Goal: Information Seeking & Learning: Learn about a topic

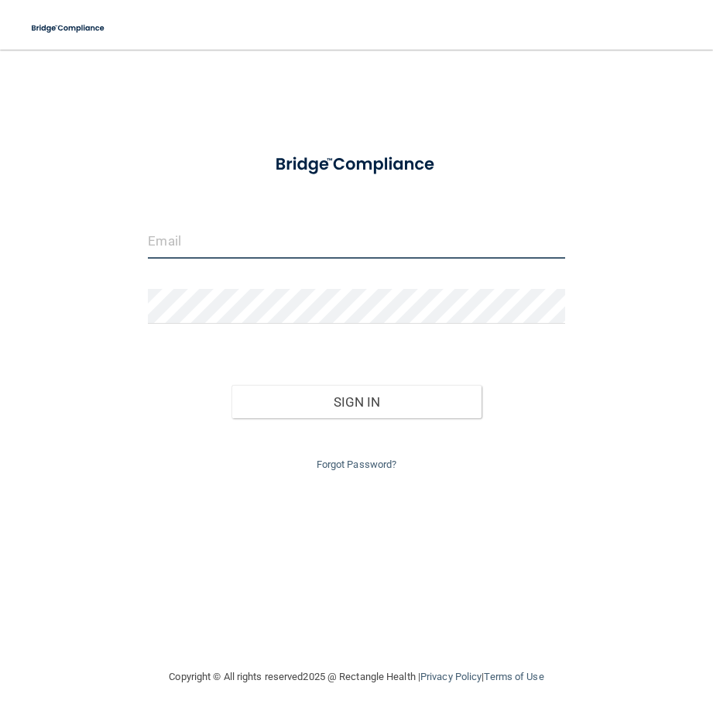
click at [185, 252] on input "email" at bounding box center [356, 241] width 417 height 35
type input "[EMAIL_ADDRESS][DOMAIN_NAME]"
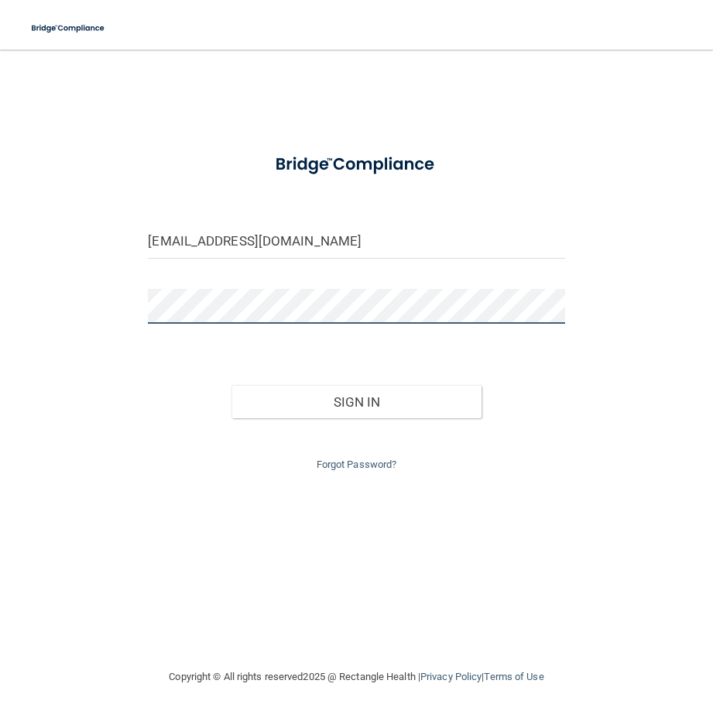
click at [232, 385] on button "Sign In" at bounding box center [357, 402] width 250 height 34
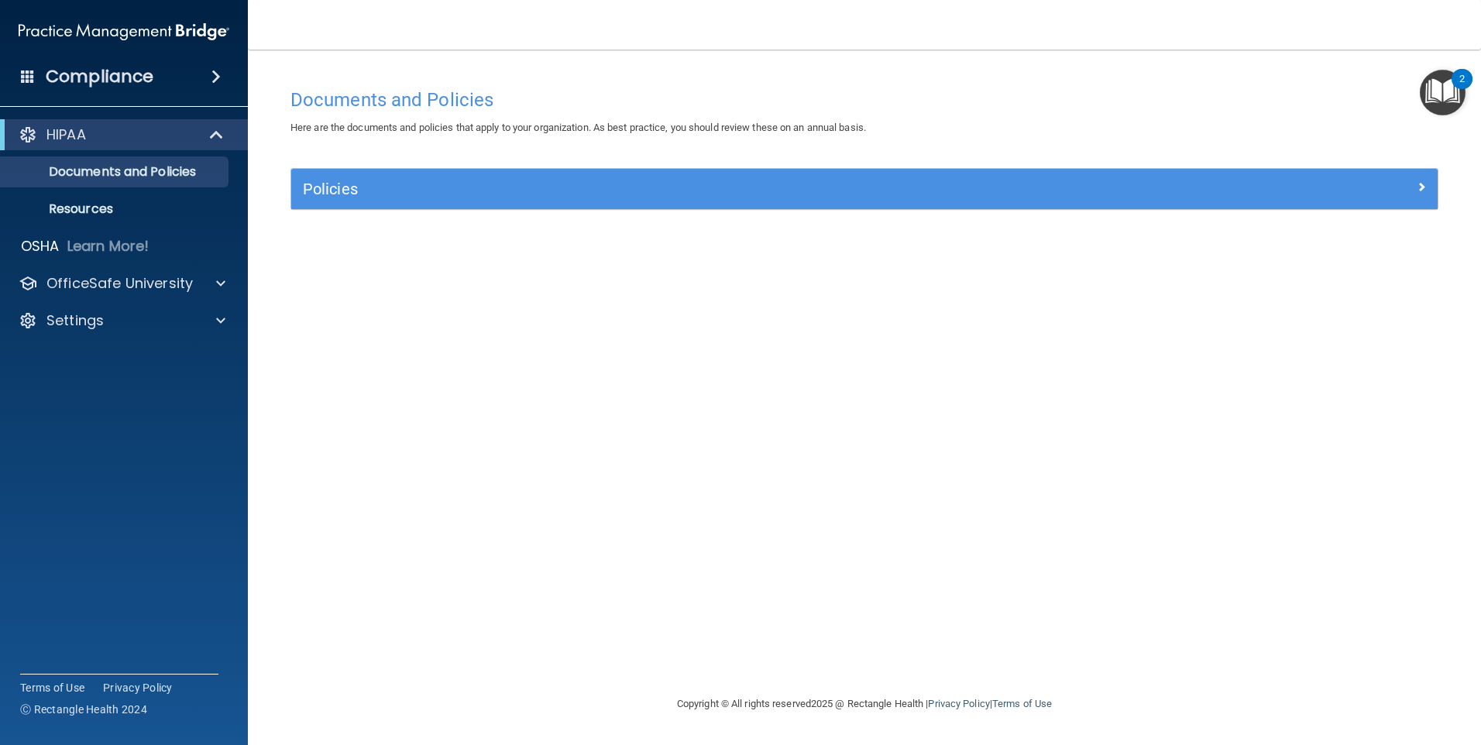
click at [713, 93] on img "Open Resource Center, 2 new notifications" at bounding box center [1443, 93] width 46 height 46
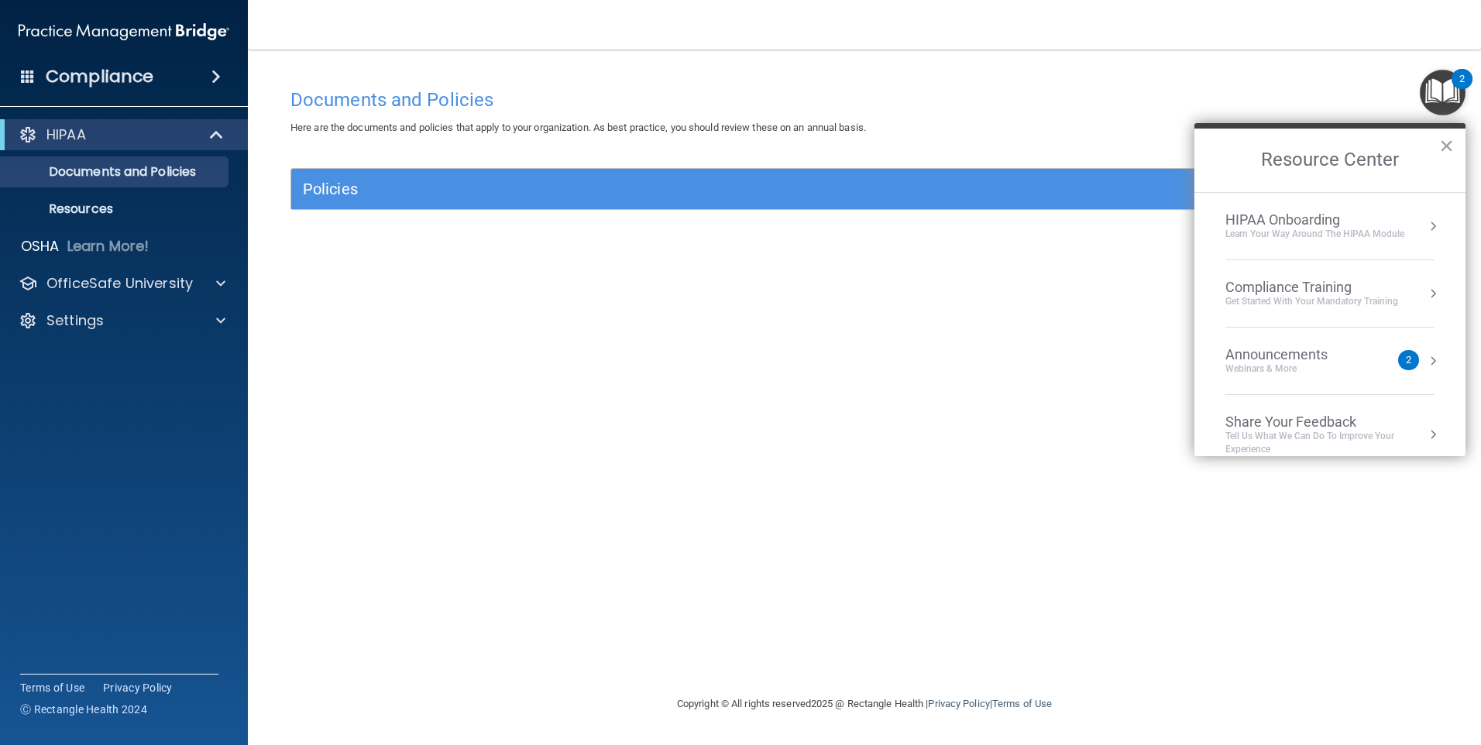
click at [713, 175] on div "Policies" at bounding box center [864, 189] width 1146 height 40
drag, startPoint x: 620, startPoint y: 75, endPoint x: 617, endPoint y: 92, distance: 17.5
click at [617, 86] on div "Documents and Policies Here are the documents and policies that apply to your o…" at bounding box center [864, 372] width 1171 height 614
click at [713, 146] on button "×" at bounding box center [1446, 145] width 15 height 25
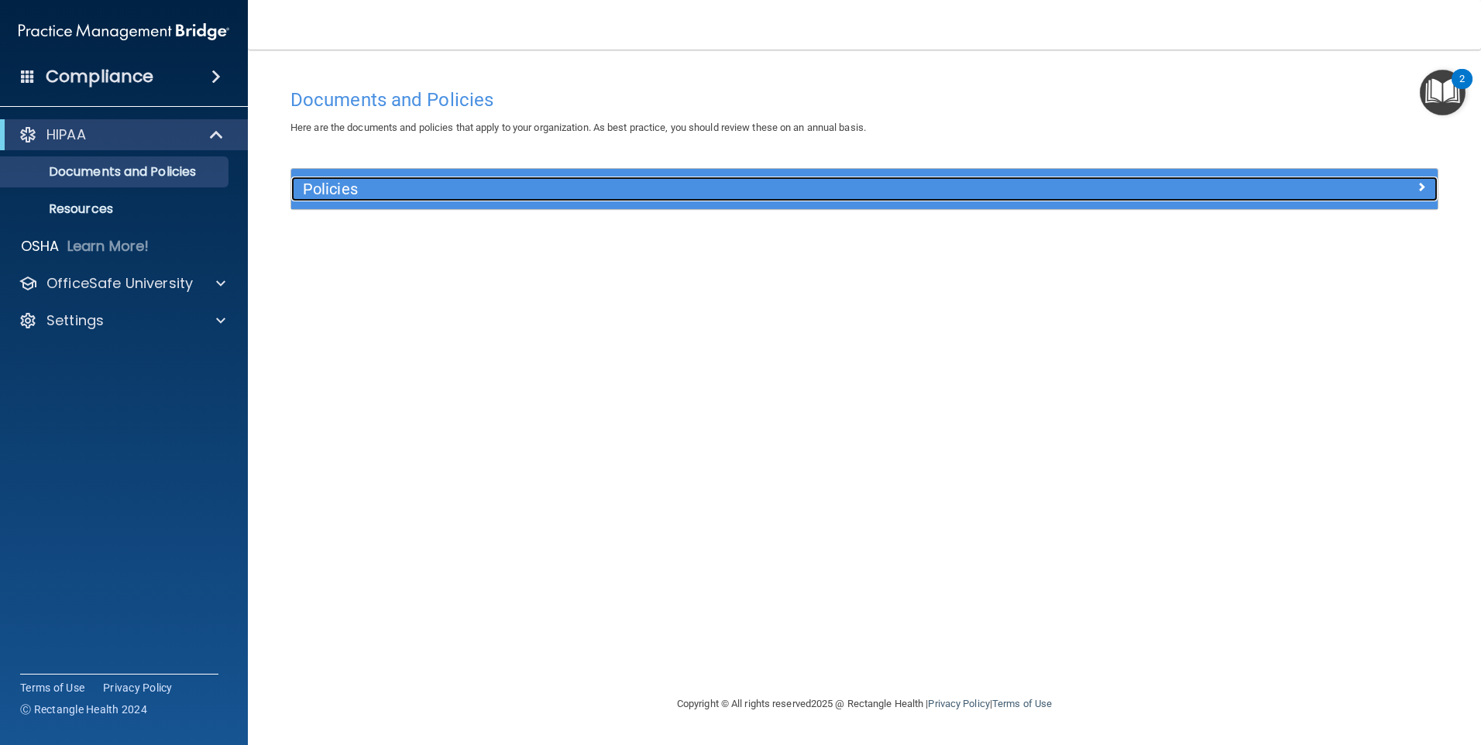
click at [713, 186] on div at bounding box center [1294, 186] width 287 height 19
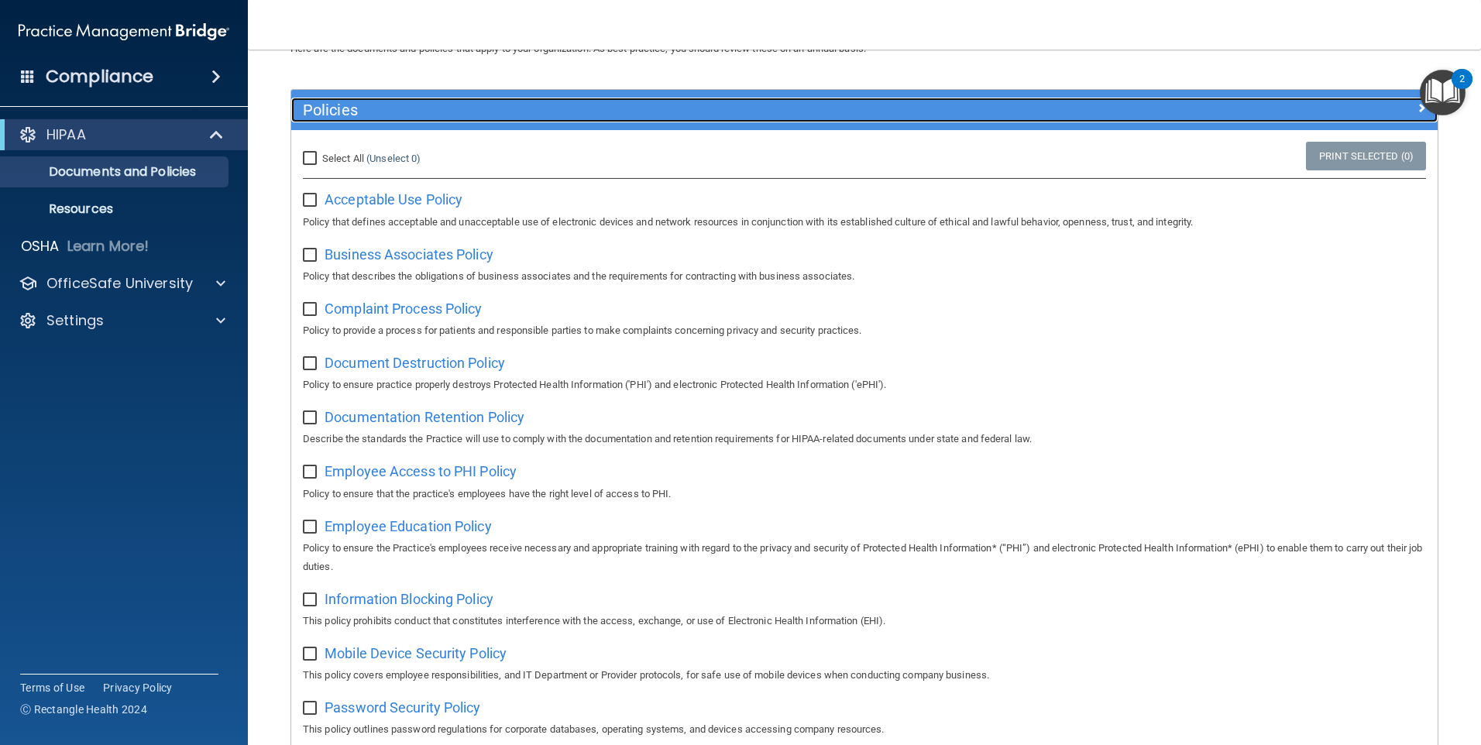
scroll to position [77, 0]
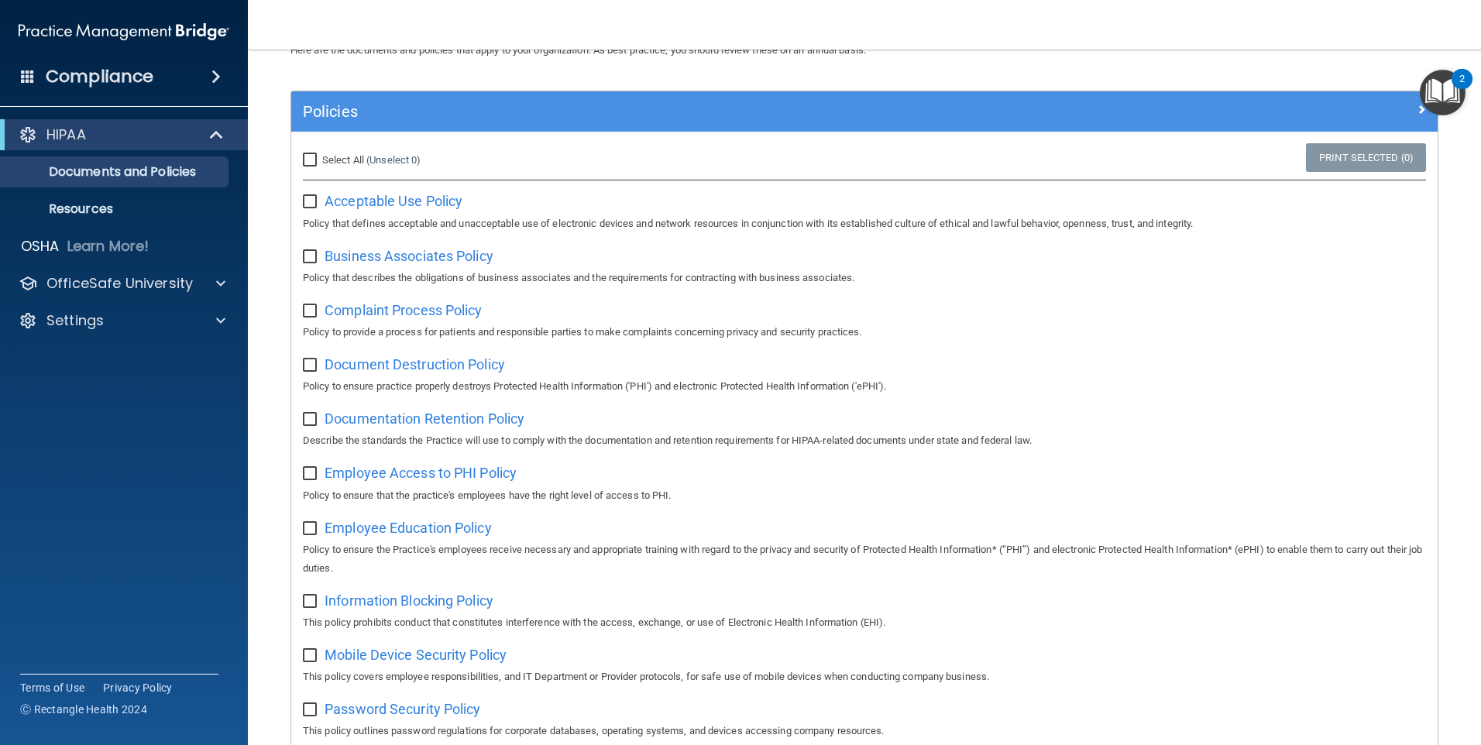
click at [713, 81] on img "Open Resource Center, 2 new notifications" at bounding box center [1443, 93] width 46 height 46
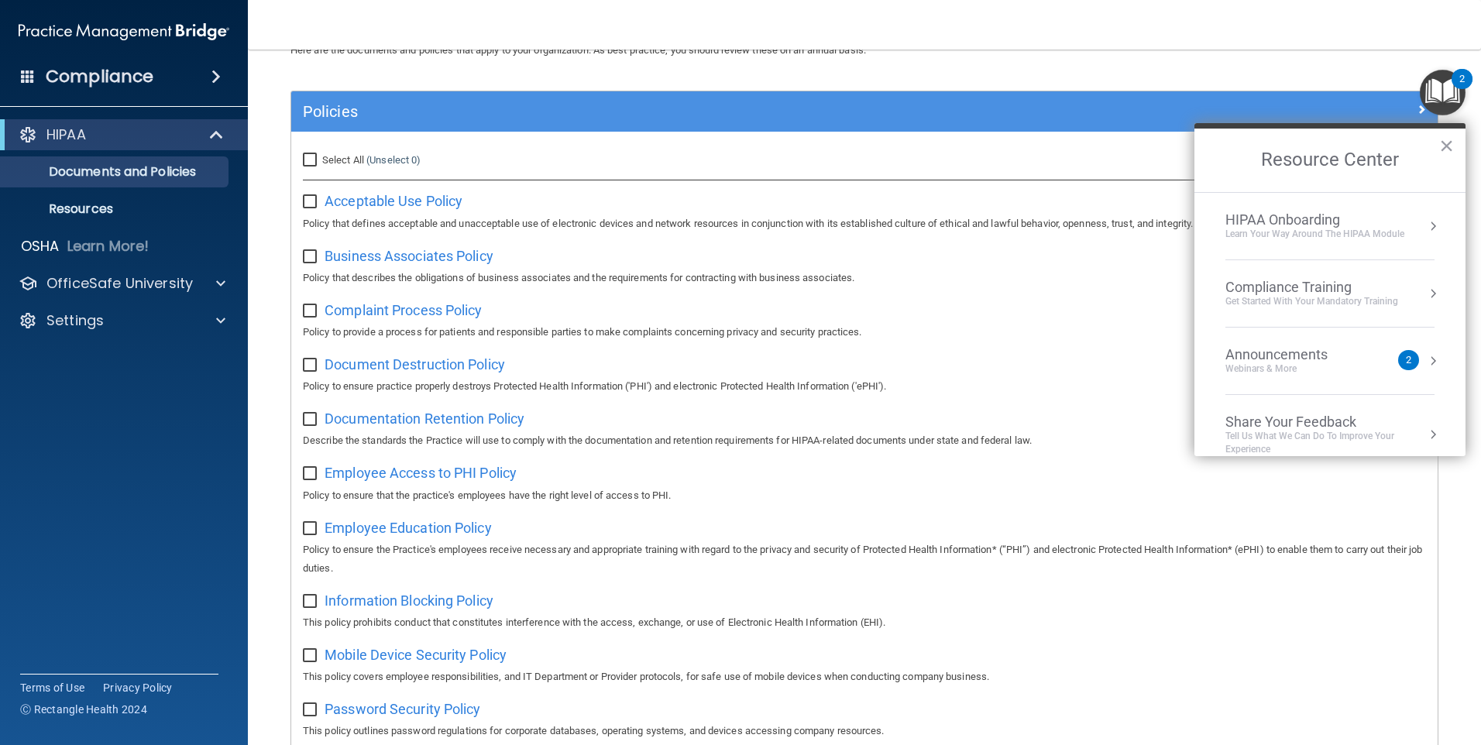
click at [713, 228] on div "Learn Your Way around the HIPAA module" at bounding box center [1314, 234] width 179 height 13
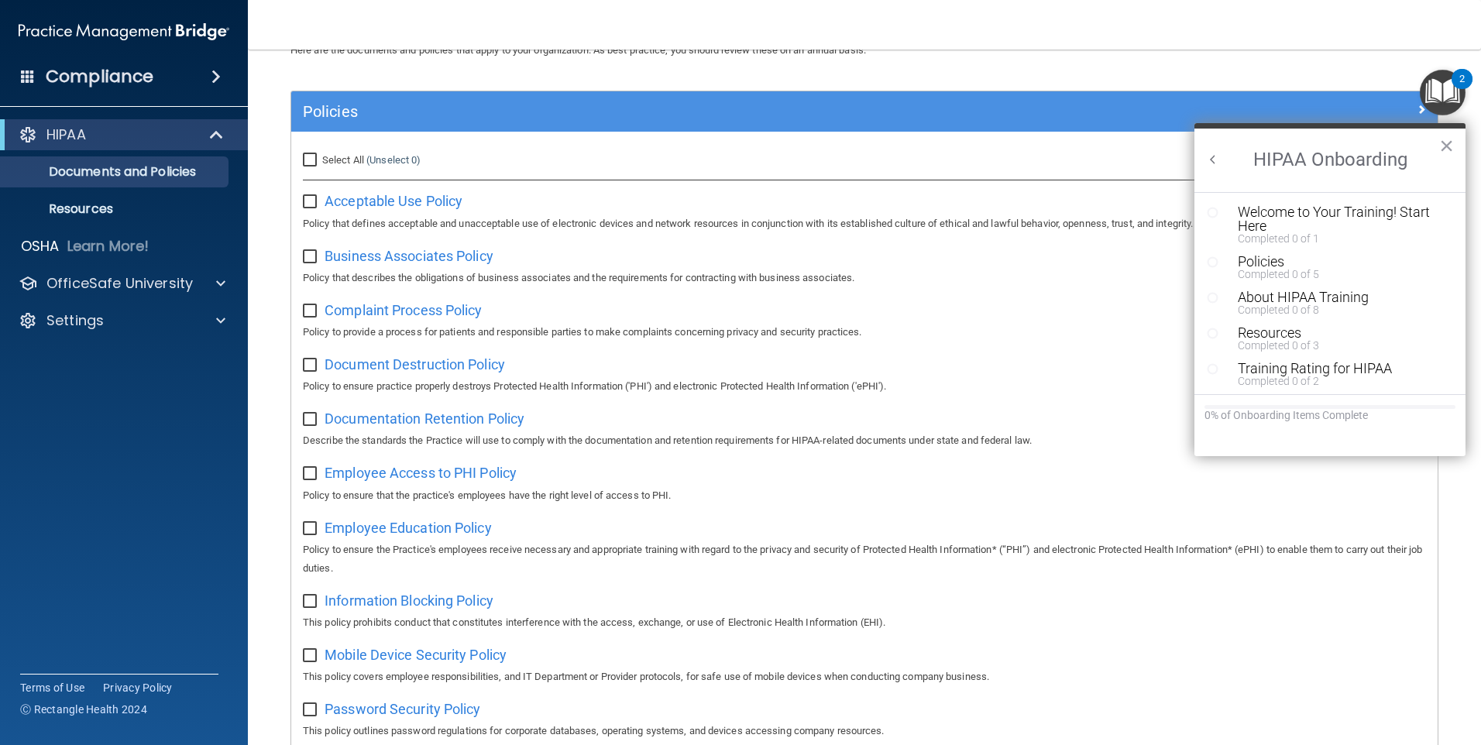
scroll to position [0, 0]
click at [713, 219] on div "Welcome to Your Training! Start Here" at bounding box center [1336, 219] width 196 height 28
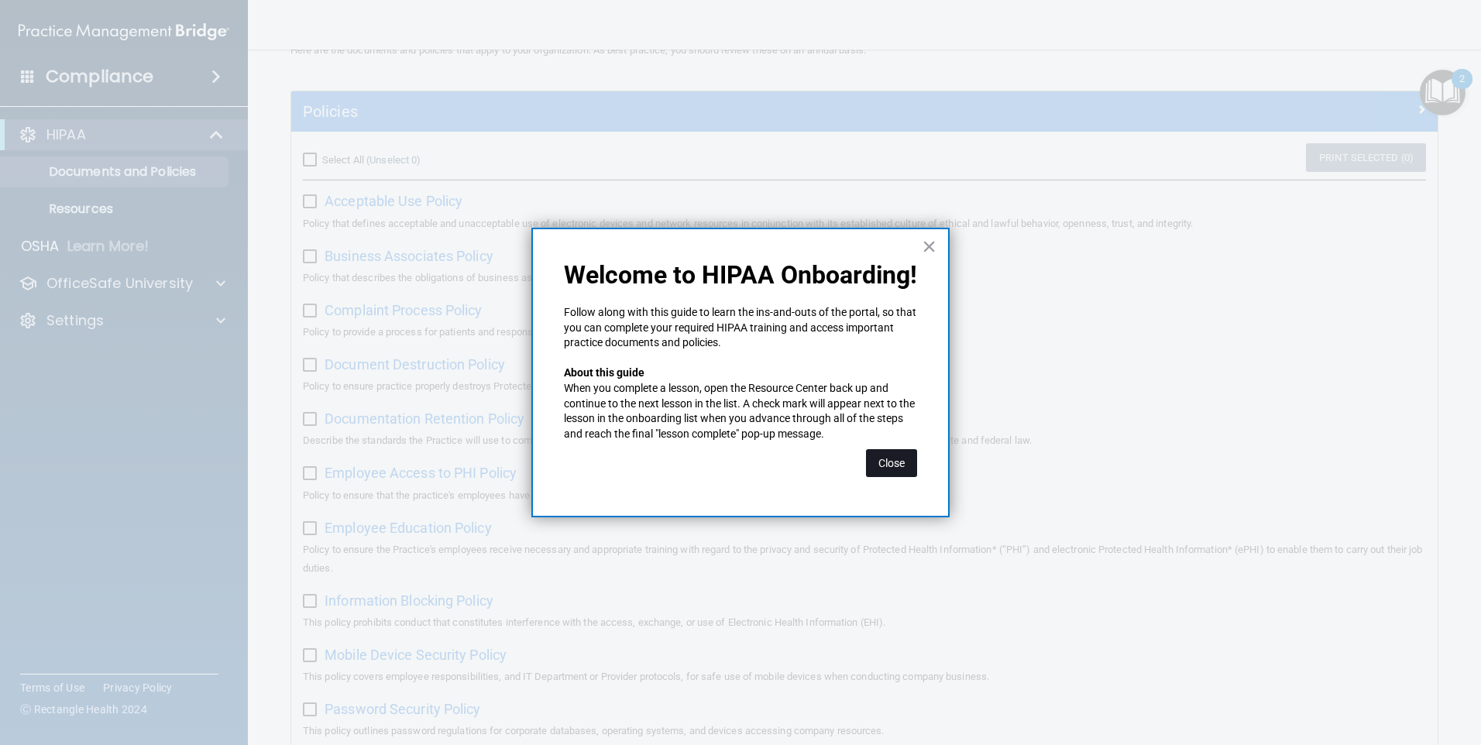
click at [713, 458] on button "Close" at bounding box center [891, 463] width 51 height 28
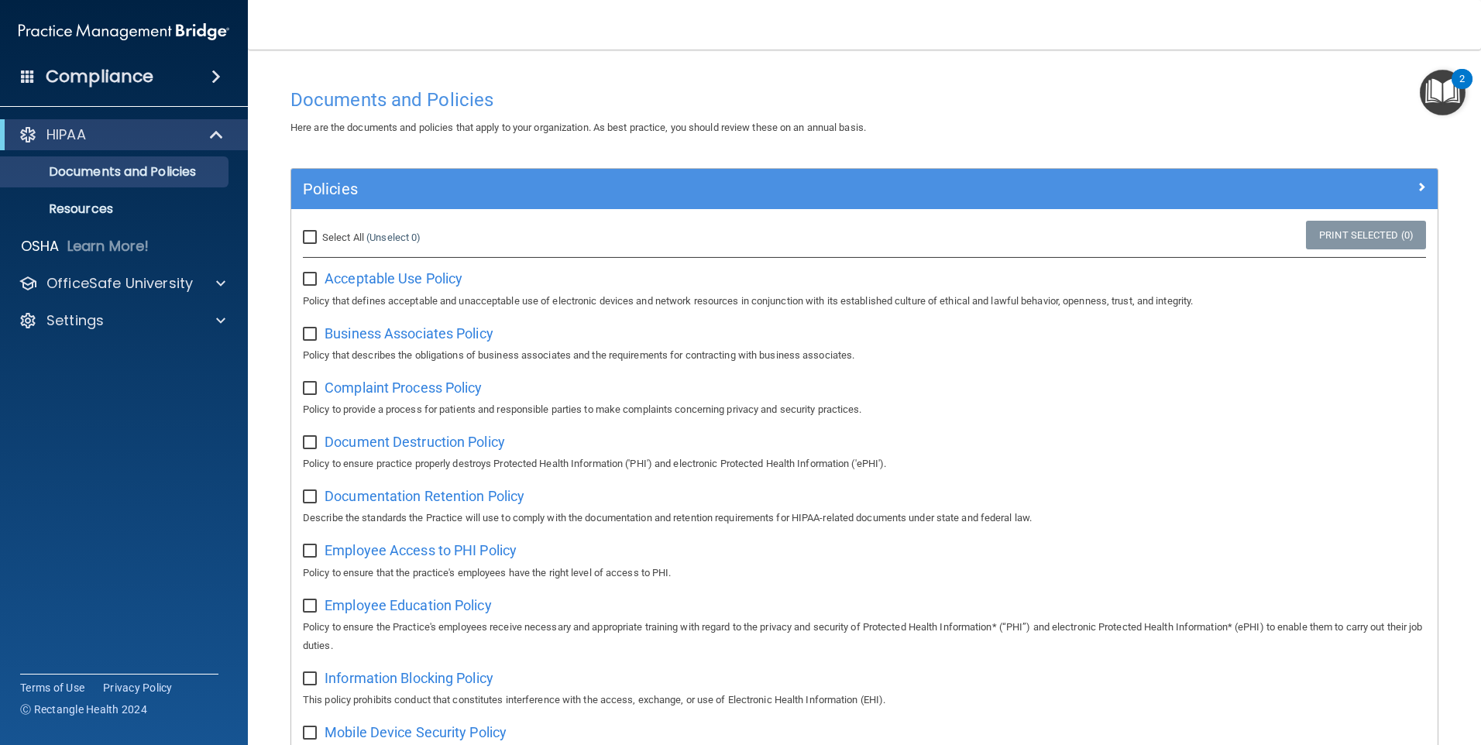
click at [308, 235] on input "Select All (Unselect 0) Unselect All" at bounding box center [312, 238] width 18 height 12
checkbox input "true"
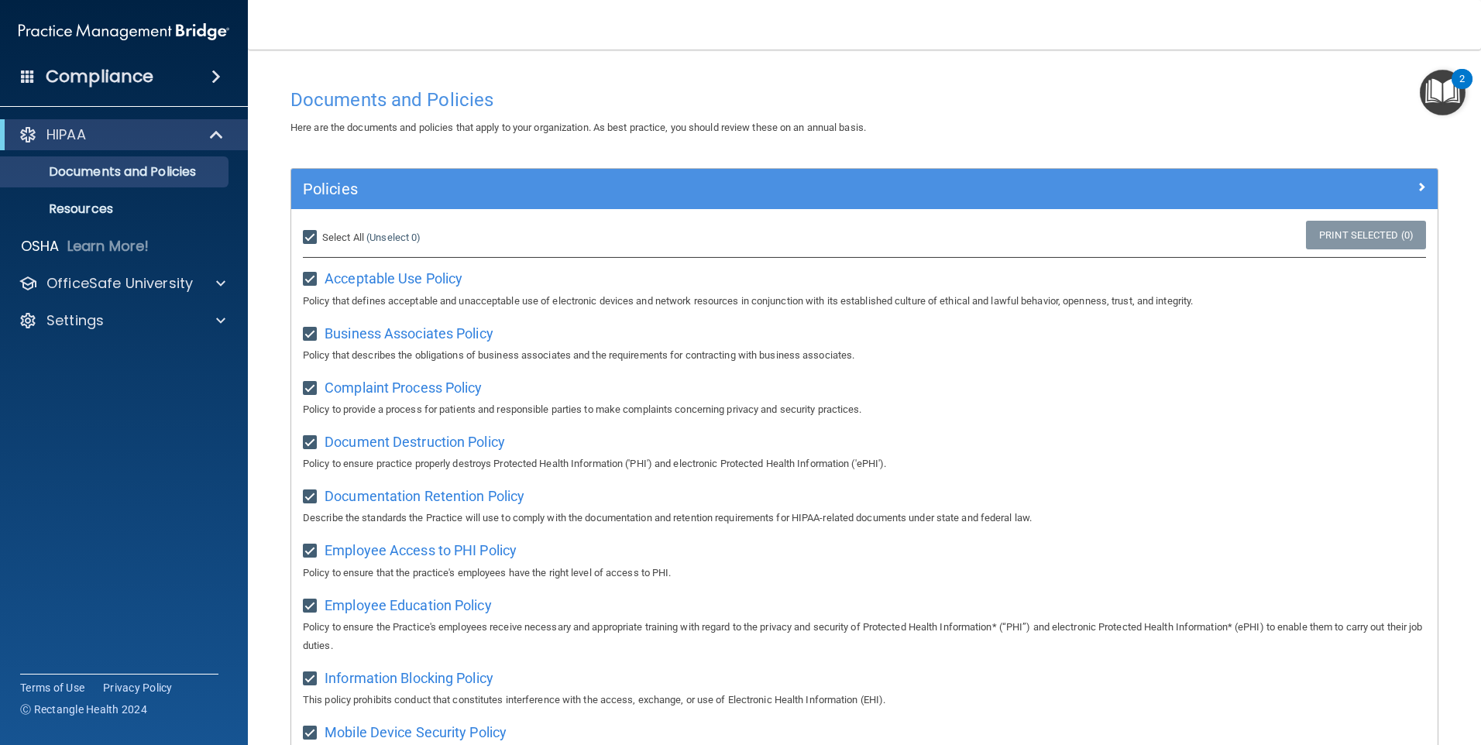
checkbox input "true"
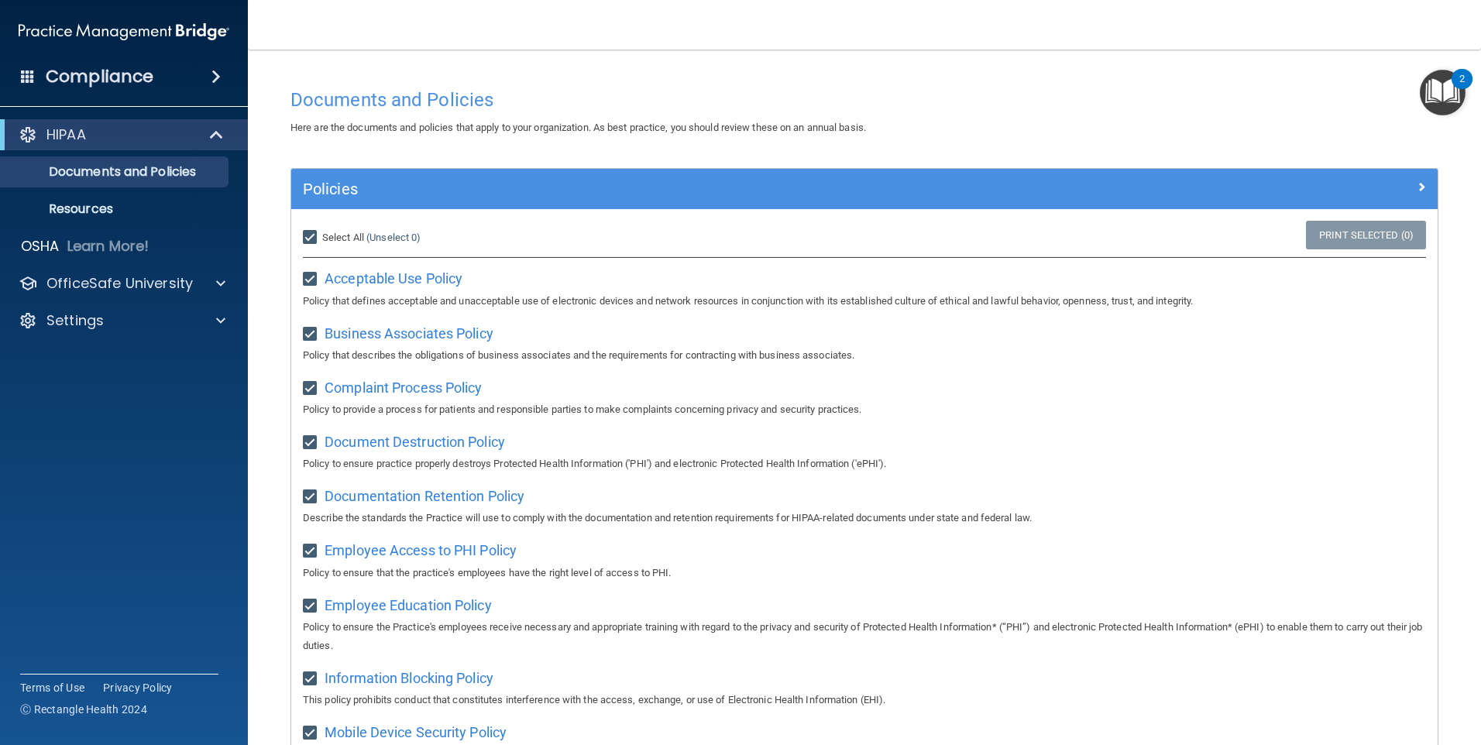
checkbox input "true"
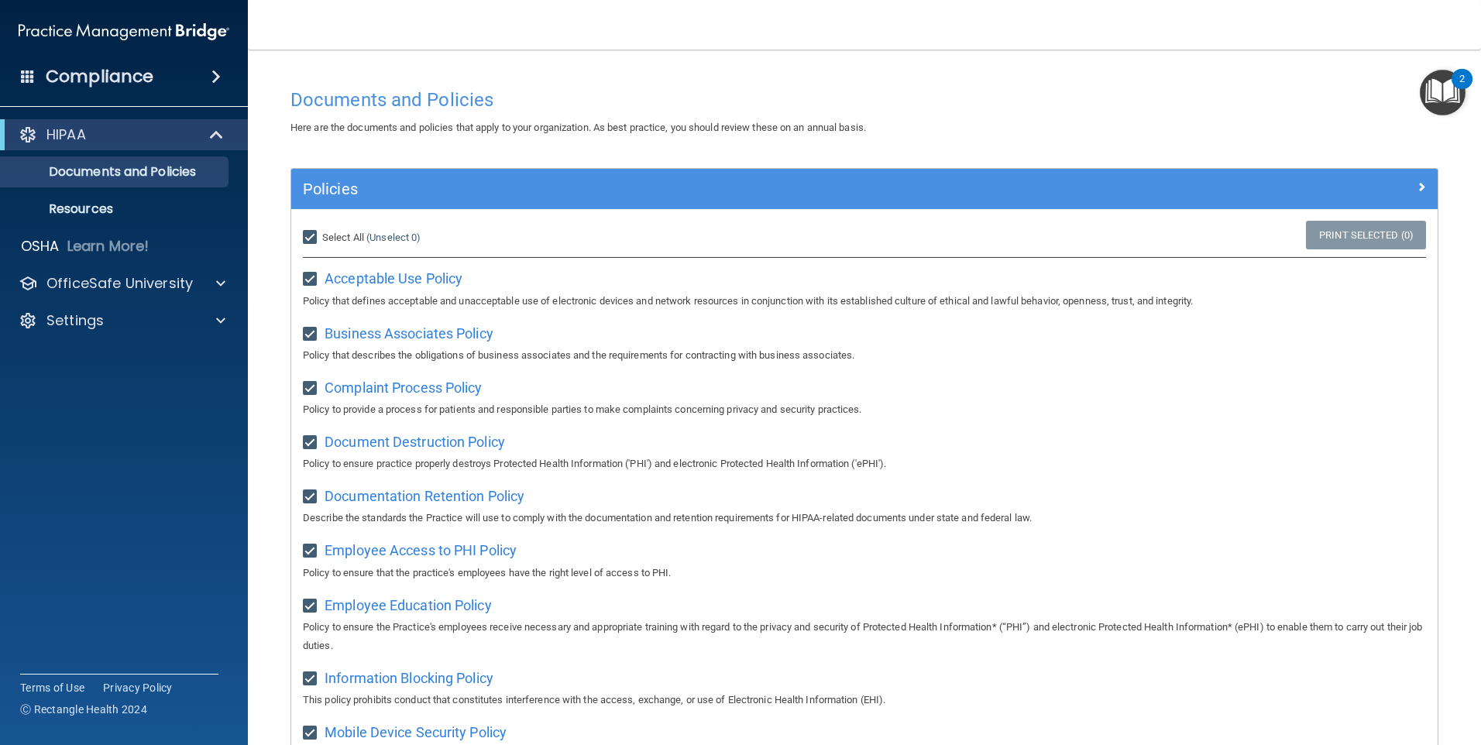
checkbox input "true"
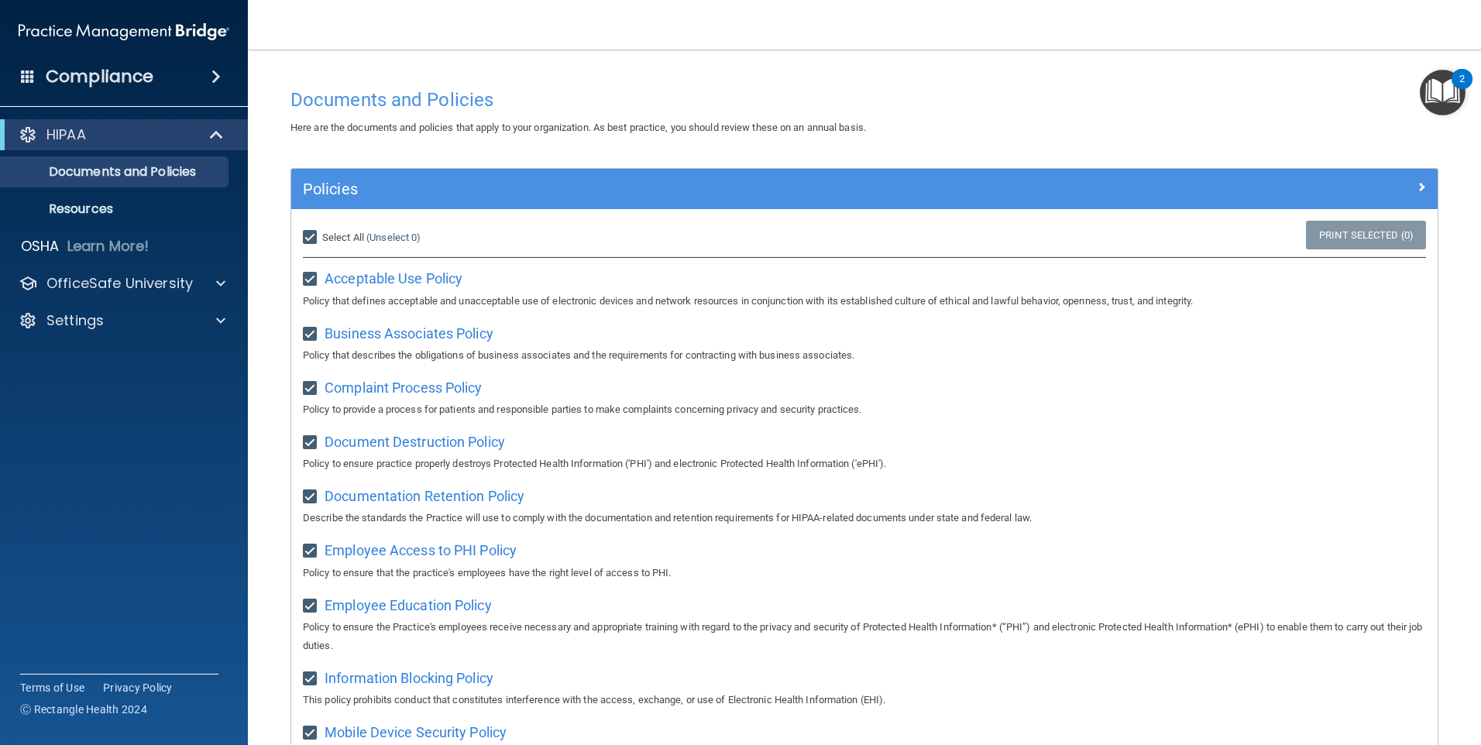
checkbox input "true"
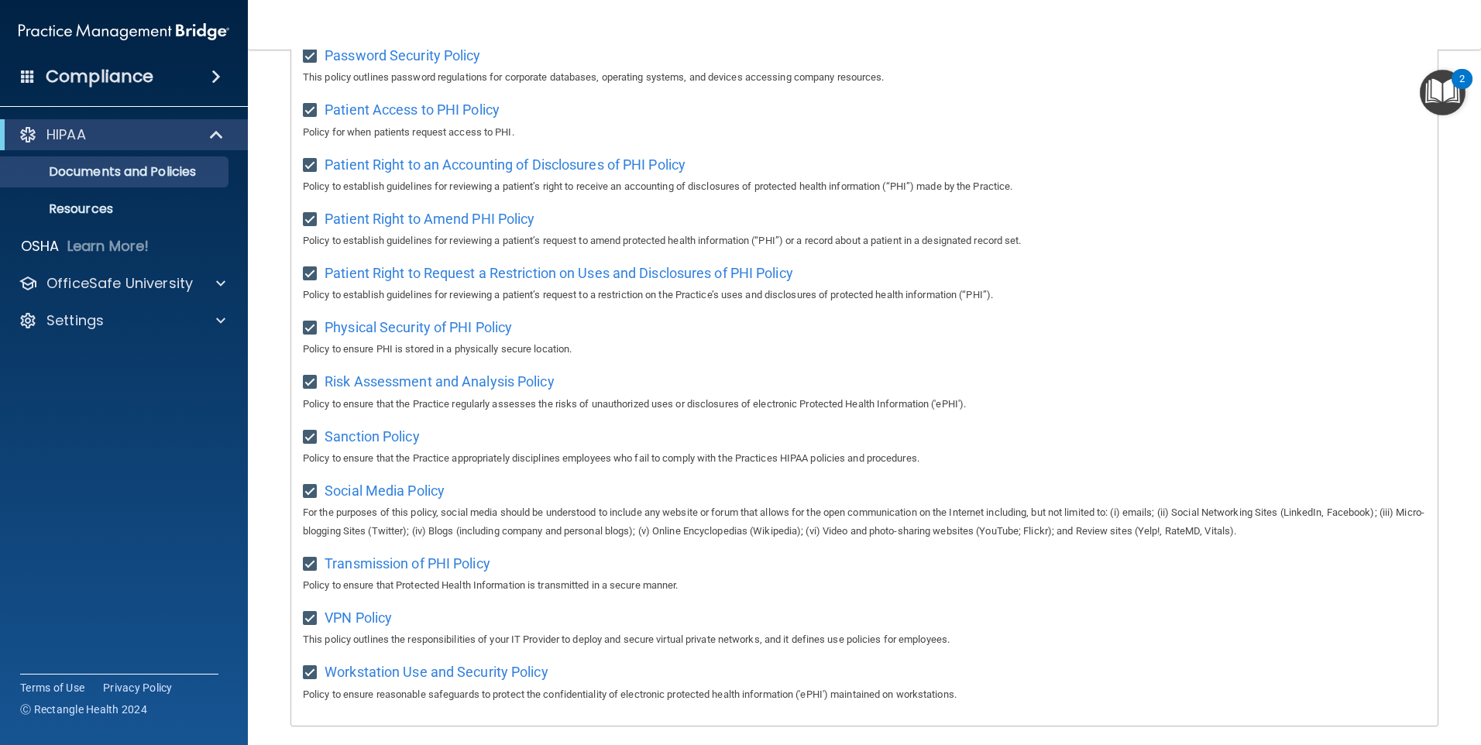
scroll to position [809, 0]
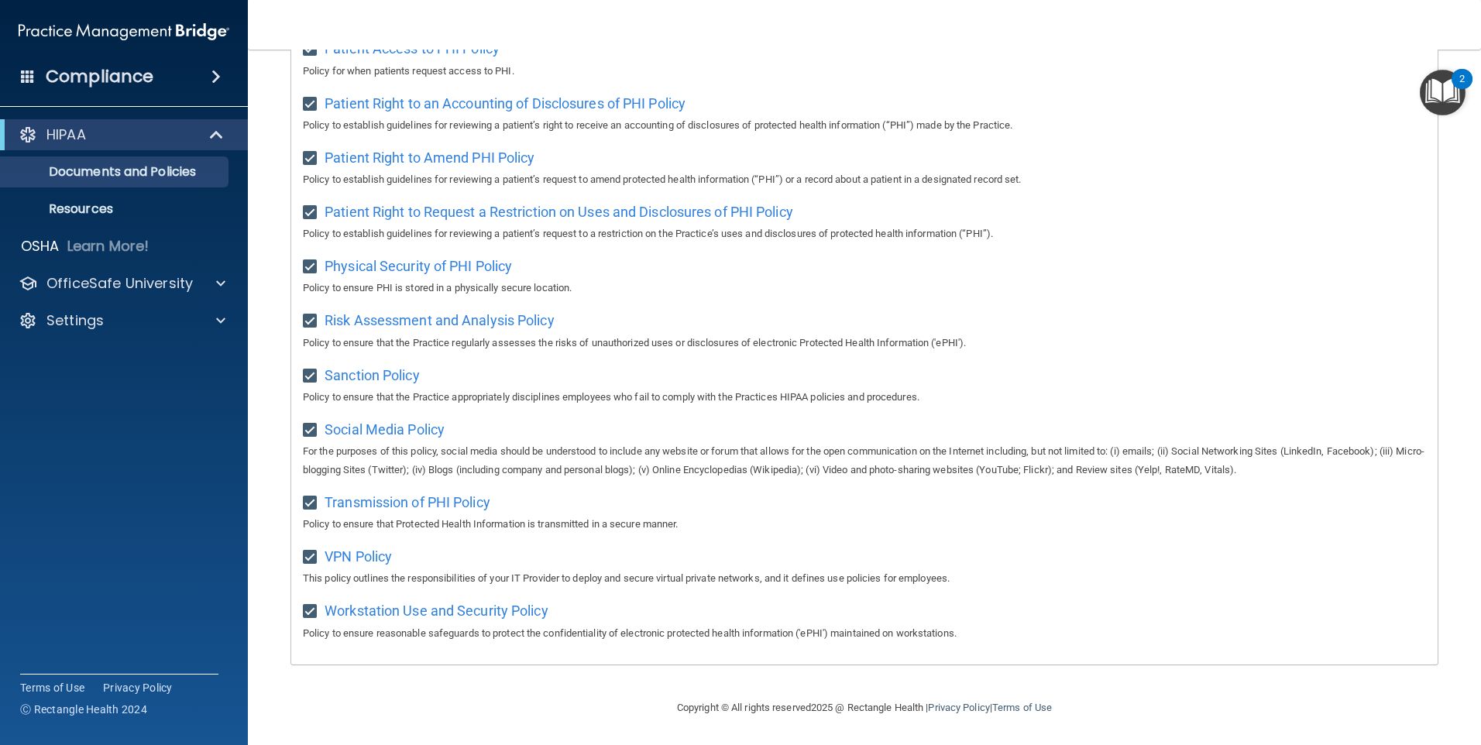
click at [713, 86] on div "2" at bounding box center [1461, 89] width 5 height 20
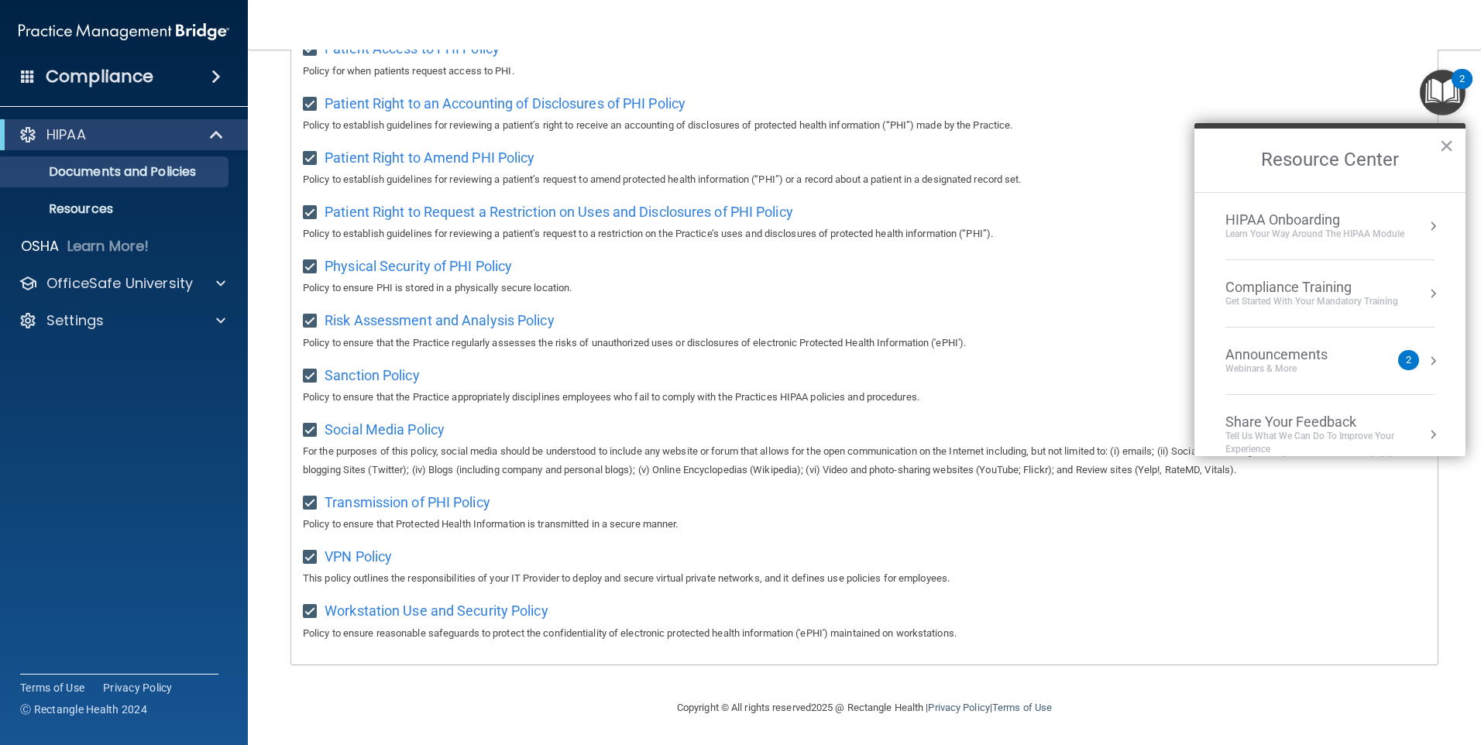
click at [713, 220] on div "HIPAA Onboarding" at bounding box center [1314, 219] width 179 height 17
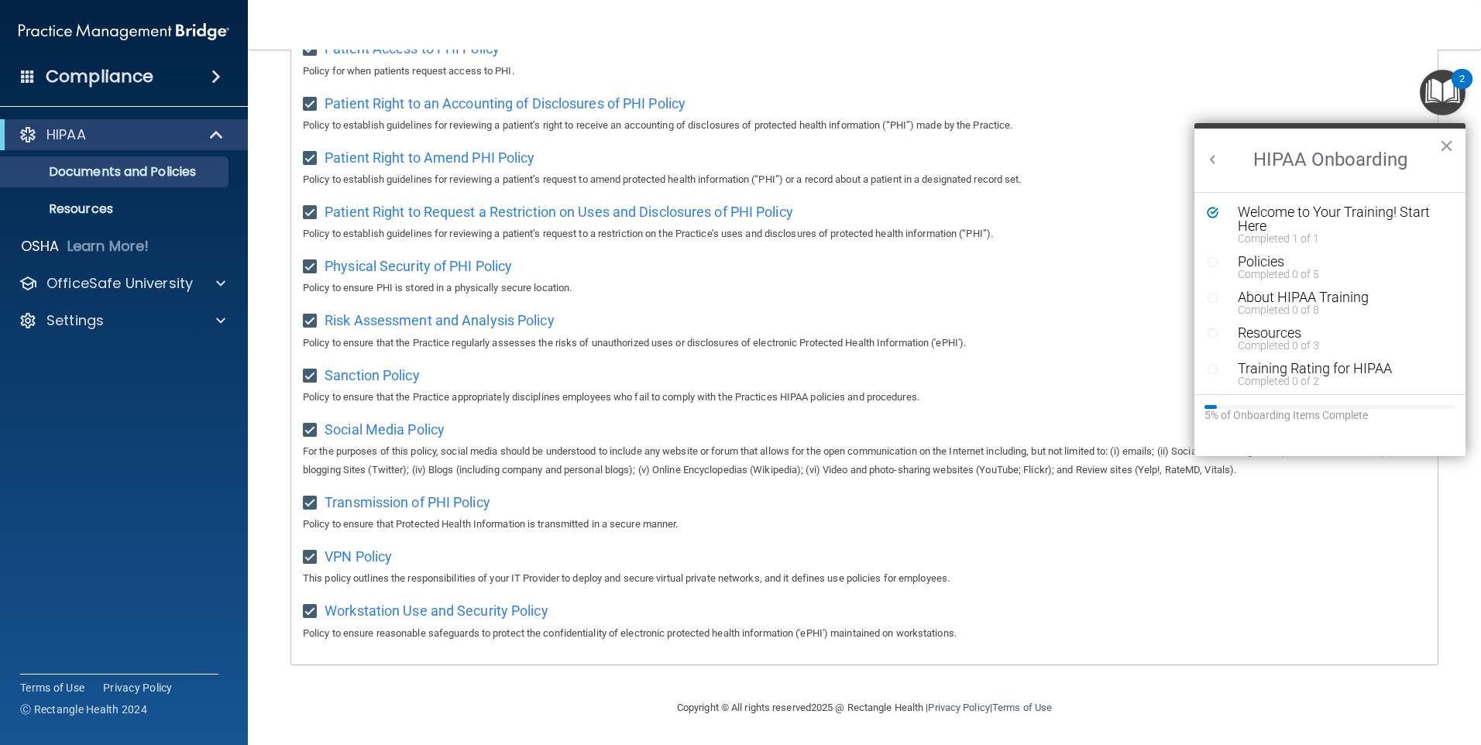
scroll to position [0, 0]
click at [713, 270] on div "Completed 0 of 5" at bounding box center [1336, 274] width 196 height 11
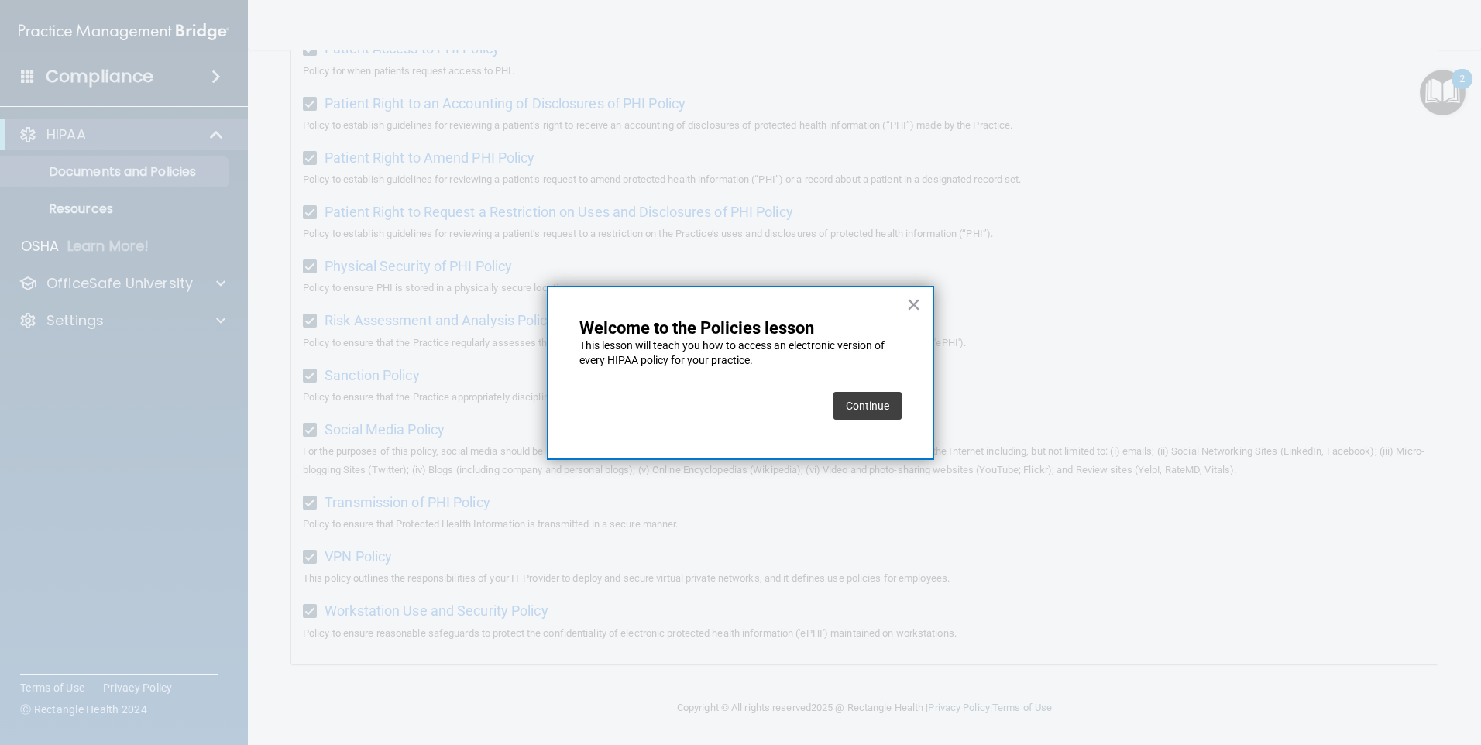
click at [713, 411] on button "Continue" at bounding box center [868, 406] width 68 height 28
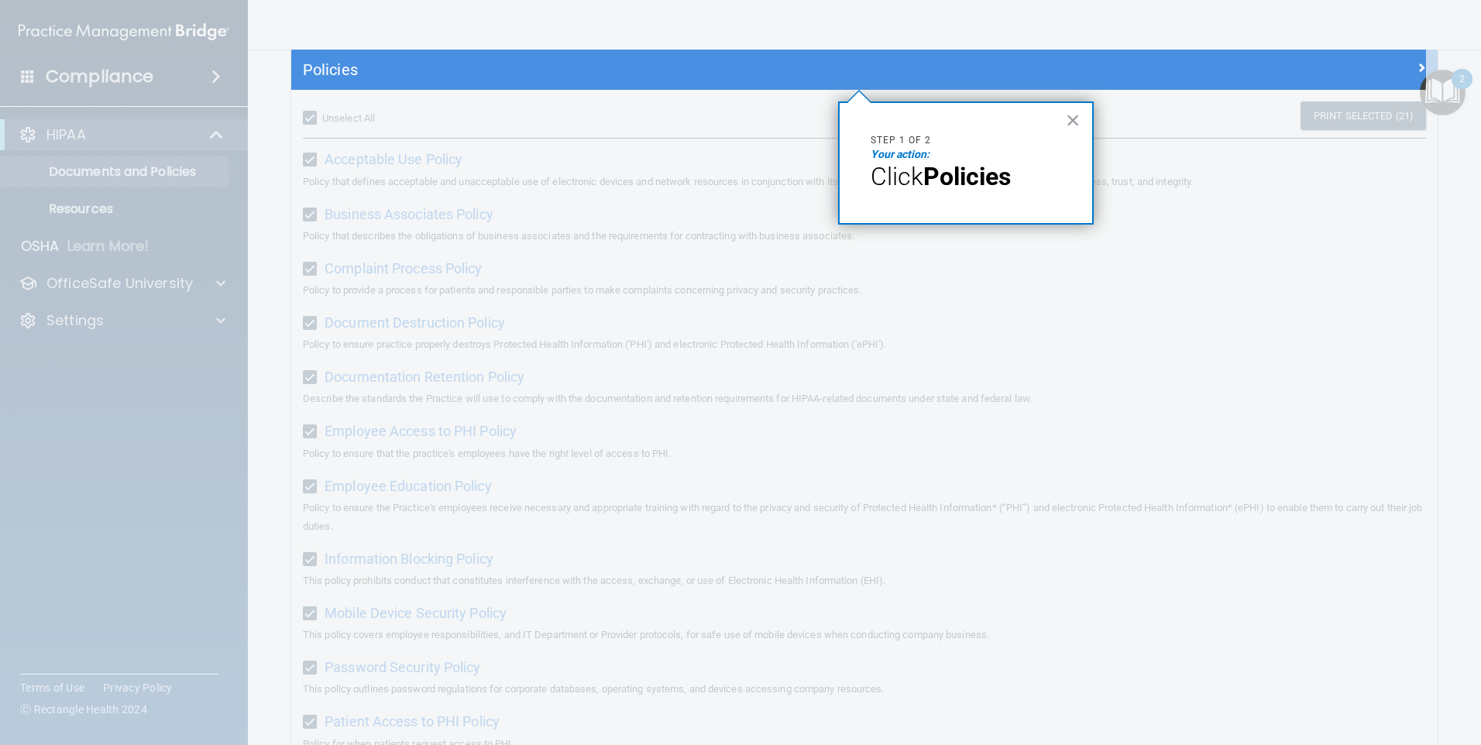
click at [713, 181] on strong "Policies" at bounding box center [967, 176] width 88 height 29
click at [713, 145] on p "Step 1 of 2" at bounding box center [966, 140] width 191 height 13
drag, startPoint x: 920, startPoint y: 186, endPoint x: 938, endPoint y: 187, distance: 17.9
click at [713, 187] on p "Click Policies" at bounding box center [966, 176] width 191 height 29
drag, startPoint x: 938, startPoint y: 187, endPoint x: 985, endPoint y: 184, distance: 47.4
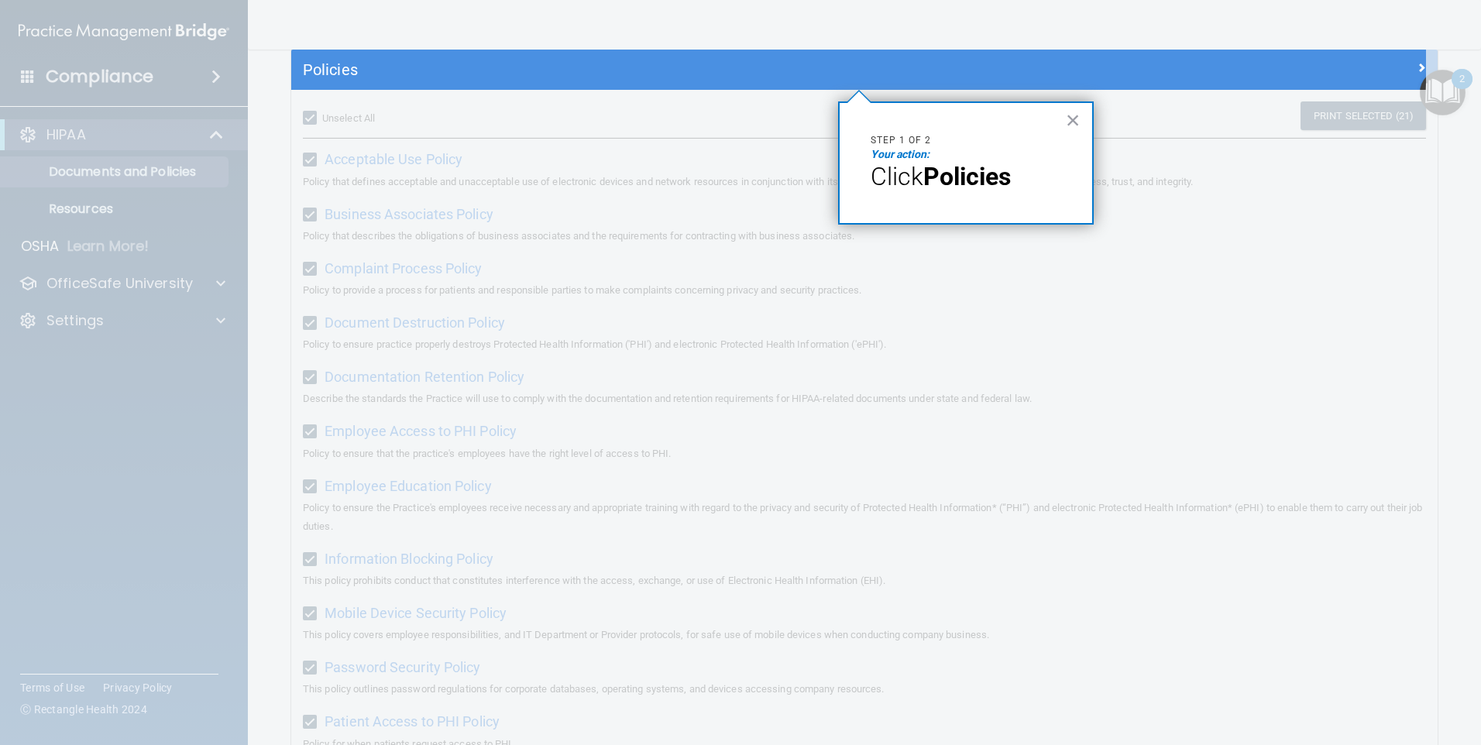
click at [713, 184] on strong "Policies" at bounding box center [967, 176] width 88 height 29
click at [713, 122] on button "×" at bounding box center [1073, 120] width 15 height 25
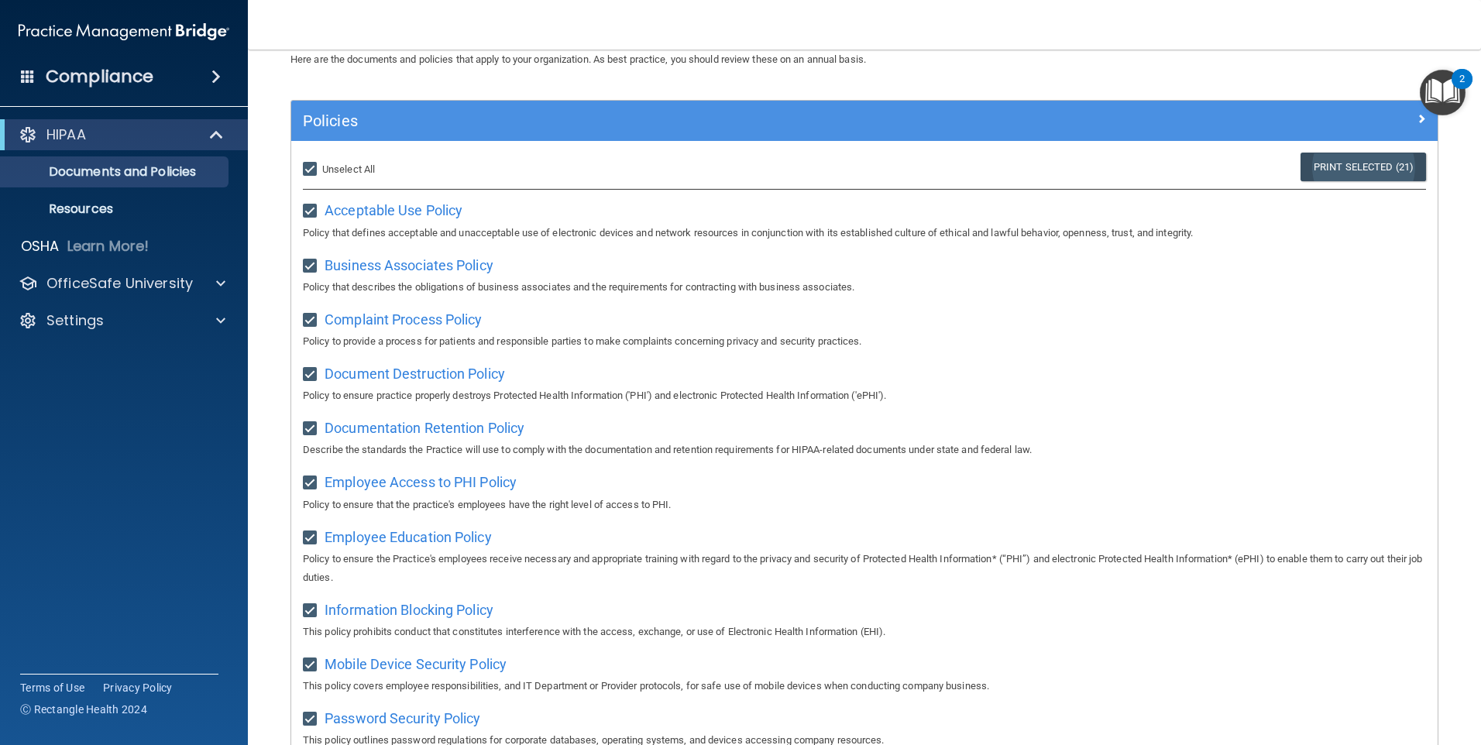
scroll to position [42, 0]
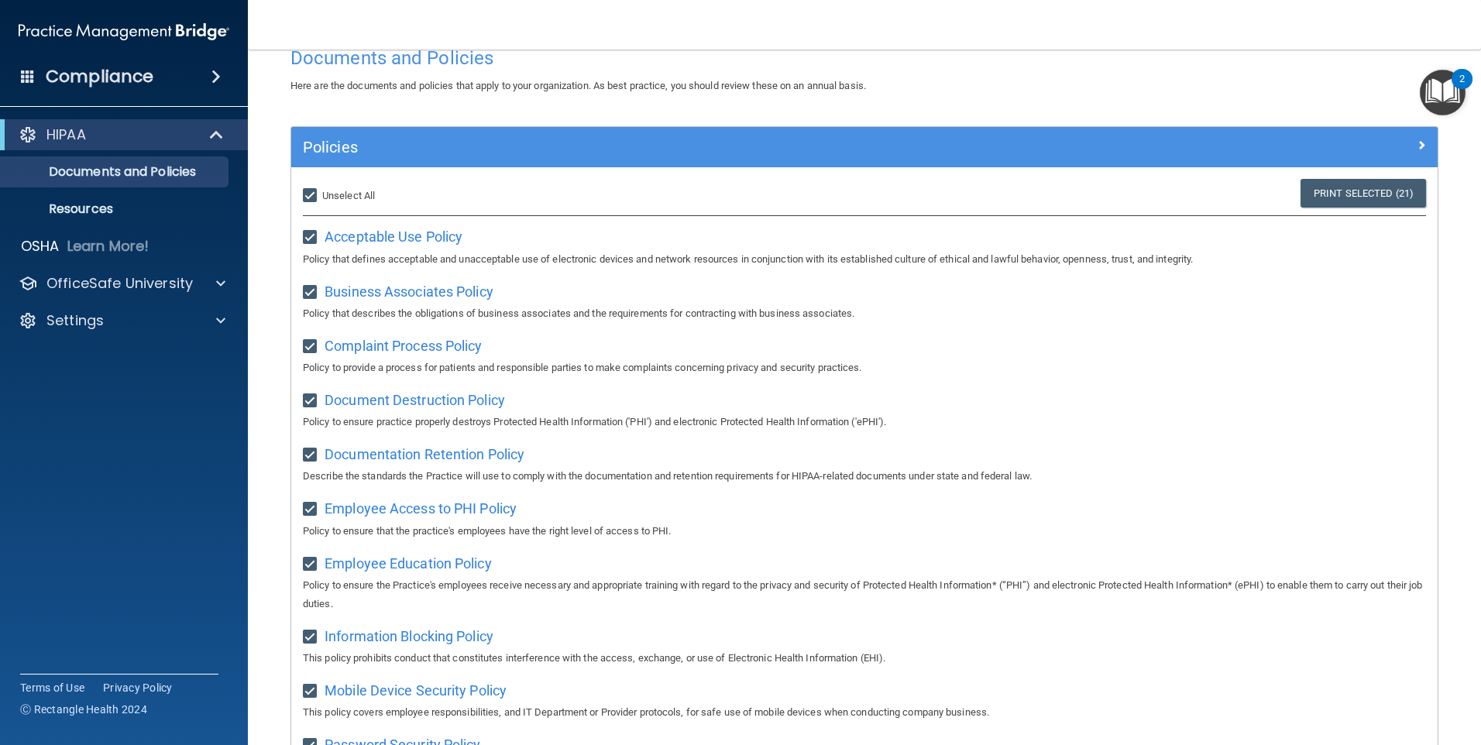
click at [713, 101] on img "Open Resource Center, 2 new notifications" at bounding box center [1443, 93] width 46 height 46
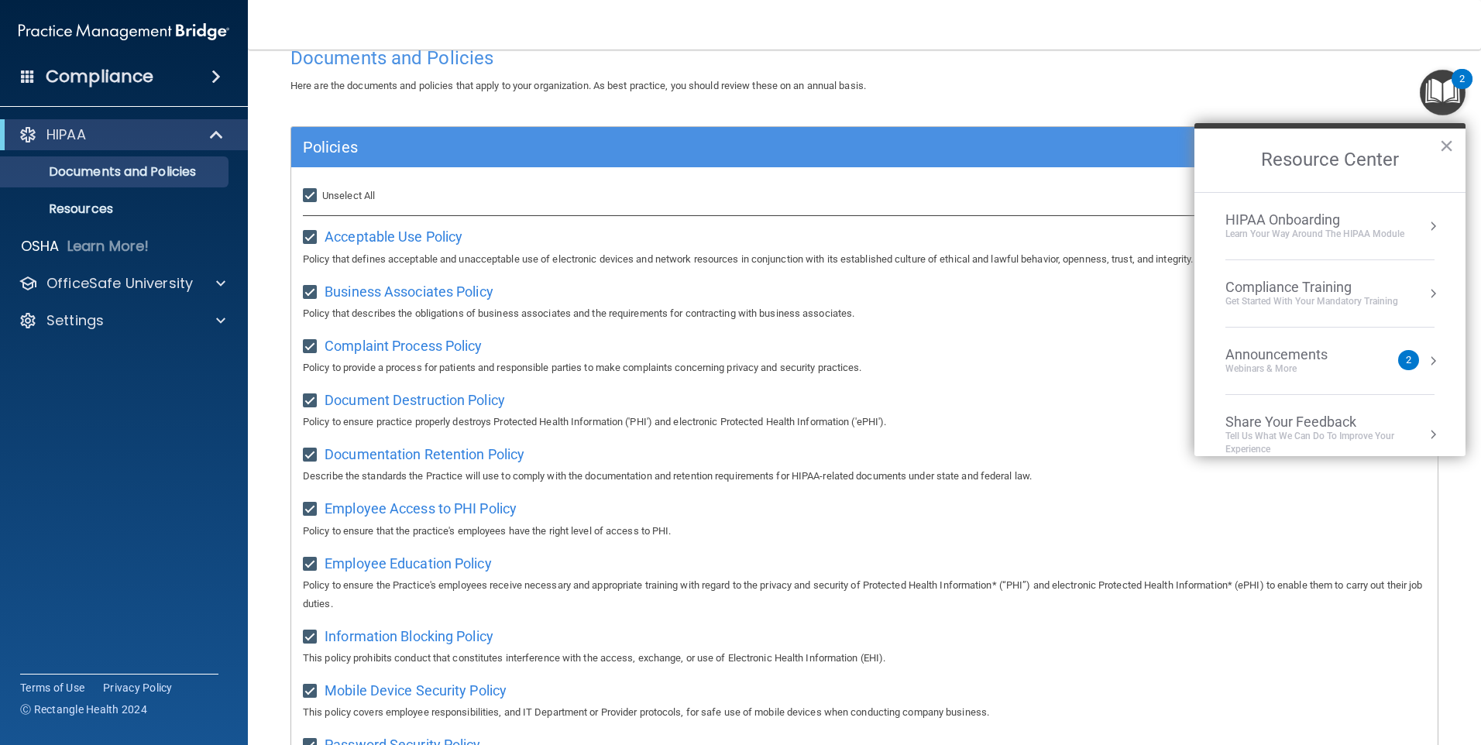
click at [713, 245] on li "HIPAA Onboarding Learn Your Way around the HIPAA module" at bounding box center [1329, 226] width 209 height 67
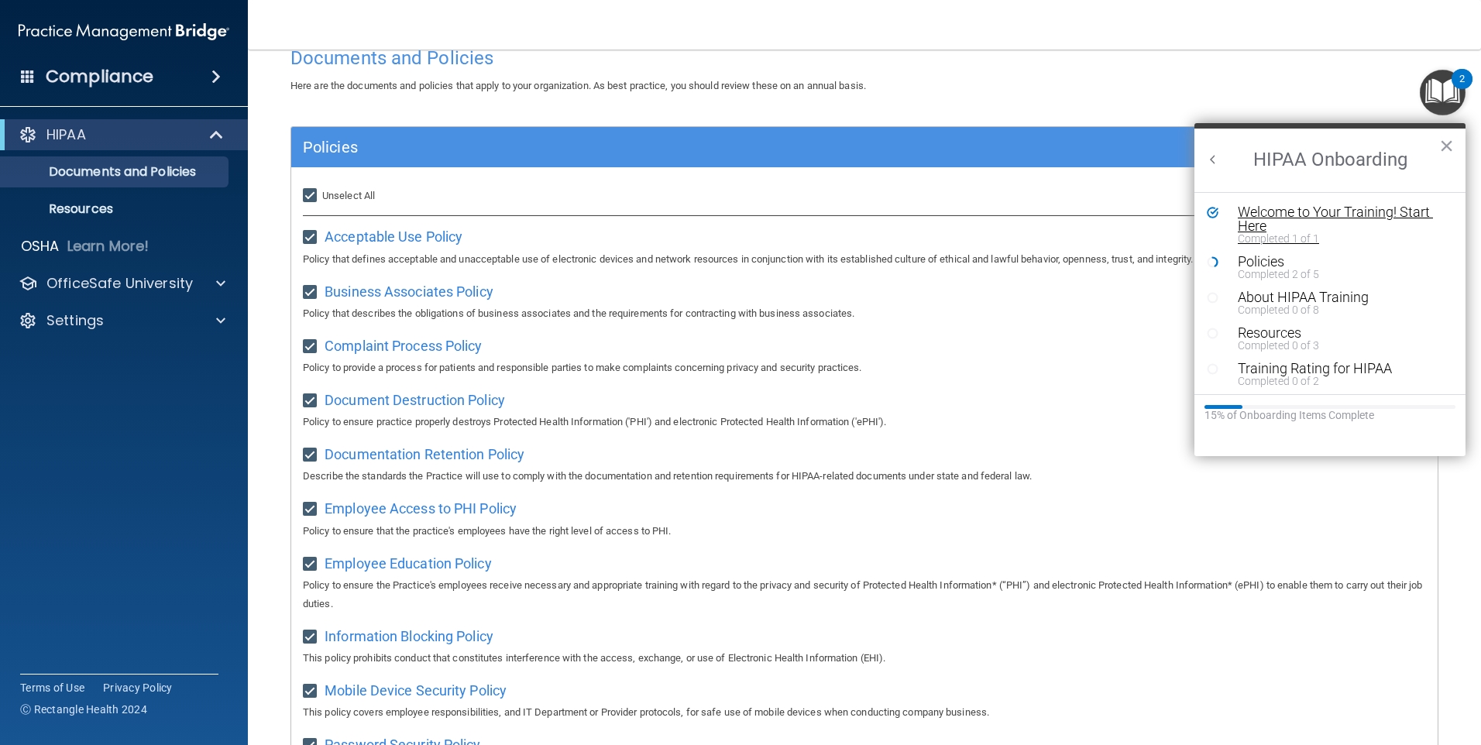
scroll to position [0, 0]
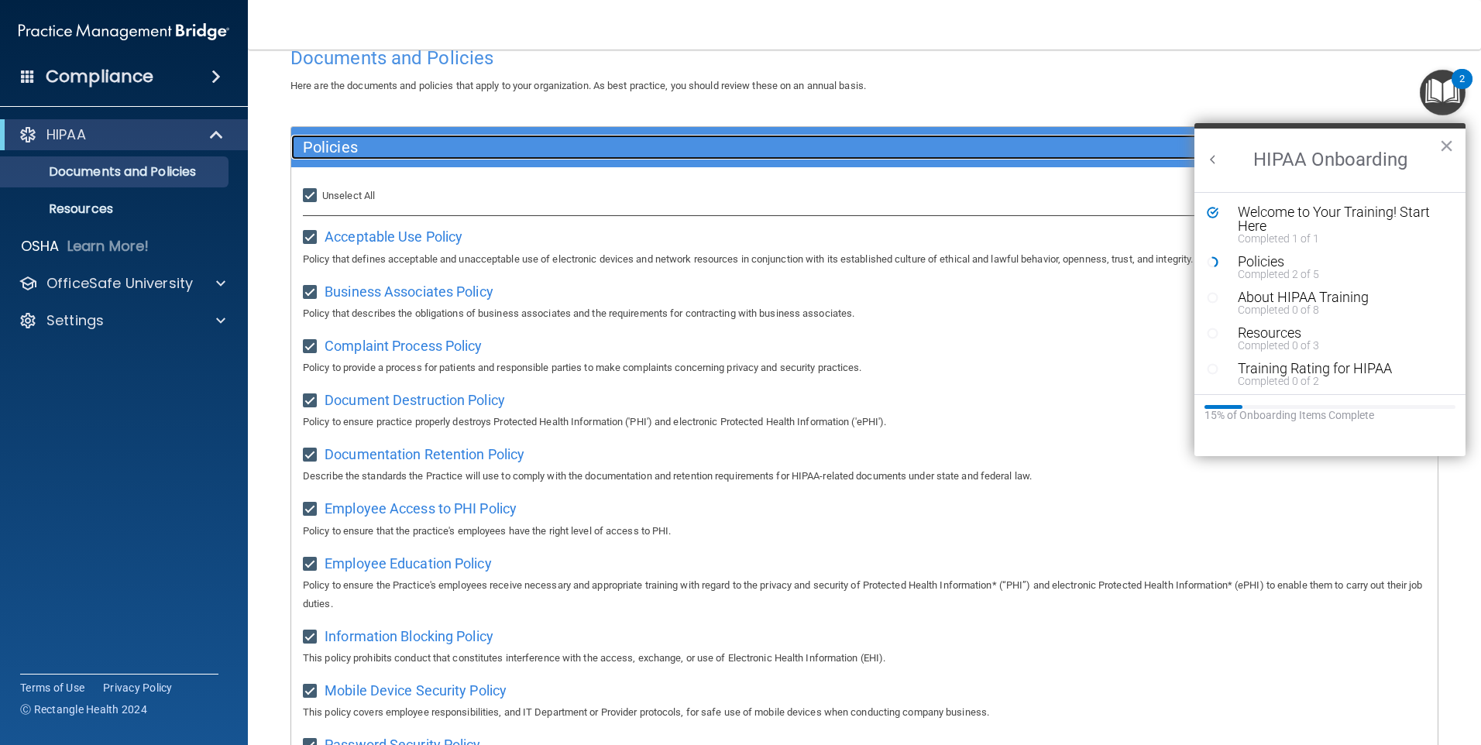
click at [335, 142] on h5 "Policies" at bounding box center [721, 147] width 837 height 17
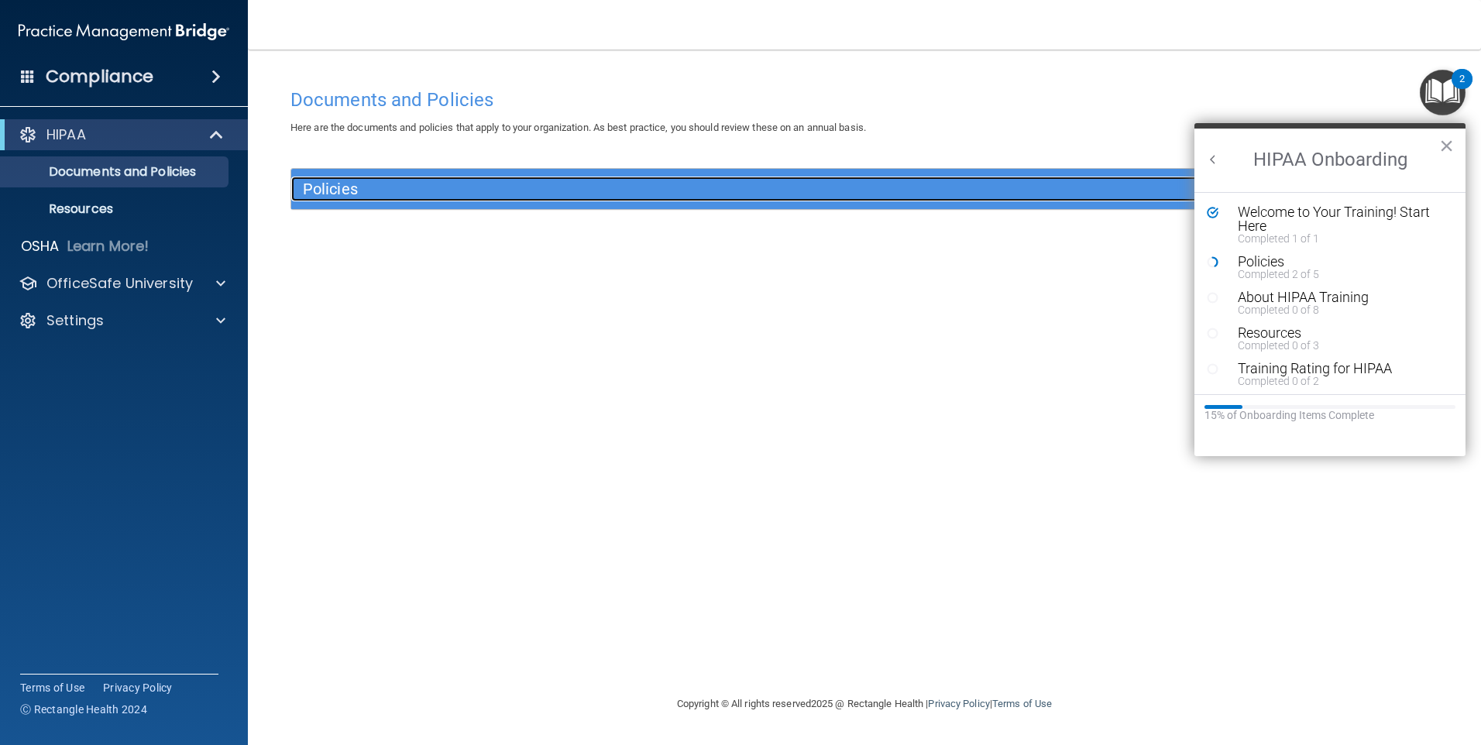
click at [344, 180] on h5 "Policies" at bounding box center [721, 188] width 837 height 17
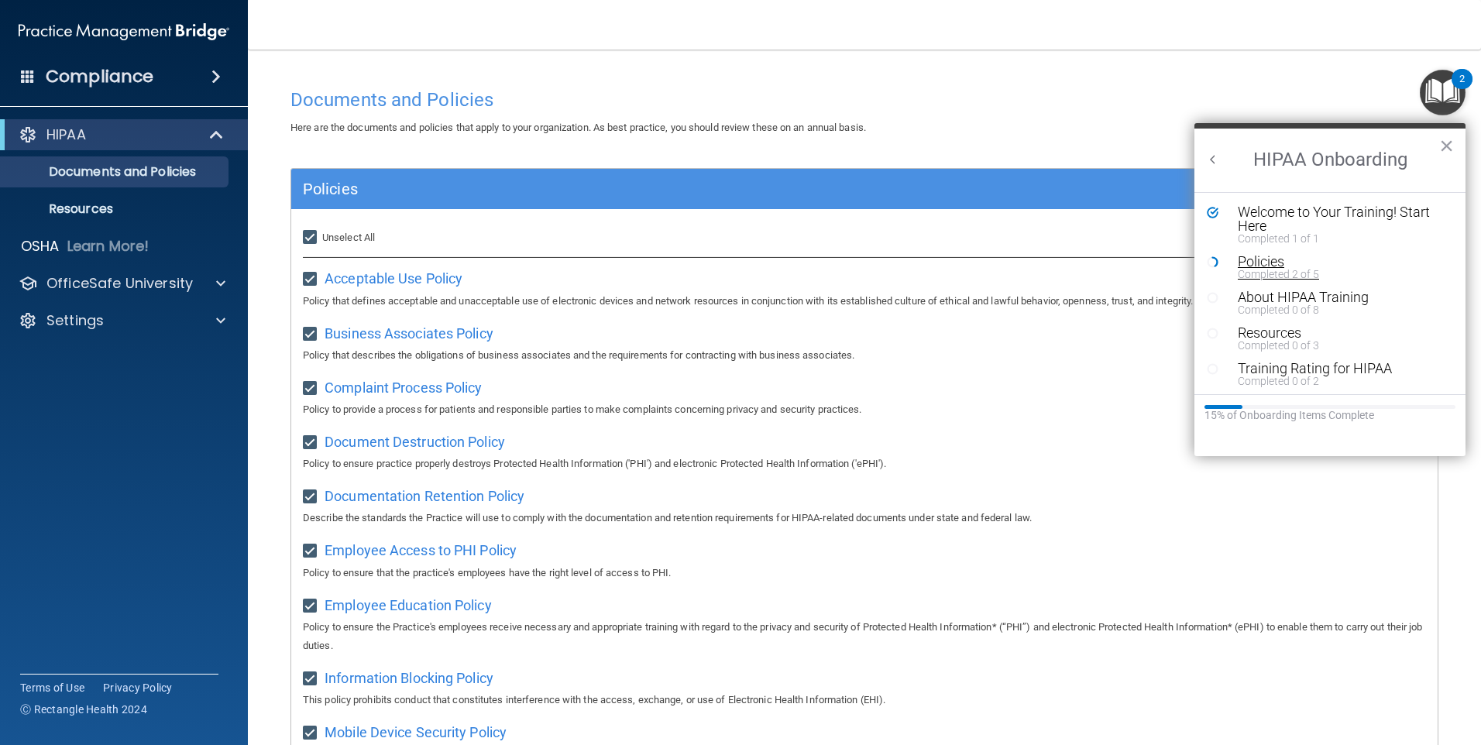
click at [713, 260] on div "Policies" at bounding box center [1336, 262] width 196 height 14
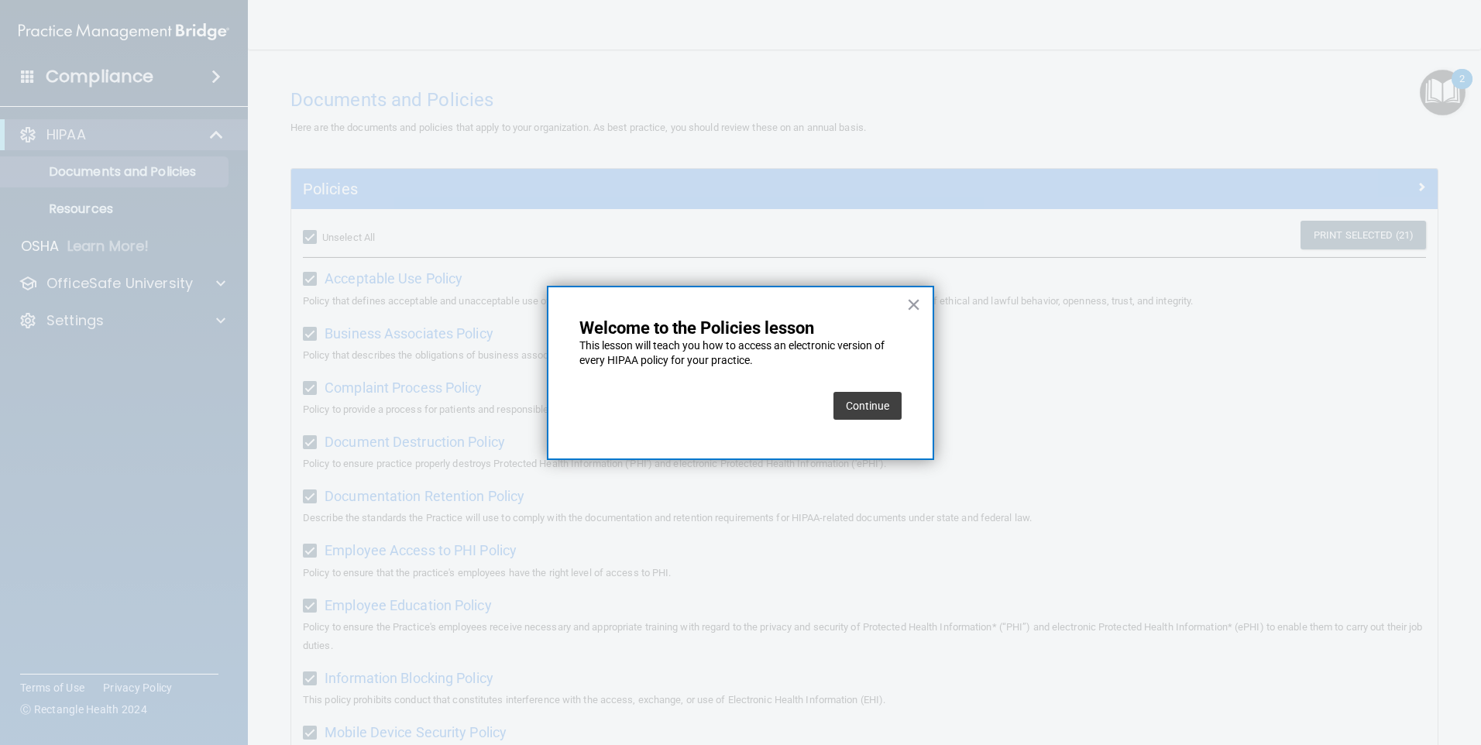
click at [713, 414] on button "Continue" at bounding box center [868, 406] width 68 height 28
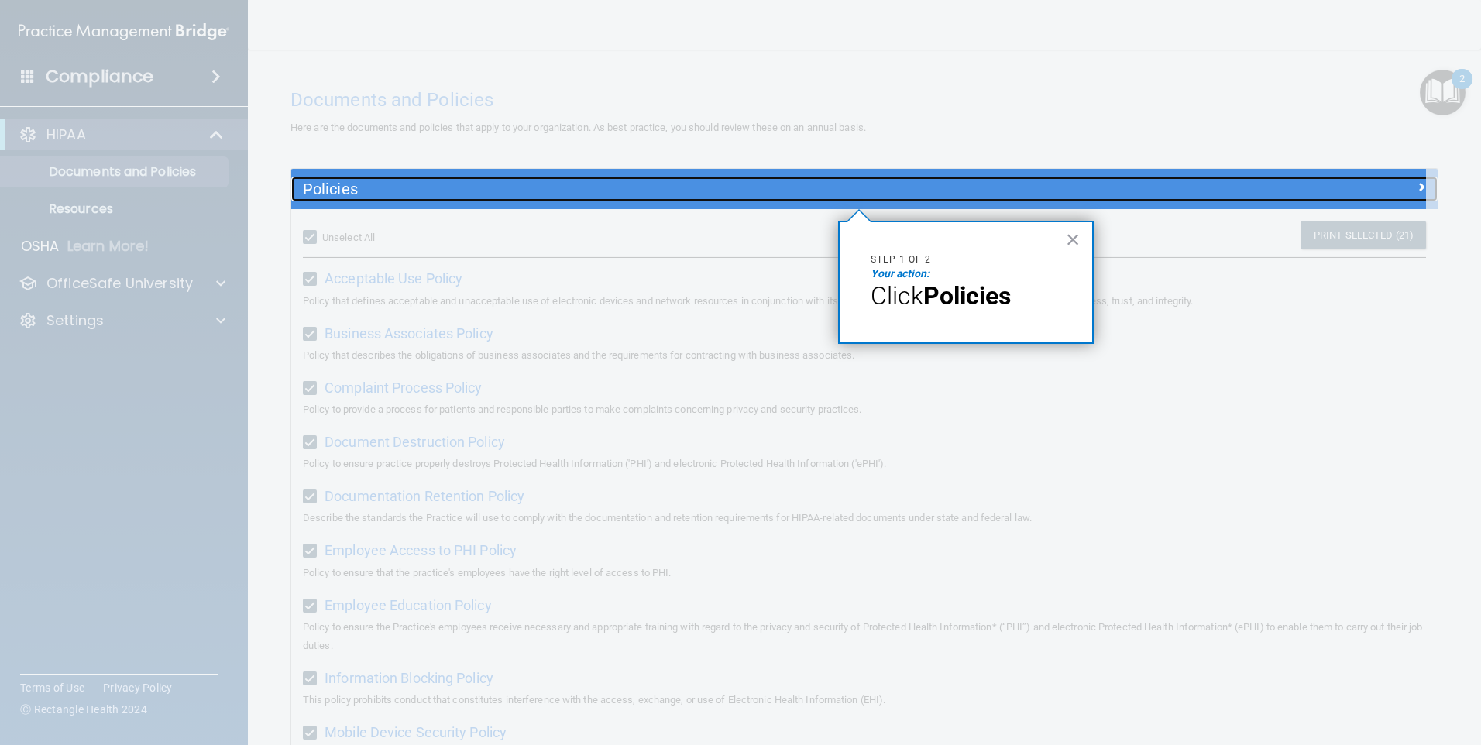
click at [317, 187] on h5 "Policies" at bounding box center [721, 188] width 837 height 17
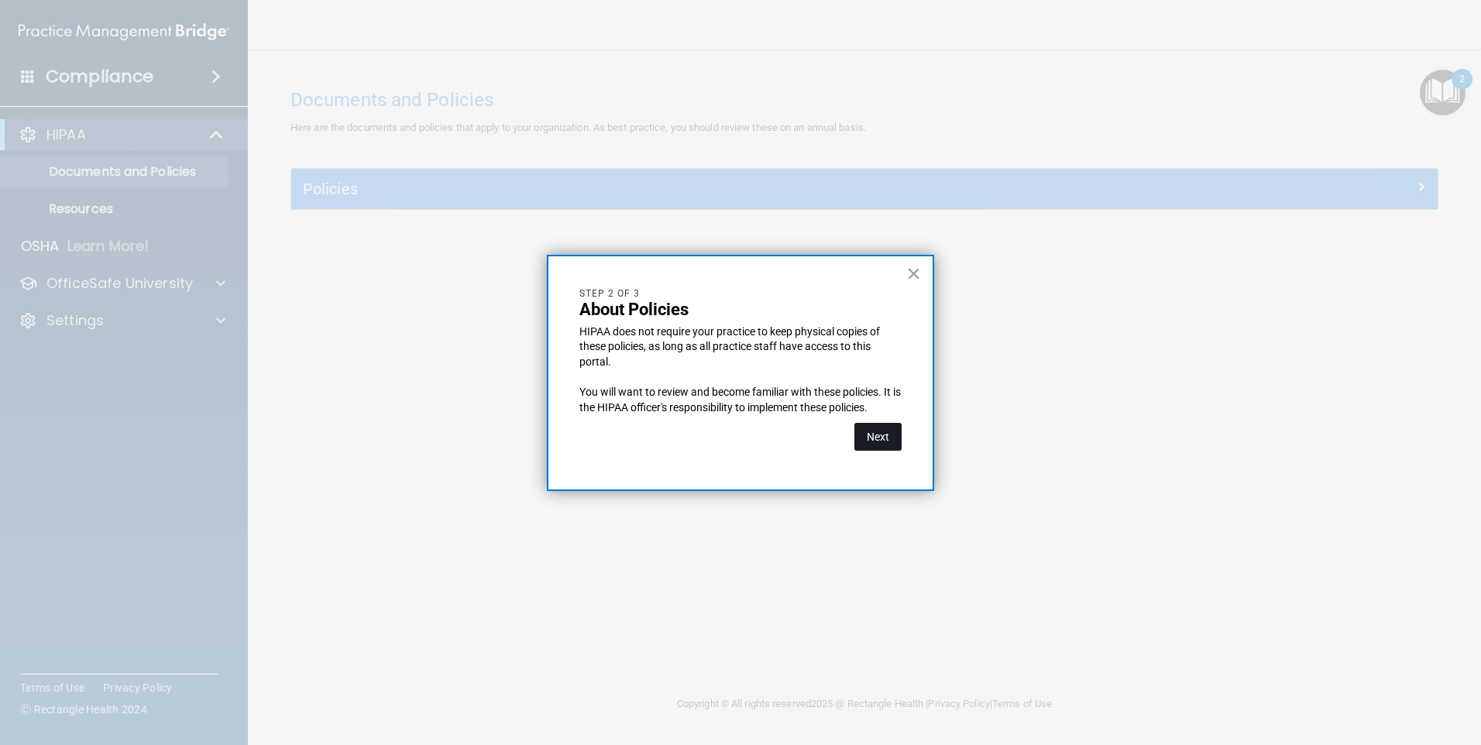
click at [713, 447] on button "Next" at bounding box center [877, 437] width 47 height 28
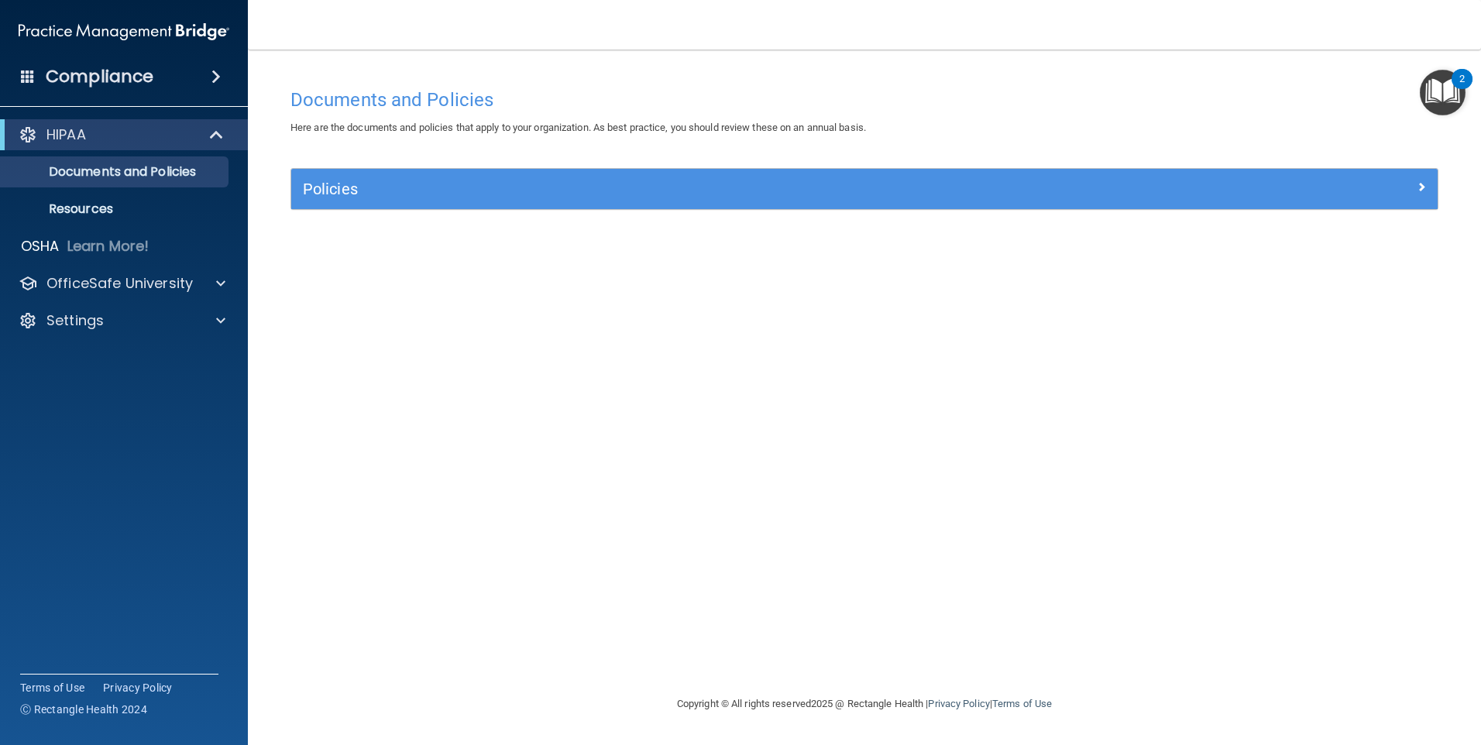
click at [713, 101] on img "Open Resource Center, 2 new notifications" at bounding box center [1443, 93] width 46 height 46
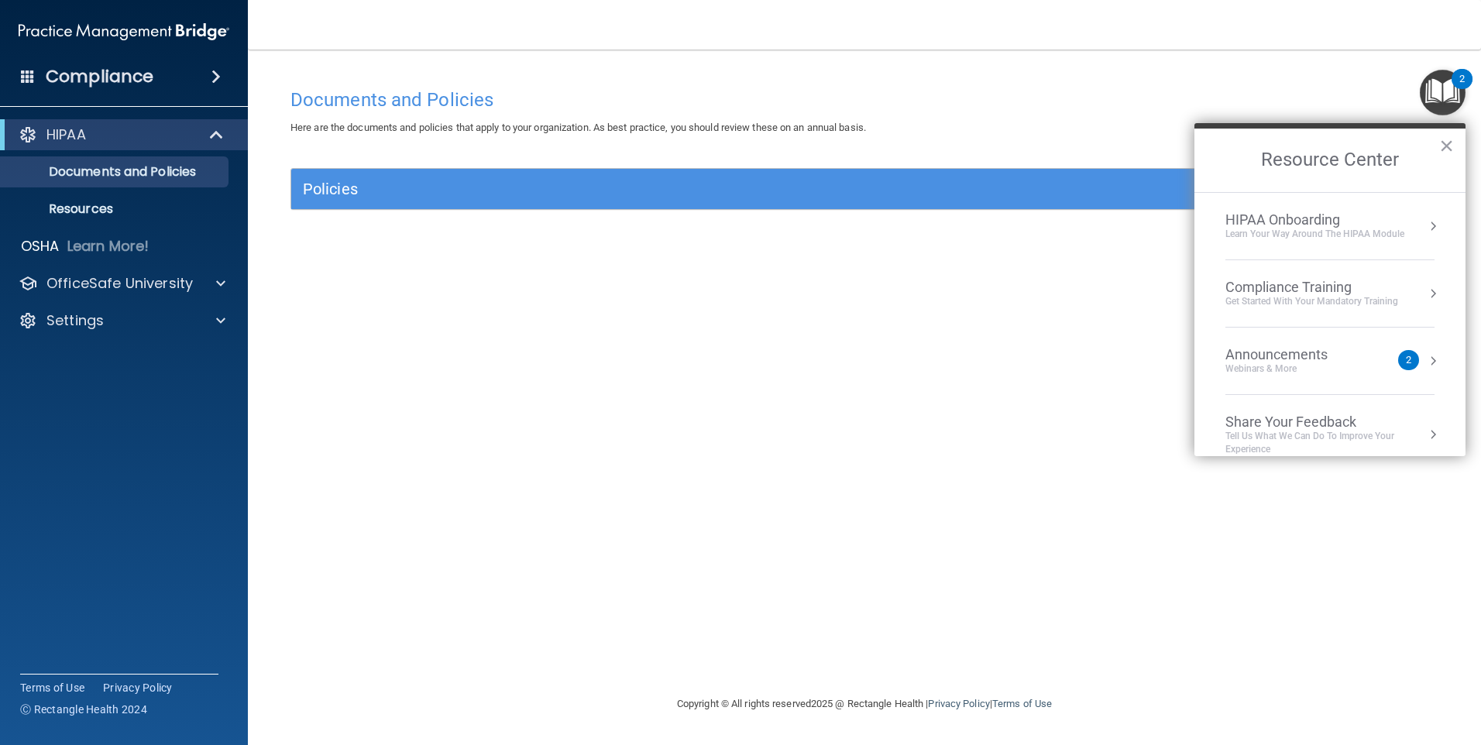
click at [713, 235] on div "Learn Your Way around the HIPAA module" at bounding box center [1314, 234] width 179 height 13
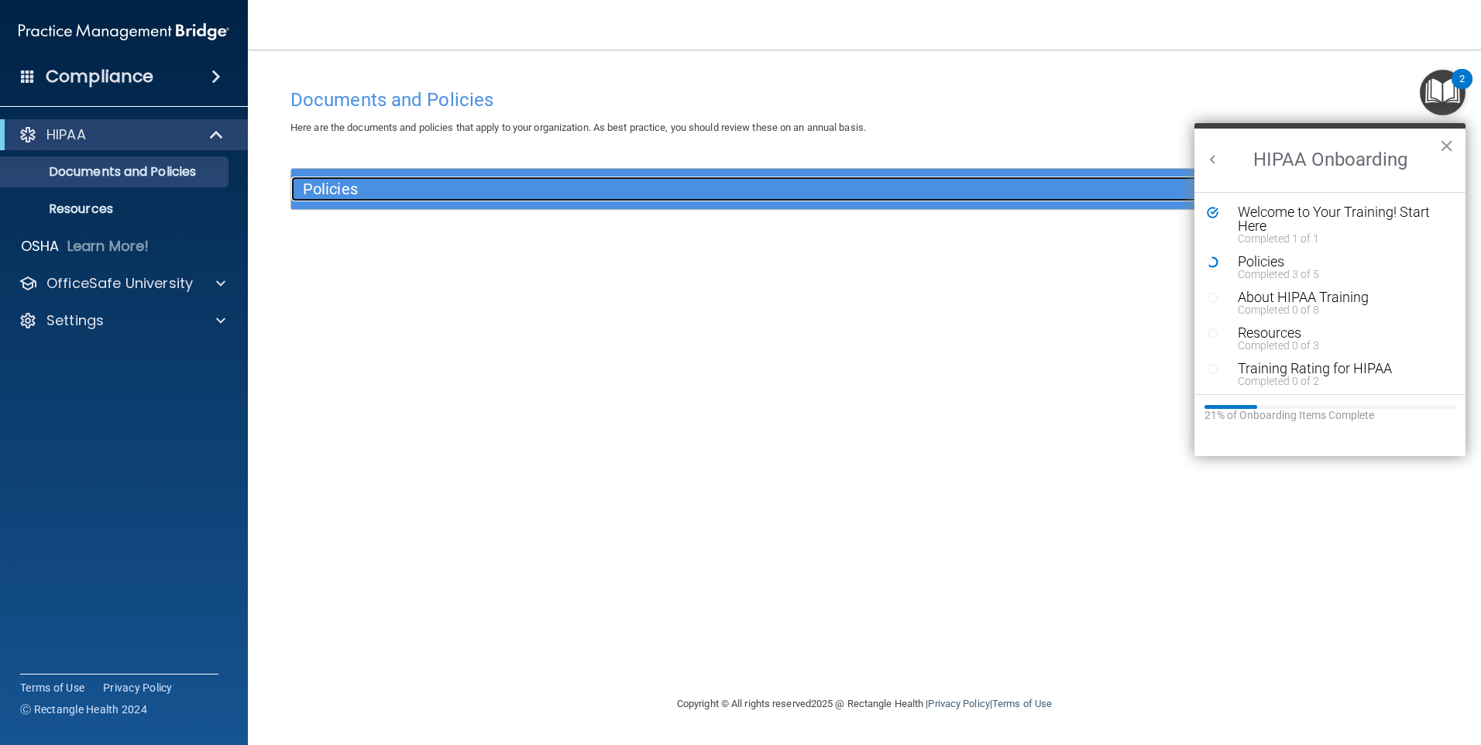
click at [342, 180] on h5 "Policies" at bounding box center [721, 188] width 837 height 17
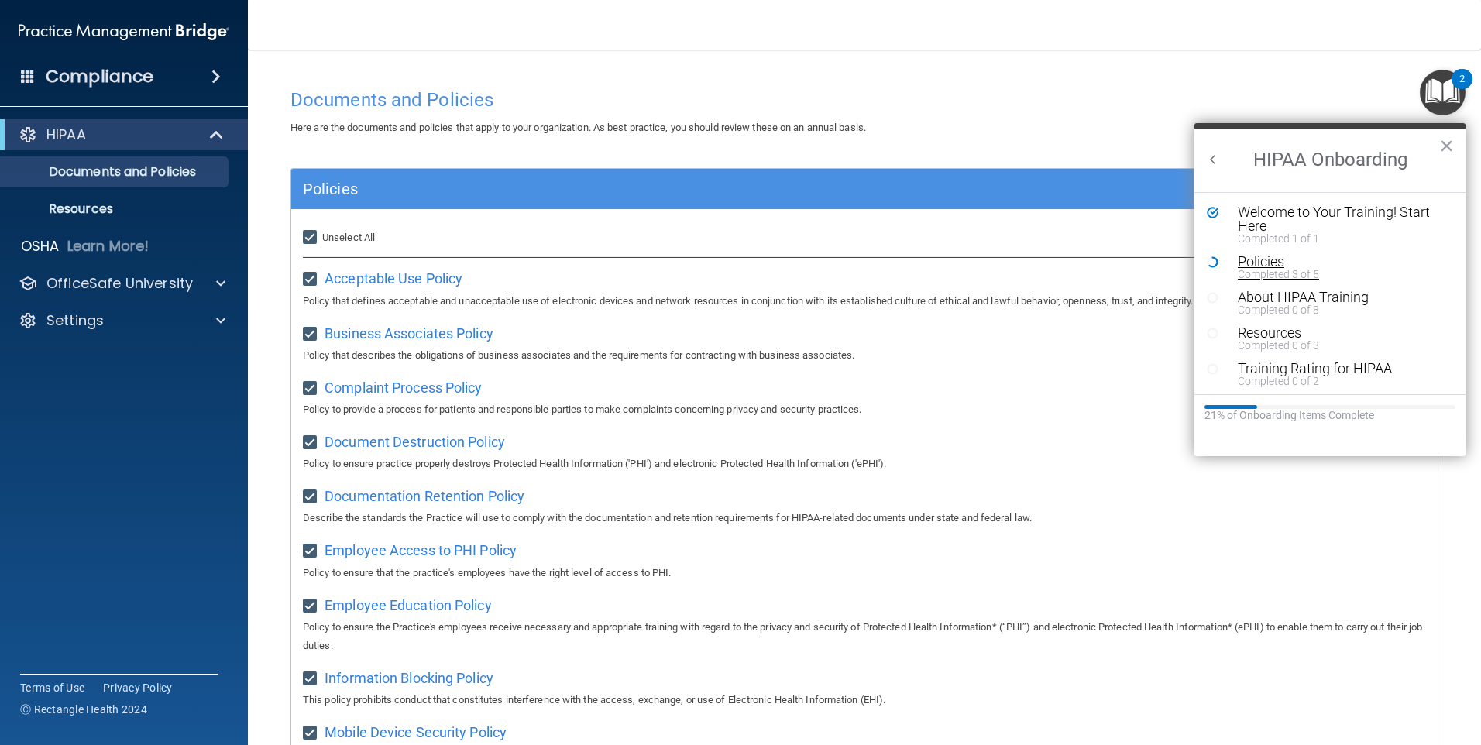
click at [713, 257] on div "Policies" at bounding box center [1336, 262] width 196 height 14
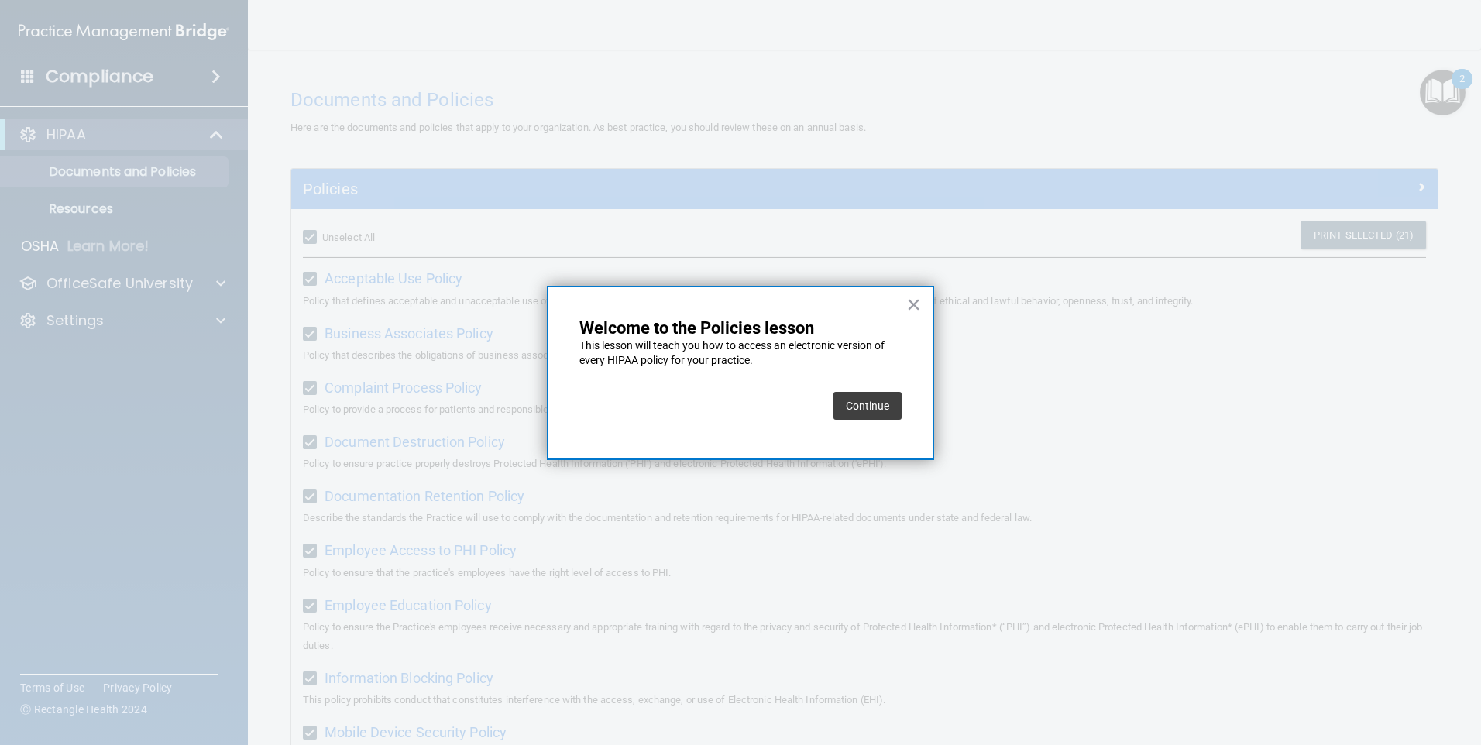
click at [713, 406] on button "Continue" at bounding box center [868, 406] width 68 height 28
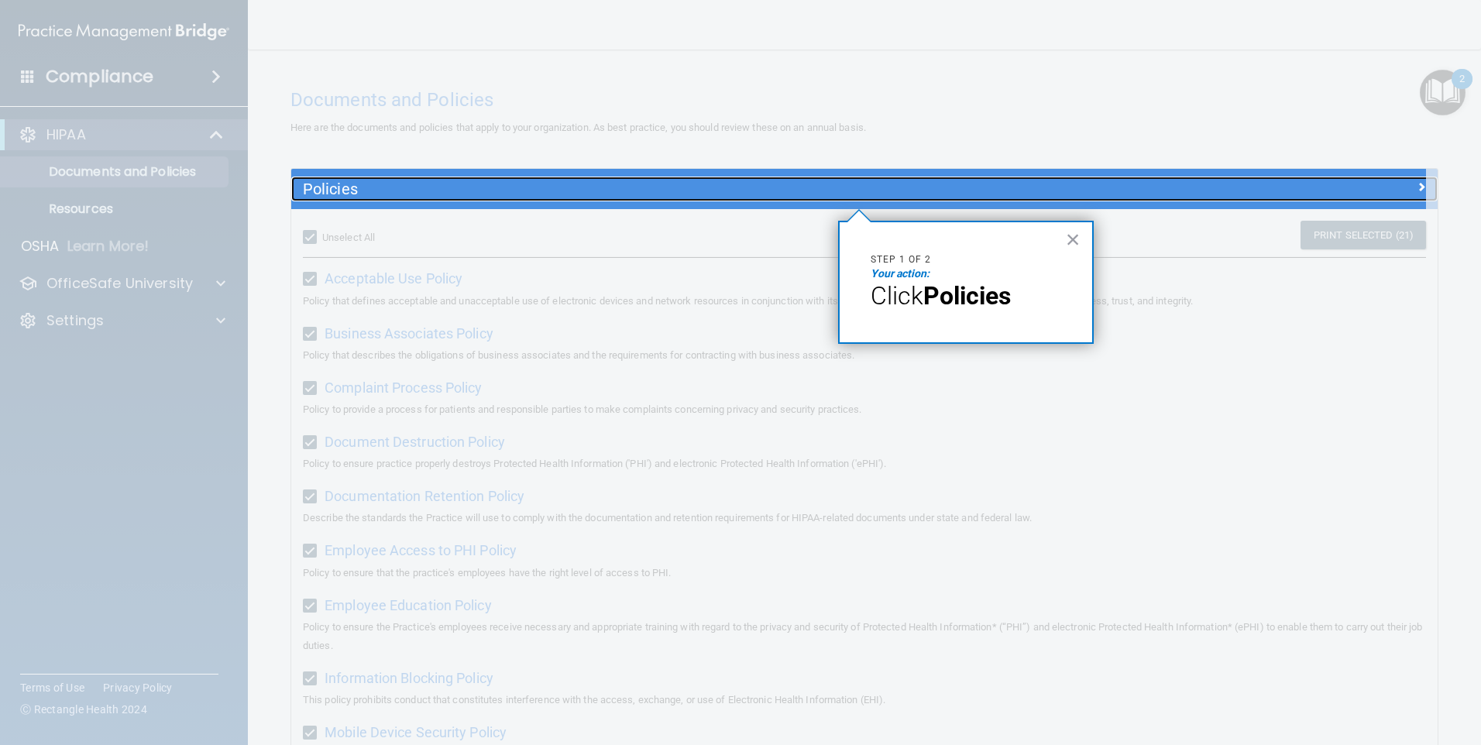
click at [325, 191] on h5 "Policies" at bounding box center [721, 188] width 837 height 17
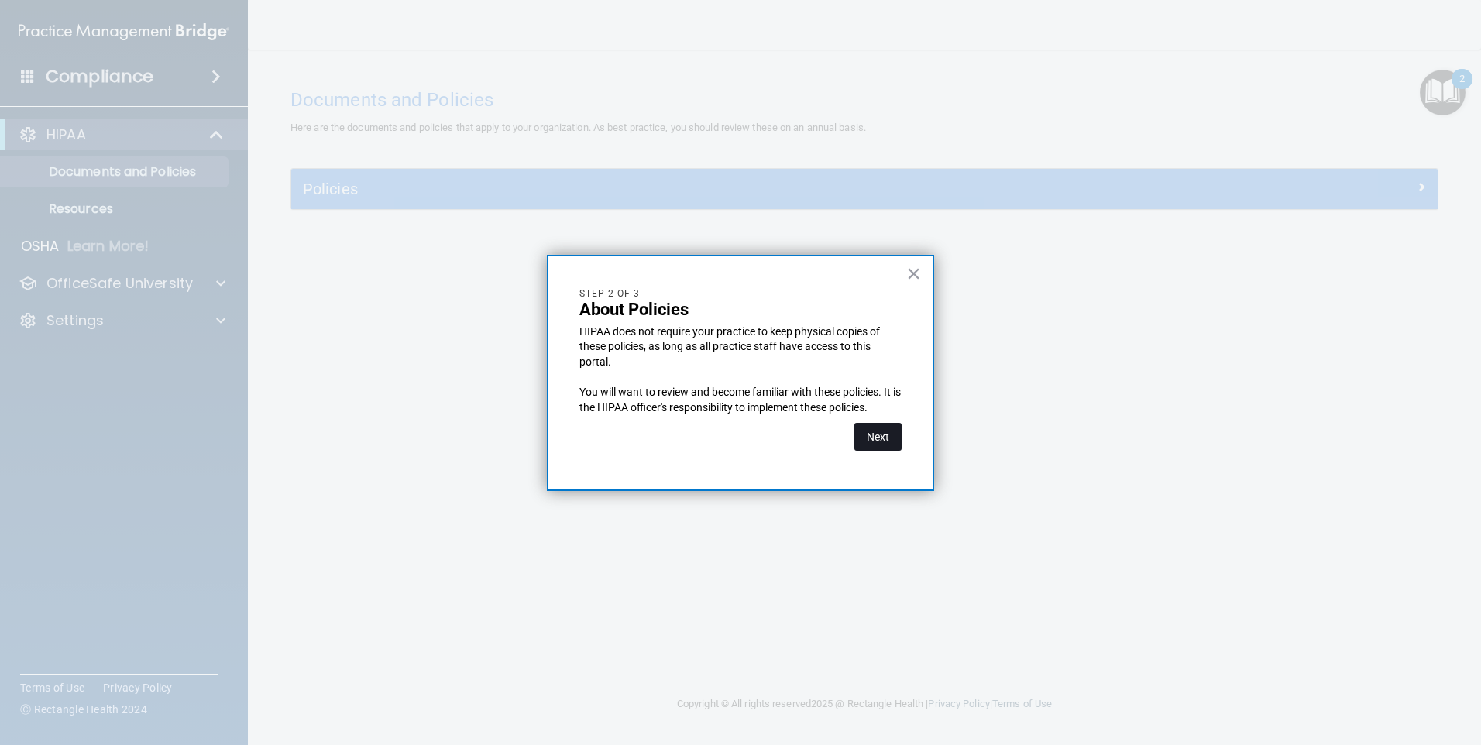
click at [713, 428] on button "Next" at bounding box center [877, 437] width 47 height 28
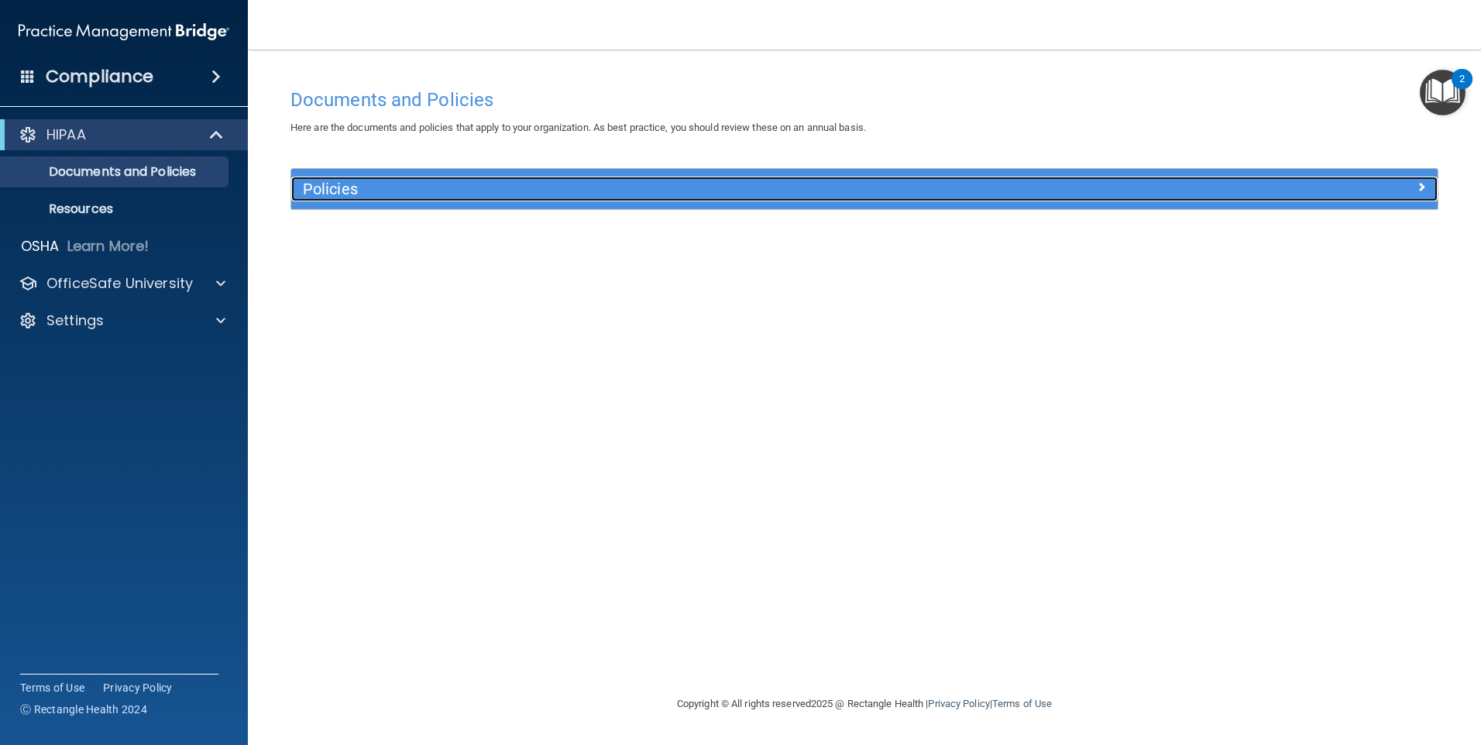
click at [347, 196] on h5 "Policies" at bounding box center [721, 188] width 837 height 17
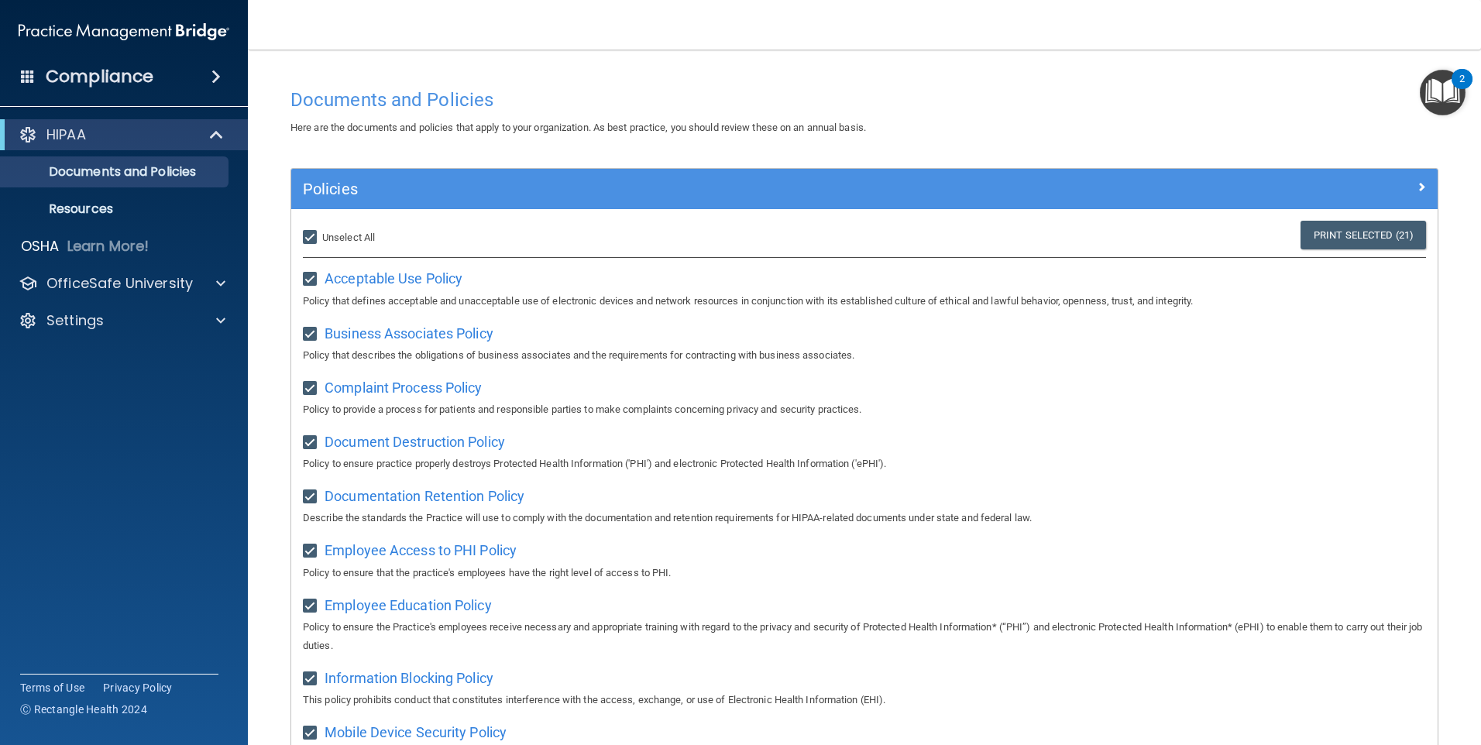
click at [713, 82] on img "Open Resource Center, 2 new notifications" at bounding box center [1443, 93] width 46 height 46
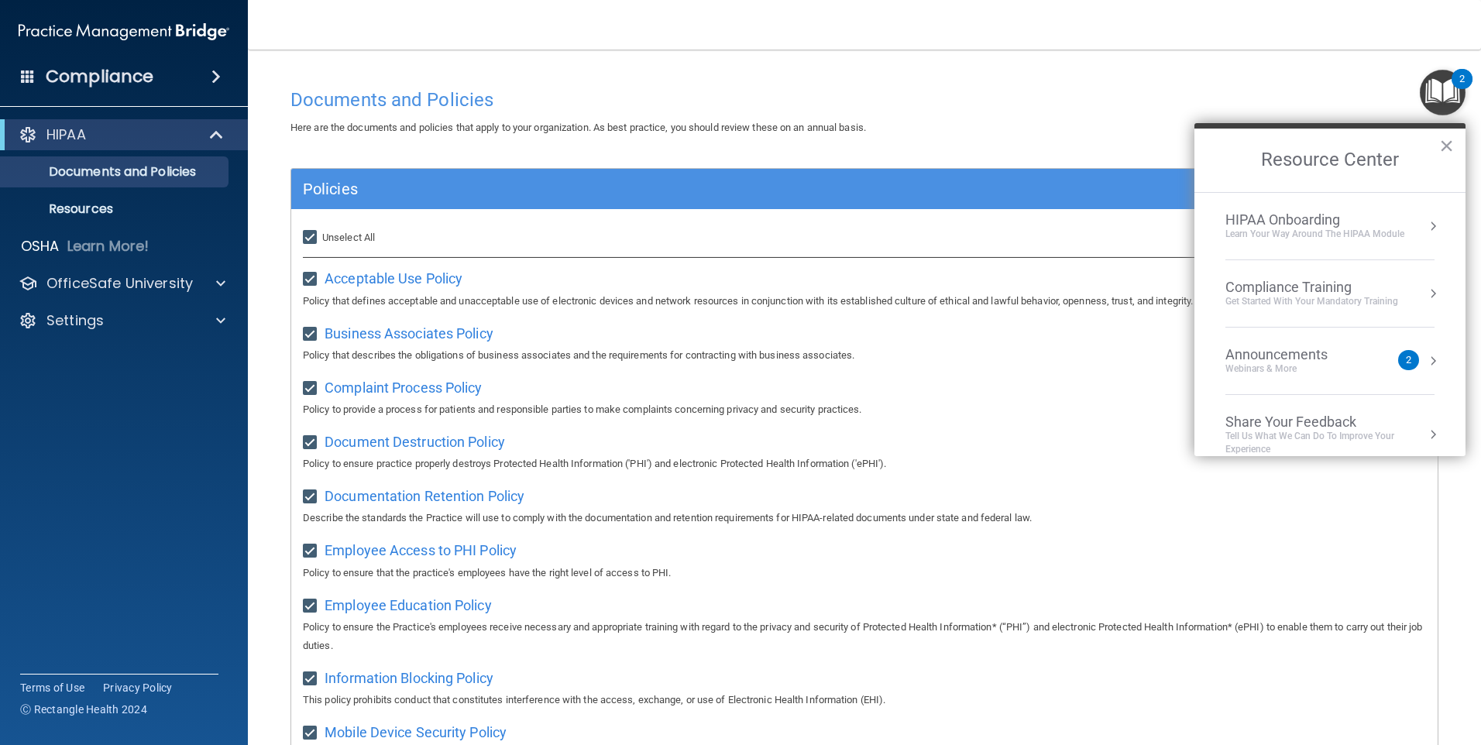
click at [713, 210] on li "HIPAA Onboarding Learn Your Way around the HIPAA module" at bounding box center [1329, 226] width 209 height 67
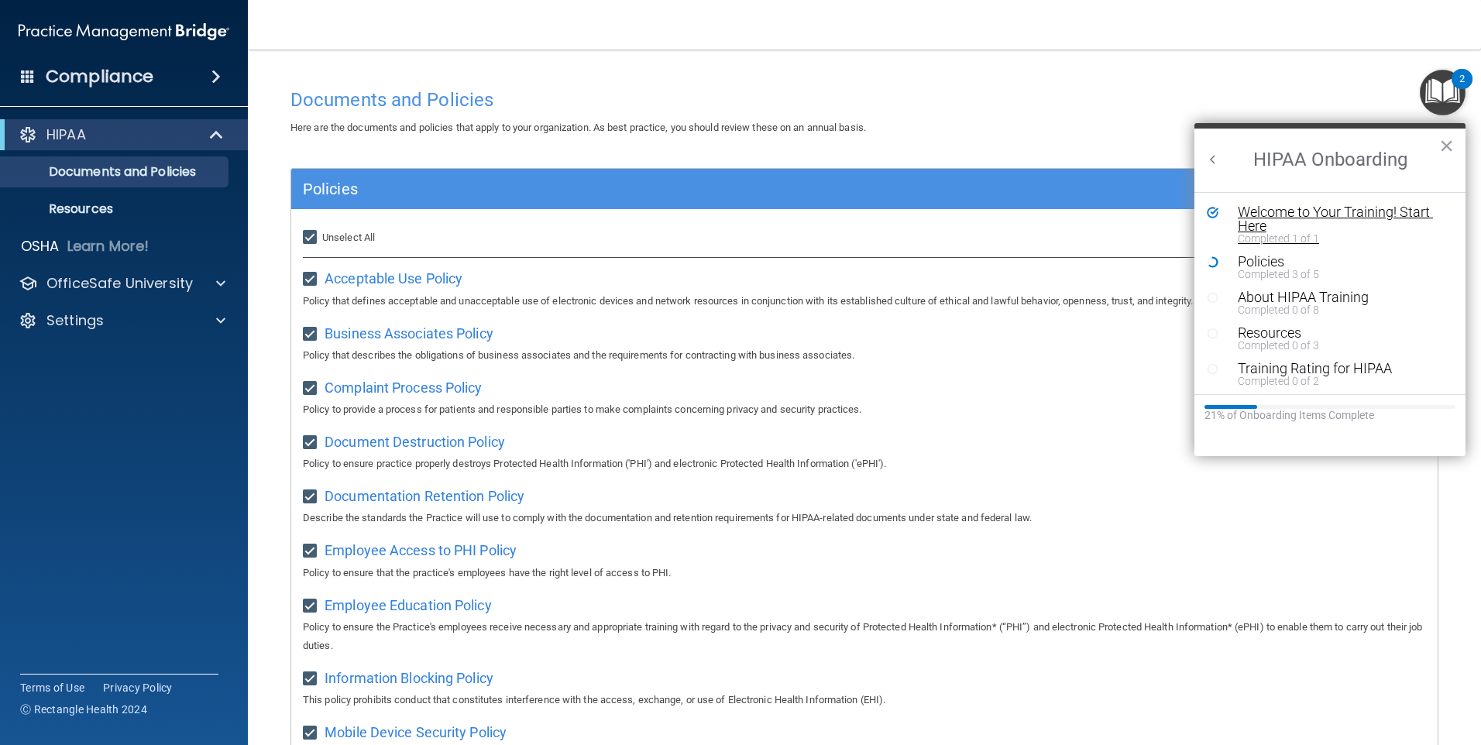
click at [713, 214] on div "Welcome to Your Training! Start Here" at bounding box center [1336, 219] width 196 height 28
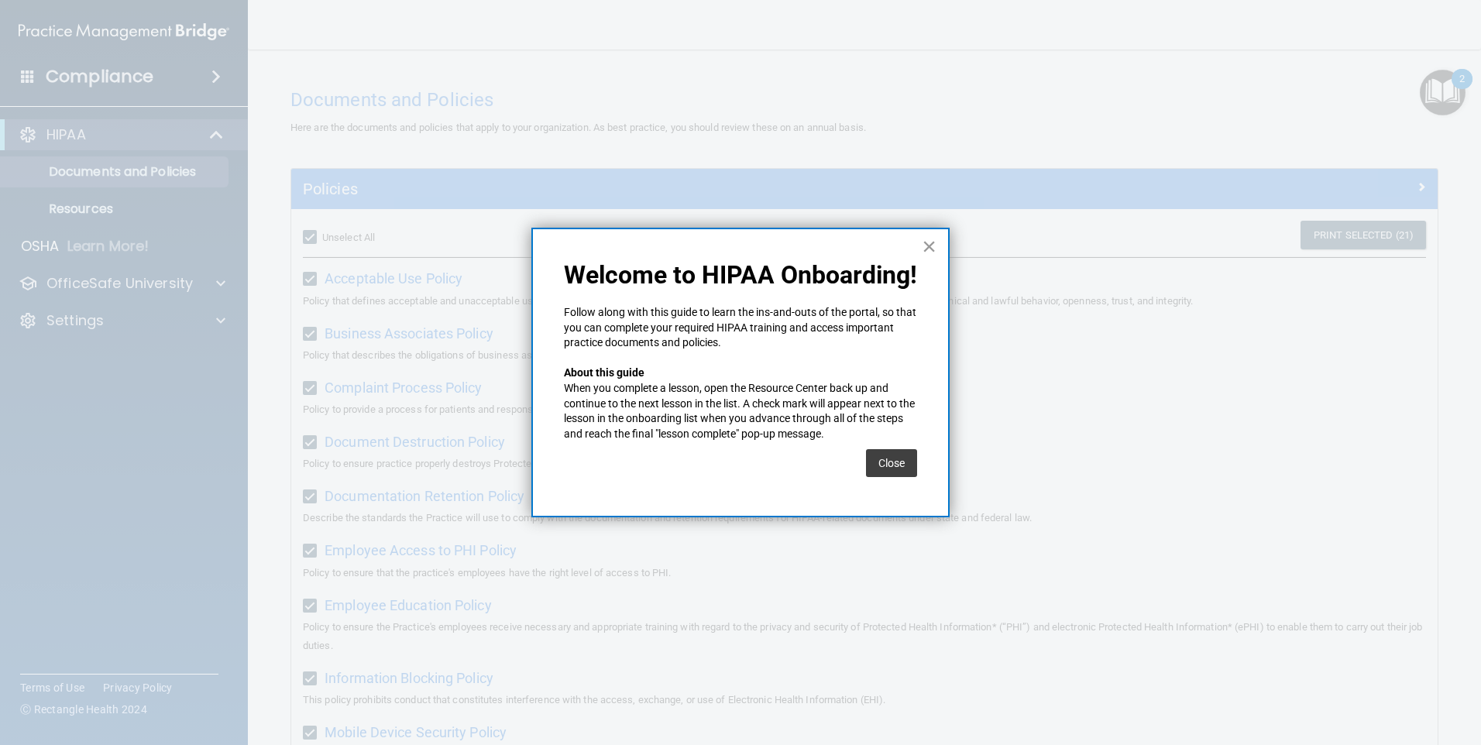
click at [713, 248] on button "×" at bounding box center [929, 246] width 15 height 25
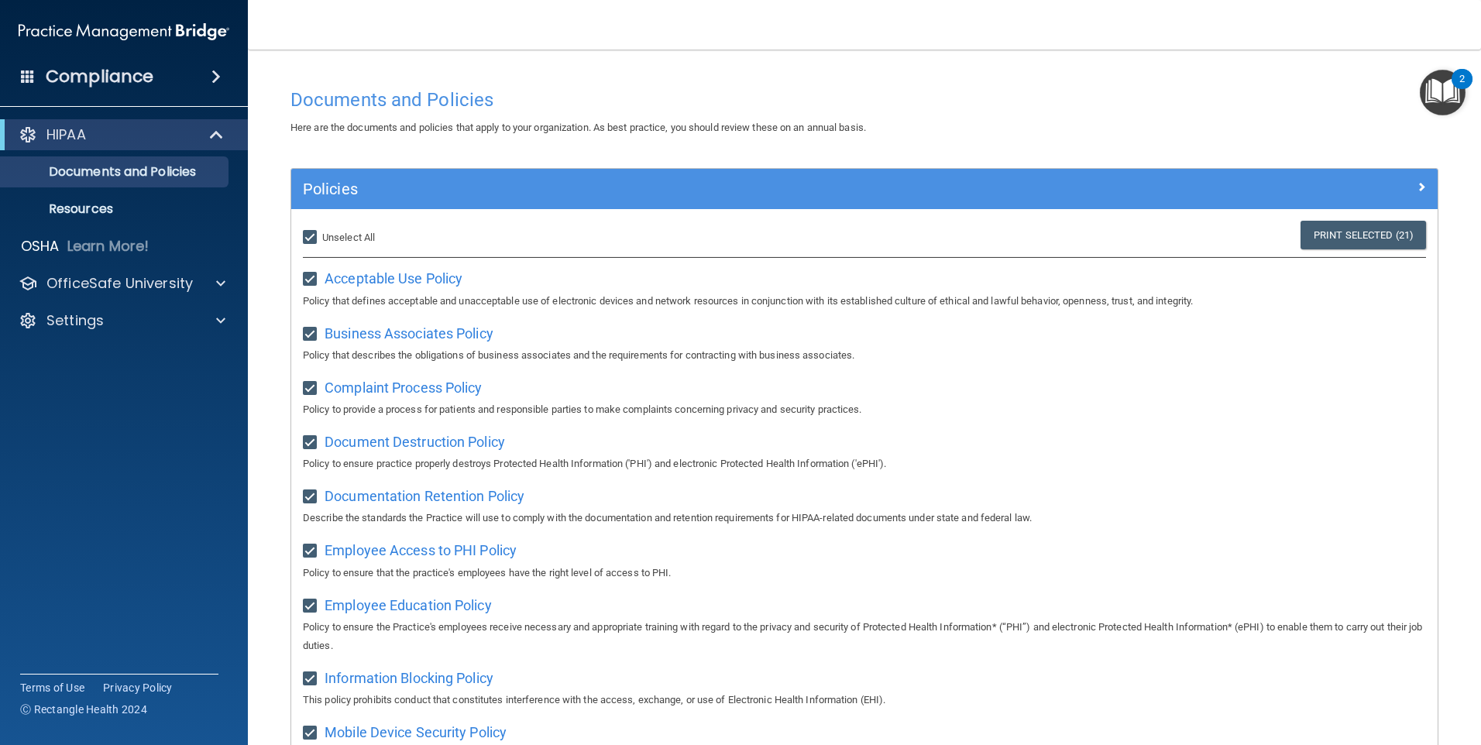
click at [713, 100] on img "Open Resource Center, 2 new notifications" at bounding box center [1443, 93] width 46 height 46
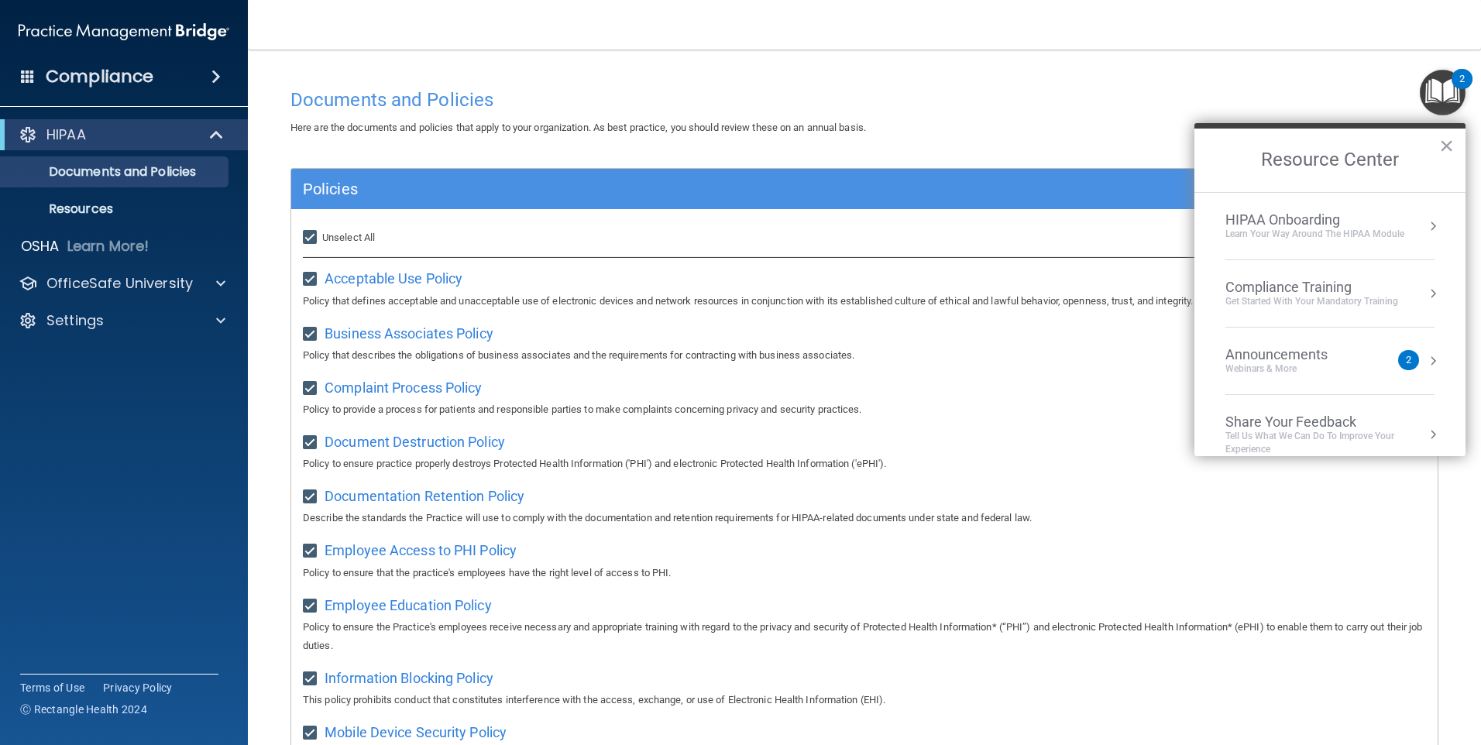
click at [713, 222] on div "HIPAA Onboarding" at bounding box center [1314, 219] width 179 height 17
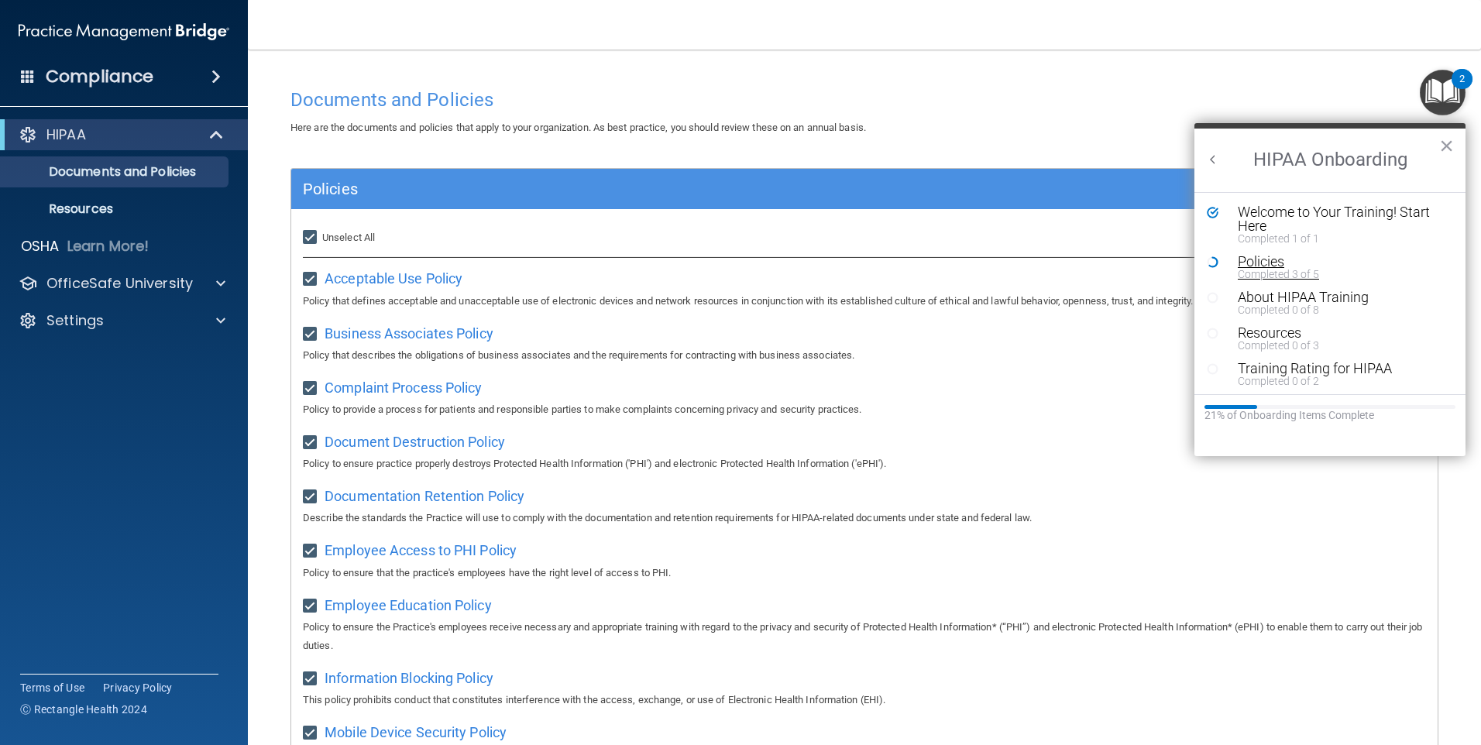
click at [713, 263] on div "Policies" at bounding box center [1336, 262] width 196 height 14
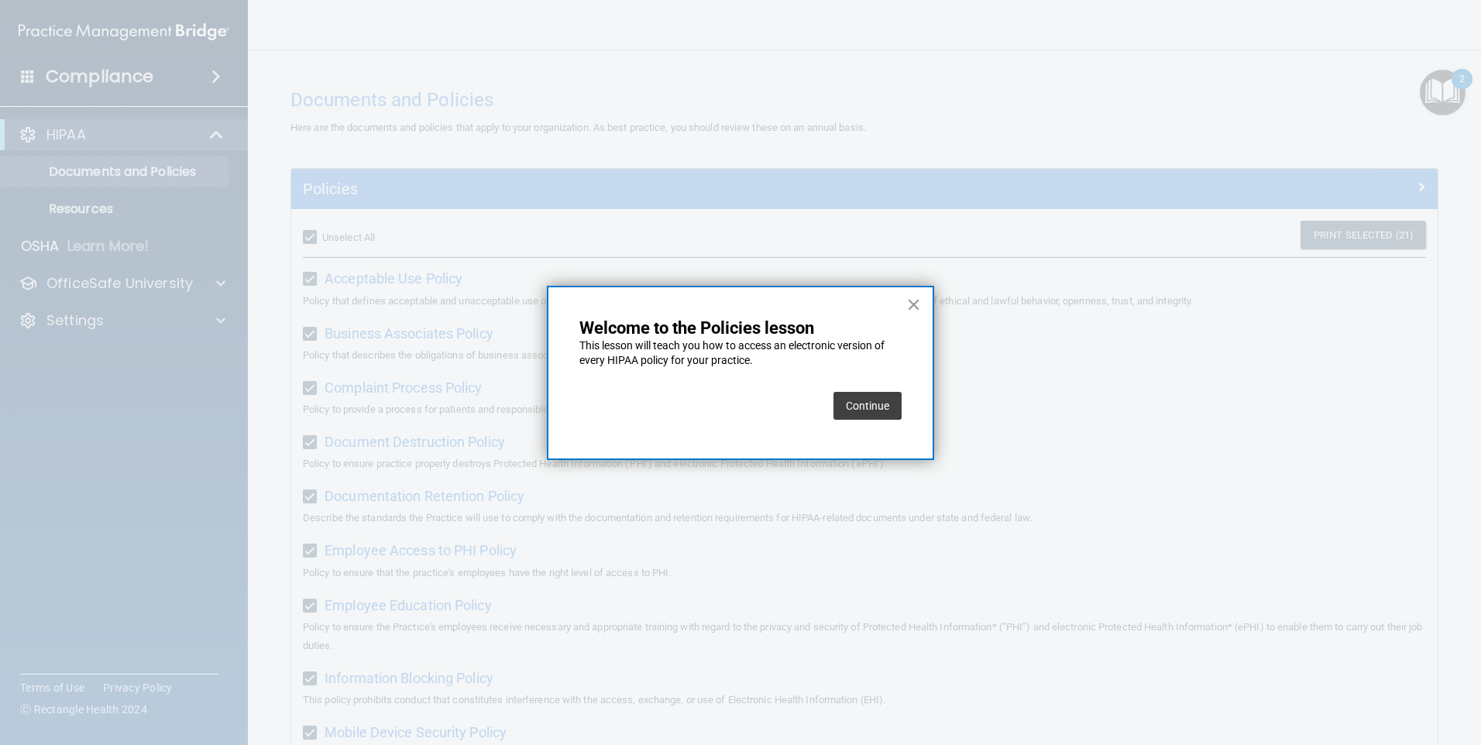
click at [713, 395] on button "Continue" at bounding box center [868, 406] width 68 height 28
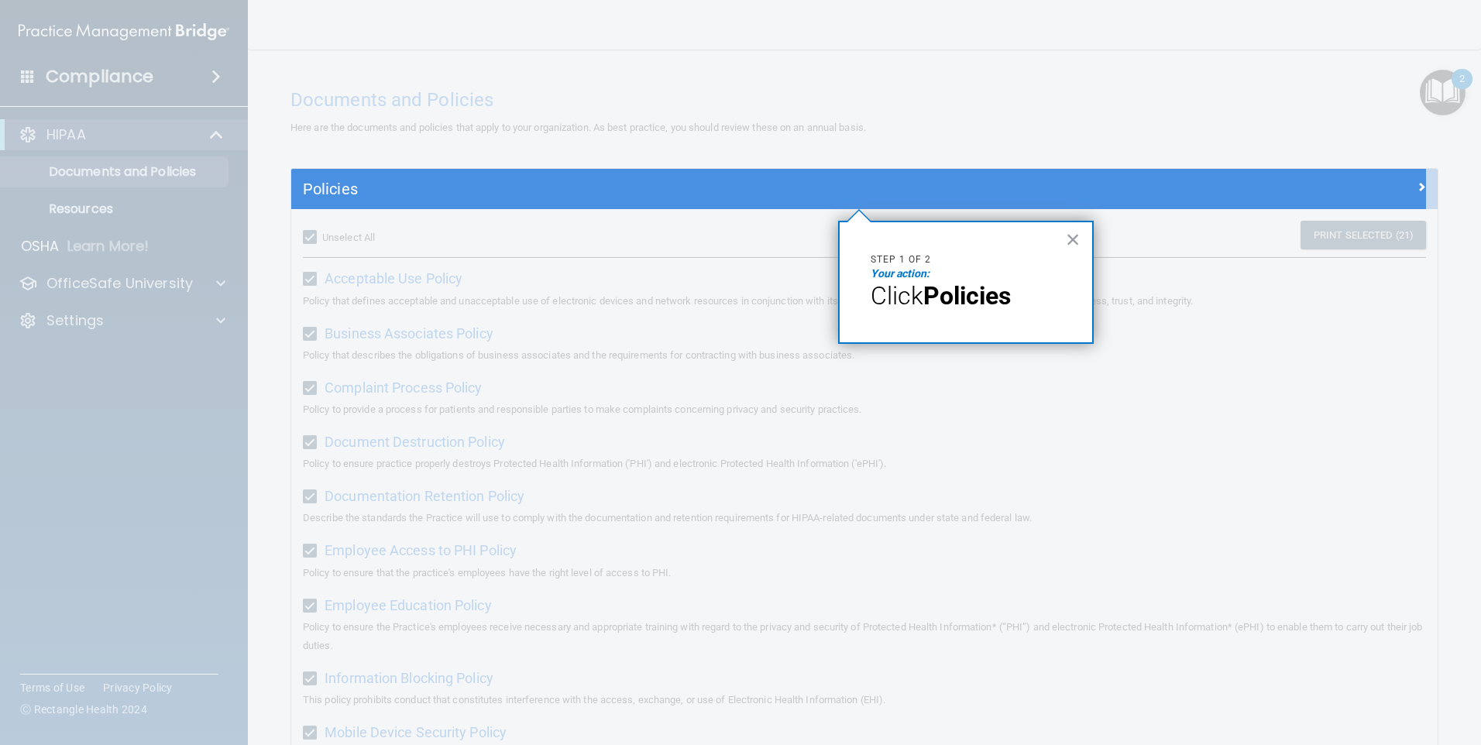
click at [713, 294] on strong "Policies" at bounding box center [967, 295] width 88 height 29
click at [713, 273] on em "Your action:" at bounding box center [900, 273] width 59 height 12
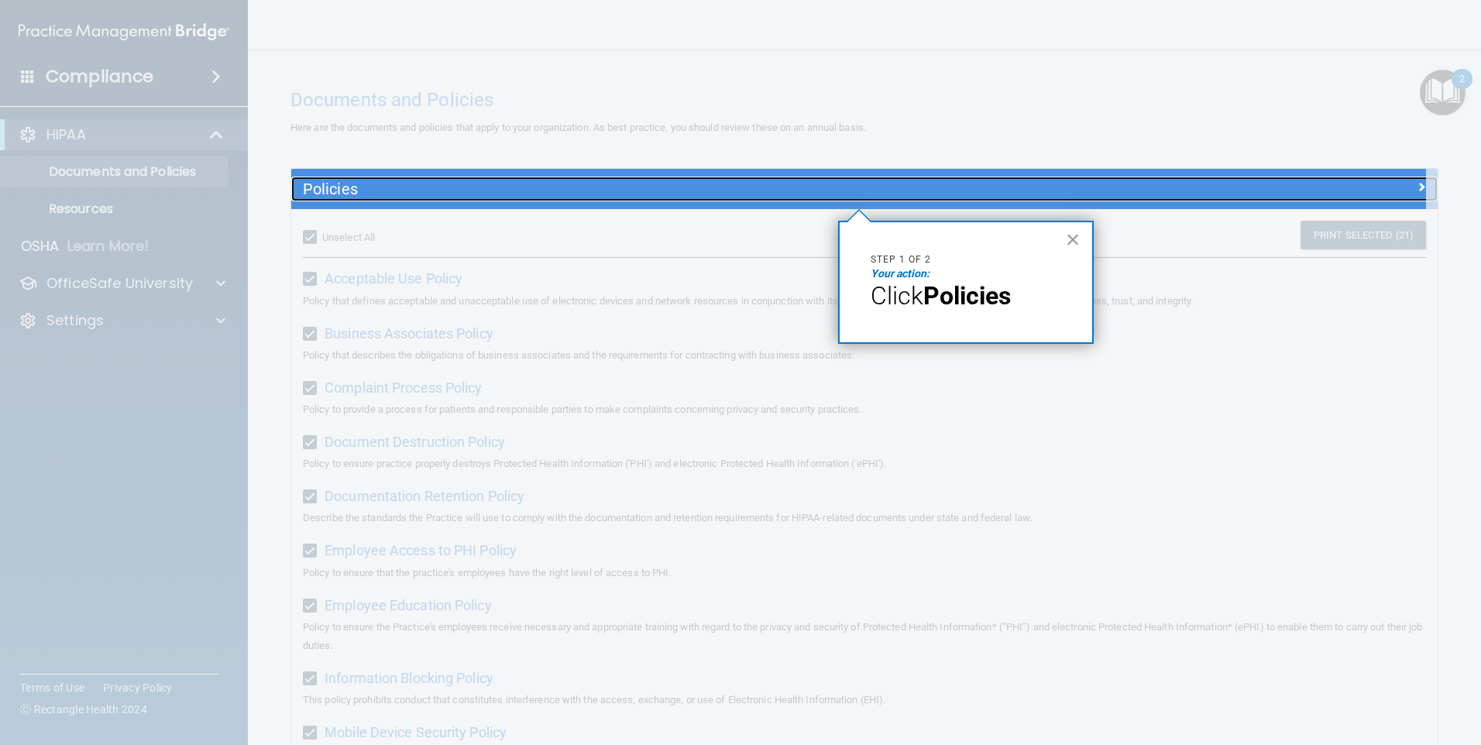
click at [323, 185] on h5 "Policies" at bounding box center [721, 188] width 837 height 17
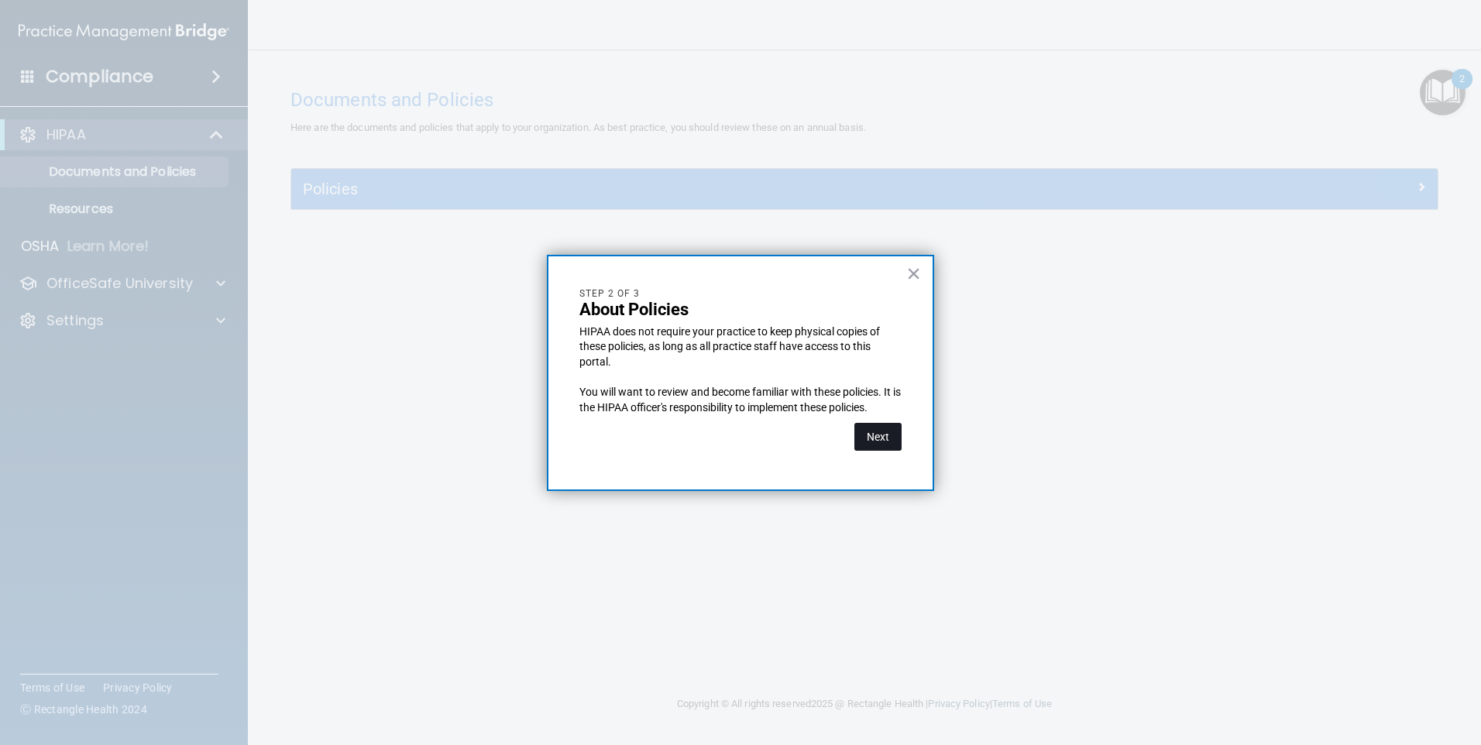
click at [713, 437] on button "Next" at bounding box center [877, 437] width 47 height 28
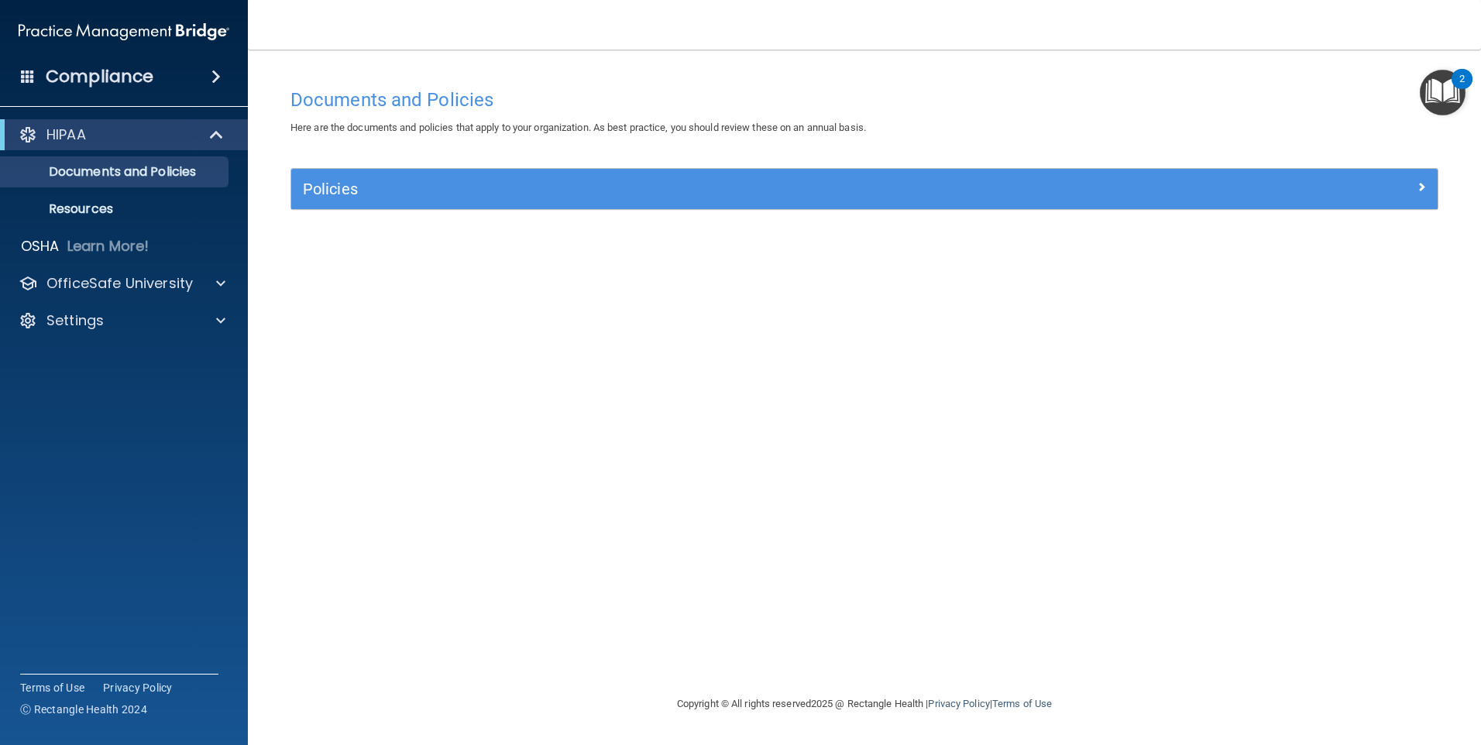
click at [713, 430] on div "Documents and Policies Here are the documents and policies that apply to your o…" at bounding box center [864, 388] width 1171 height 614
click at [713, 103] on h4 "Documents and Policies" at bounding box center [864, 100] width 1148 height 20
click at [713, 93] on img "Open Resource Center, 2 new notifications" at bounding box center [1443, 93] width 46 height 46
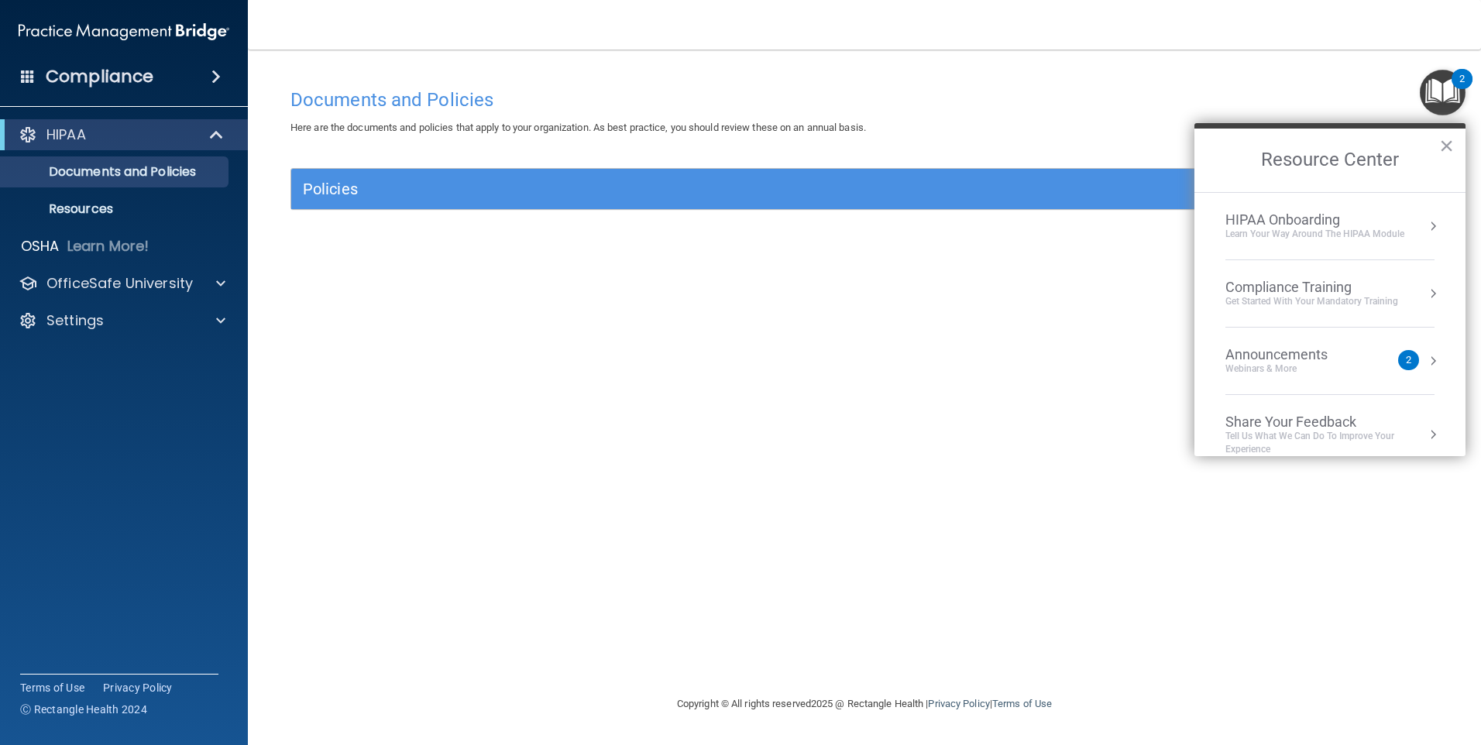
click at [713, 235] on div "Learn Your Way around the HIPAA module" at bounding box center [1314, 234] width 179 height 13
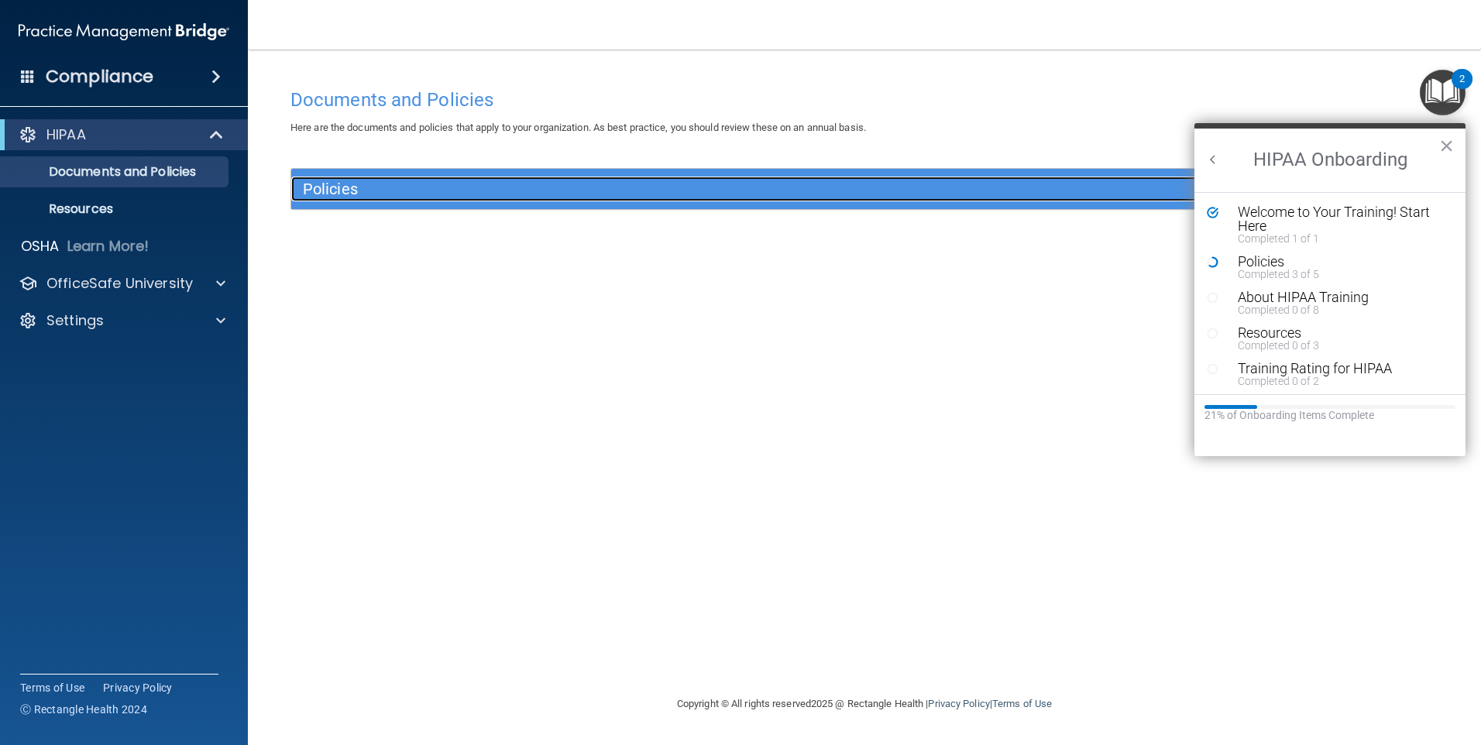
click at [323, 193] on h5 "Policies" at bounding box center [721, 188] width 837 height 17
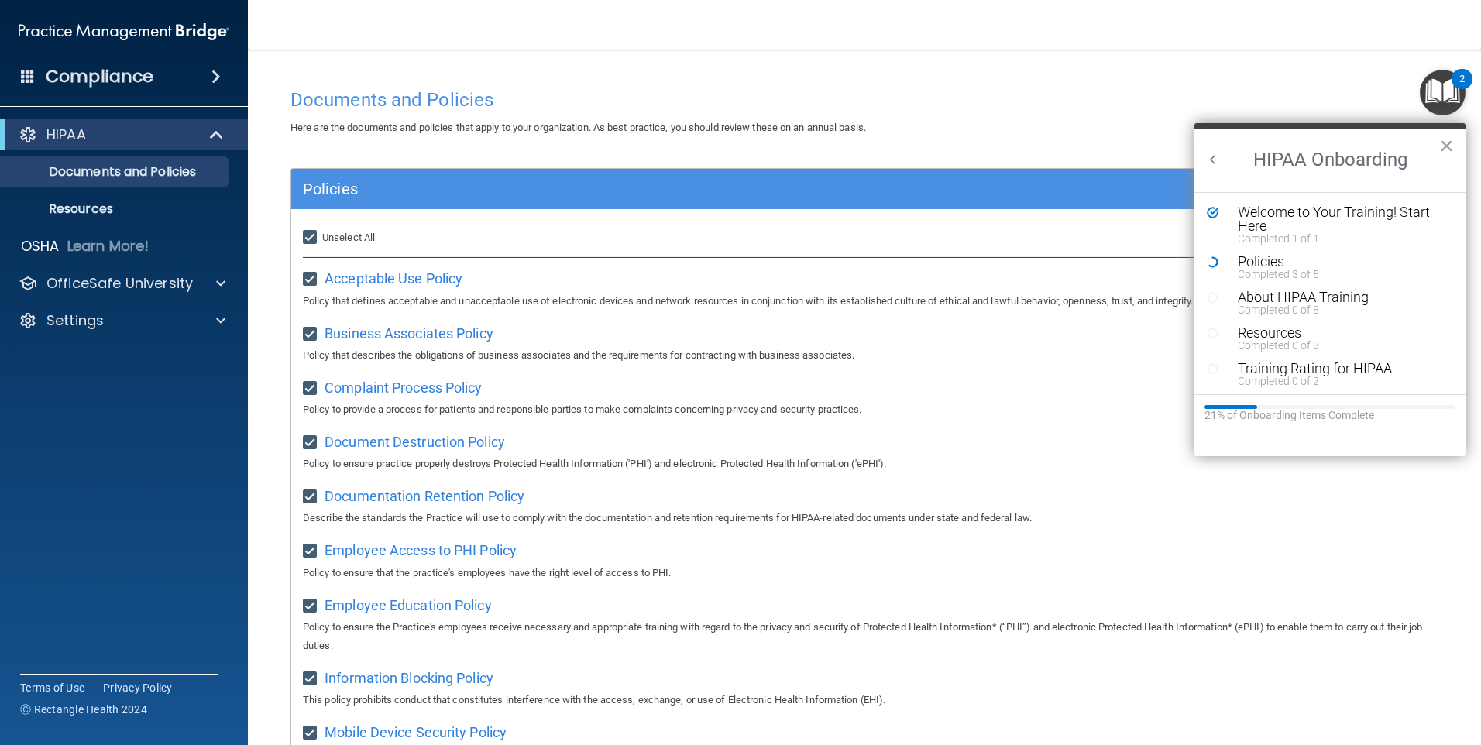
click at [408, 294] on p "Policy that defines acceptable and unacceptable use of electronic devices and n…" at bounding box center [864, 301] width 1123 height 19
click at [411, 290] on div "Acceptable Use Policy Policy that defines acceptable and unacceptable use of el…" at bounding box center [864, 288] width 1123 height 44
click at [415, 284] on span "Acceptable Use Policy" at bounding box center [394, 278] width 138 height 16
click at [400, 340] on span "Business Associates Policy" at bounding box center [409, 333] width 169 height 16
click at [432, 450] on span "Document Destruction Policy" at bounding box center [415, 442] width 180 height 16
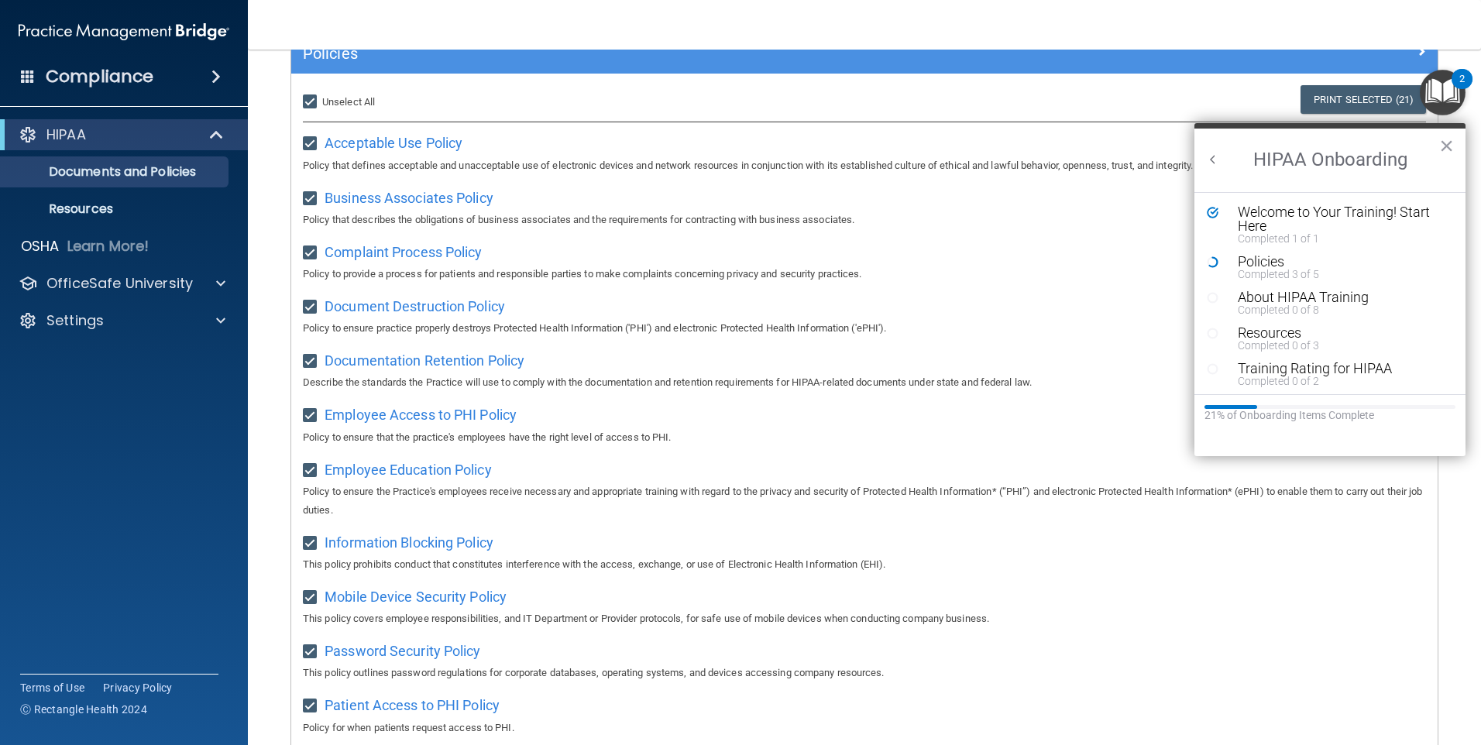
scroll to position [387, 0]
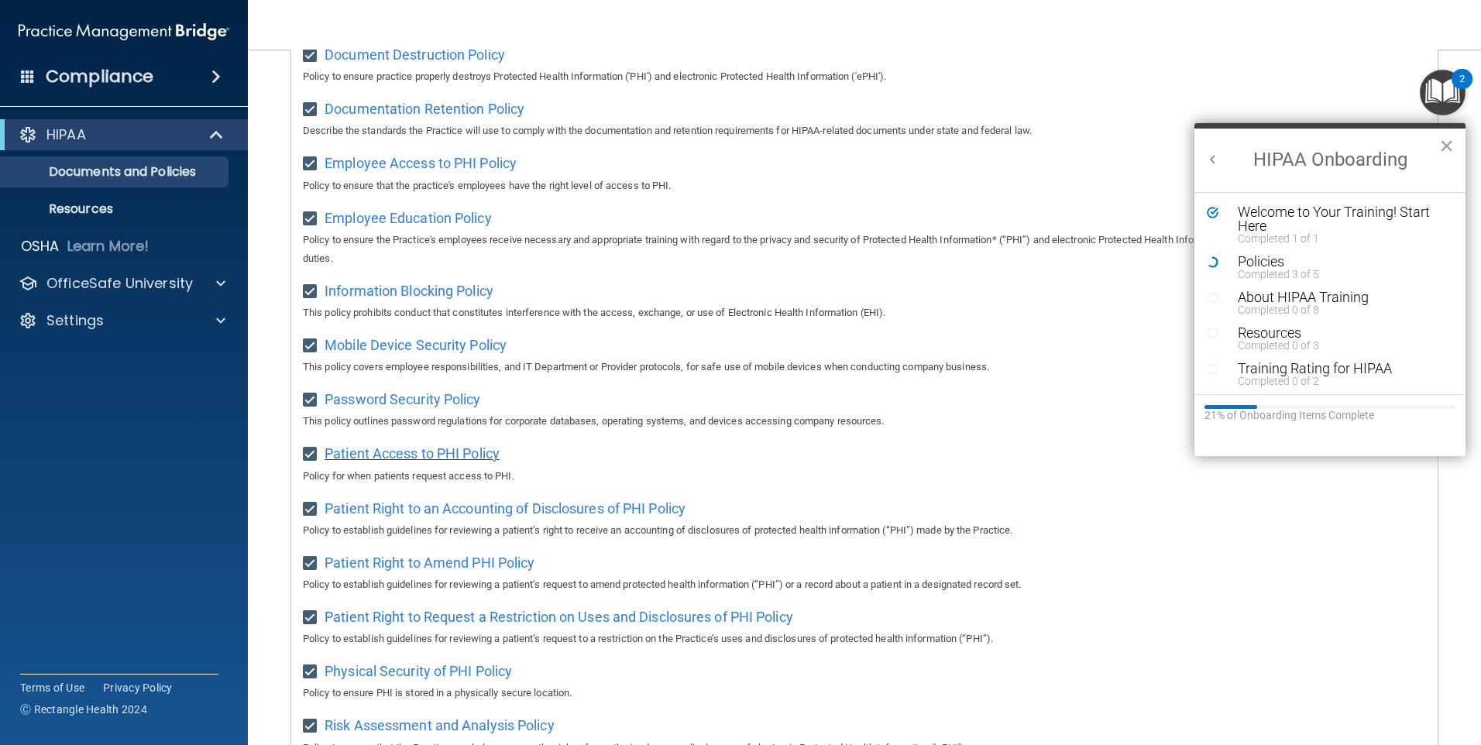
click at [410, 459] on span "Patient Access to PHI Policy" at bounding box center [412, 453] width 175 height 16
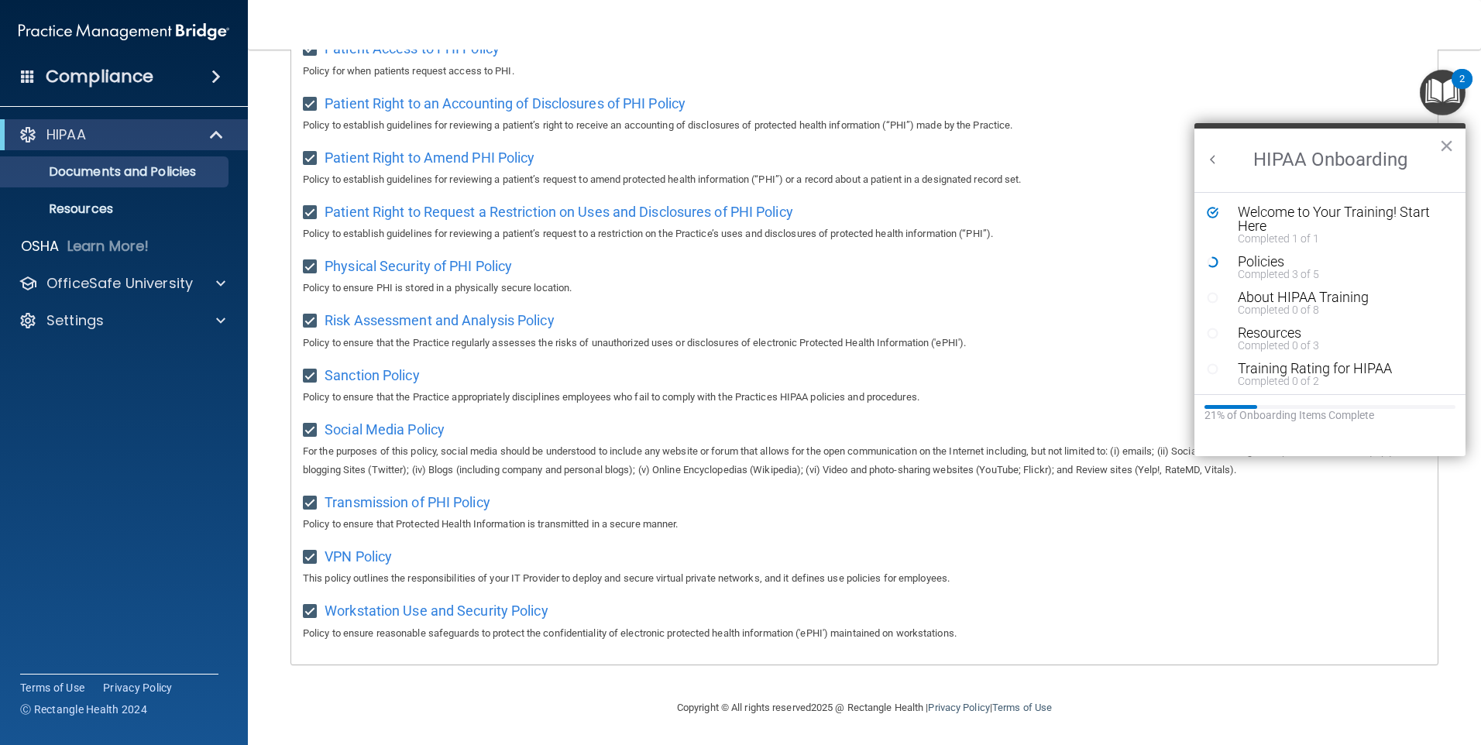
scroll to position [809, 0]
click at [404, 598] on div "Workstation Use and Security Policy Policy to ensure reasonable safeguards to p…" at bounding box center [864, 620] width 1123 height 44
click at [406, 604] on span "Workstation Use and Security Policy" at bounding box center [437, 611] width 224 height 16
click at [713, 309] on div "Risk Assessment and Analysis Policy Policy to ensure that the Practice regularl…" at bounding box center [864, 330] width 1123 height 44
click at [713, 260] on icon "Resource Center" at bounding box center [1213, 262] width 12 height 12
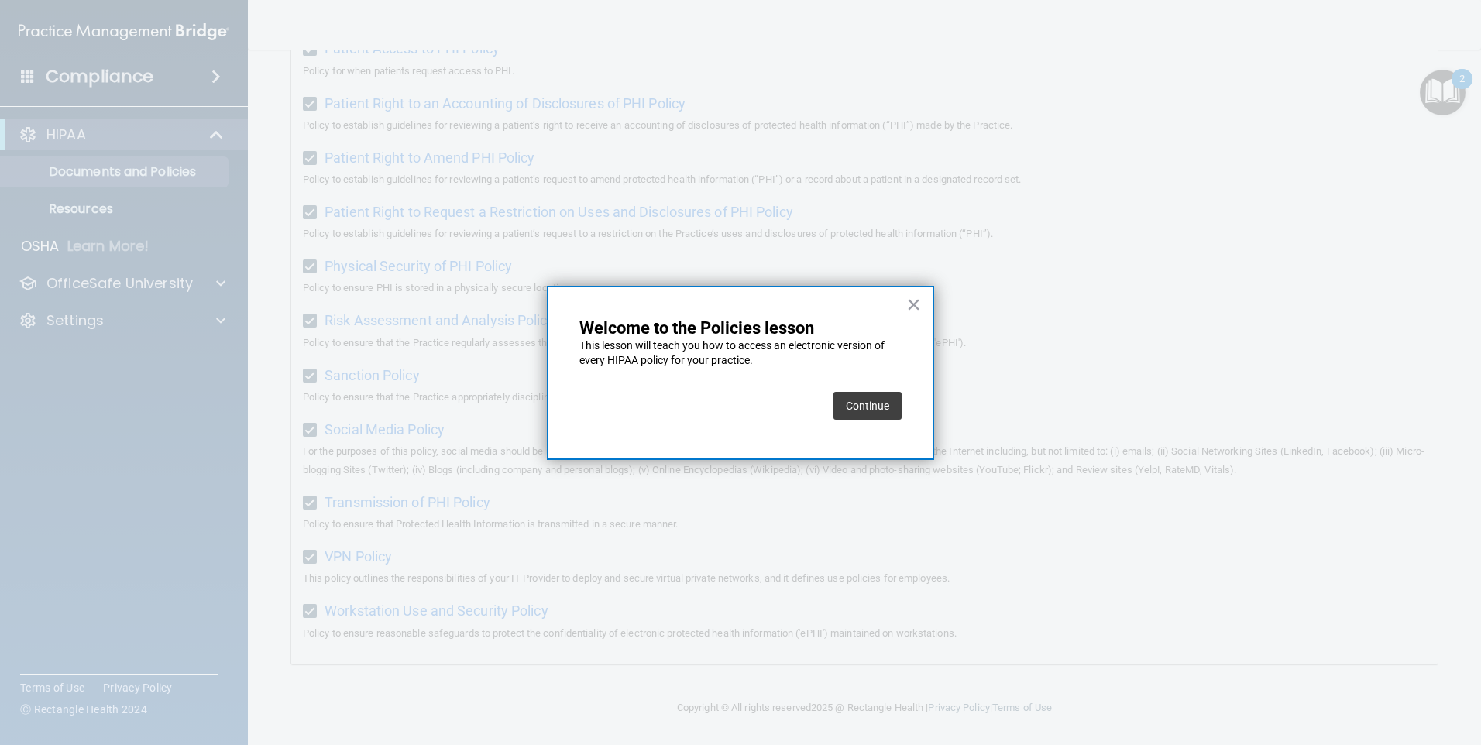
click at [713, 397] on button "Continue" at bounding box center [868, 406] width 68 height 28
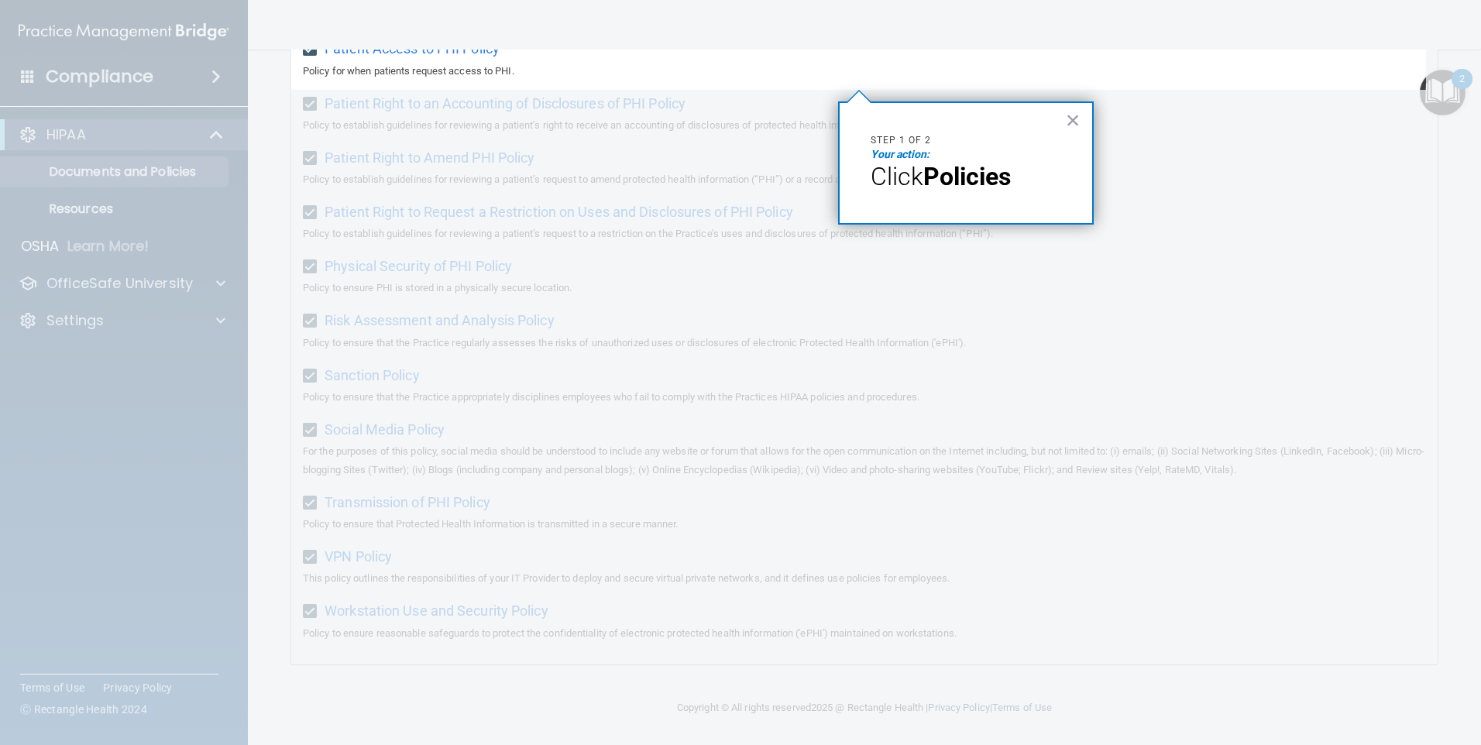
scroll to position [119, 0]
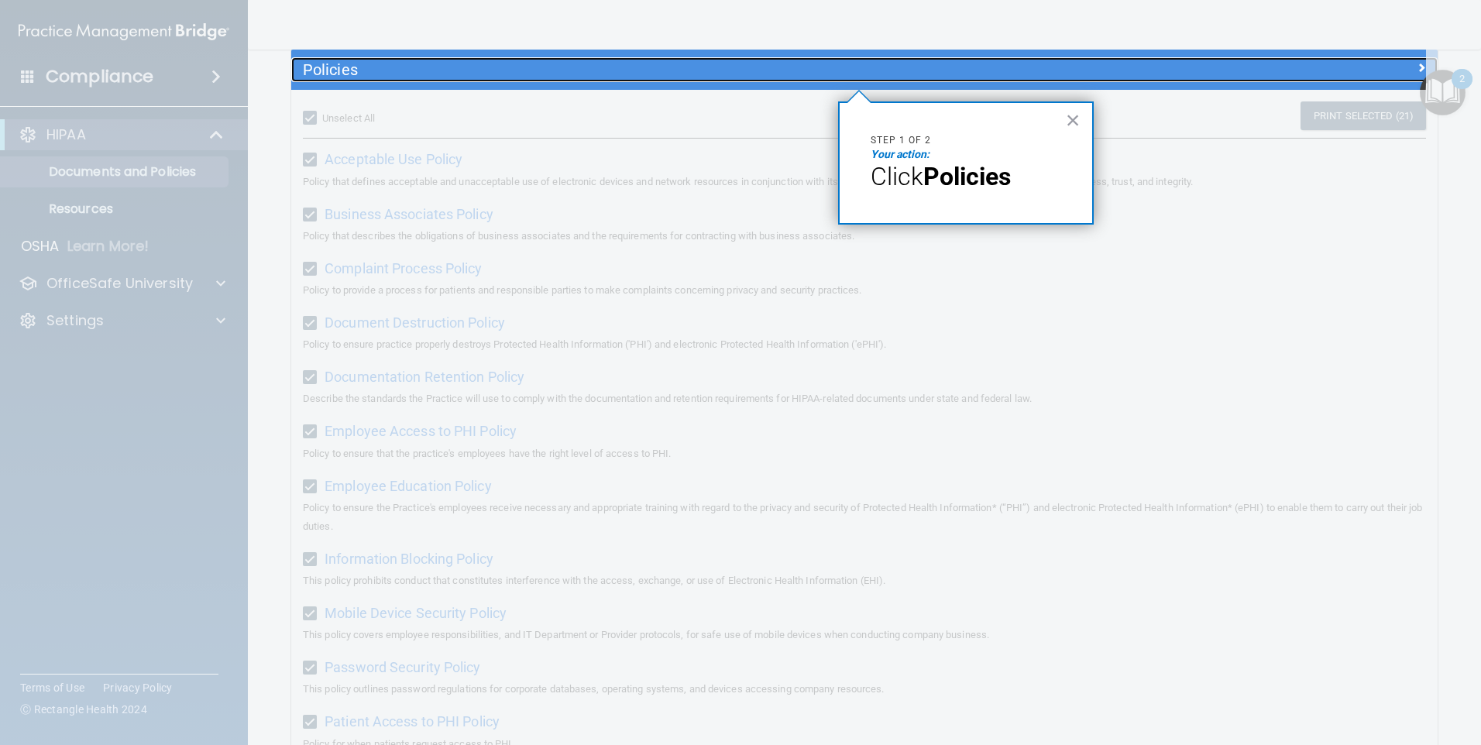
click at [333, 70] on h5 "Policies" at bounding box center [721, 69] width 837 height 17
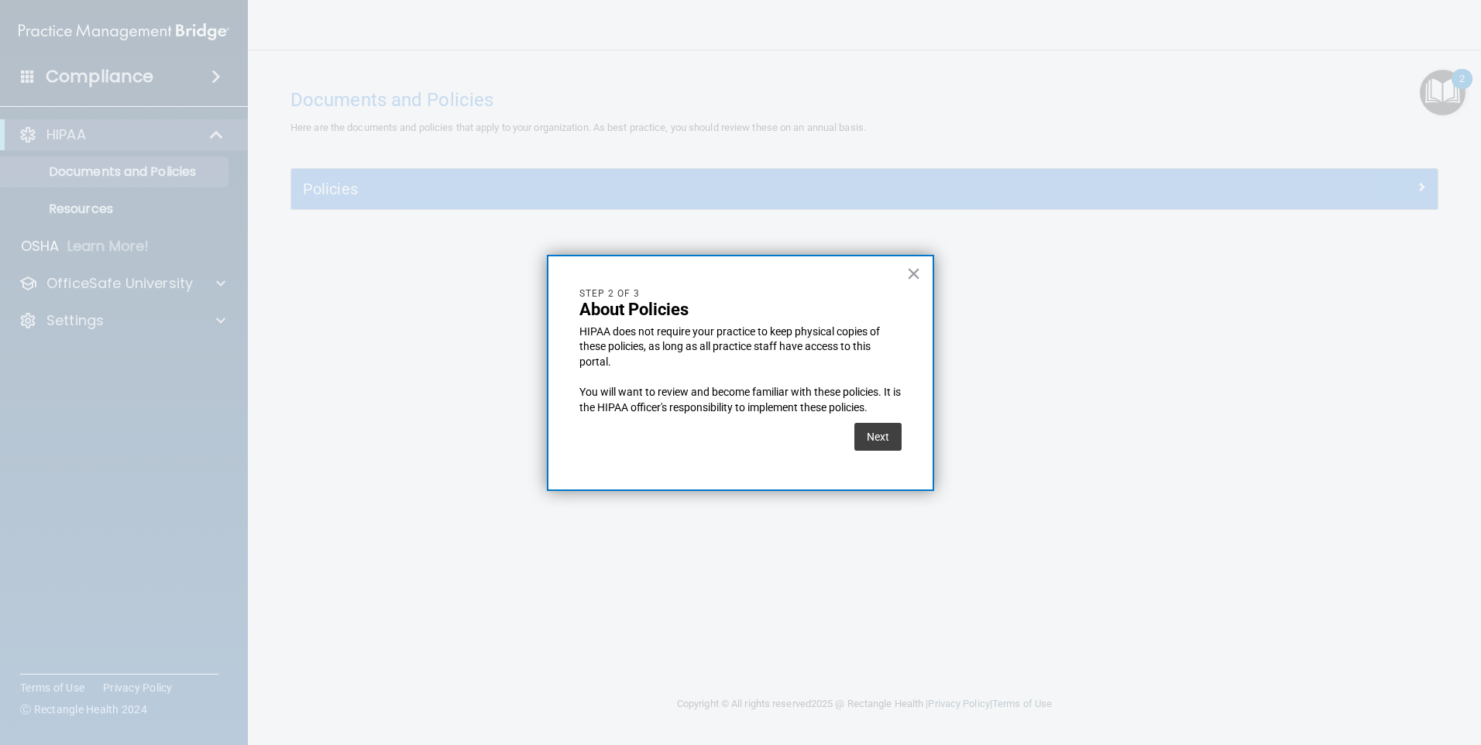
scroll to position [0, 0]
click at [713, 440] on button "Next" at bounding box center [877, 437] width 47 height 28
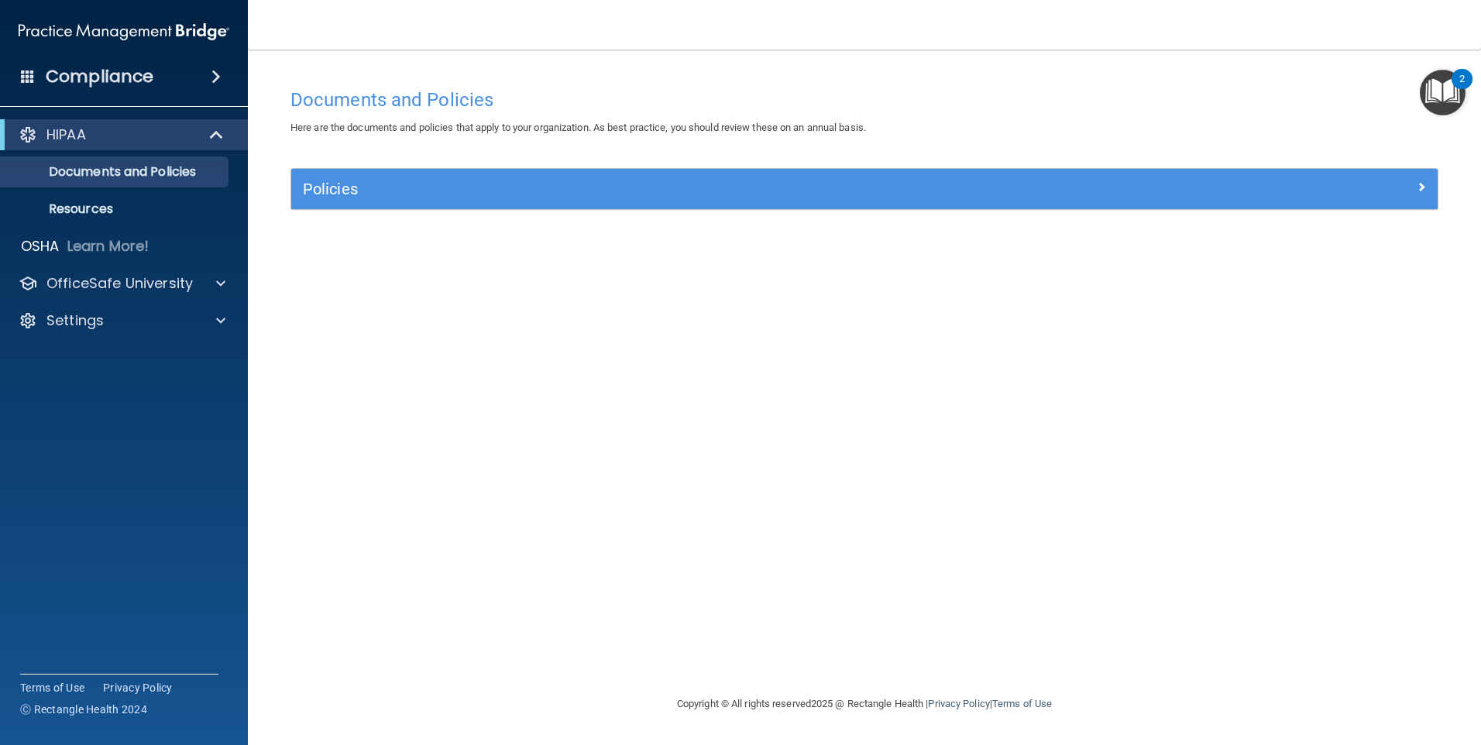
click at [713, 90] on img "Open Resource Center, 2 new notifications" at bounding box center [1443, 93] width 46 height 46
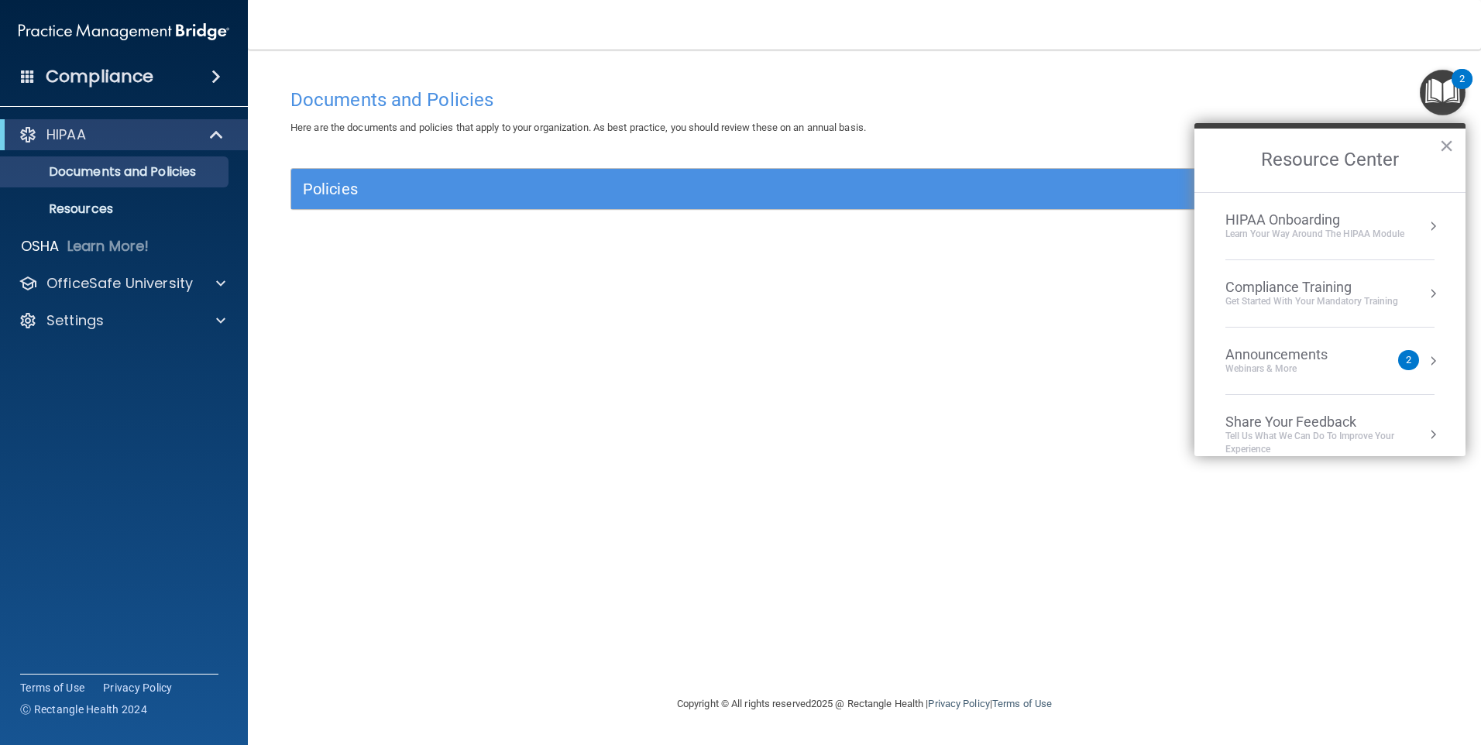
click at [713, 239] on div "Learn Your Way around the HIPAA module" at bounding box center [1314, 234] width 179 height 13
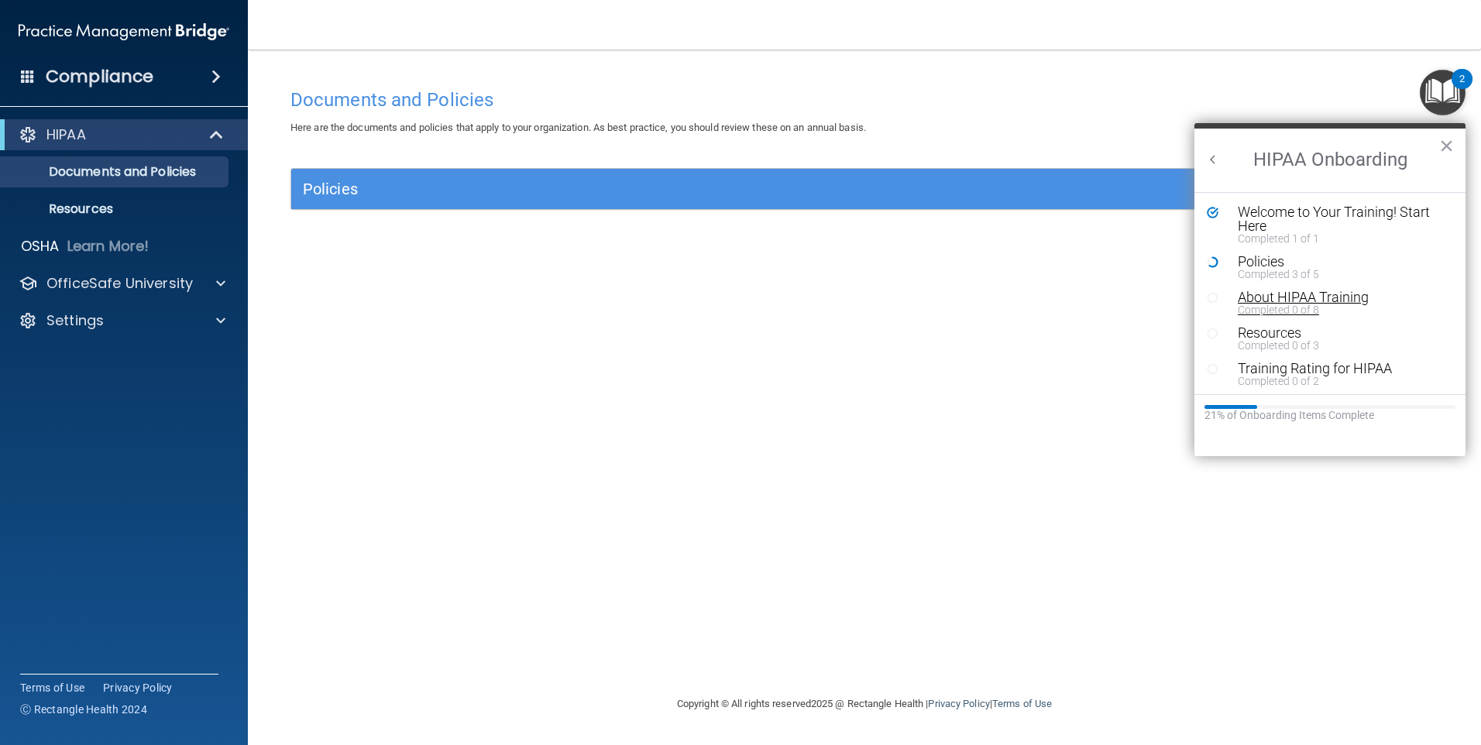
click at [713, 297] on div "About HIPAA Training" at bounding box center [1336, 297] width 196 height 14
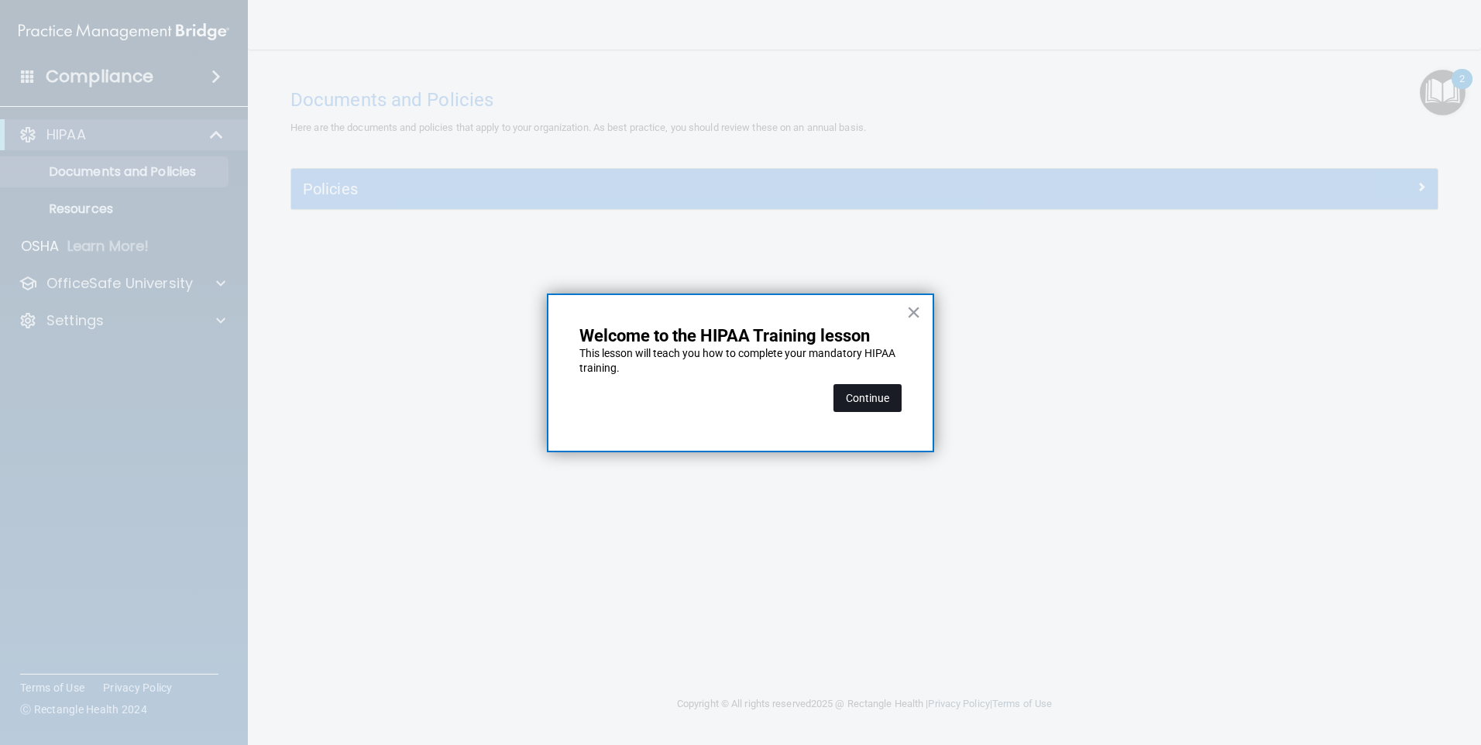
click at [713, 403] on button "Continue" at bounding box center [868, 398] width 68 height 28
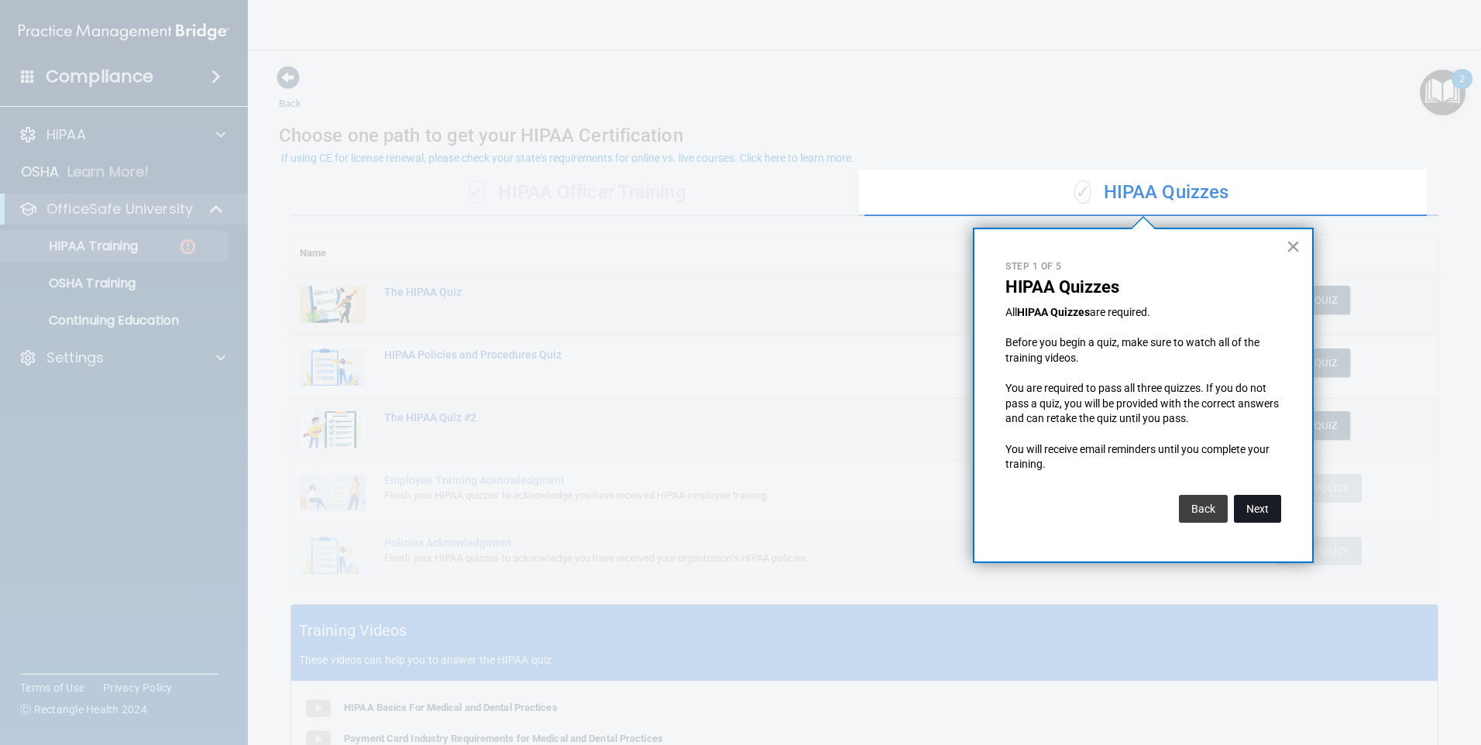
click at [713, 509] on button "Next" at bounding box center [1257, 509] width 47 height 28
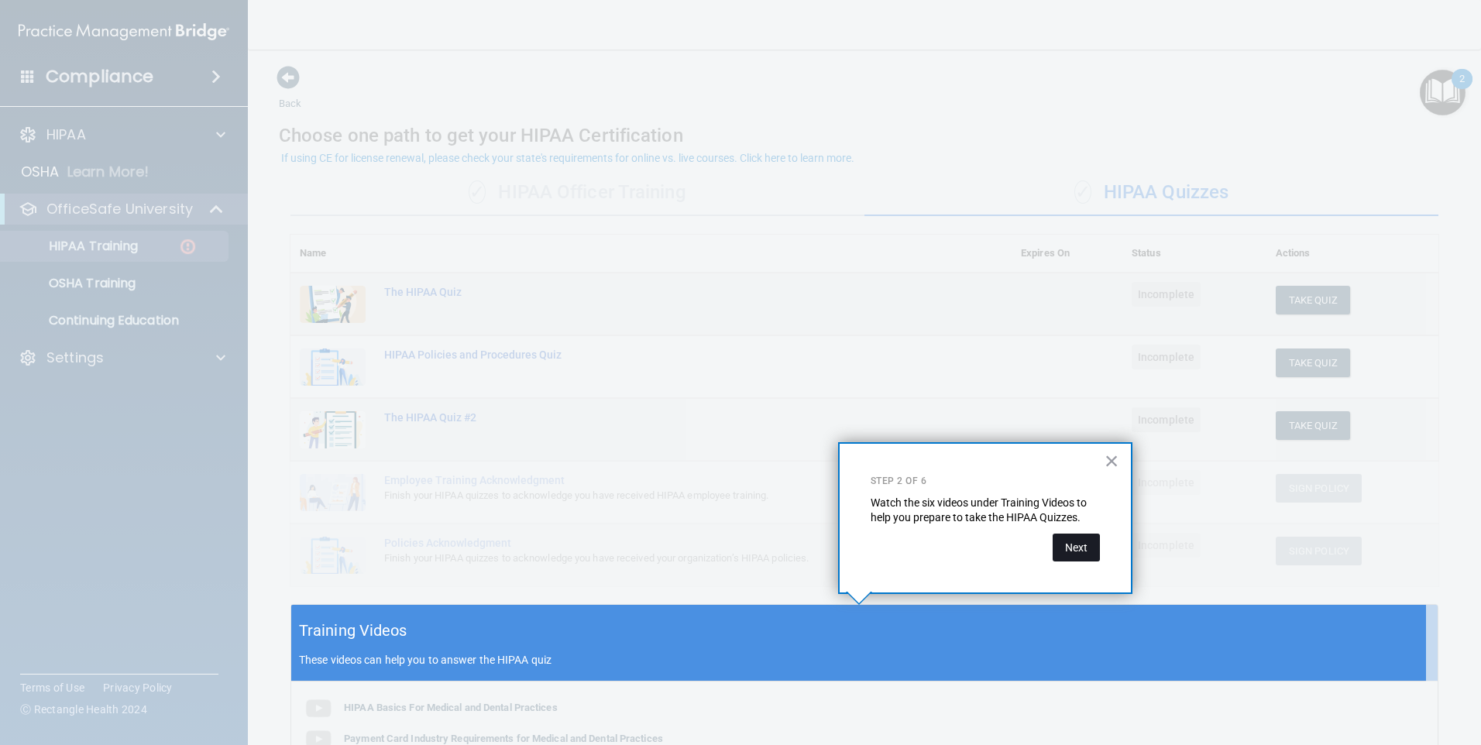
click at [713, 543] on button "Next" at bounding box center [1076, 548] width 47 height 28
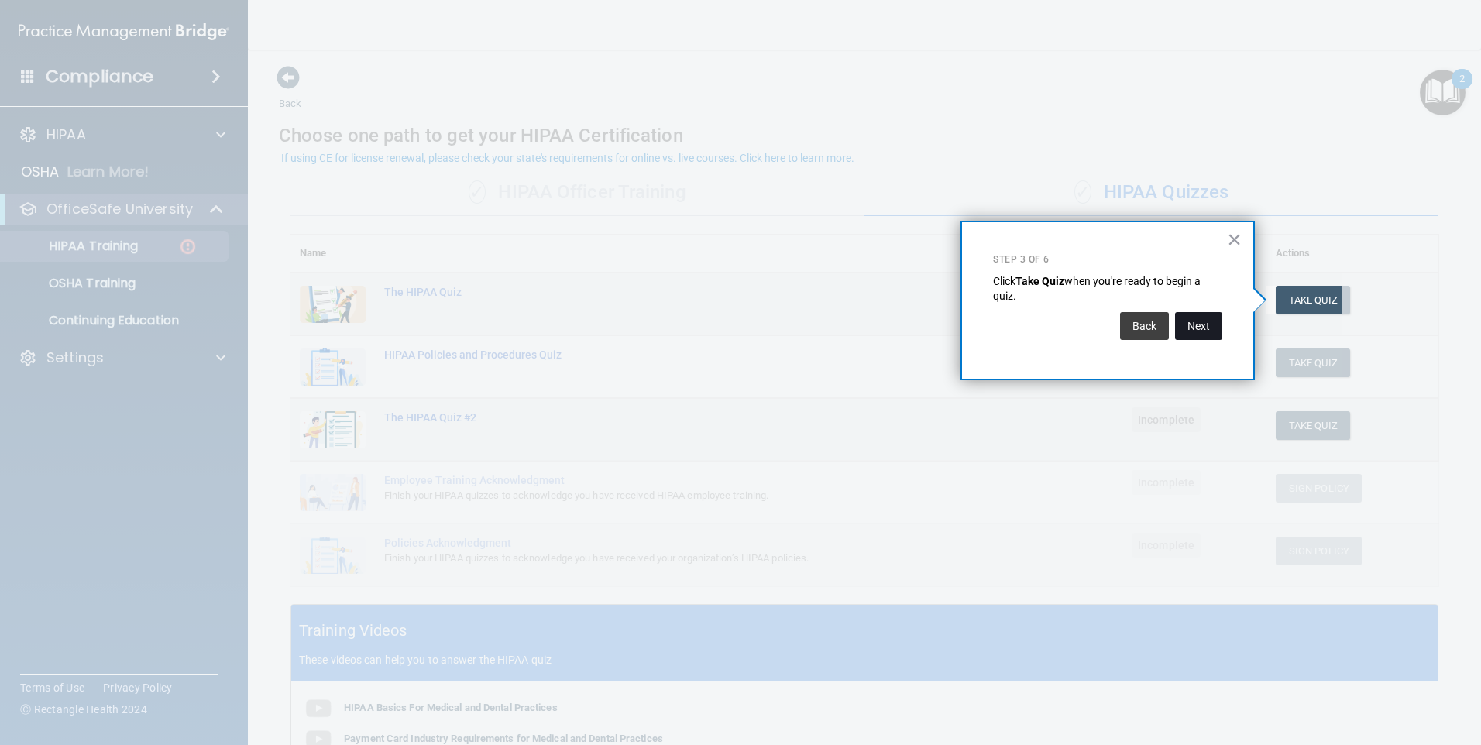
click at [713, 332] on button "Next" at bounding box center [1198, 326] width 47 height 28
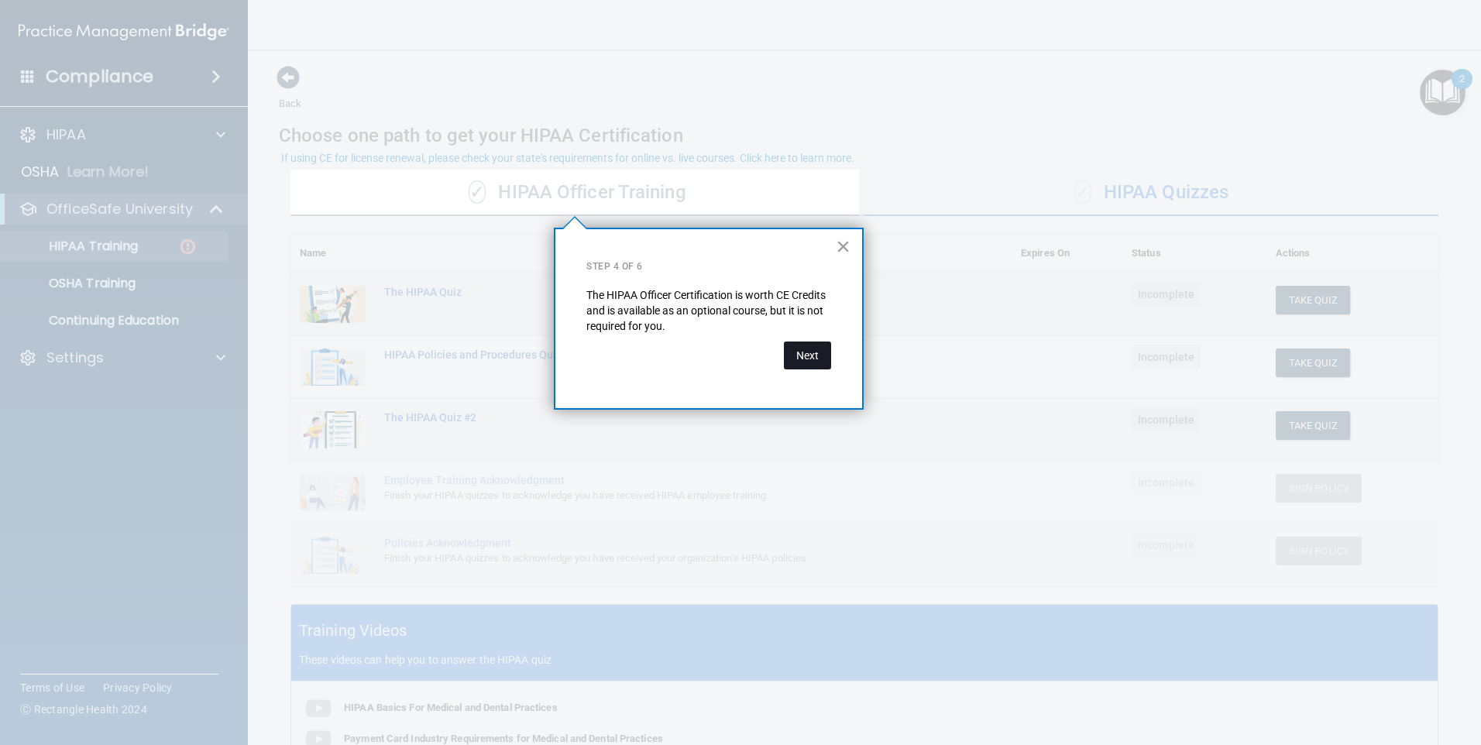
click at [713, 356] on button "Next" at bounding box center [807, 356] width 47 height 28
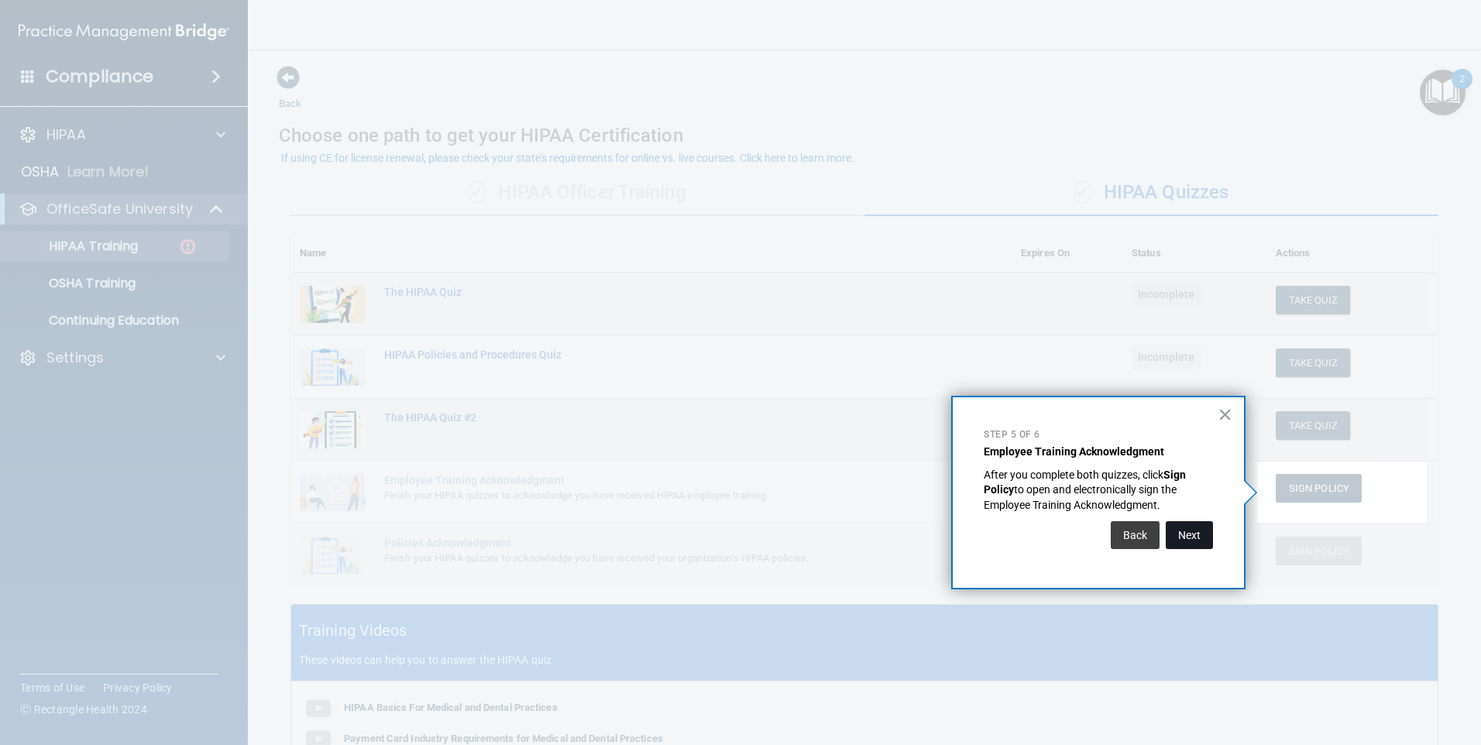
click at [713, 539] on button "Next" at bounding box center [1189, 535] width 47 height 28
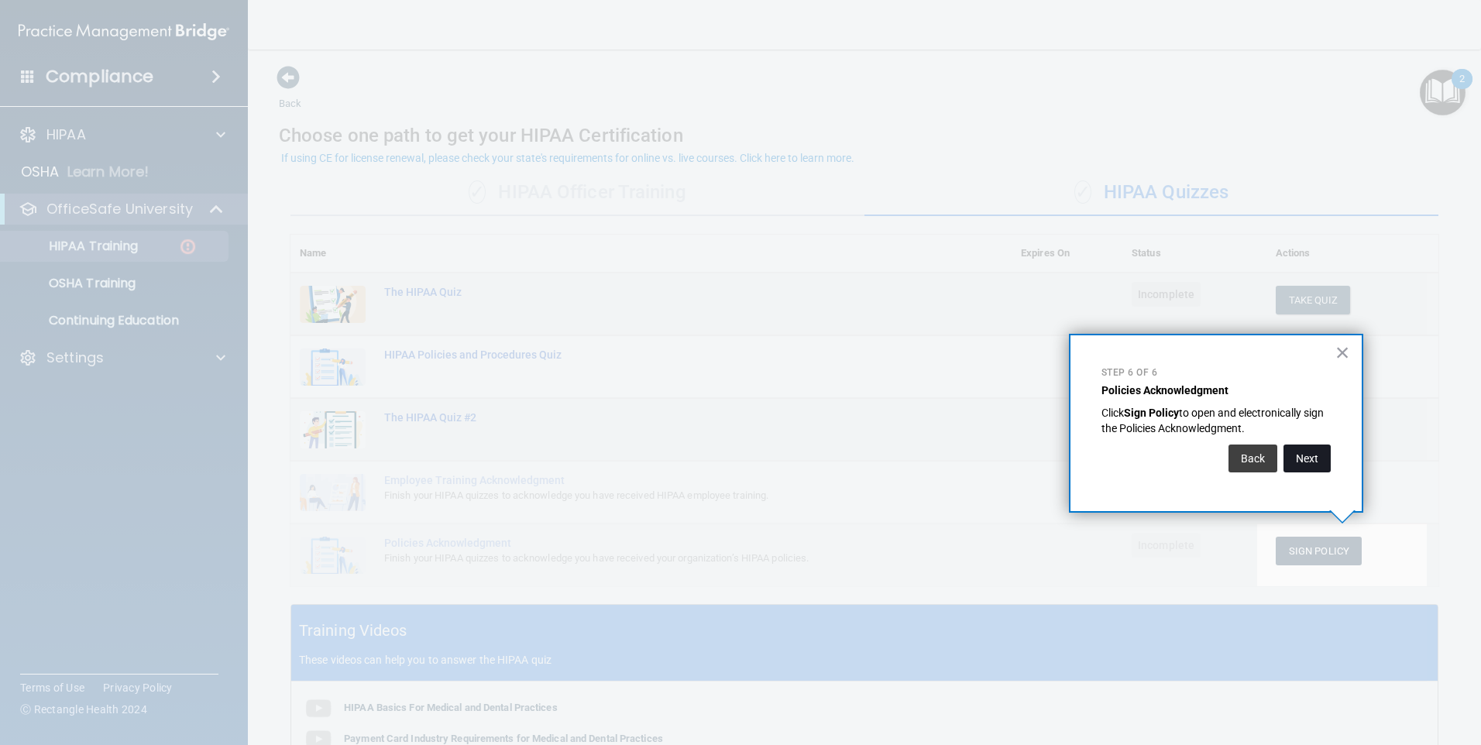
click at [713, 459] on button "Next" at bounding box center [1307, 459] width 47 height 28
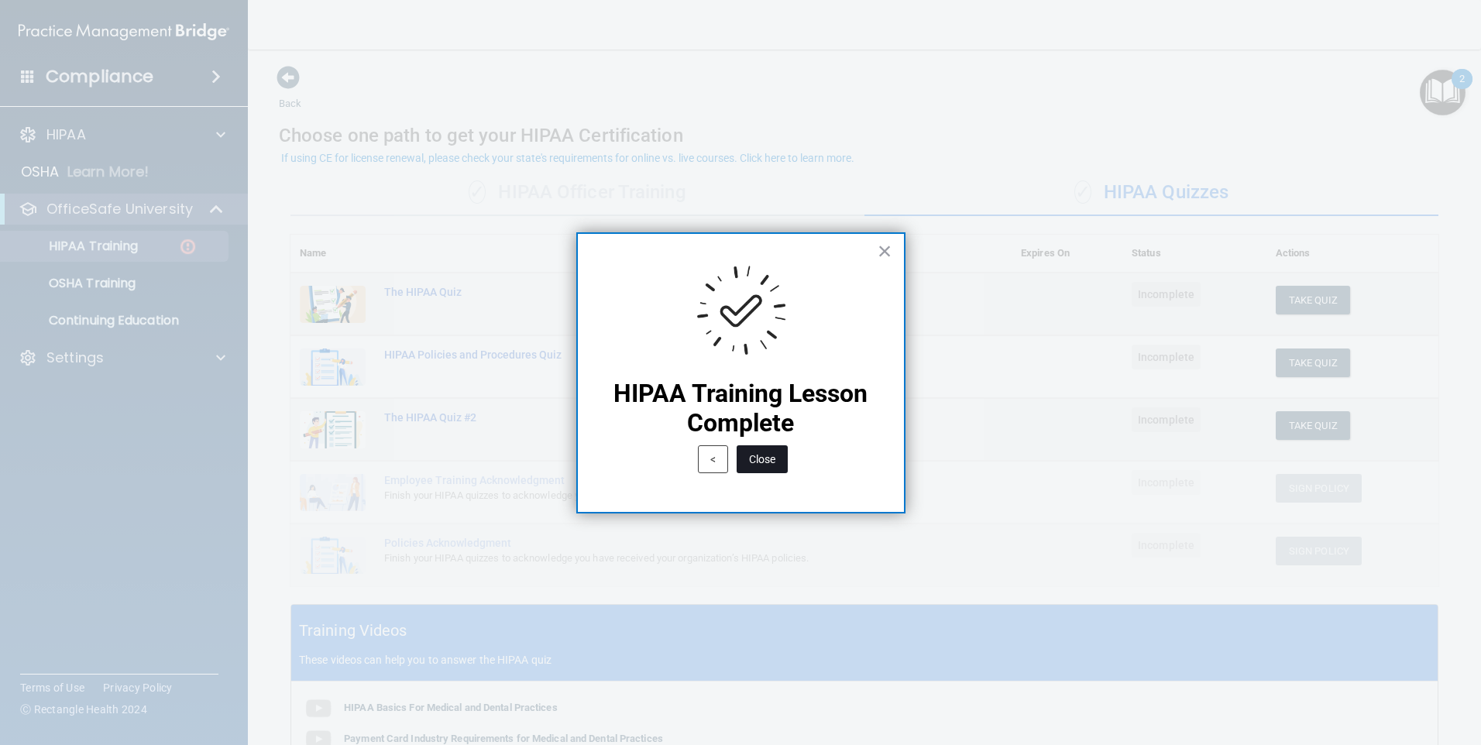
click at [713, 462] on button "Close" at bounding box center [762, 459] width 51 height 28
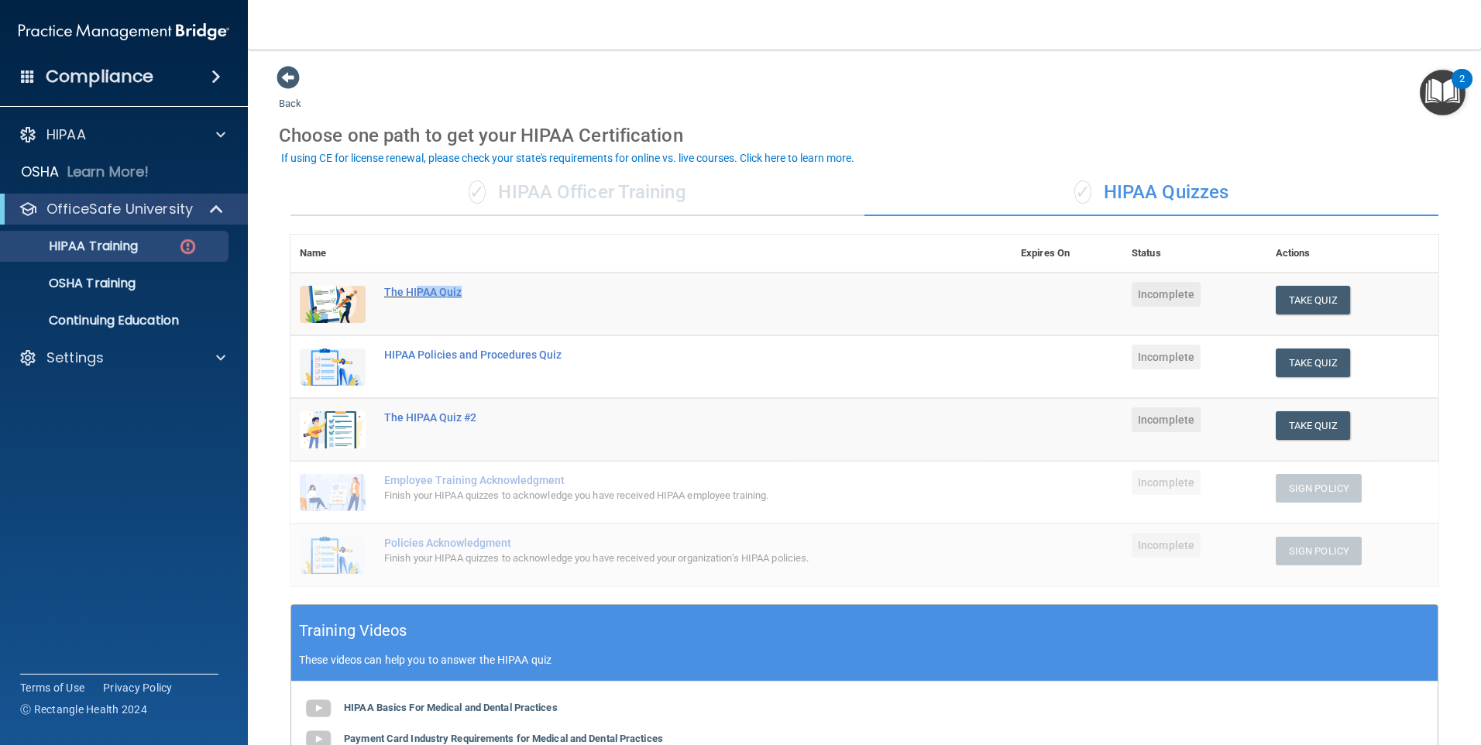
drag, startPoint x: 418, startPoint y: 292, endPoint x: 695, endPoint y: 291, distance: 277.3
click at [693, 292] on div "The HIPAA Quiz" at bounding box center [659, 292] width 550 height 12
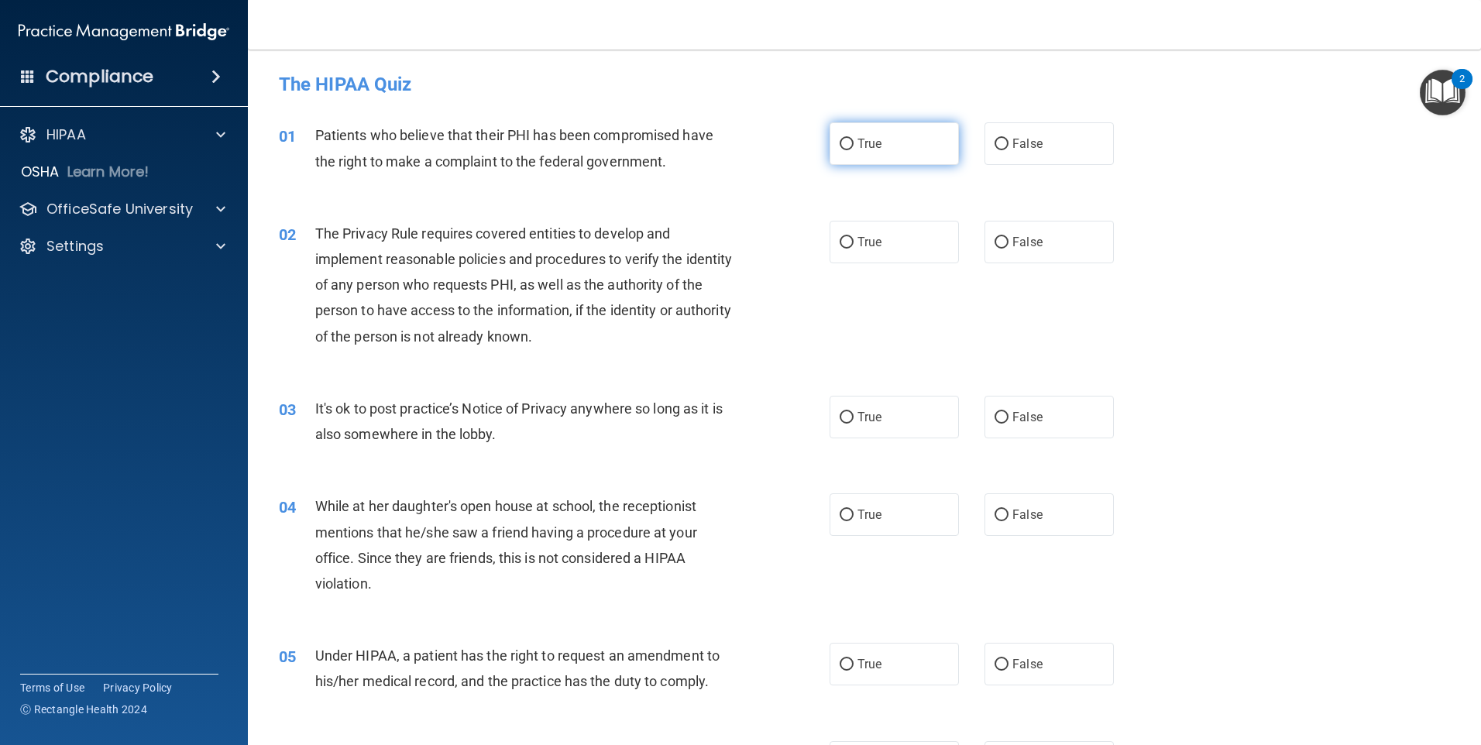
click at [713, 146] on label "True" at bounding box center [894, 143] width 129 height 43
click at [713, 146] on input "True" at bounding box center [847, 145] width 14 height 12
radio input "true"
click at [713, 239] on label "True" at bounding box center [894, 242] width 129 height 43
click at [713, 239] on input "True" at bounding box center [847, 243] width 14 height 12
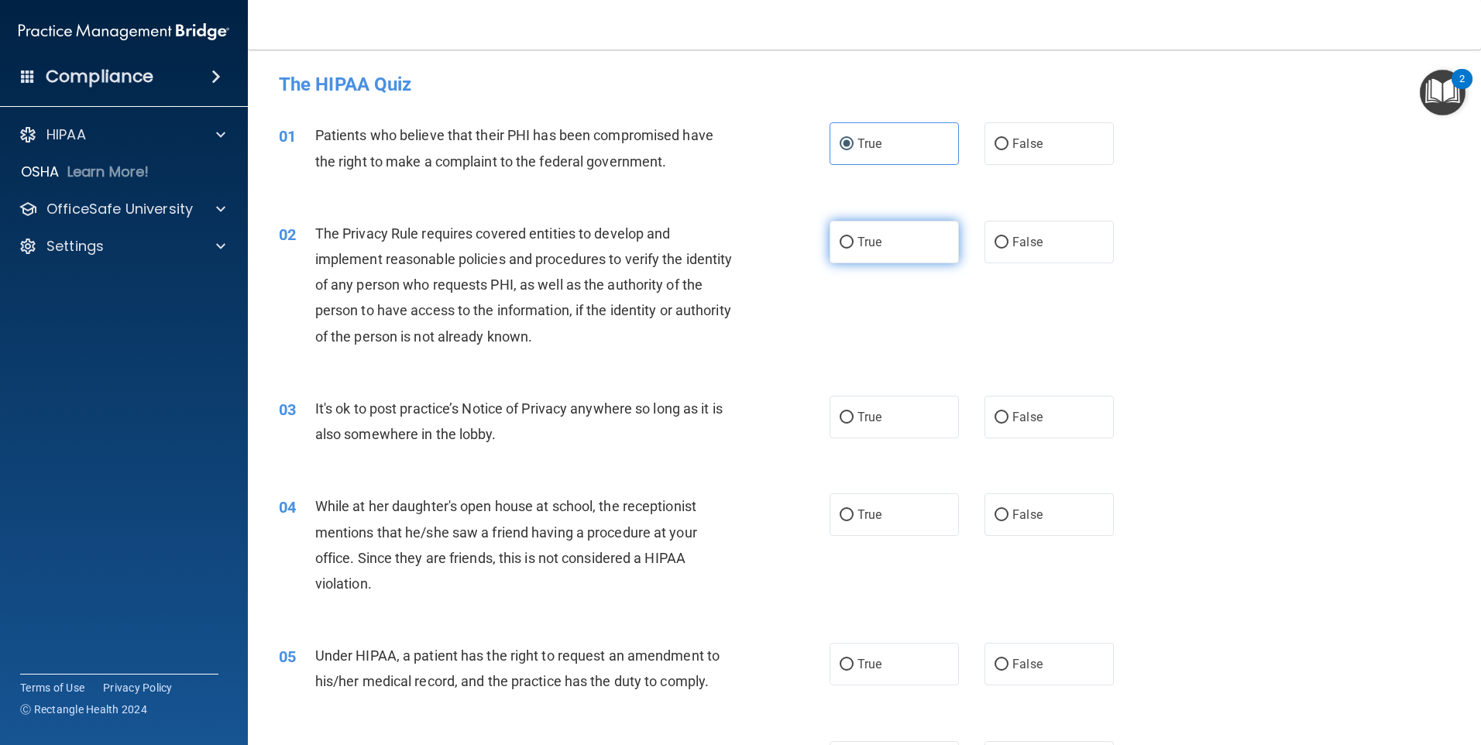
radio input "true"
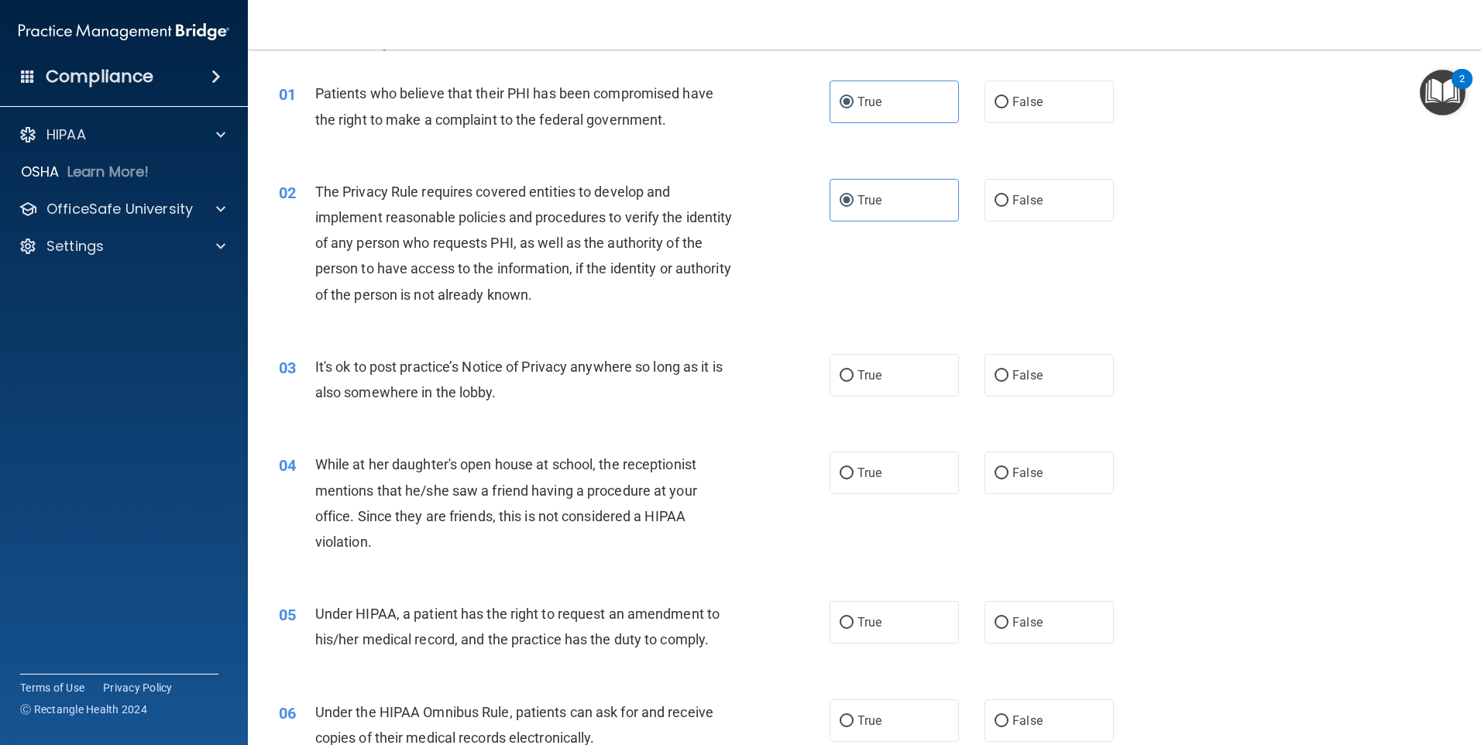
scroll to position [155, 0]
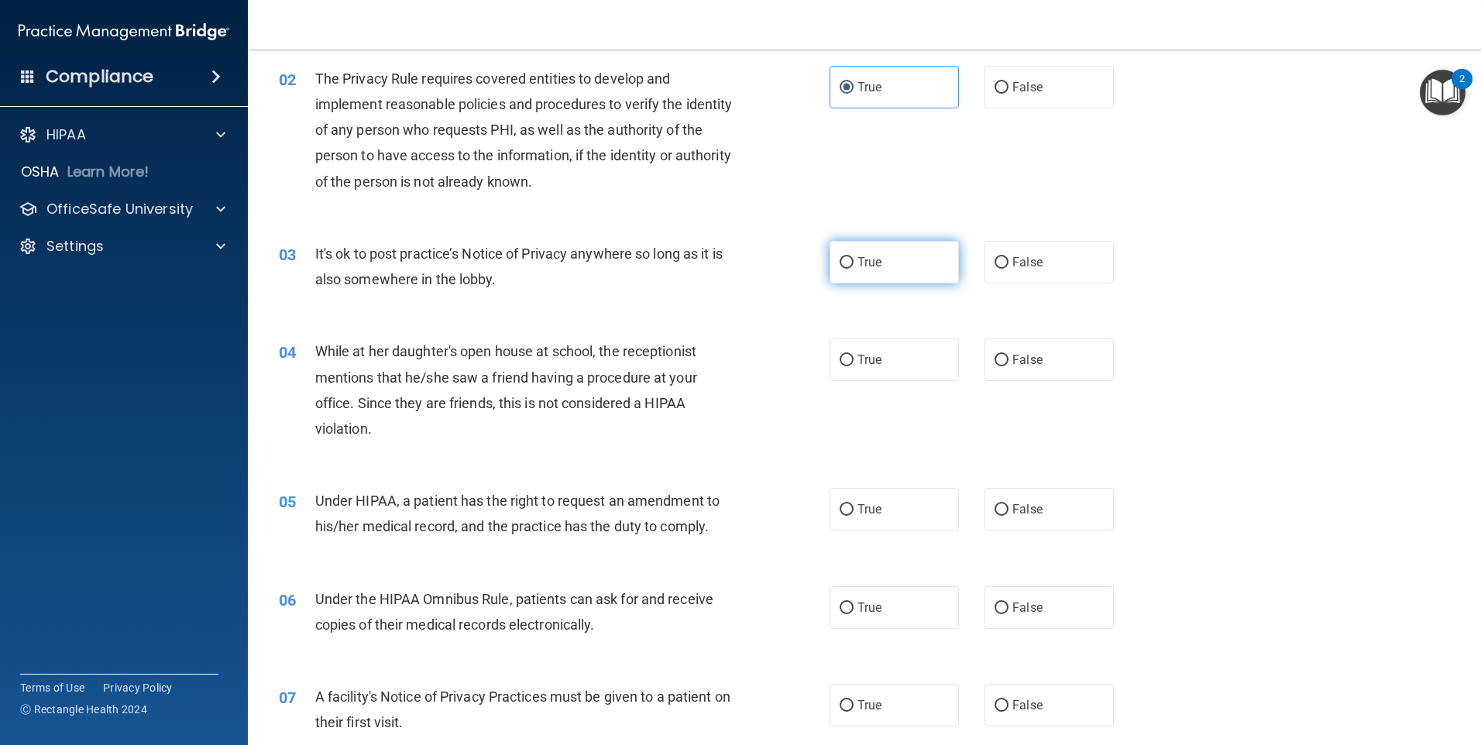
click at [713, 256] on label "True" at bounding box center [894, 262] width 129 height 43
click at [713, 257] on input "True" at bounding box center [847, 263] width 14 height 12
radio input "true"
click at [713, 362] on span "False" at bounding box center [1027, 359] width 30 height 15
click at [713, 362] on input "False" at bounding box center [1002, 361] width 14 height 12
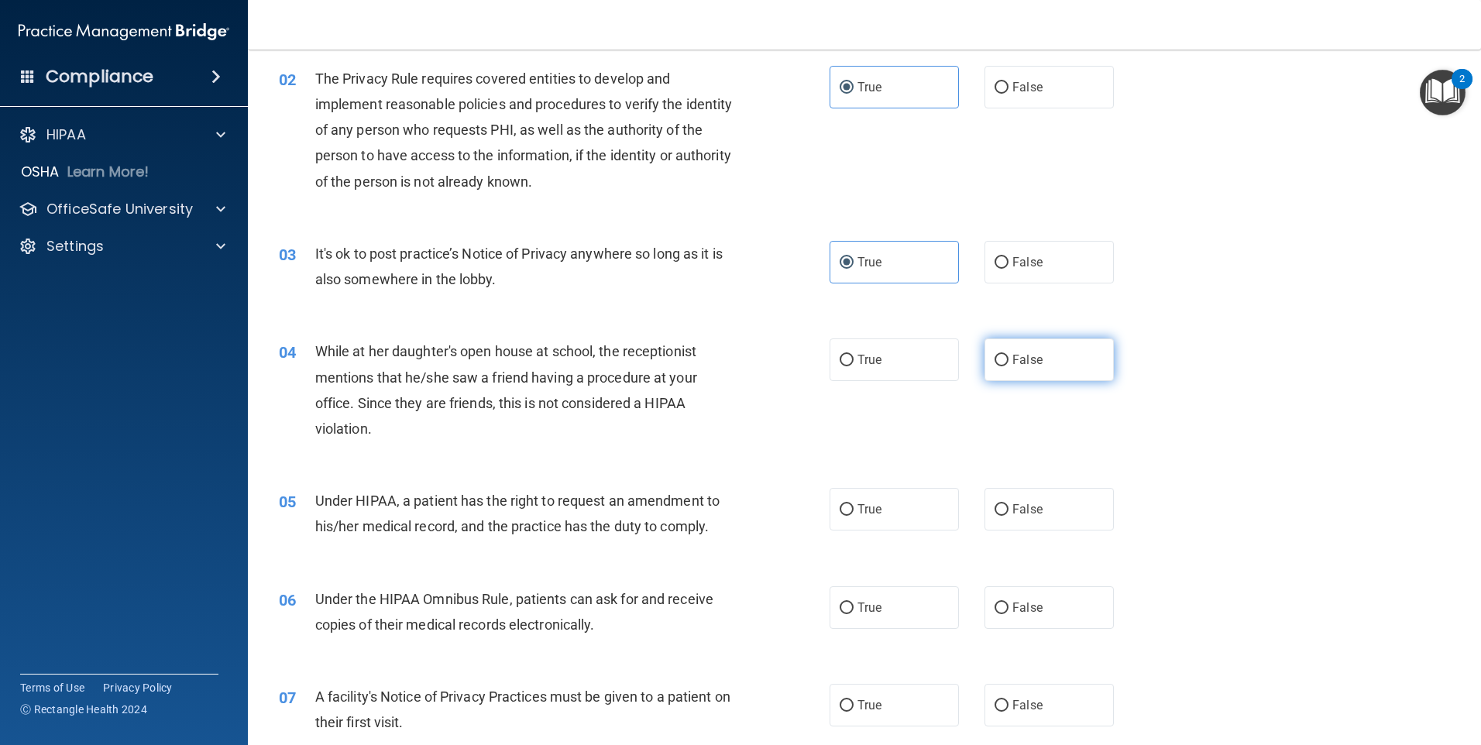
radio input "true"
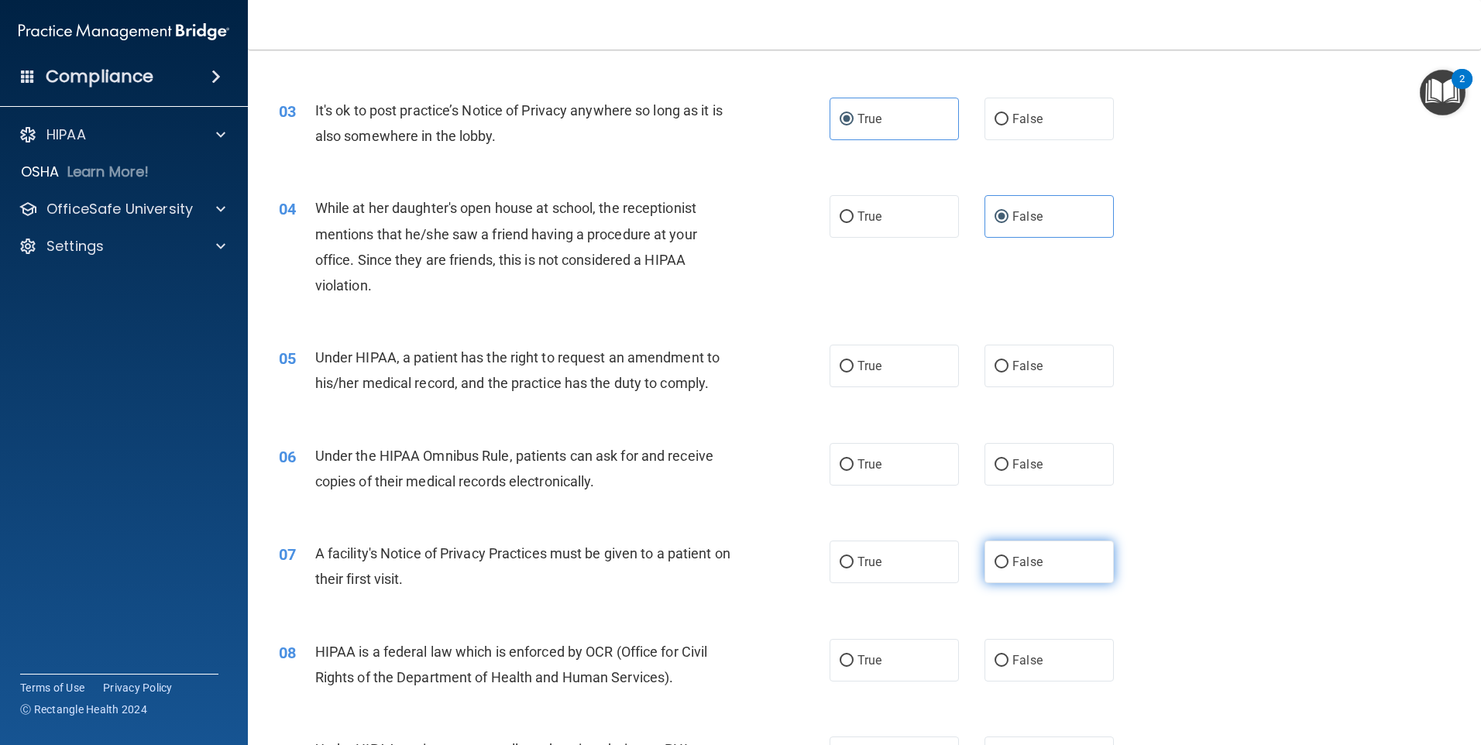
scroll to position [310, 0]
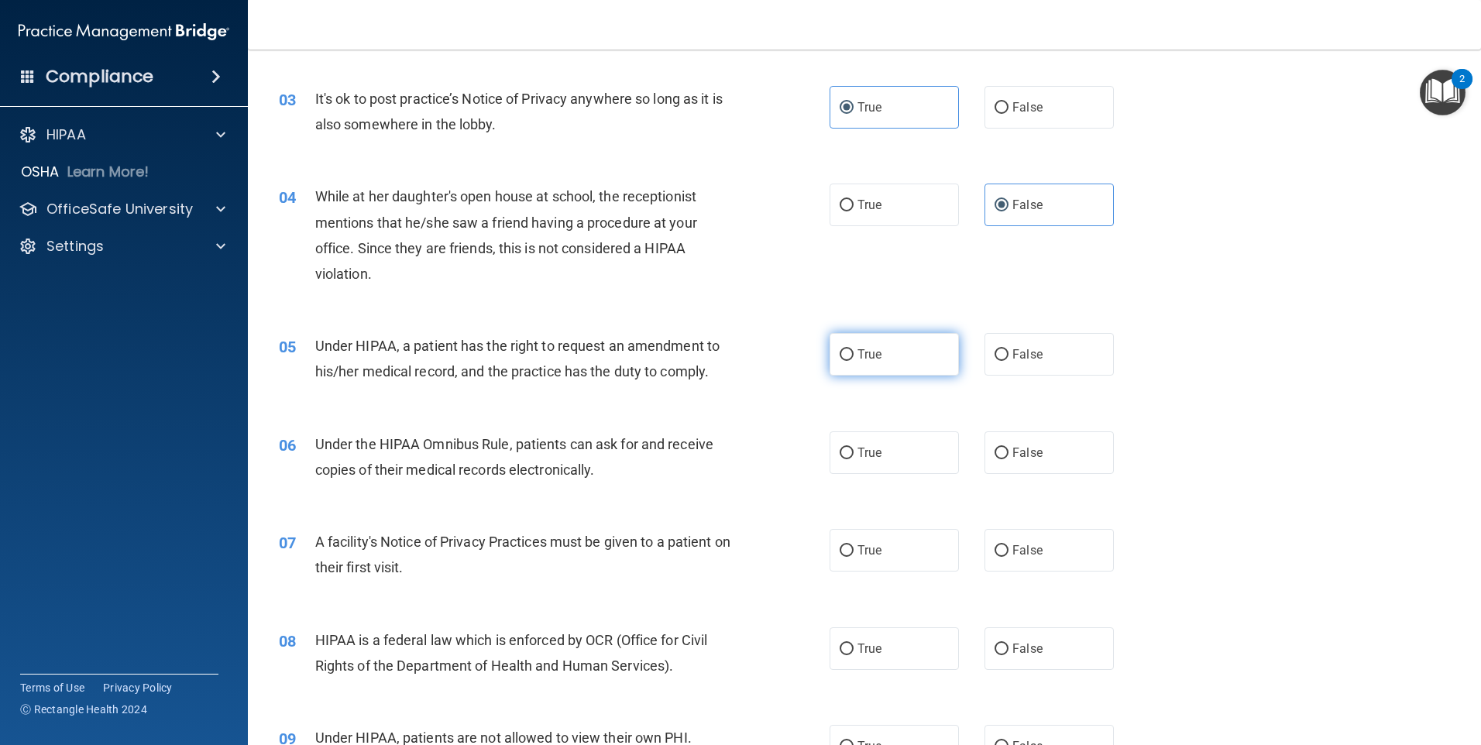
click at [713, 366] on label "True" at bounding box center [894, 354] width 129 height 43
click at [713, 361] on input "True" at bounding box center [847, 355] width 14 height 12
radio input "true"
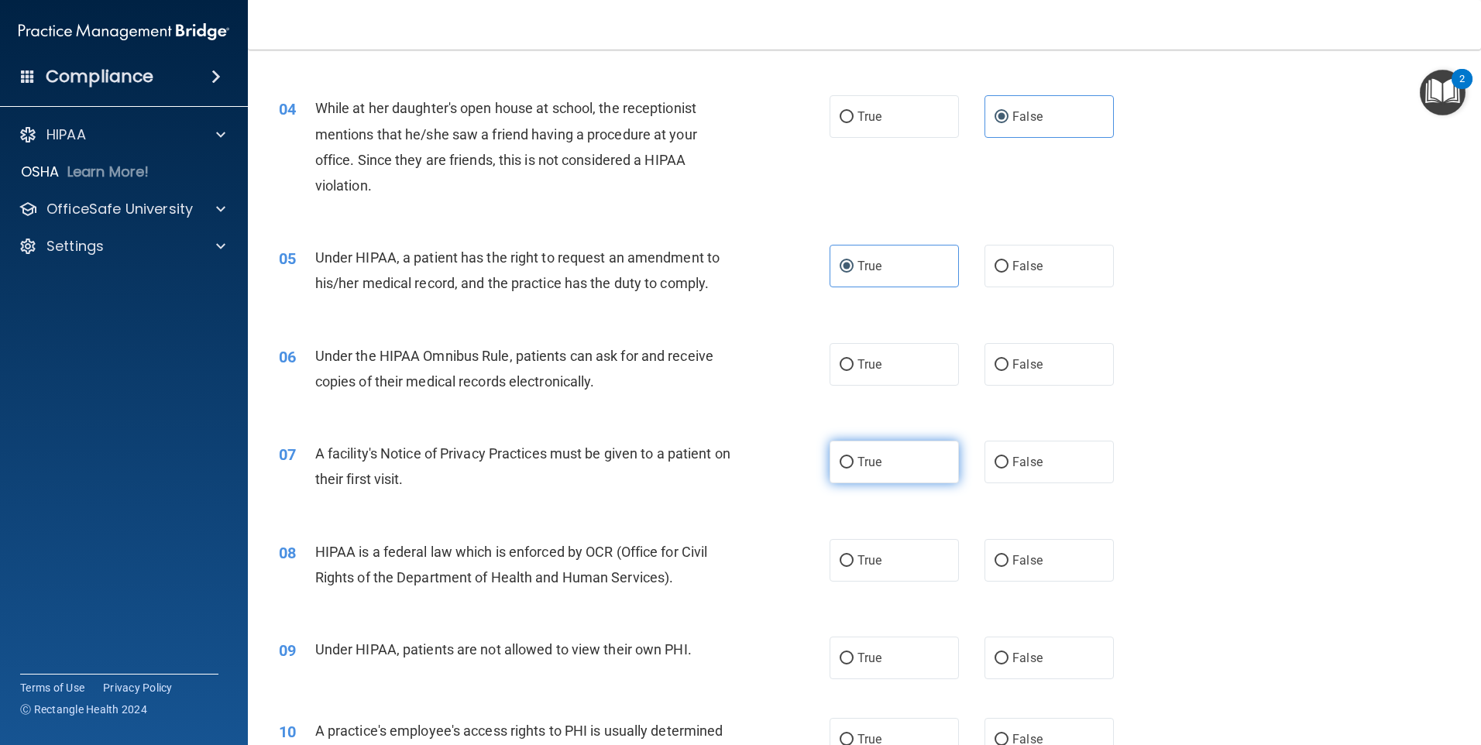
scroll to position [465, 0]
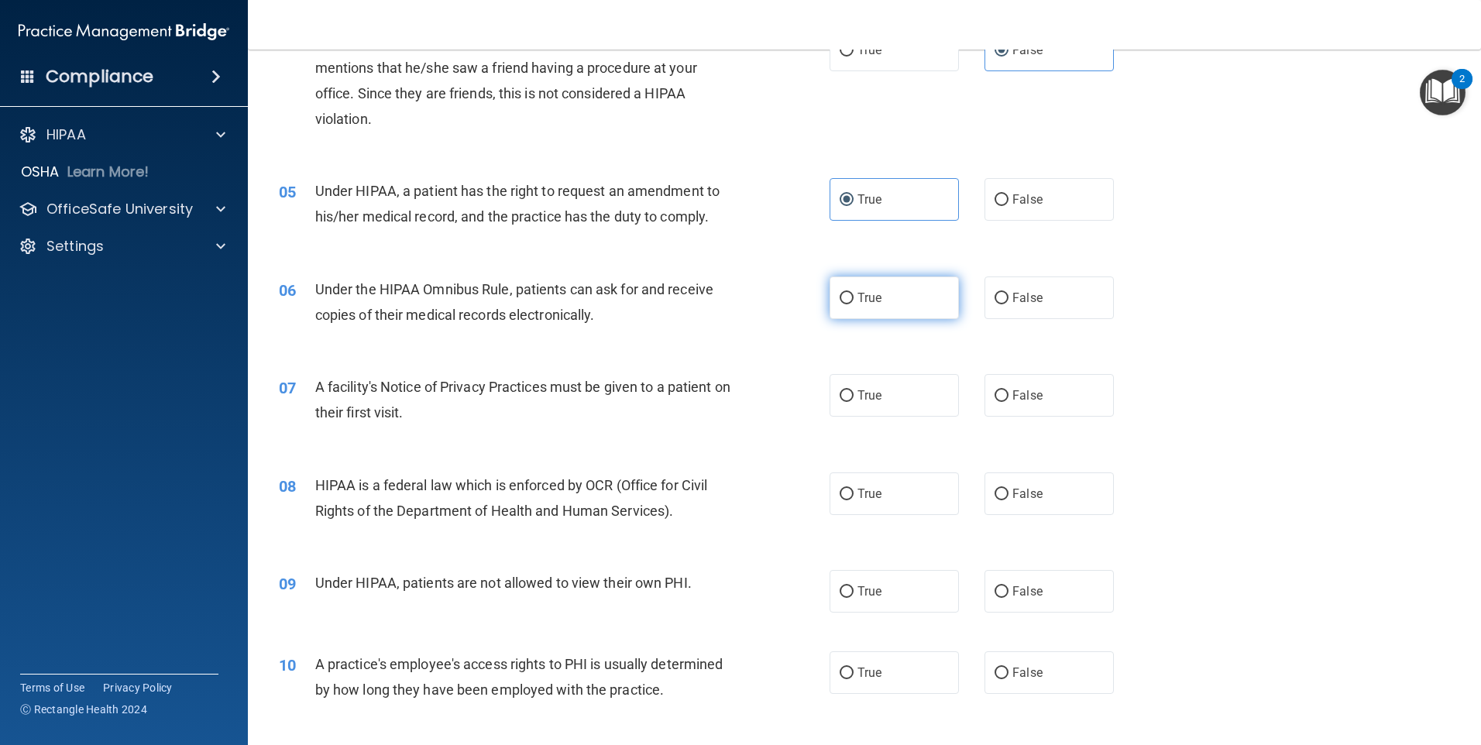
click at [713, 303] on label "True" at bounding box center [894, 298] width 129 height 43
click at [713, 303] on input "True" at bounding box center [847, 299] width 14 height 12
radio input "true"
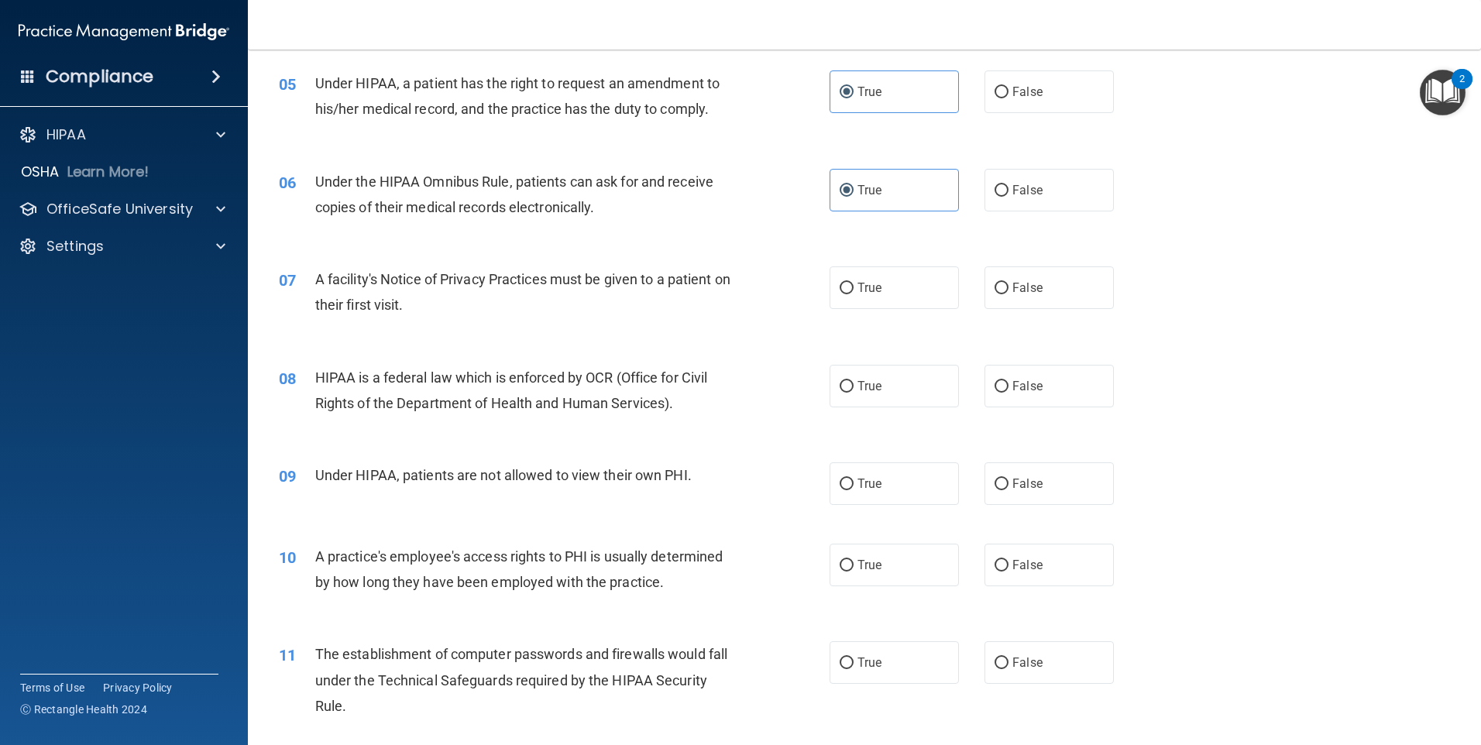
scroll to position [620, 0]
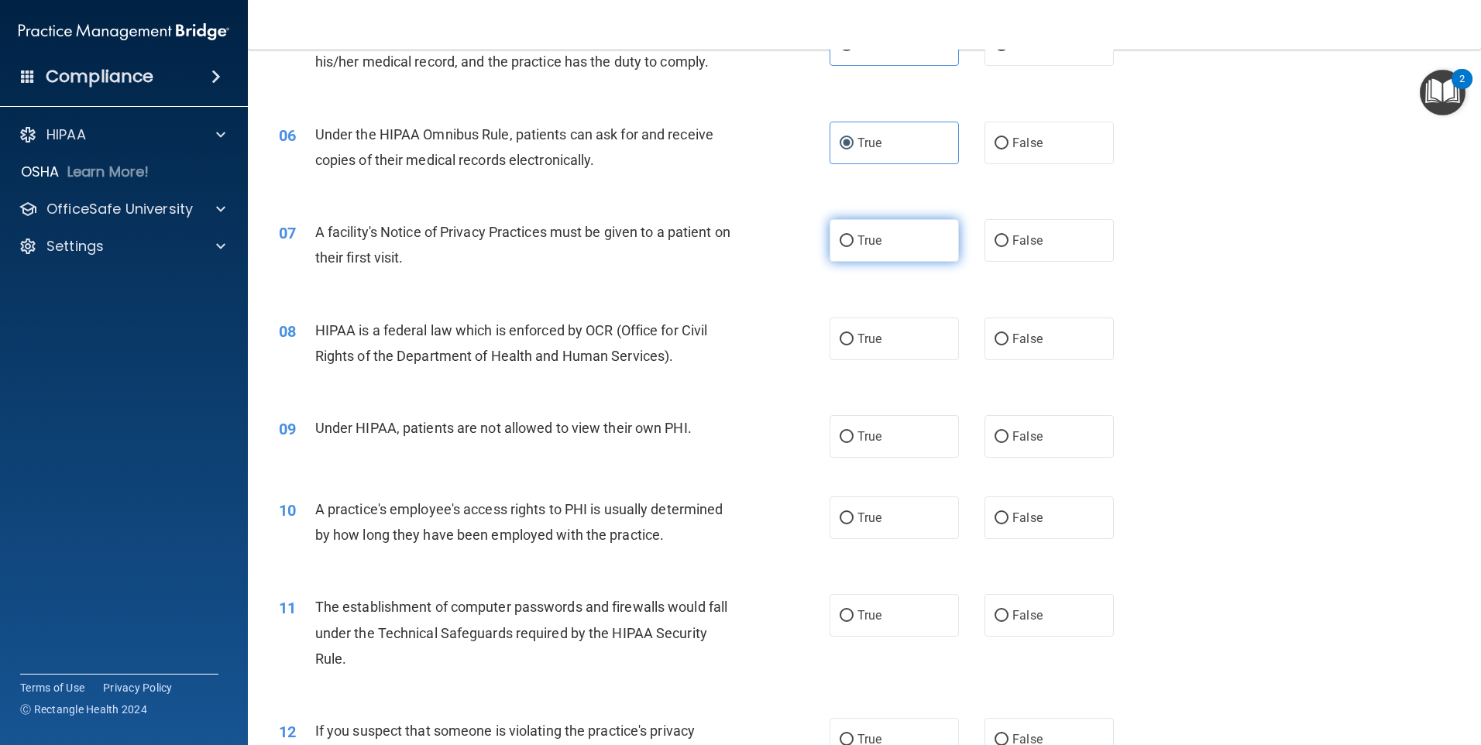
click at [713, 239] on label "True" at bounding box center [894, 240] width 129 height 43
click at [713, 239] on input "True" at bounding box center [847, 241] width 14 height 12
radio input "true"
click at [713, 345] on label "True" at bounding box center [894, 339] width 129 height 43
click at [713, 345] on input "True" at bounding box center [847, 340] width 14 height 12
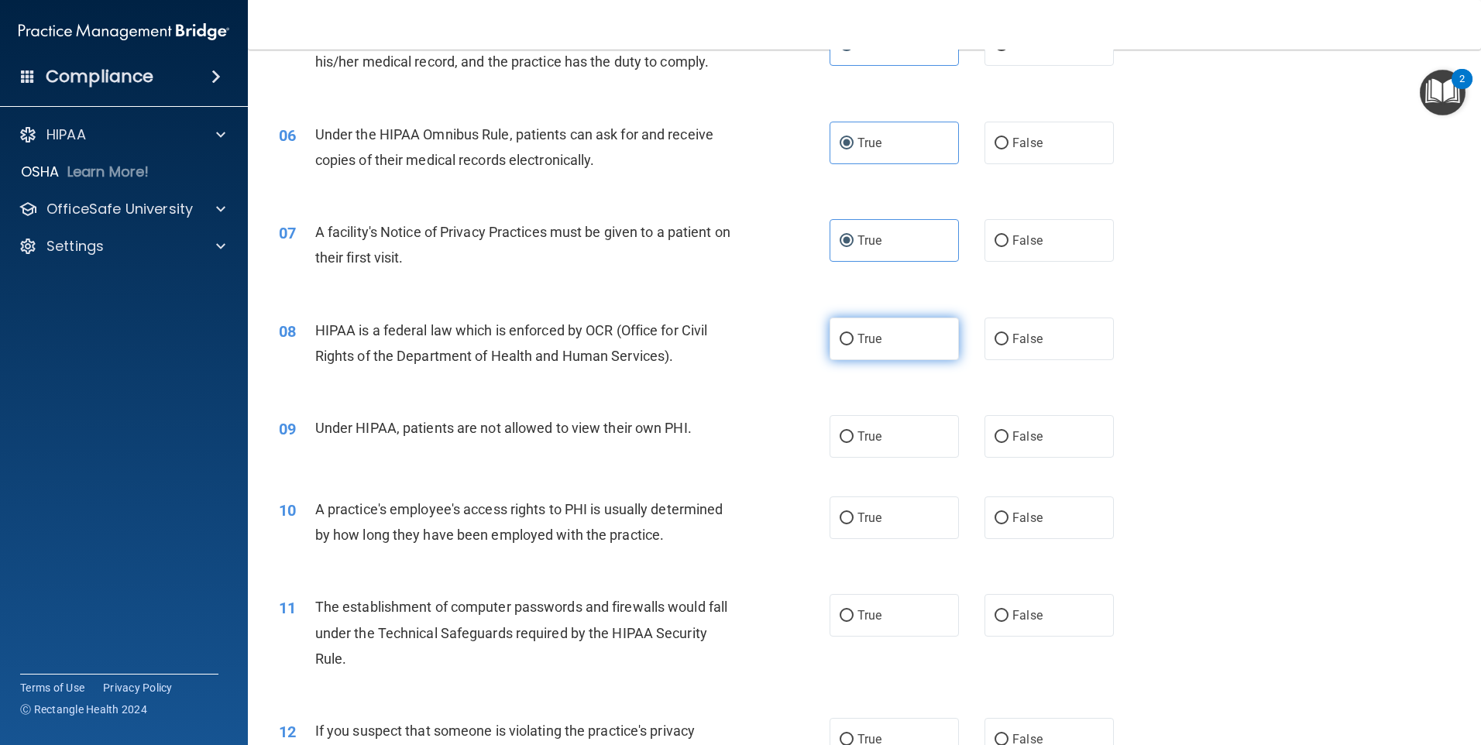
radio input "true"
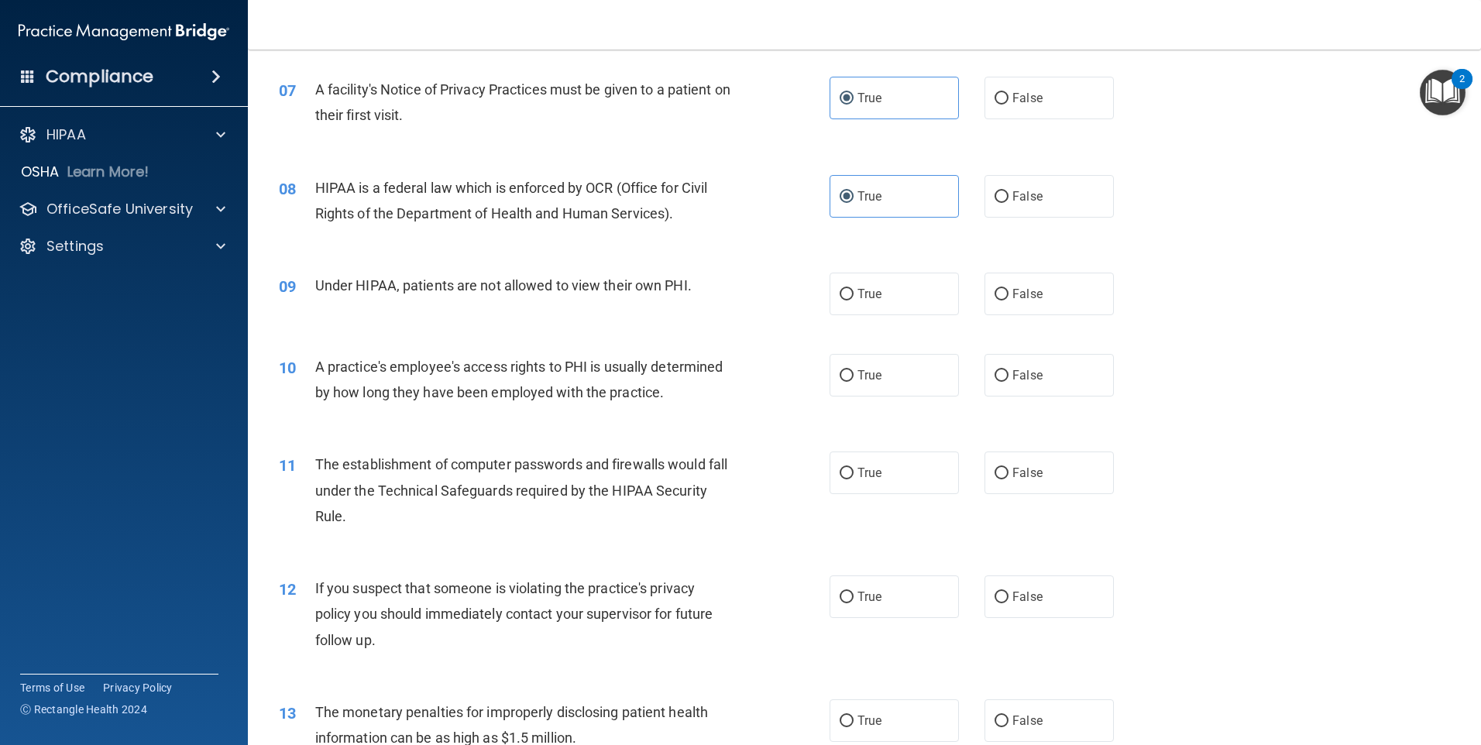
scroll to position [852, 0]
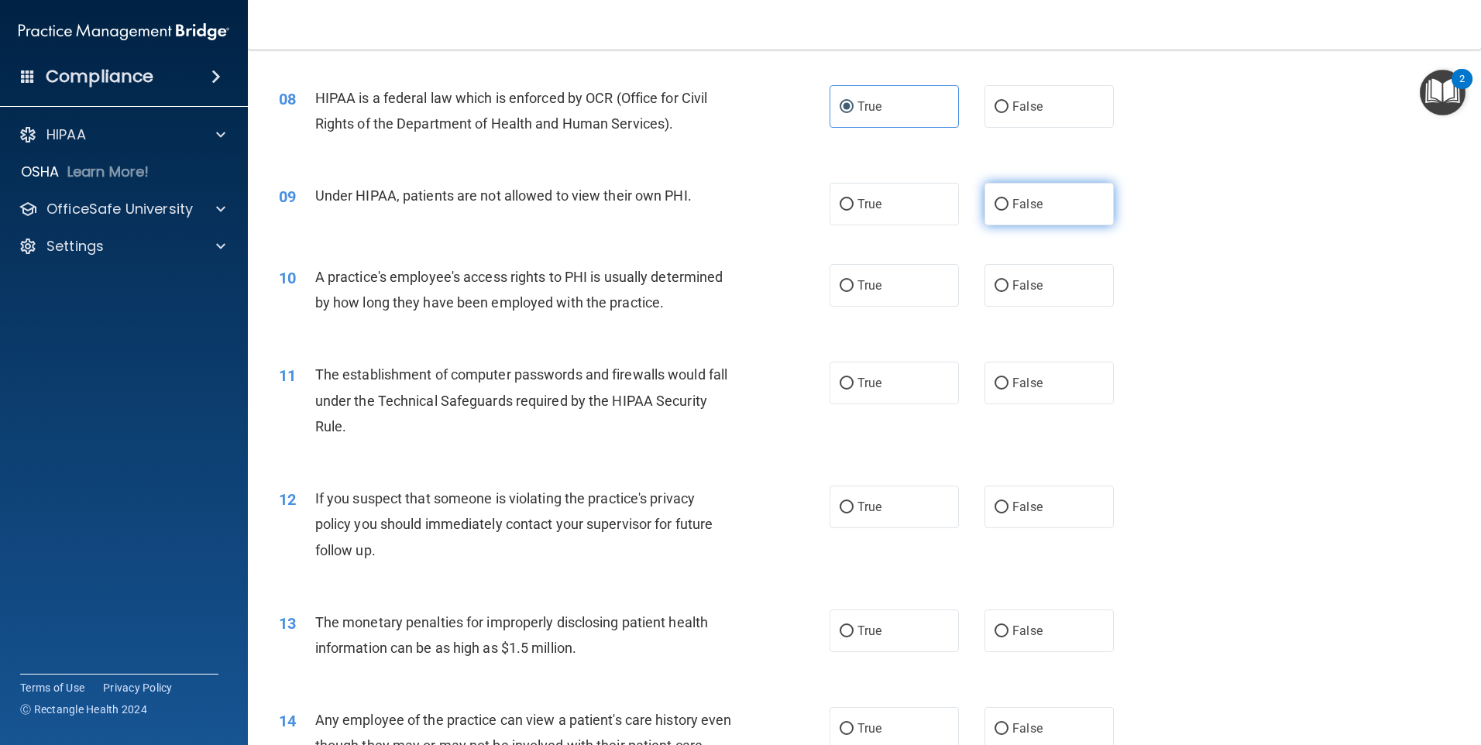
click at [713, 213] on label "False" at bounding box center [1049, 204] width 129 height 43
click at [713, 211] on input "False" at bounding box center [1002, 205] width 14 height 12
radio input "true"
click at [713, 270] on label "False" at bounding box center [1049, 285] width 129 height 43
click at [713, 280] on input "False" at bounding box center [1002, 286] width 14 height 12
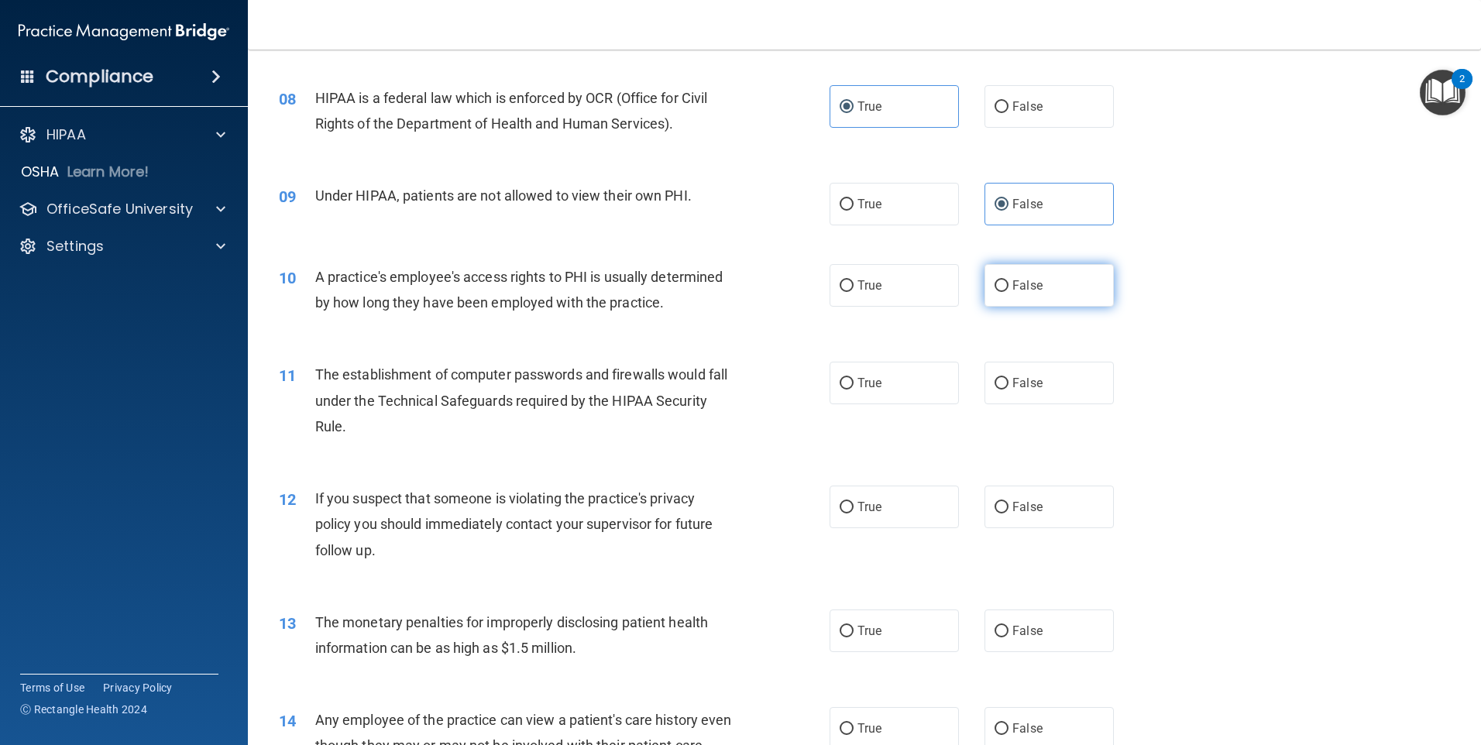
radio input "true"
click at [713, 400] on label "True" at bounding box center [894, 383] width 129 height 43
click at [713, 390] on input "True" at bounding box center [847, 384] width 14 height 12
radio input "true"
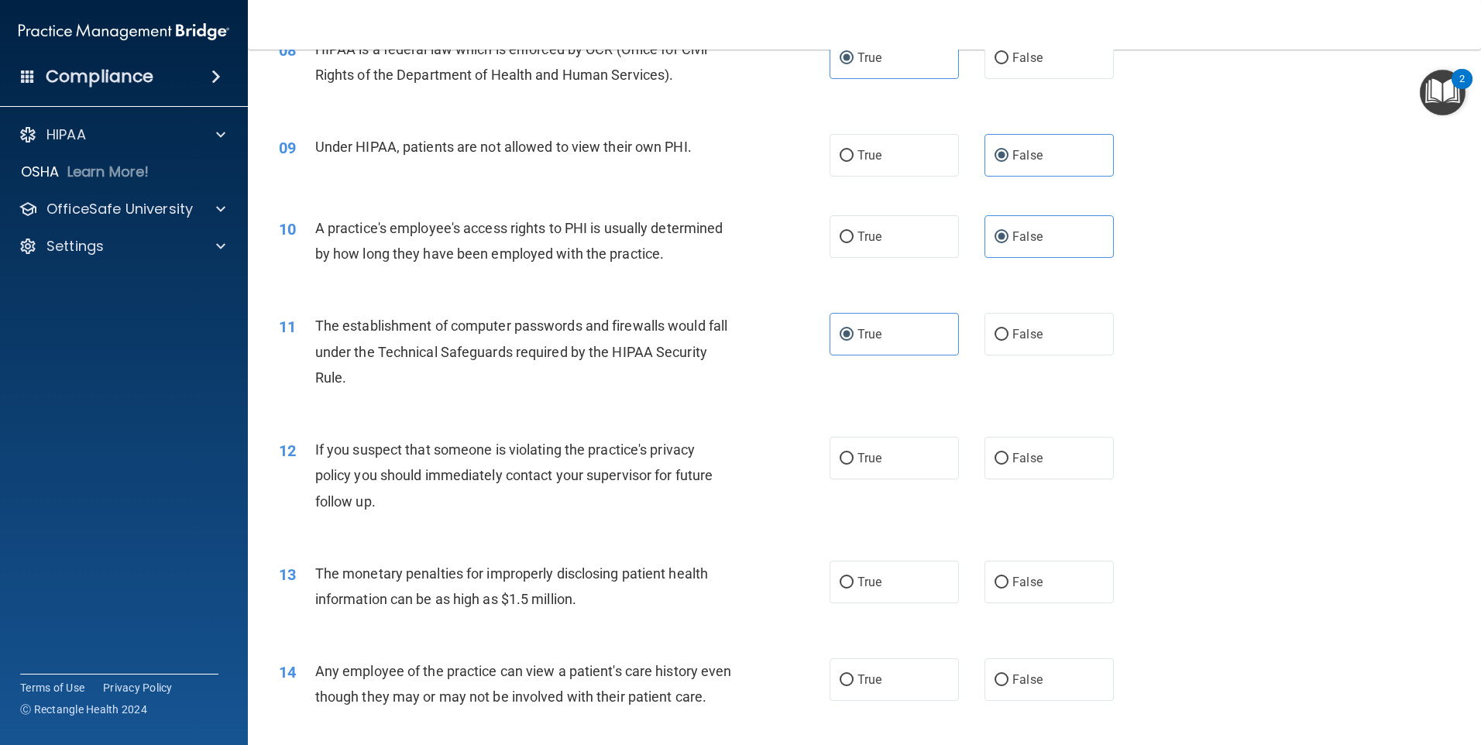
scroll to position [1007, 0]
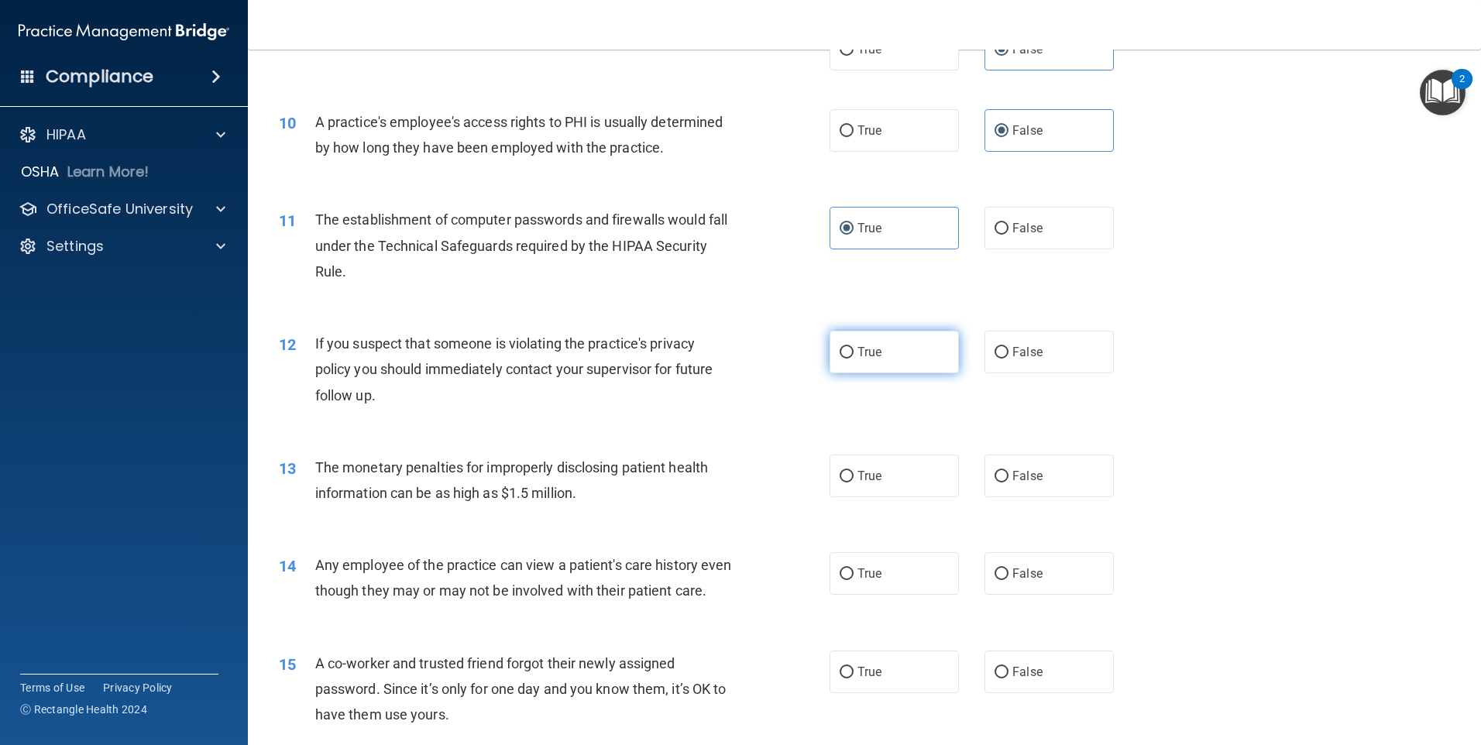
click at [713, 366] on label "True" at bounding box center [894, 352] width 129 height 43
click at [713, 359] on input "True" at bounding box center [847, 353] width 14 height 12
radio input "true"
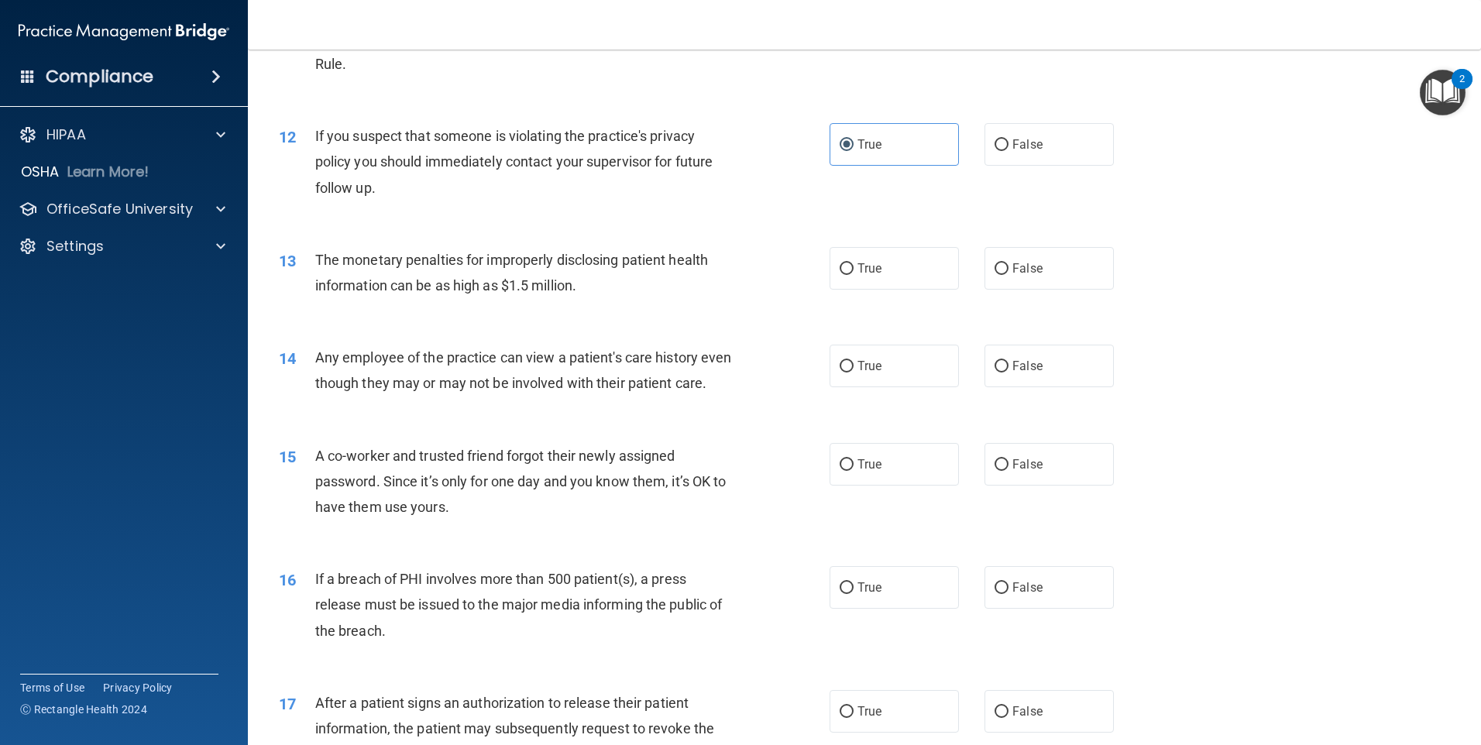
scroll to position [1239, 0]
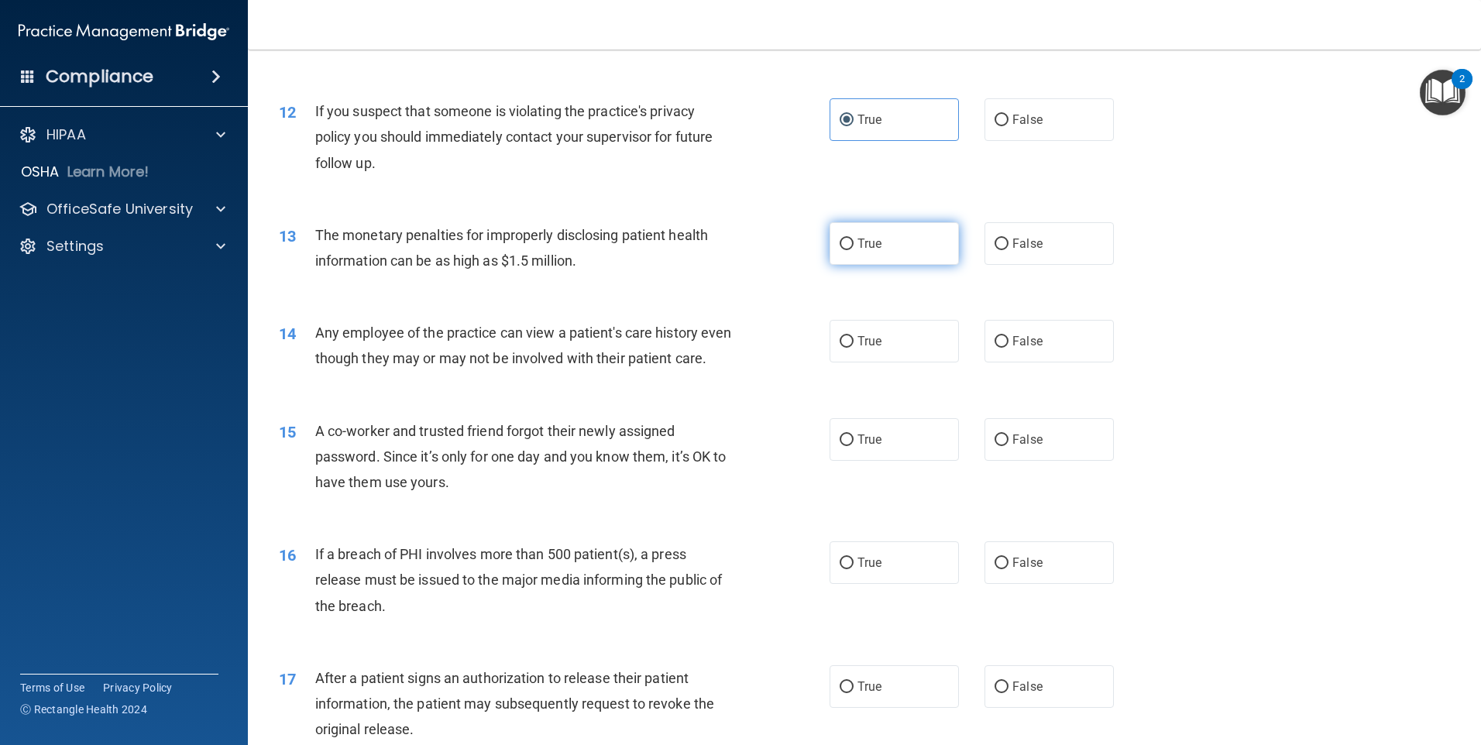
click at [713, 246] on label "True" at bounding box center [894, 243] width 129 height 43
click at [713, 246] on input "True" at bounding box center [847, 245] width 14 height 12
radio input "true"
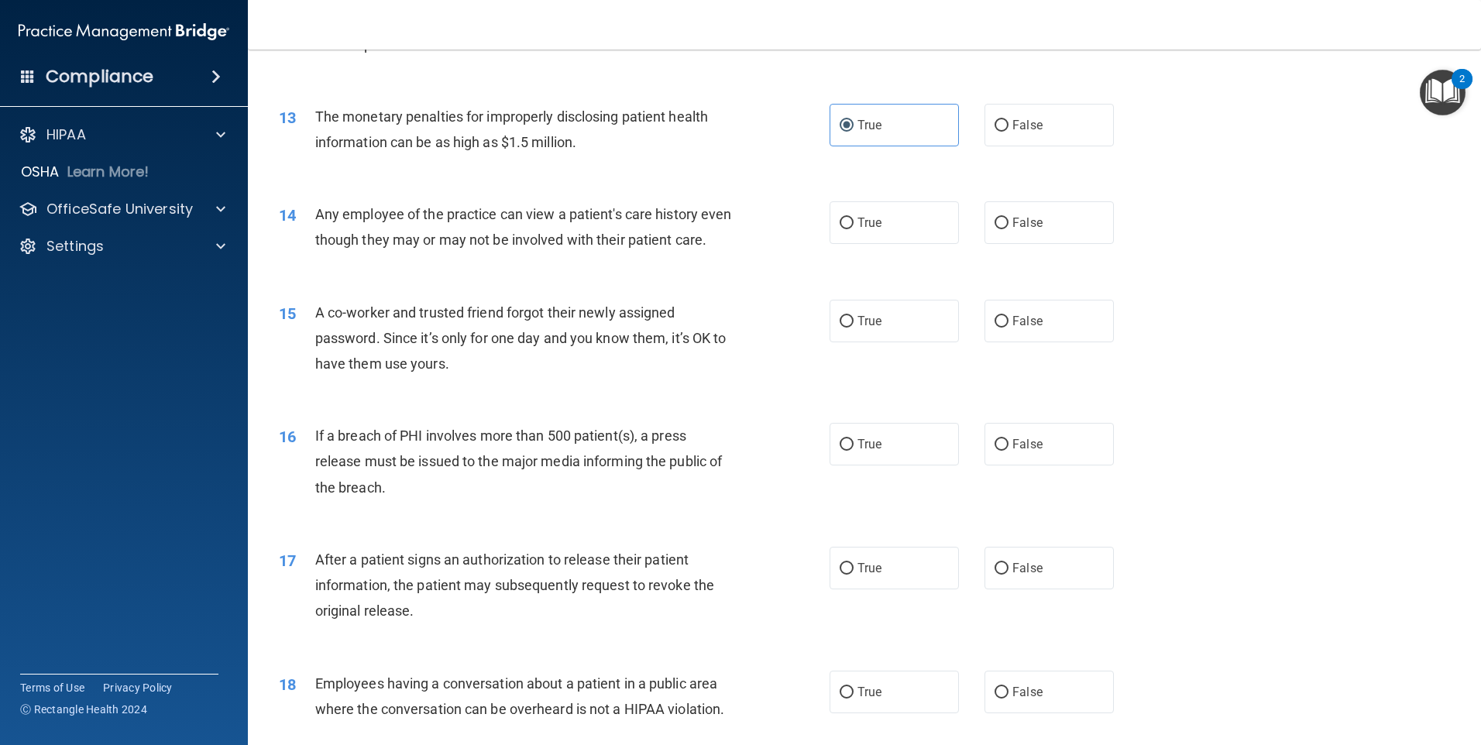
scroll to position [1394, 0]
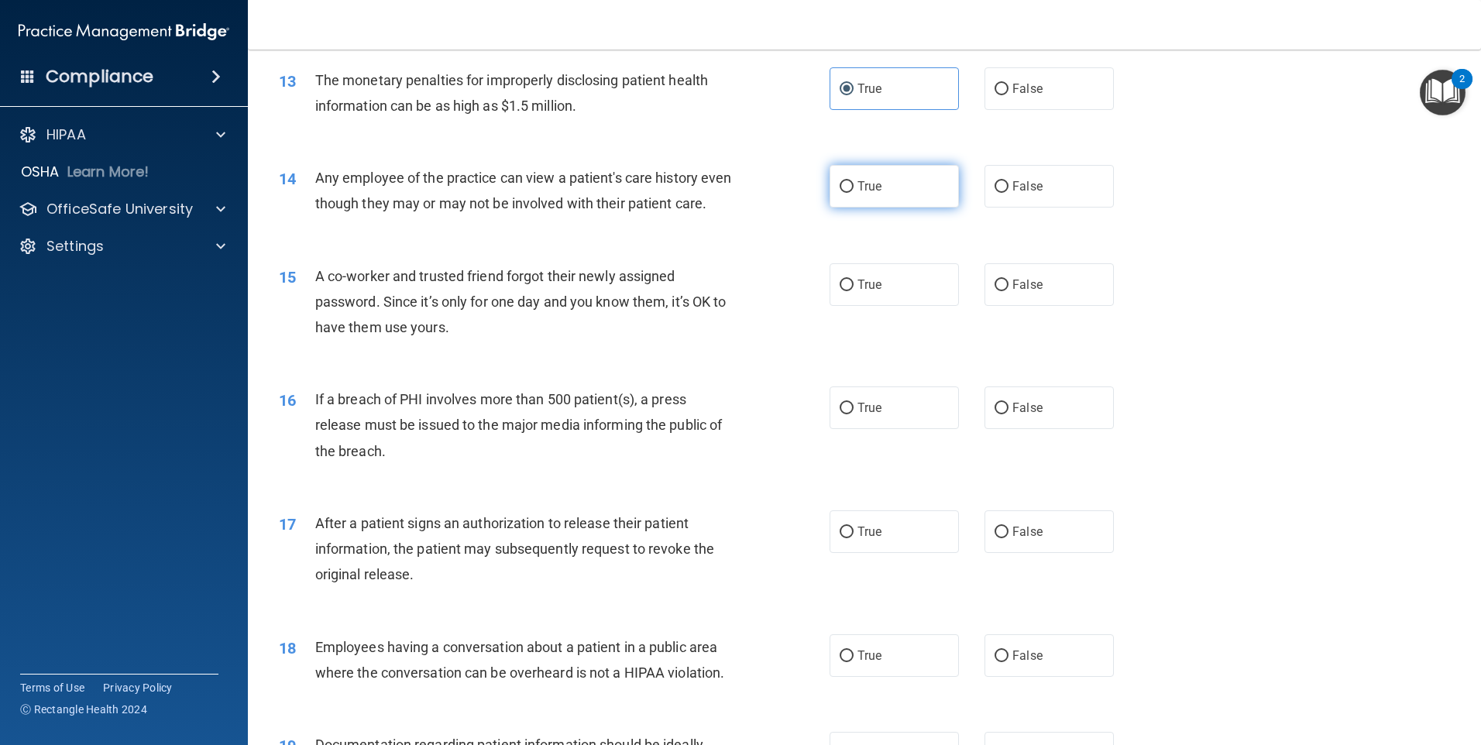
click at [713, 191] on span "True" at bounding box center [870, 186] width 24 height 15
click at [713, 191] on input "True" at bounding box center [847, 187] width 14 height 12
radio input "true"
click at [713, 306] on label "False" at bounding box center [1049, 284] width 129 height 43
click at [713, 291] on input "False" at bounding box center [1002, 286] width 14 height 12
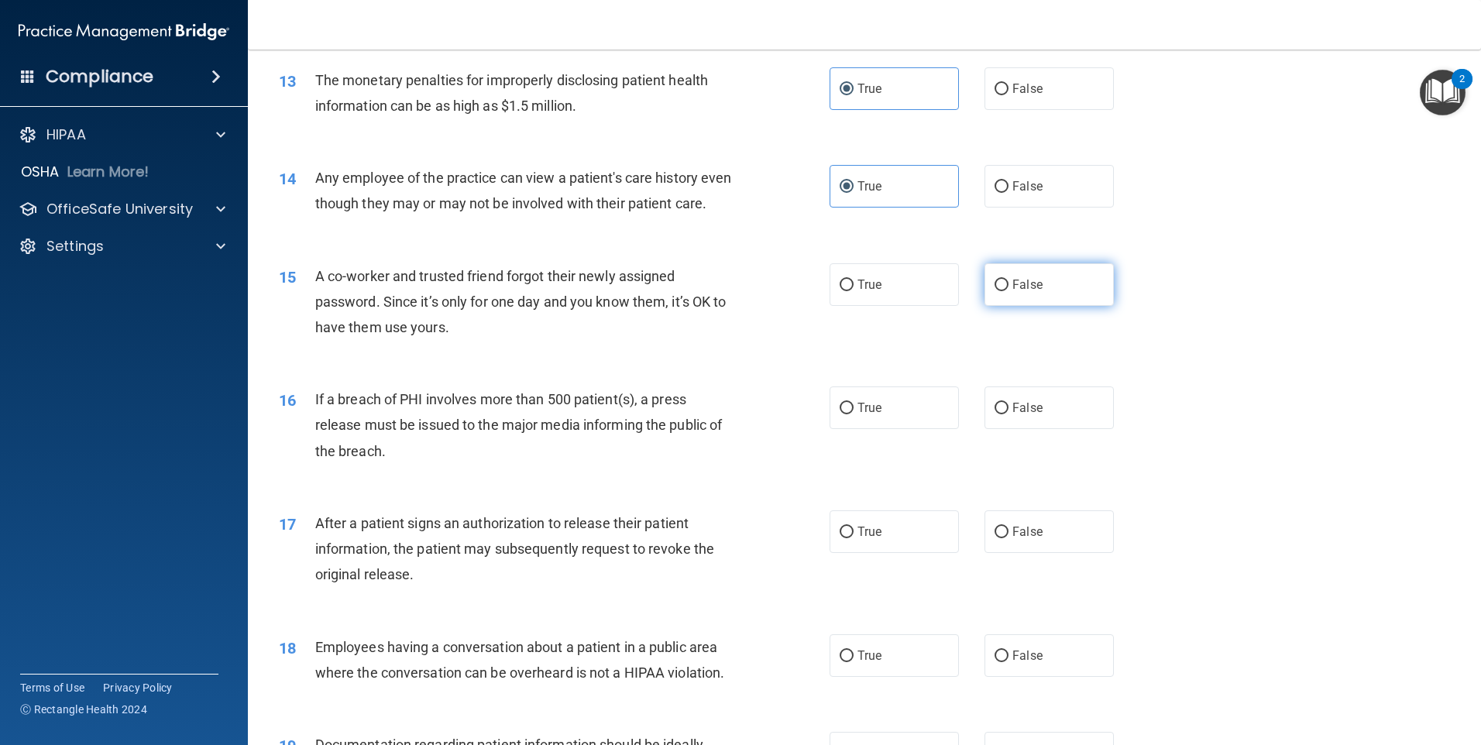
radio input "true"
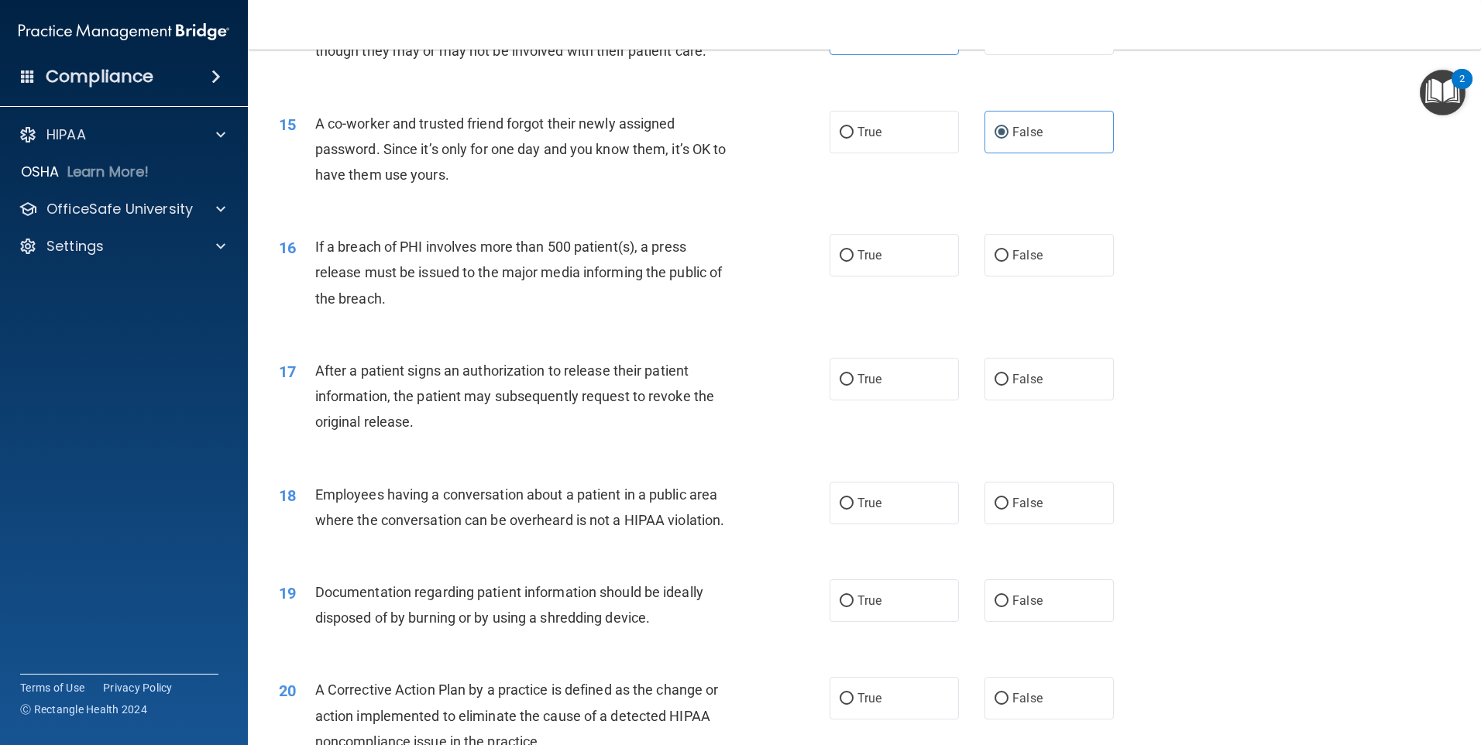
scroll to position [1549, 0]
click at [713, 270] on label "True" at bounding box center [894, 253] width 129 height 43
click at [713, 274] on label "True" at bounding box center [894, 253] width 129 height 43
click at [713, 260] on input "True" at bounding box center [847, 254] width 14 height 12
radio input "true"
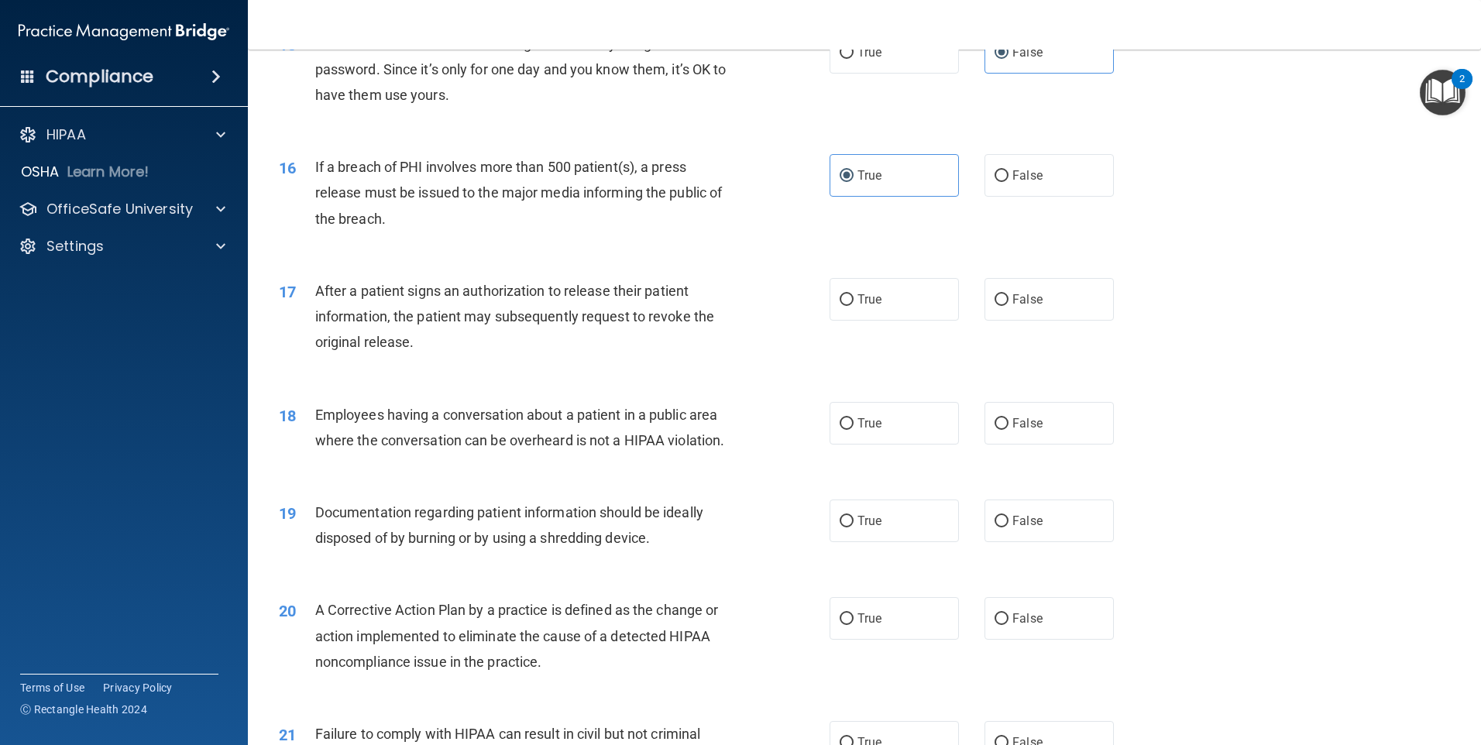
scroll to position [1704, 0]
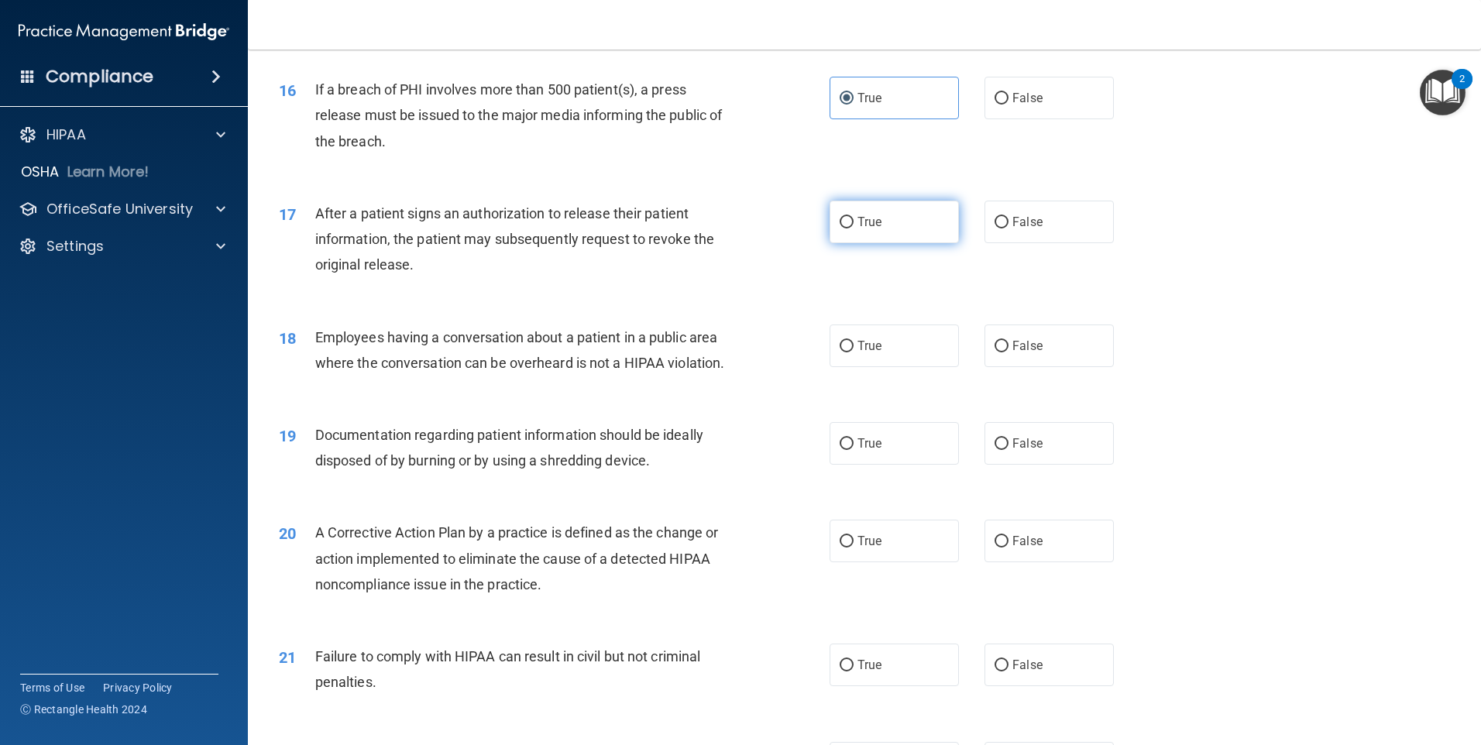
click at [713, 243] on label "True" at bounding box center [894, 222] width 129 height 43
click at [713, 229] on input "True" at bounding box center [847, 223] width 14 height 12
radio input "true"
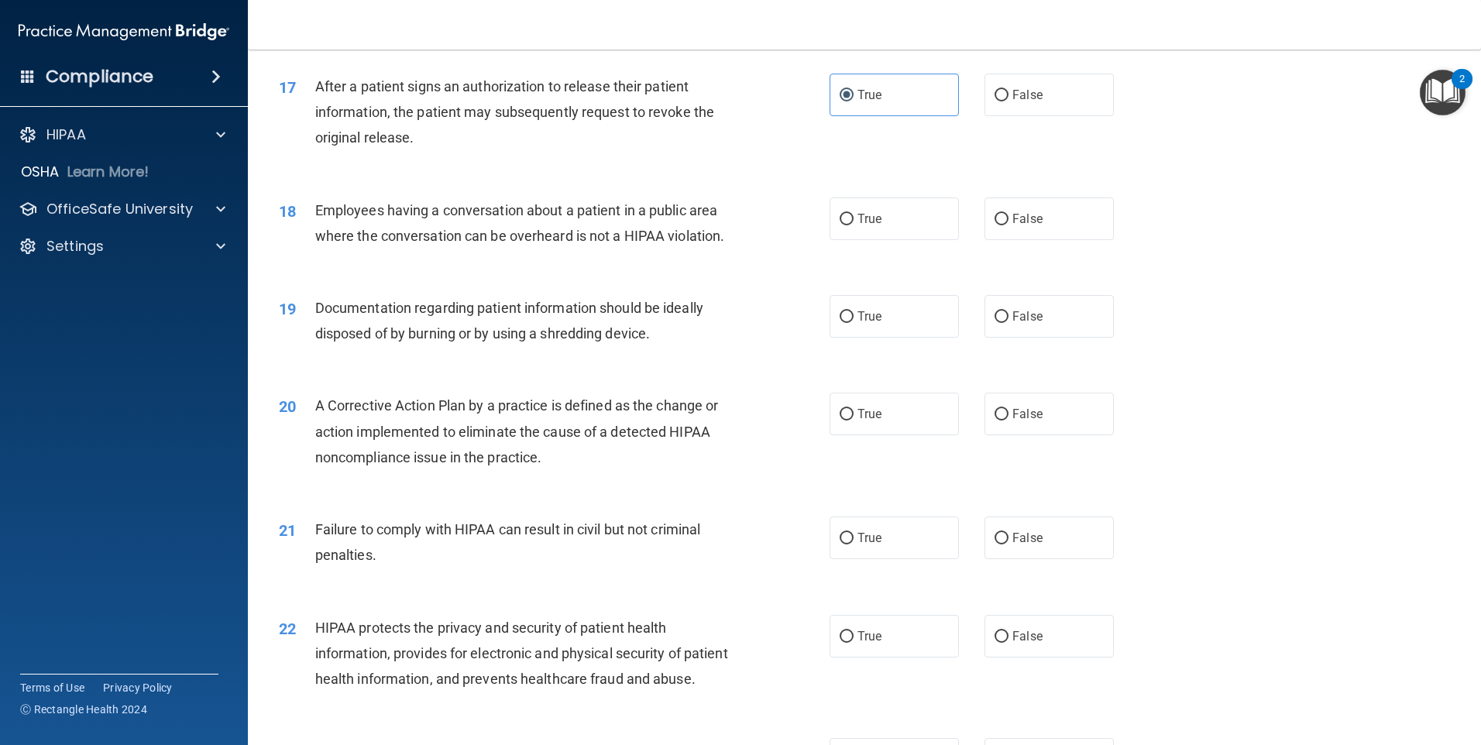
scroll to position [1859, 0]
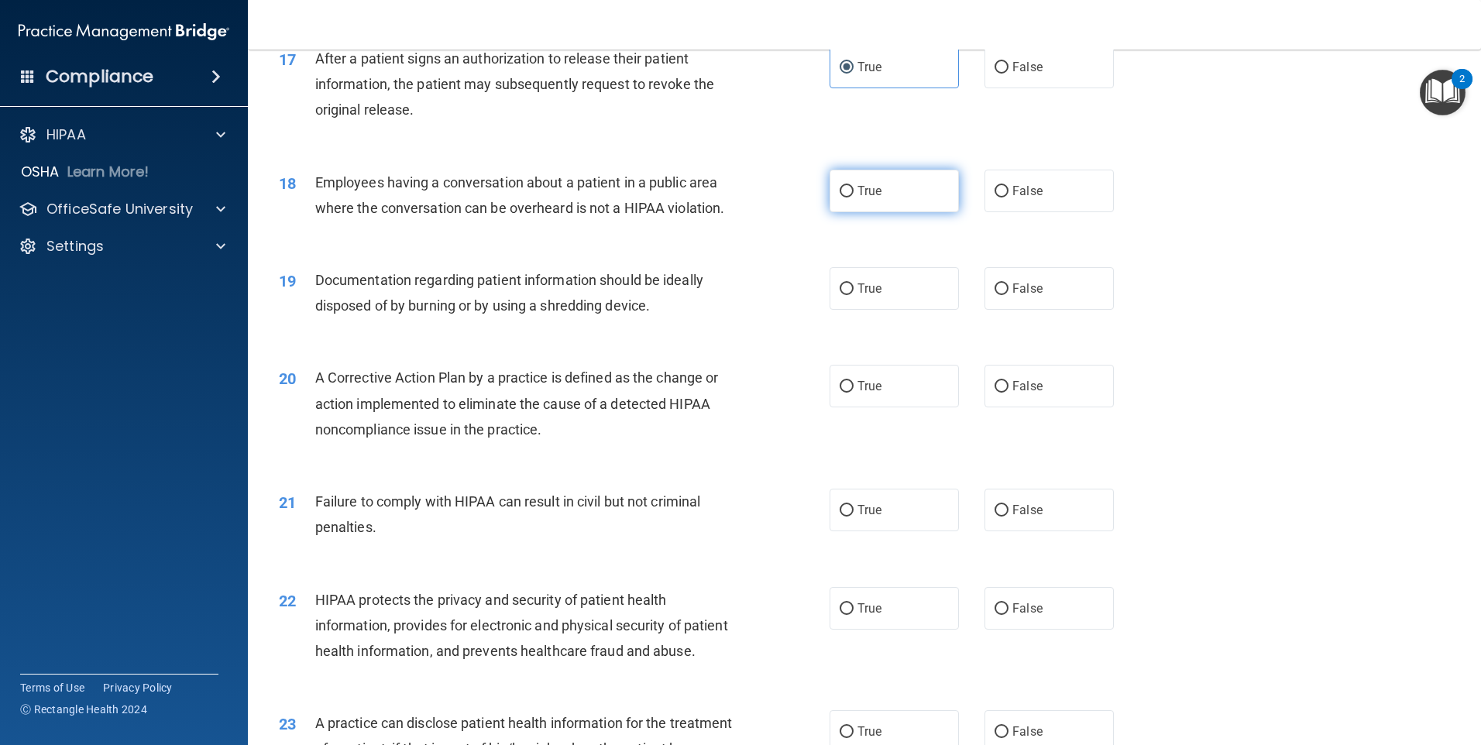
click at [713, 198] on span "True" at bounding box center [870, 191] width 24 height 15
click at [713, 198] on input "True" at bounding box center [847, 192] width 14 height 12
radio input "true"
click at [713, 238] on div "18 Employees having a conversation about a patient in a public area where the c…" at bounding box center [864, 199] width 1194 height 98
click at [713, 198] on input "False" at bounding box center [1002, 192] width 14 height 12
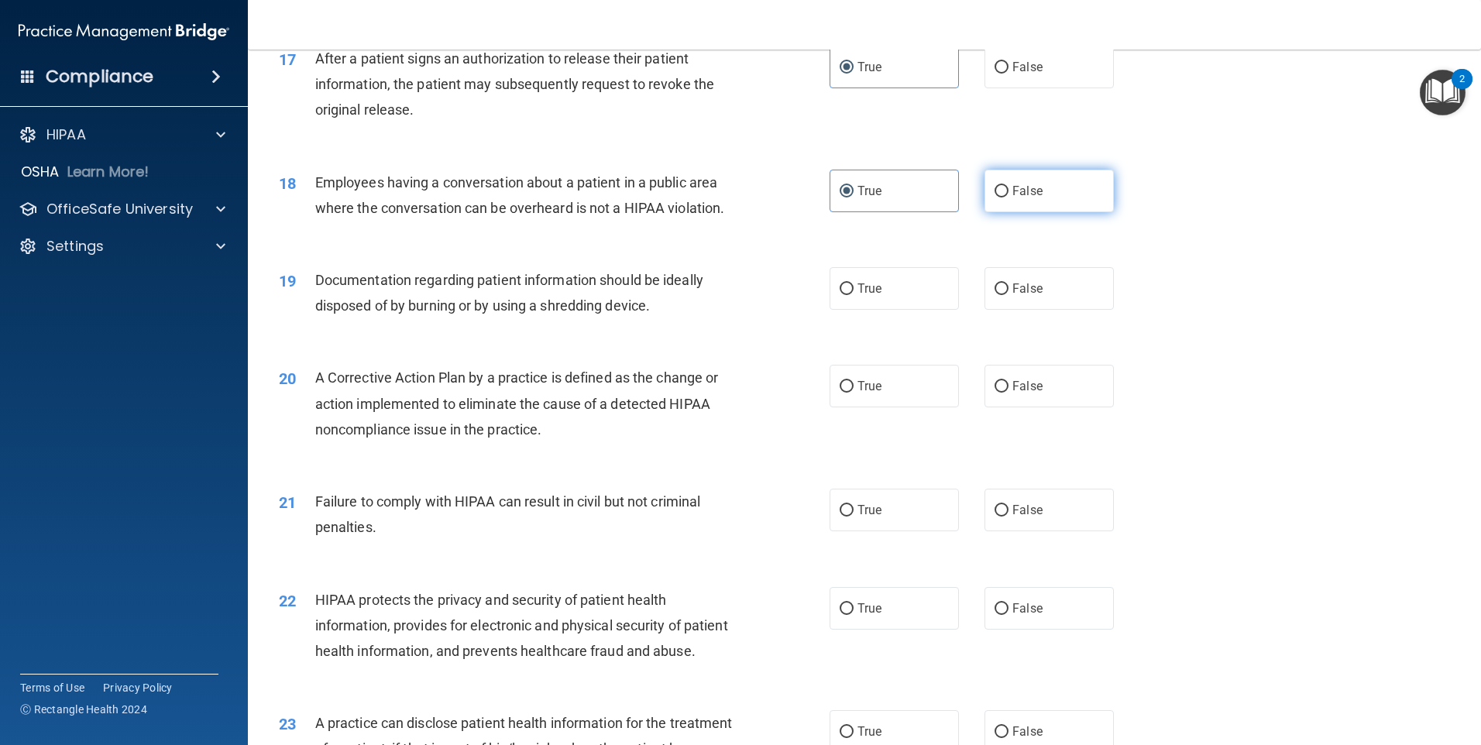
radio input "true"
radio input "false"
click at [713, 296] on span "True" at bounding box center [870, 288] width 24 height 15
click at [713, 295] on input "True" at bounding box center [847, 290] width 14 height 12
radio input "true"
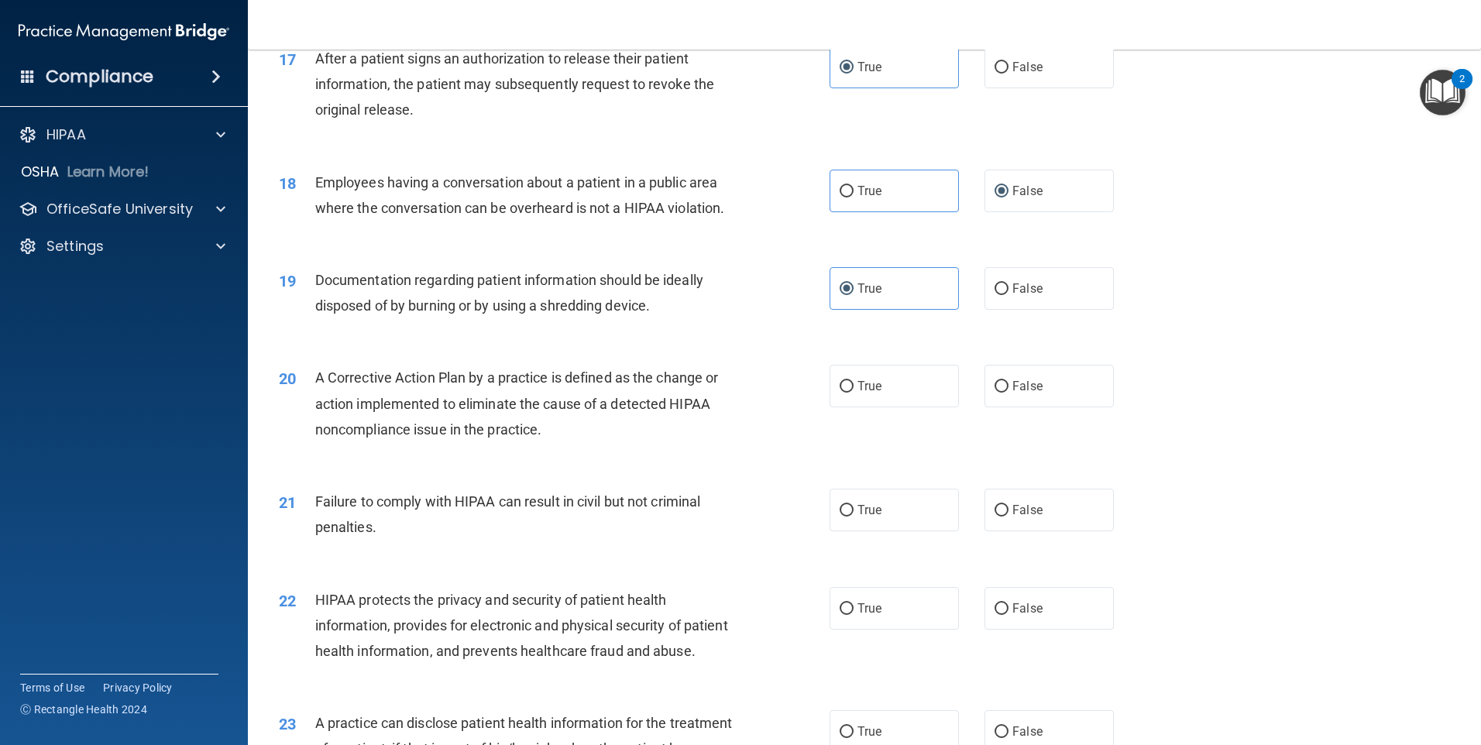
scroll to position [1937, 0]
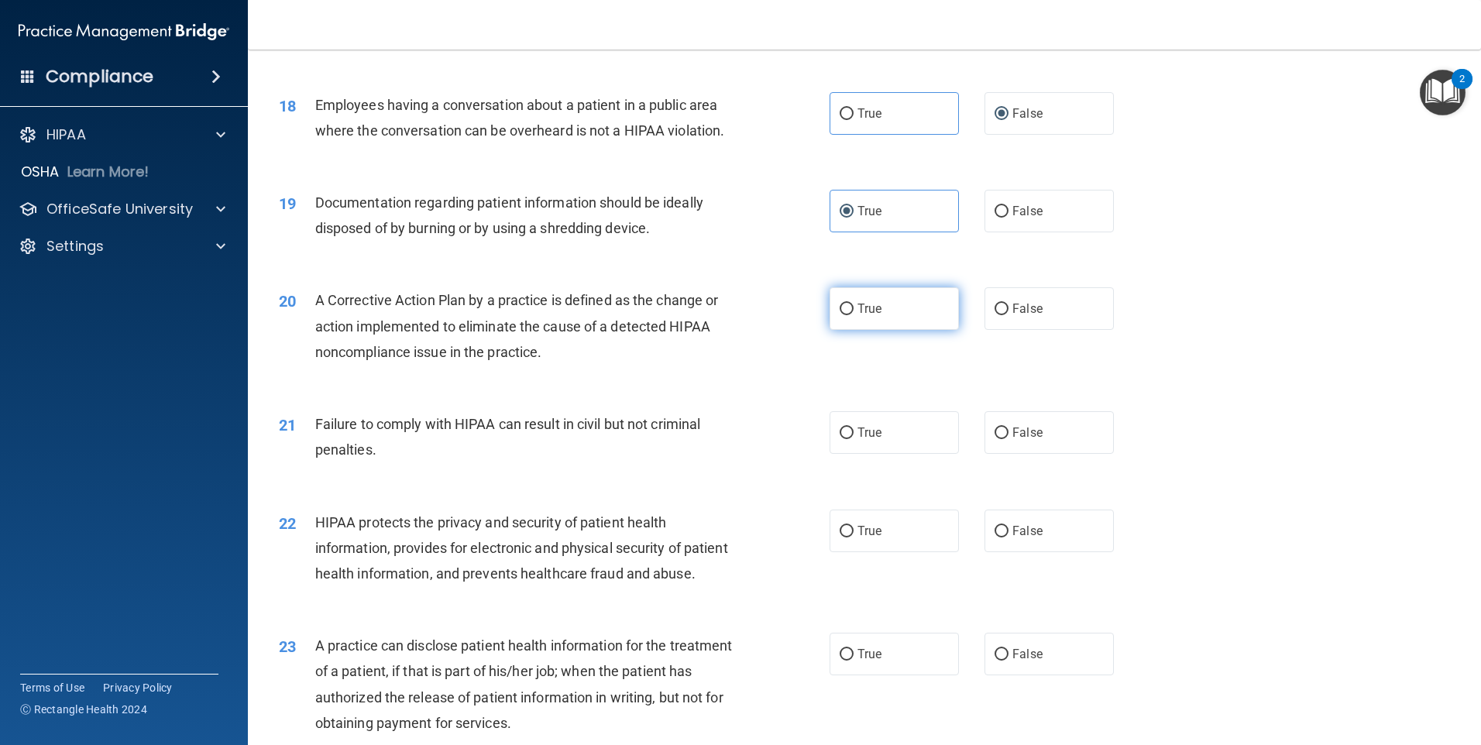
click at [713, 330] on label "True" at bounding box center [894, 308] width 129 height 43
click at [713, 315] on input "True" at bounding box center [847, 310] width 14 height 12
radio input "true"
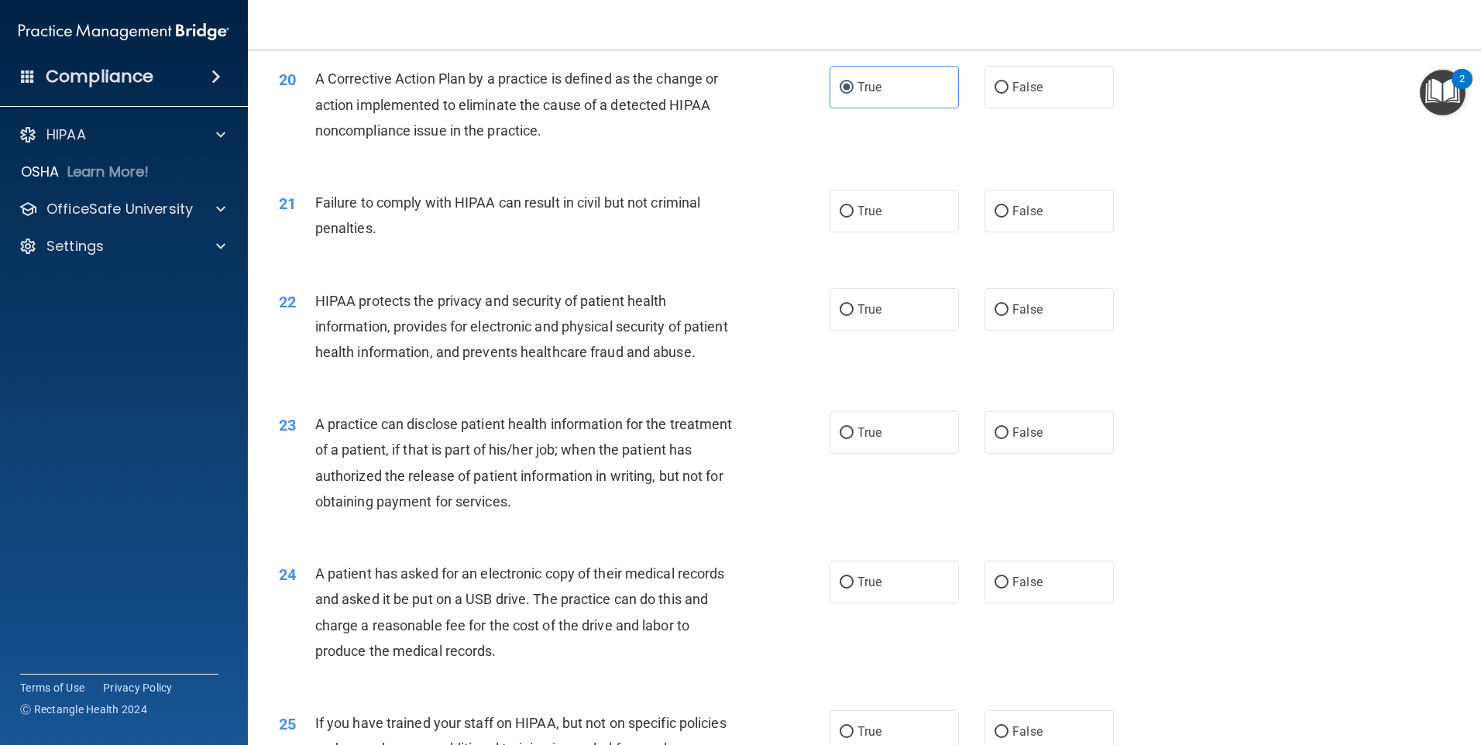
scroll to position [2169, 0]
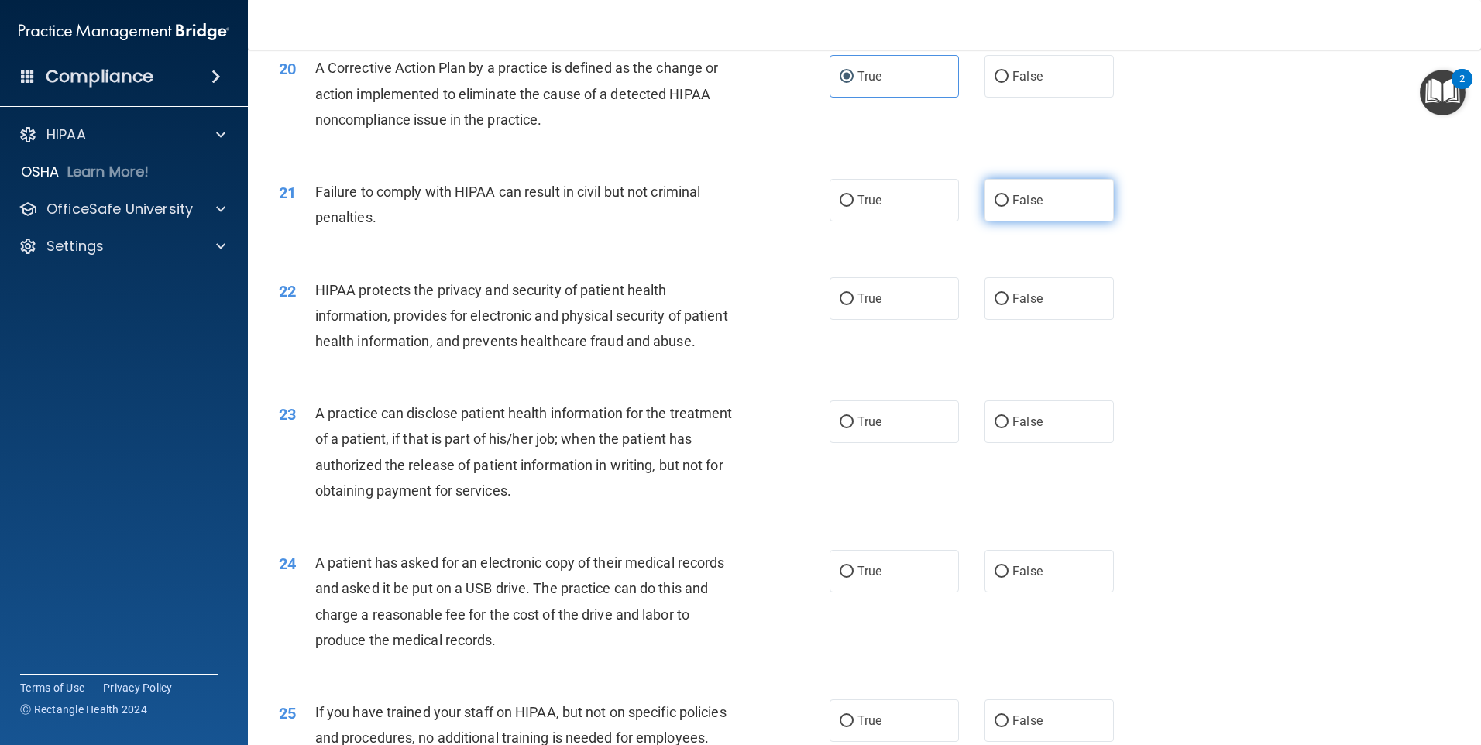
click at [713, 222] on label "False" at bounding box center [1049, 200] width 129 height 43
click at [713, 207] on input "False" at bounding box center [1002, 201] width 14 height 12
radio input "true"
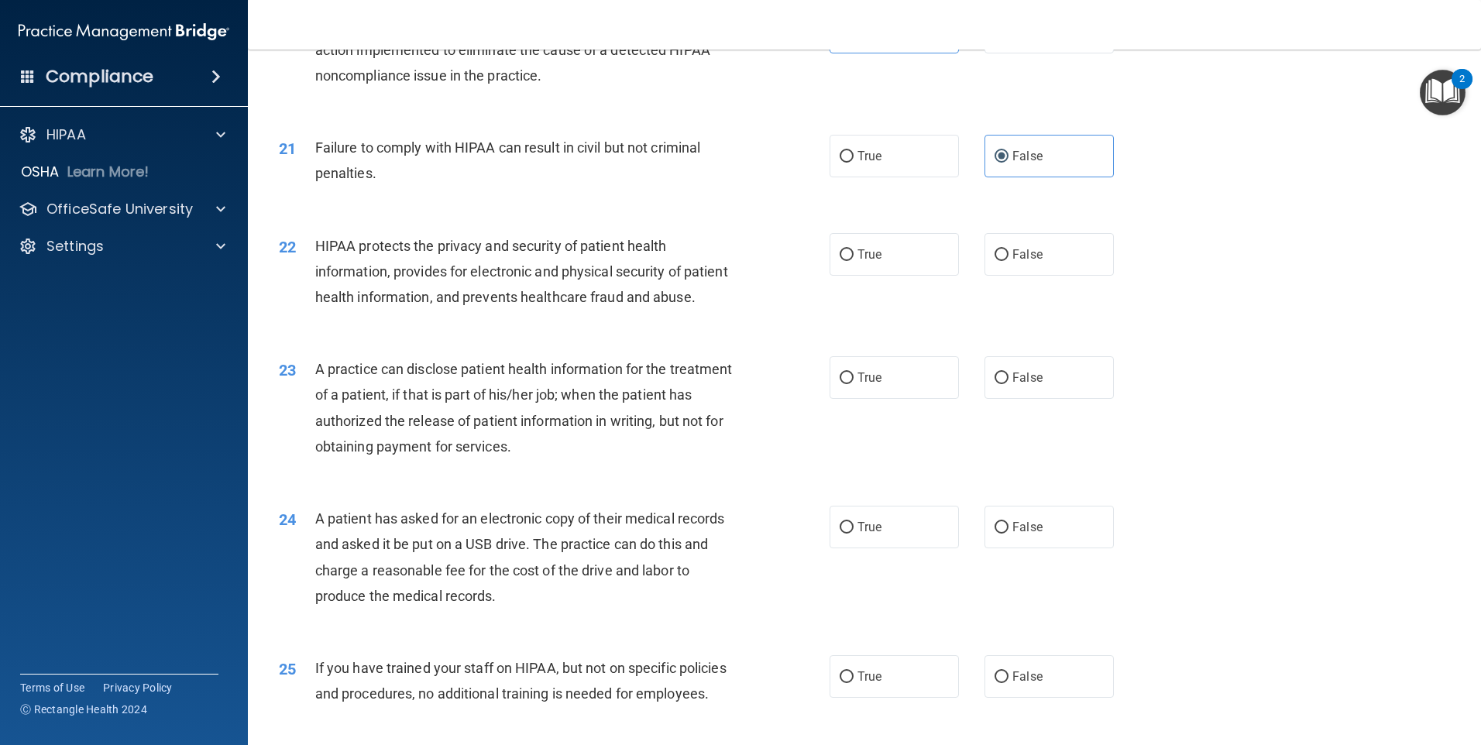
scroll to position [2324, 0]
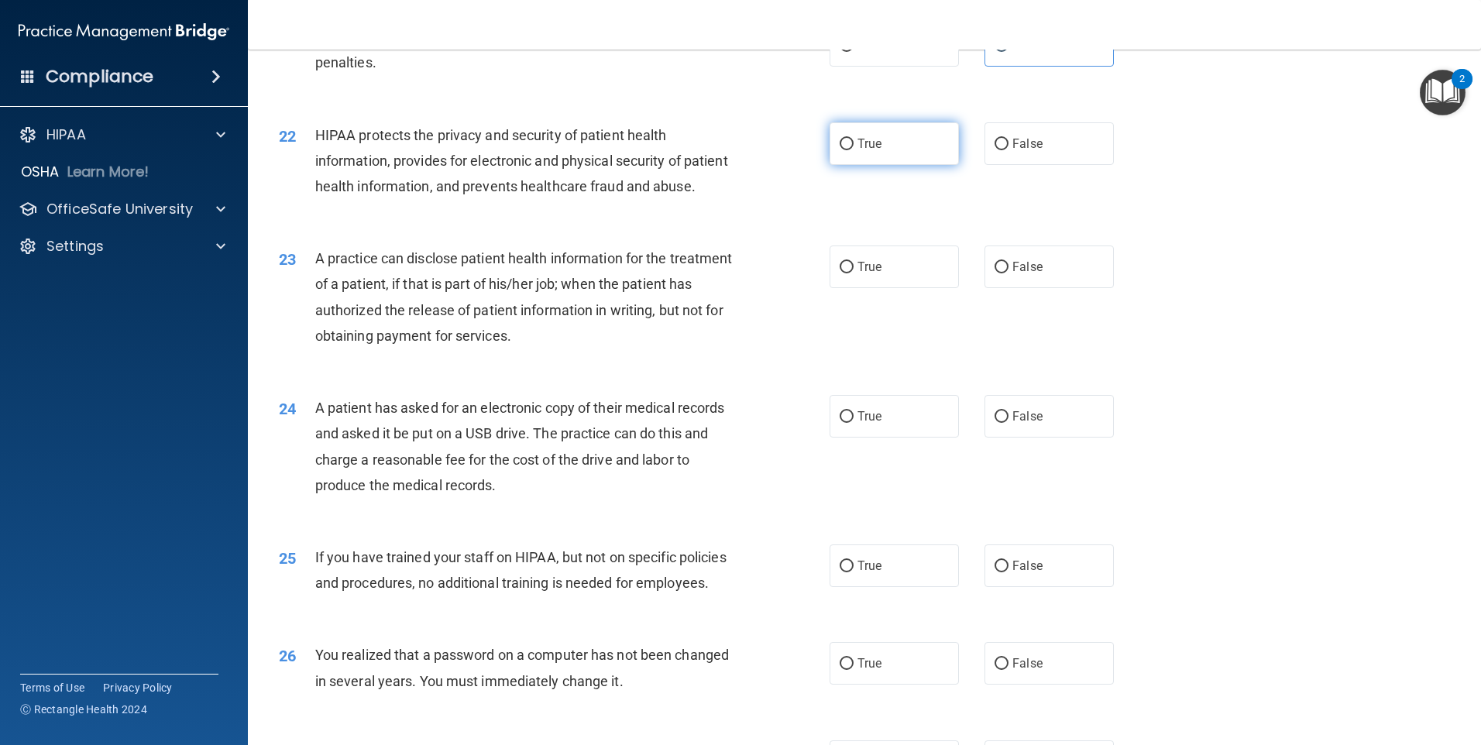
click at [713, 165] on label "True" at bounding box center [894, 143] width 129 height 43
click at [713, 150] on input "True" at bounding box center [847, 145] width 14 height 12
radio input "true"
click at [713, 288] on label "True" at bounding box center [894, 267] width 129 height 43
click at [713, 273] on input "True" at bounding box center [847, 268] width 14 height 12
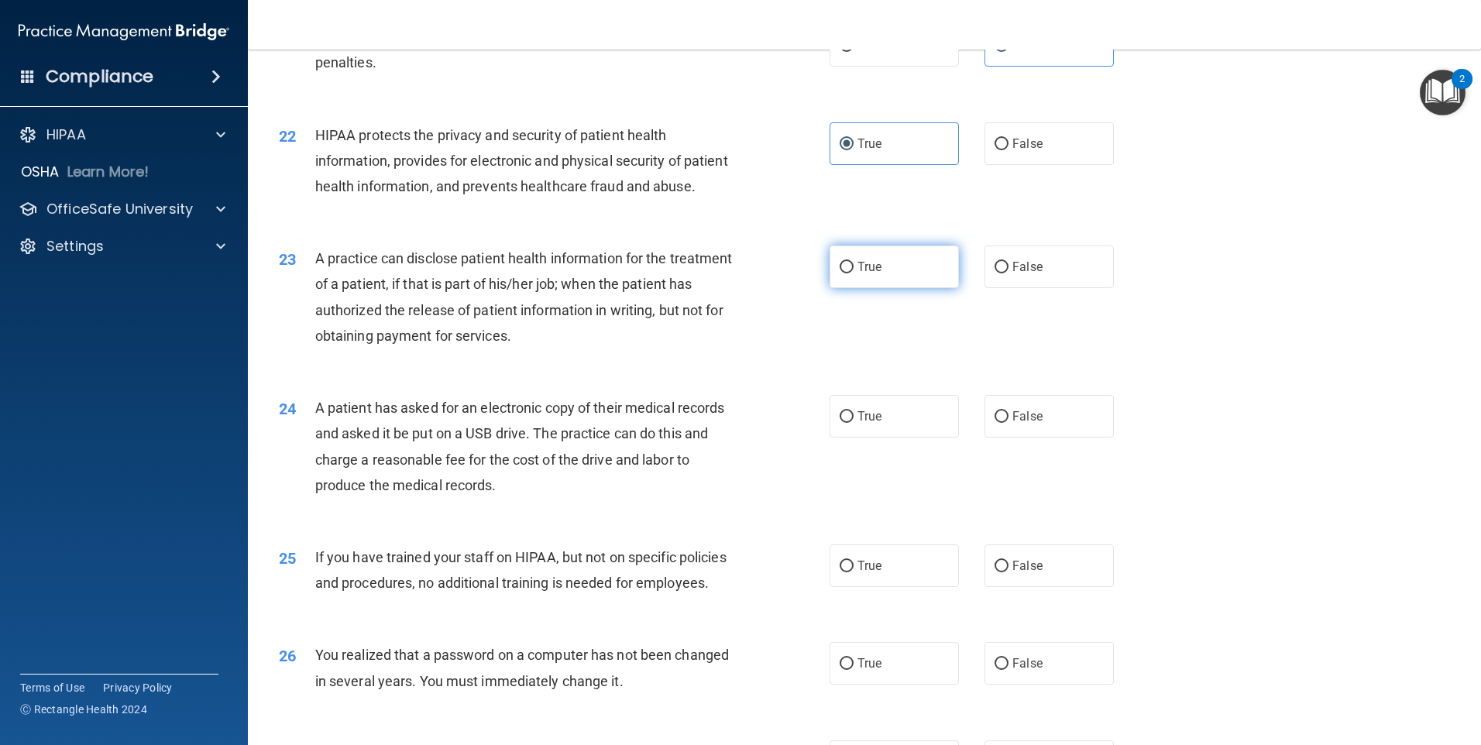
radio input "true"
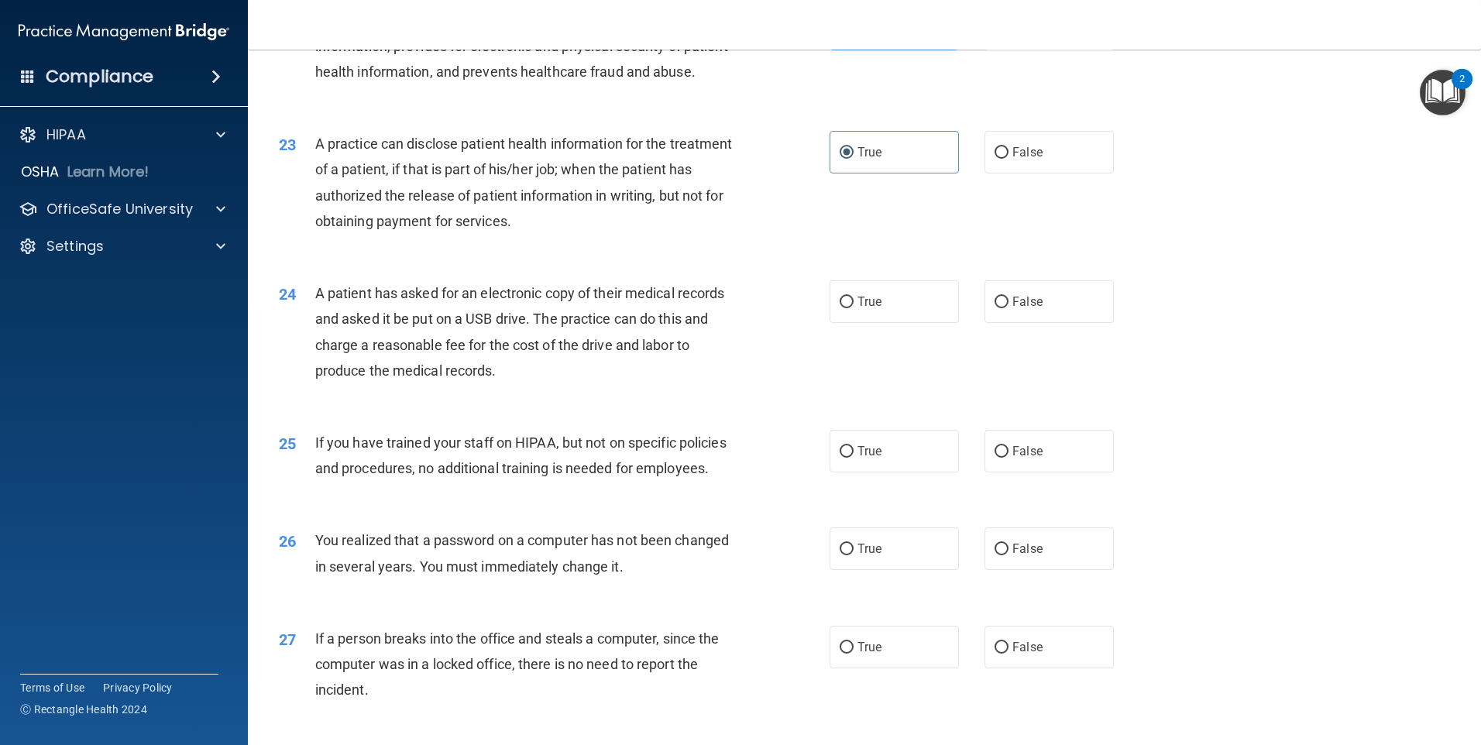
scroll to position [2479, 0]
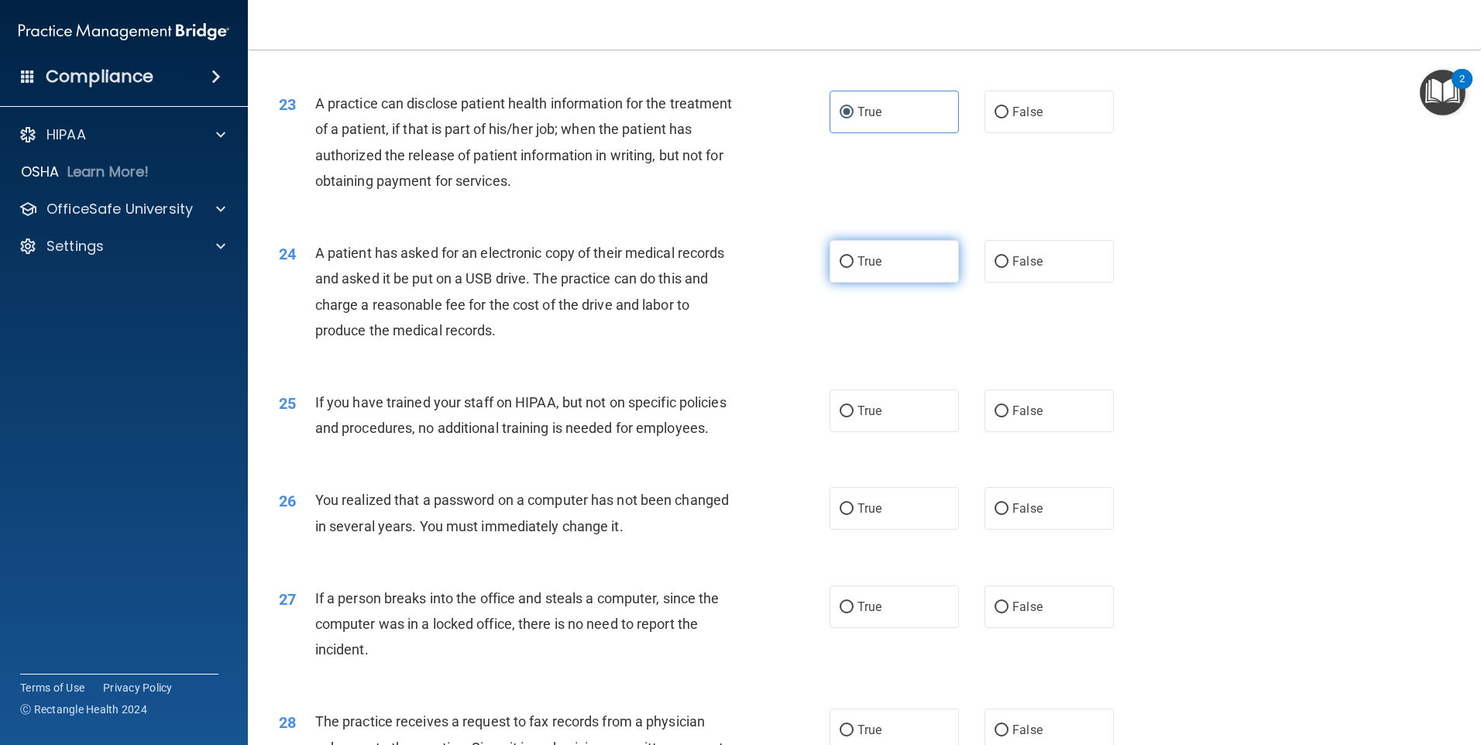
click at [713, 283] on label "True" at bounding box center [894, 261] width 129 height 43
click at [713, 268] on input "True" at bounding box center [847, 262] width 14 height 12
radio input "true"
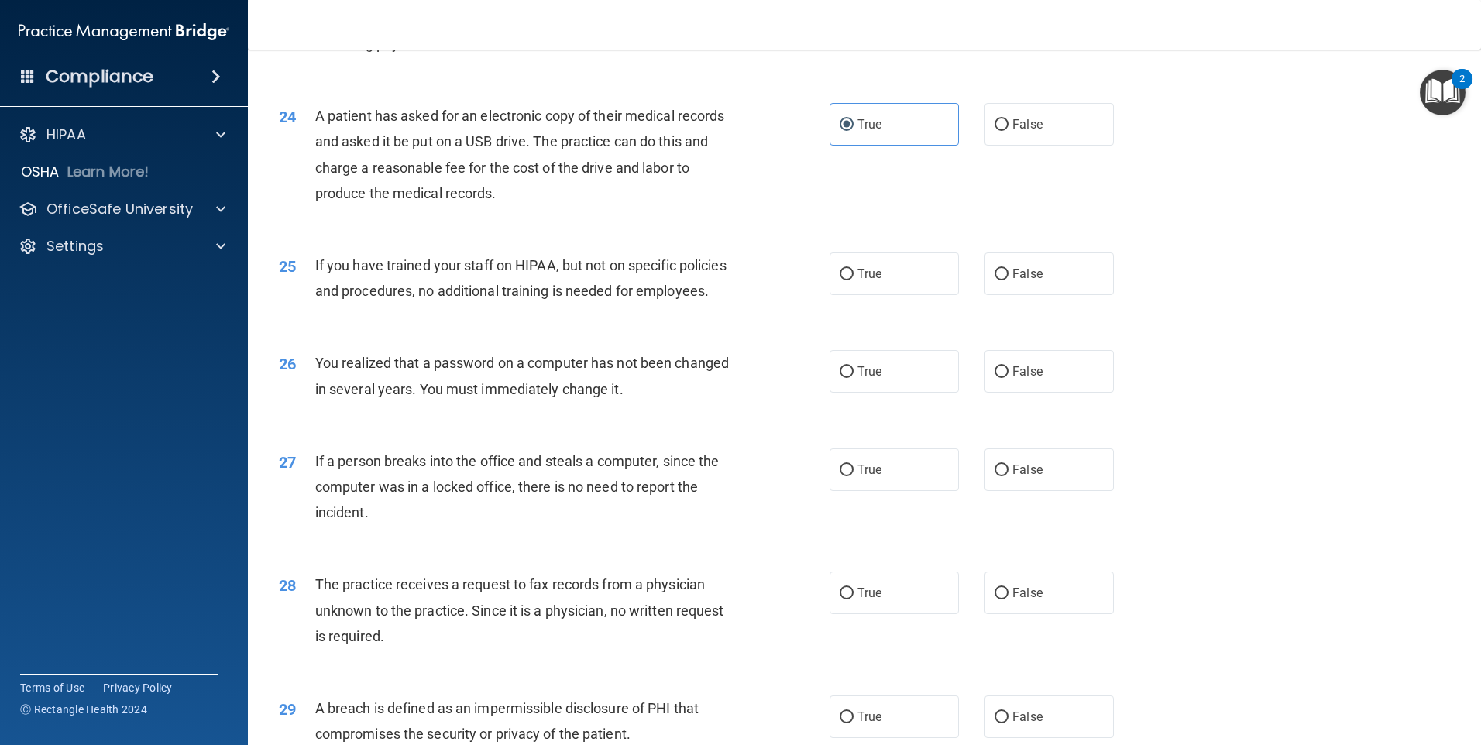
scroll to position [2634, 0]
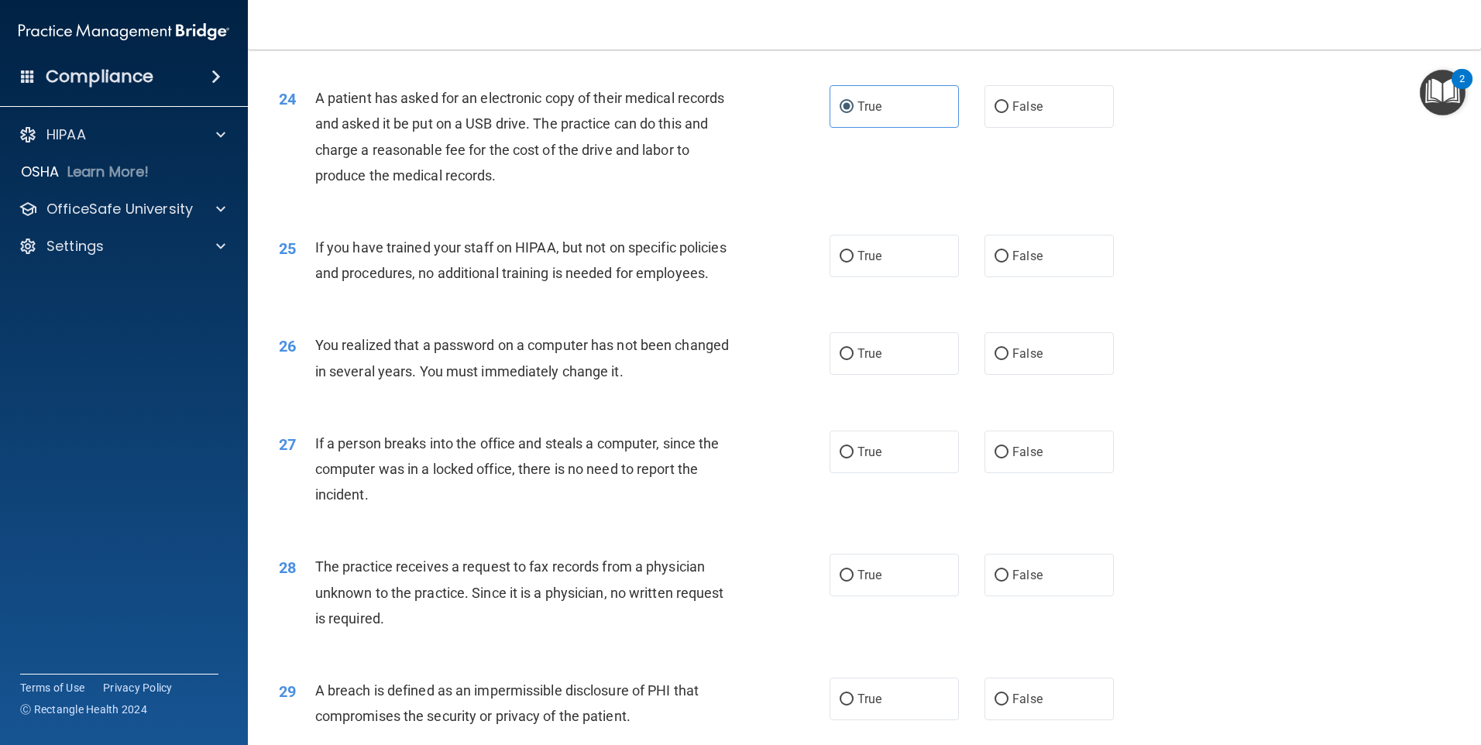
click at [713, 313] on div "25 If you have trained your staff on HIPAA, but not on specific policies and pr…" at bounding box center [864, 264] width 1194 height 98
click at [713, 277] on label "False" at bounding box center [1049, 256] width 129 height 43
click at [713, 263] on input "False" at bounding box center [1002, 257] width 14 height 12
radio input "true"
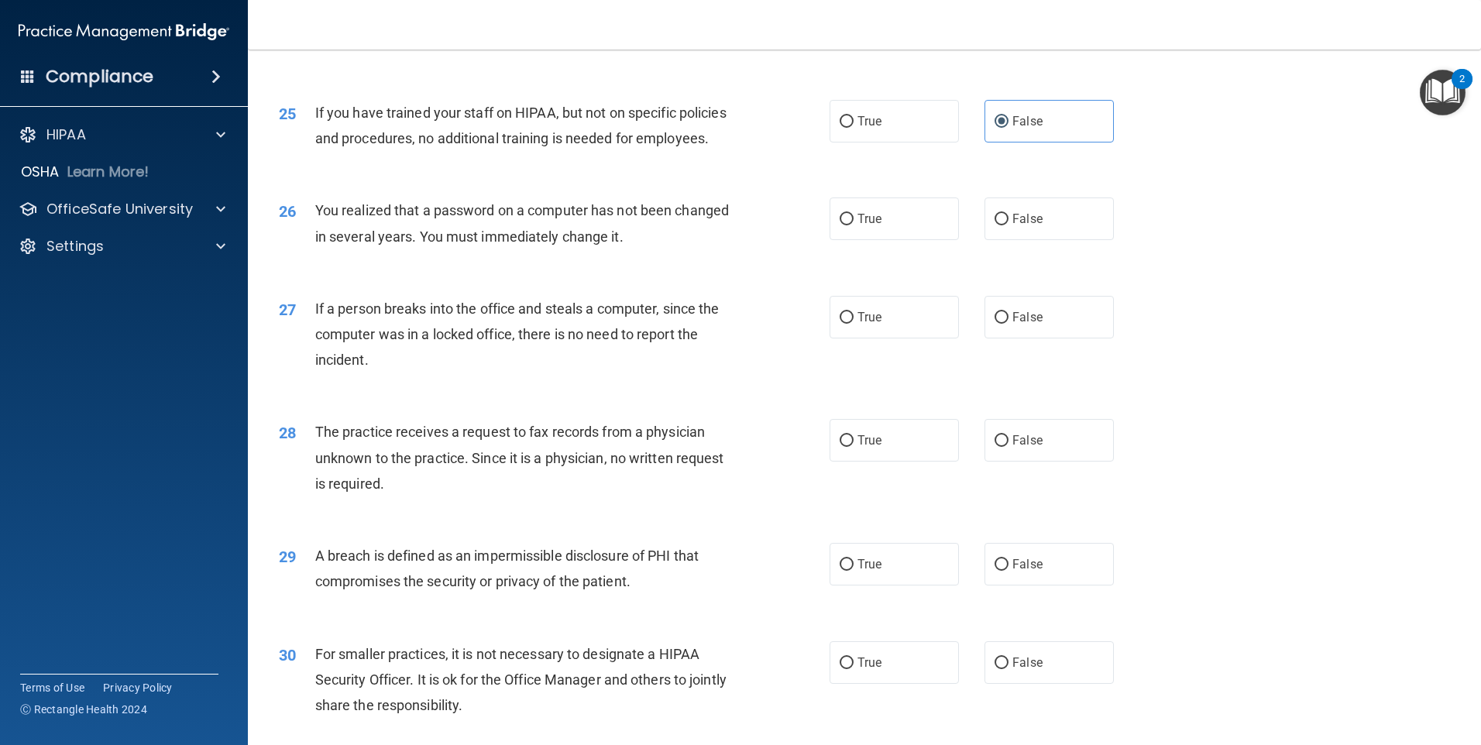
scroll to position [2789, 0]
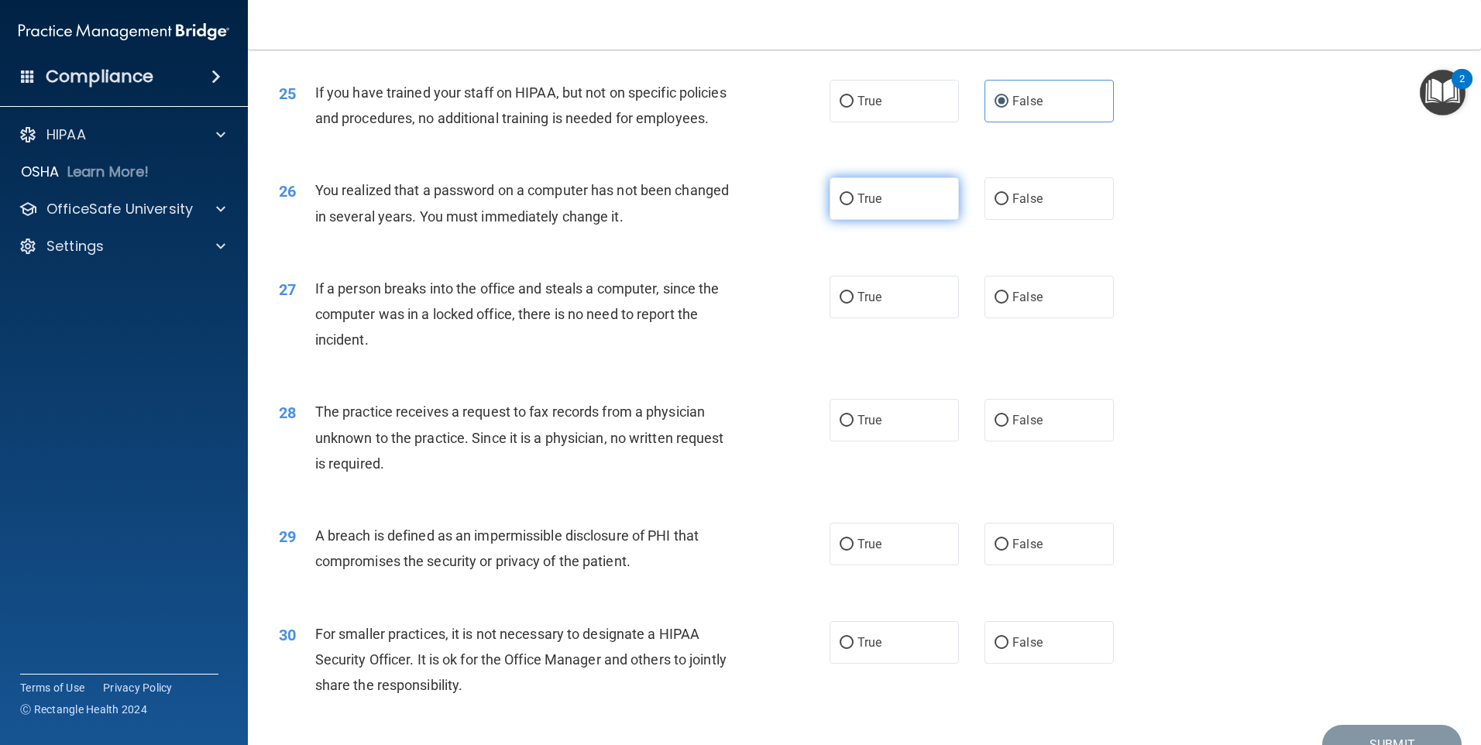
click at [713, 220] on label "True" at bounding box center [894, 198] width 129 height 43
click at [713, 205] on input "True" at bounding box center [847, 200] width 14 height 12
radio input "true"
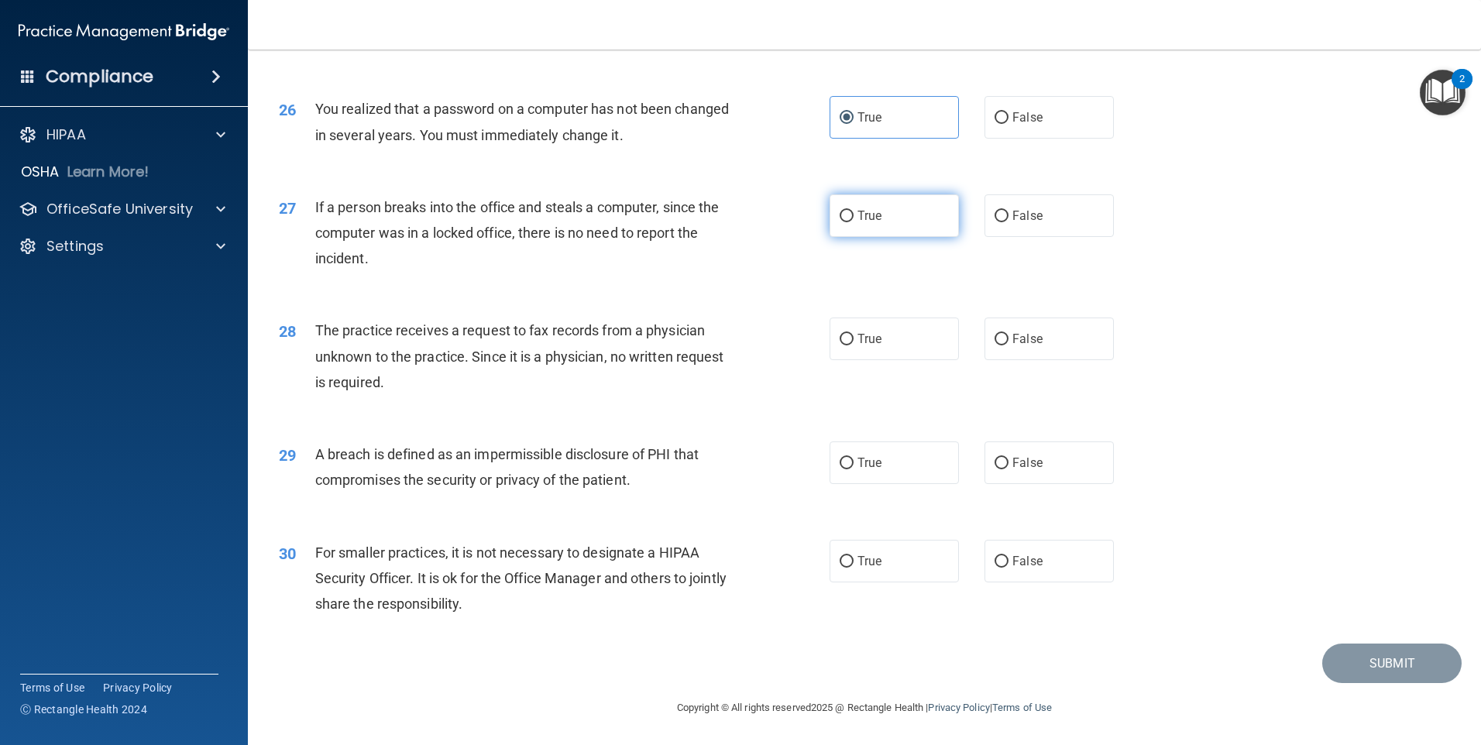
scroll to position [2944, 0]
click at [713, 221] on label "False" at bounding box center [1049, 215] width 129 height 43
click at [713, 221] on input "False" at bounding box center [1002, 217] width 14 height 12
radio input "true"
click at [713, 345] on label "False" at bounding box center [1049, 339] width 129 height 43
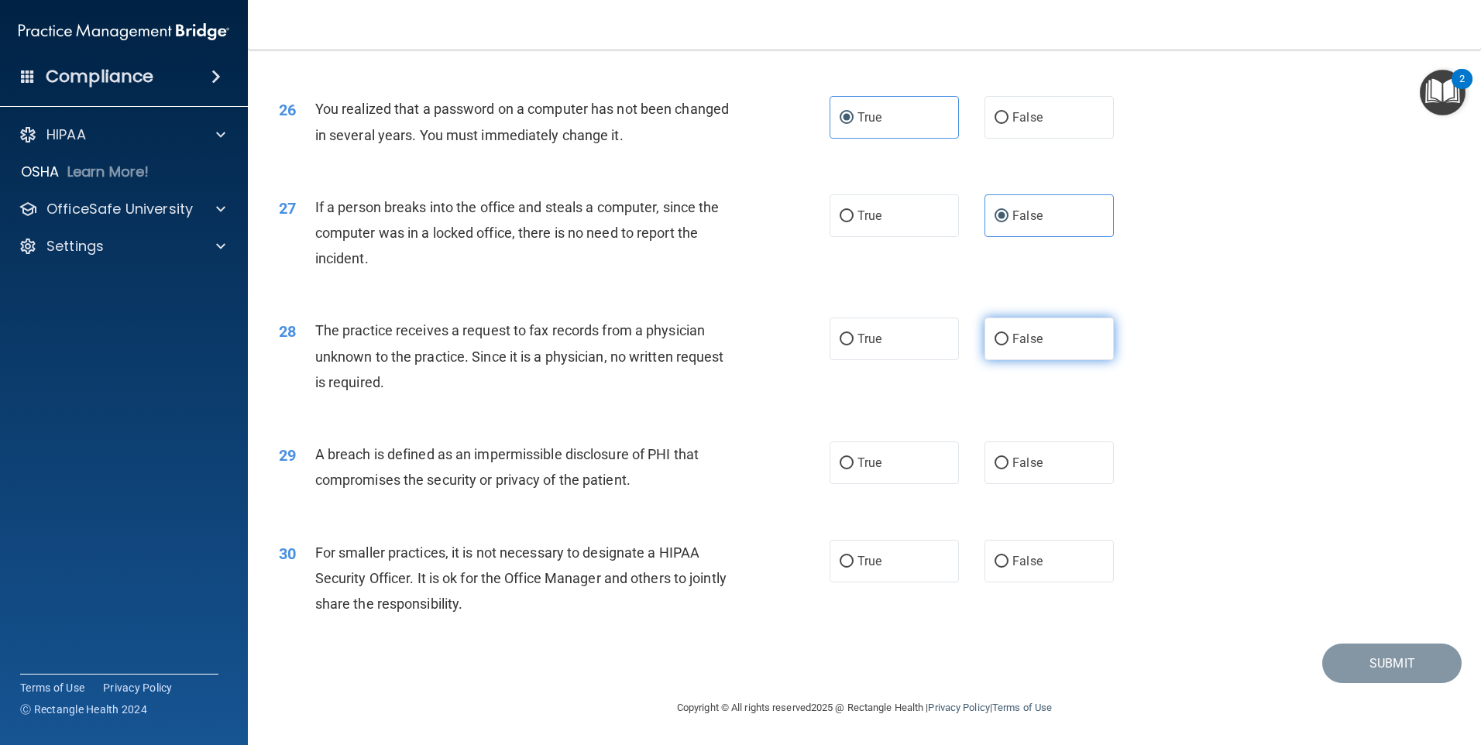
click at [713, 345] on input "False" at bounding box center [1002, 340] width 14 height 12
radio input "true"
click at [713, 462] on label "True" at bounding box center [894, 463] width 129 height 43
click at [713, 462] on input "True" at bounding box center [847, 464] width 14 height 12
radio input "true"
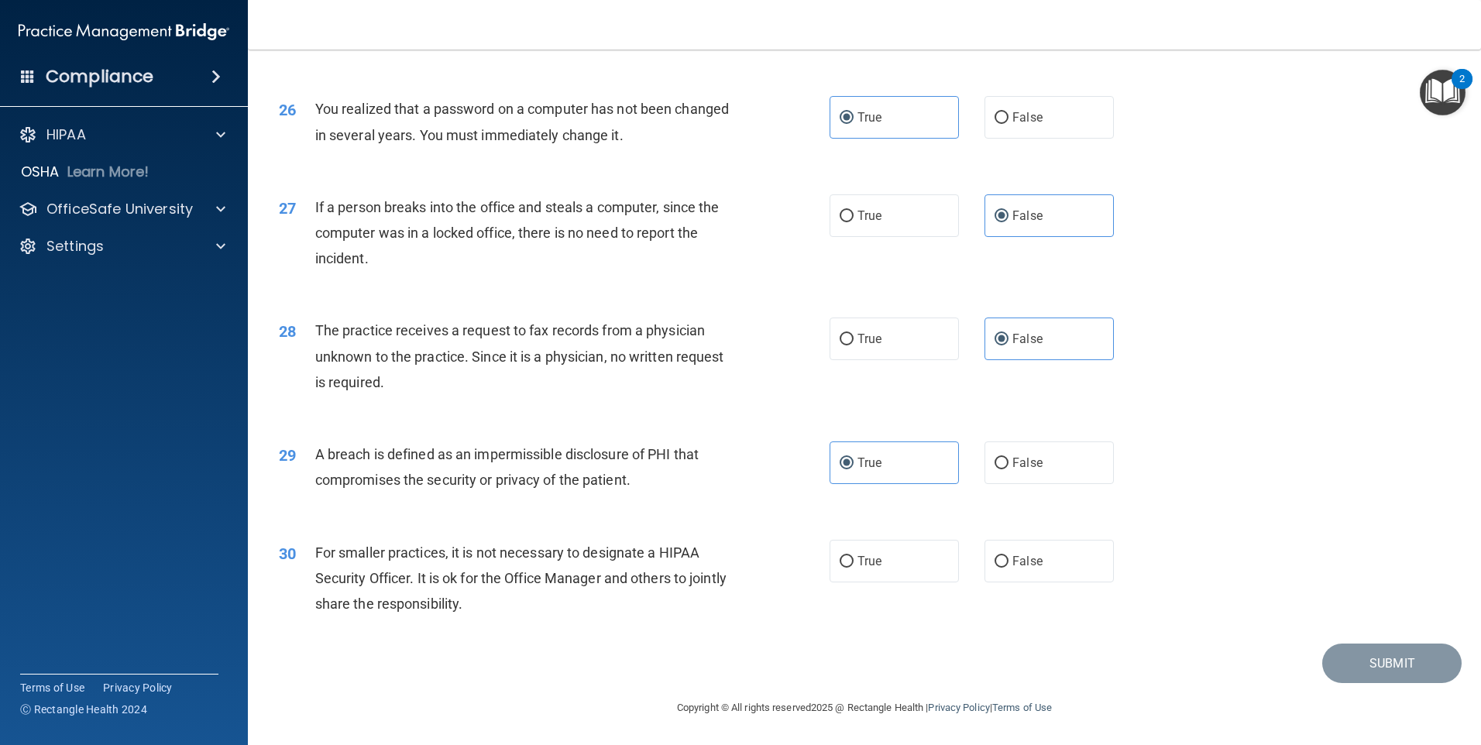
scroll to position [2947, 0]
click at [713, 567] on span "False" at bounding box center [1027, 561] width 30 height 15
click at [713, 567] on input "False" at bounding box center [1002, 562] width 14 height 12
radio input "true"
click at [713, 658] on button "Submit" at bounding box center [1391, 664] width 139 height 40
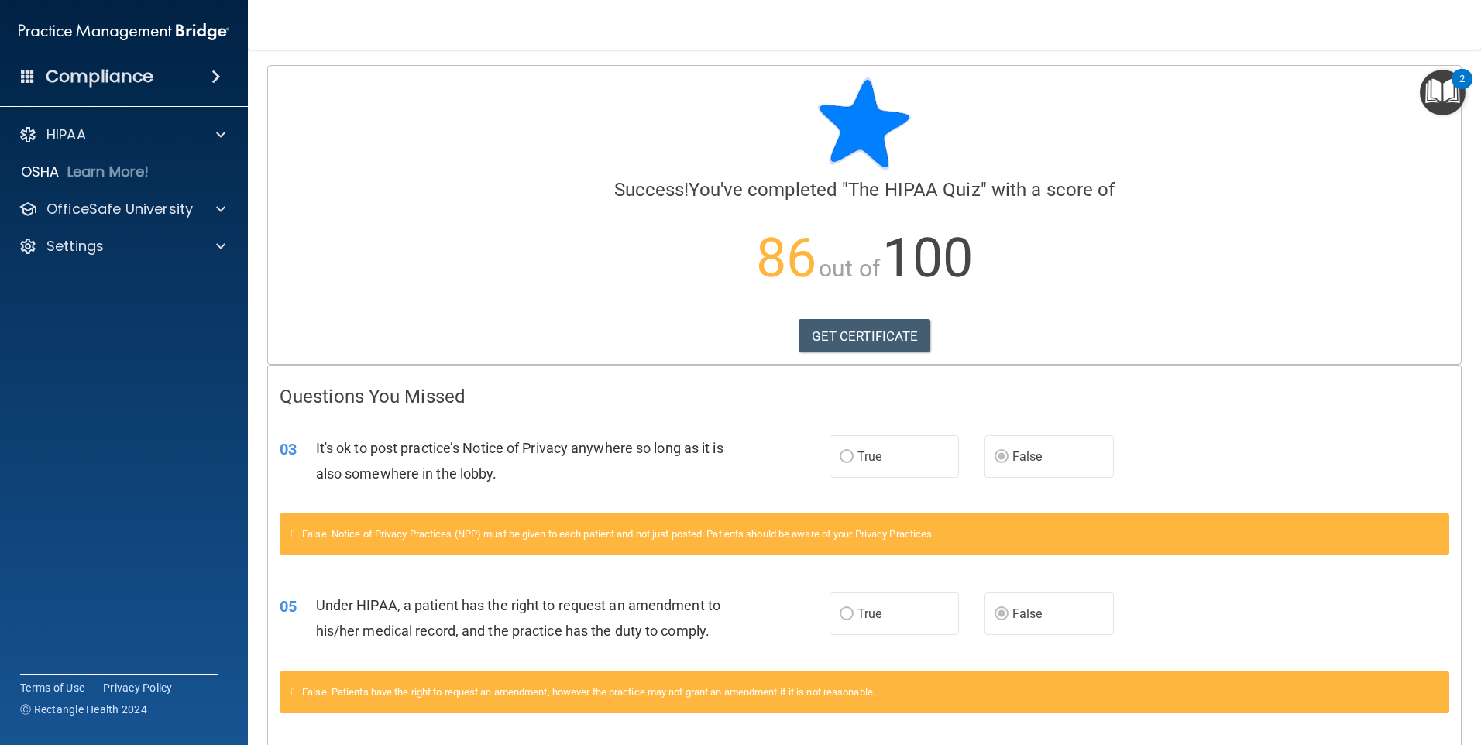
click at [713, 86] on img "Open Resource Center, 2 new notifications" at bounding box center [1443, 93] width 46 height 46
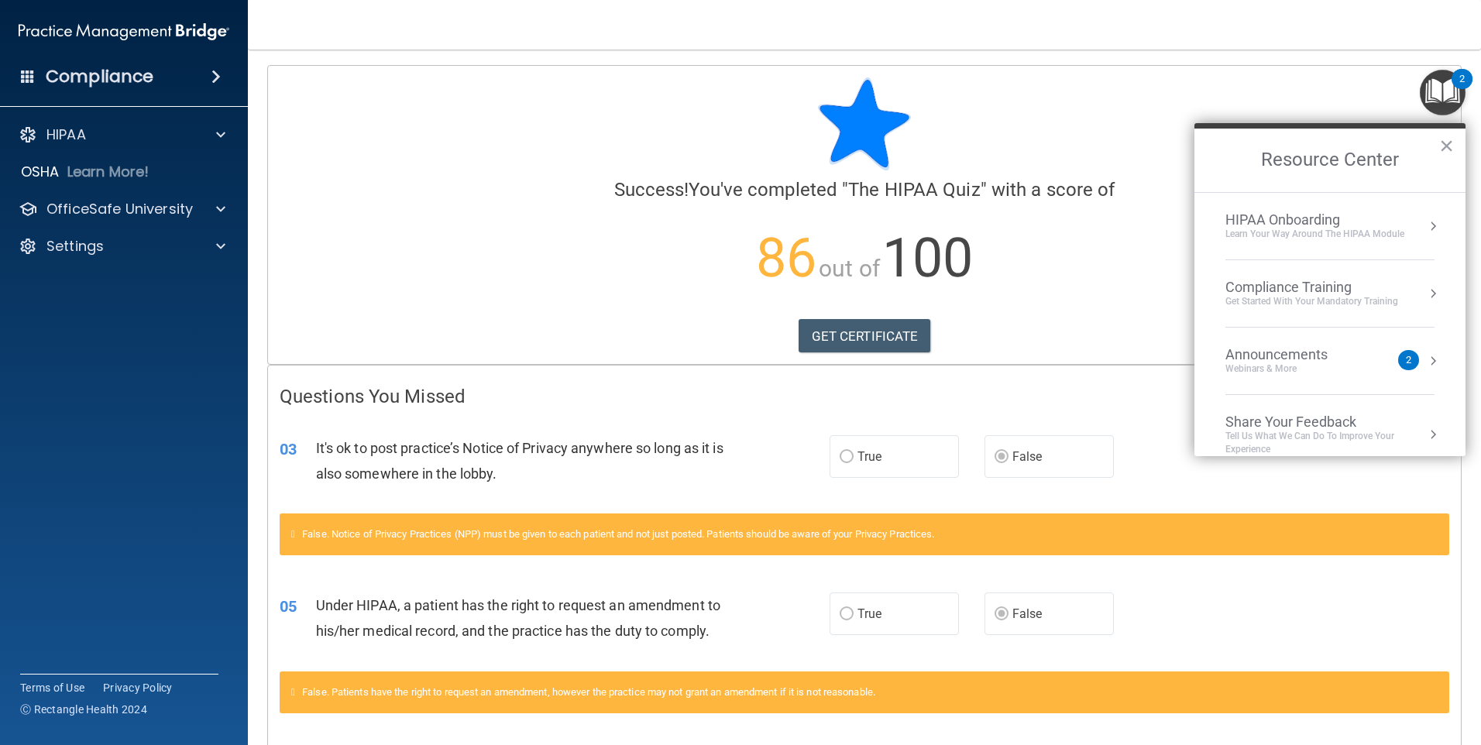
click at [713, 222] on div "HIPAA Onboarding" at bounding box center [1314, 219] width 179 height 17
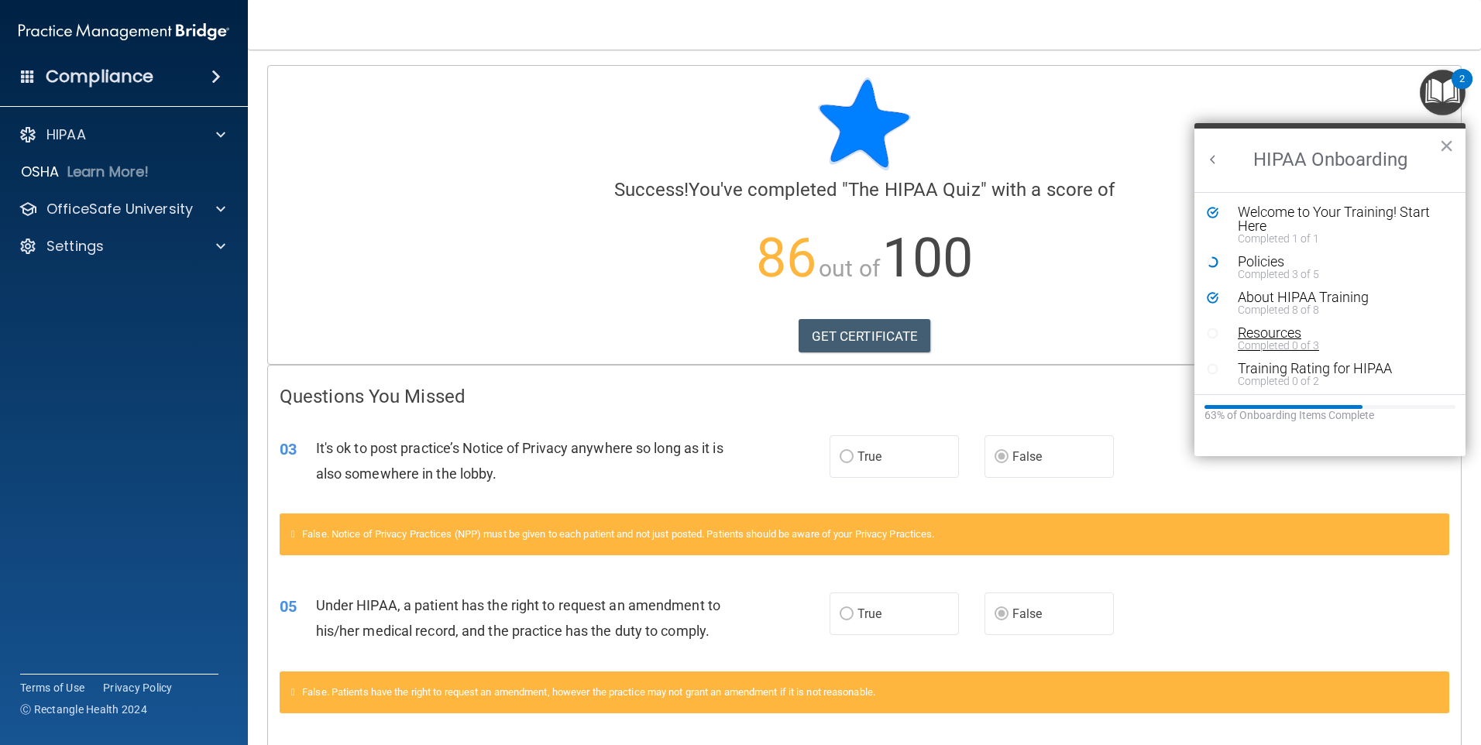
click at [713, 335] on div "Resources" at bounding box center [1336, 333] width 196 height 14
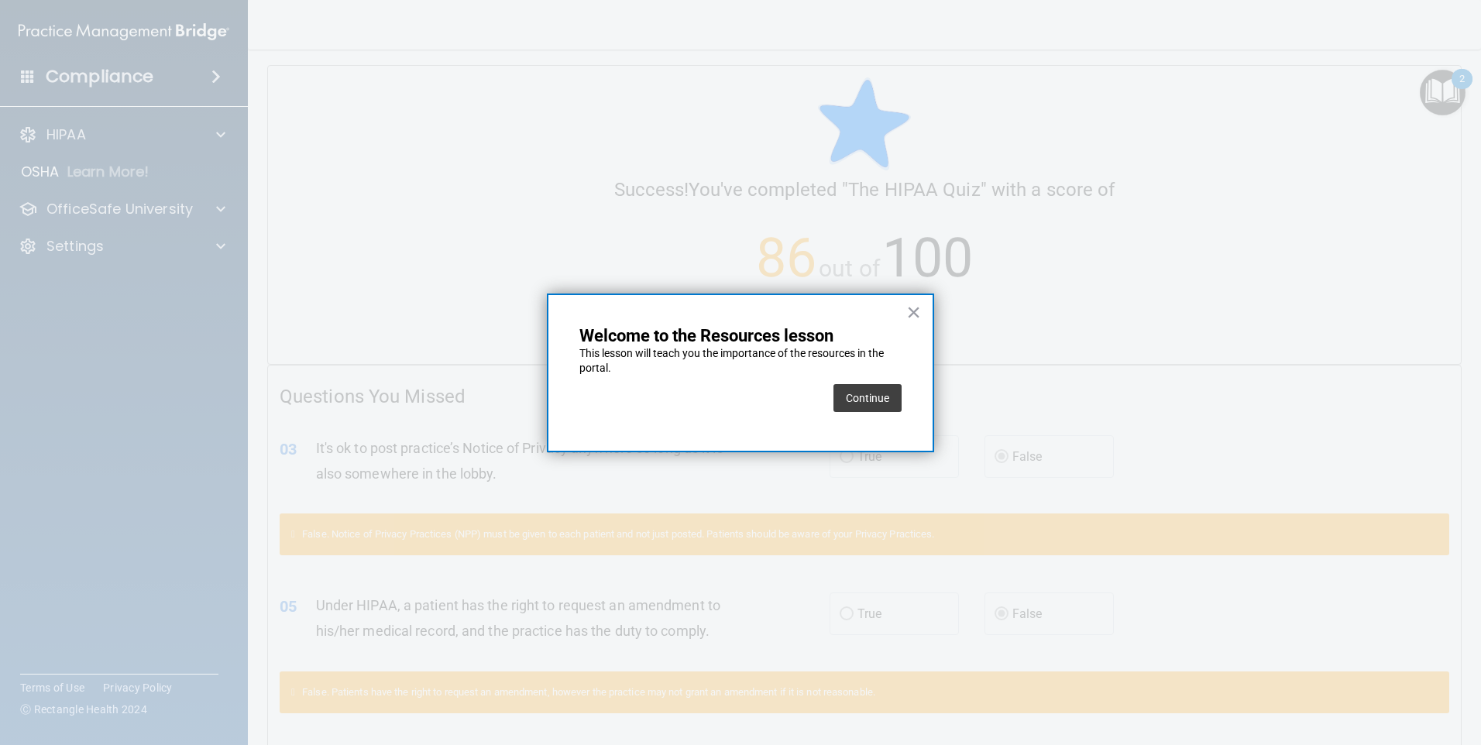
click at [713, 385] on button "Continue" at bounding box center [868, 398] width 68 height 28
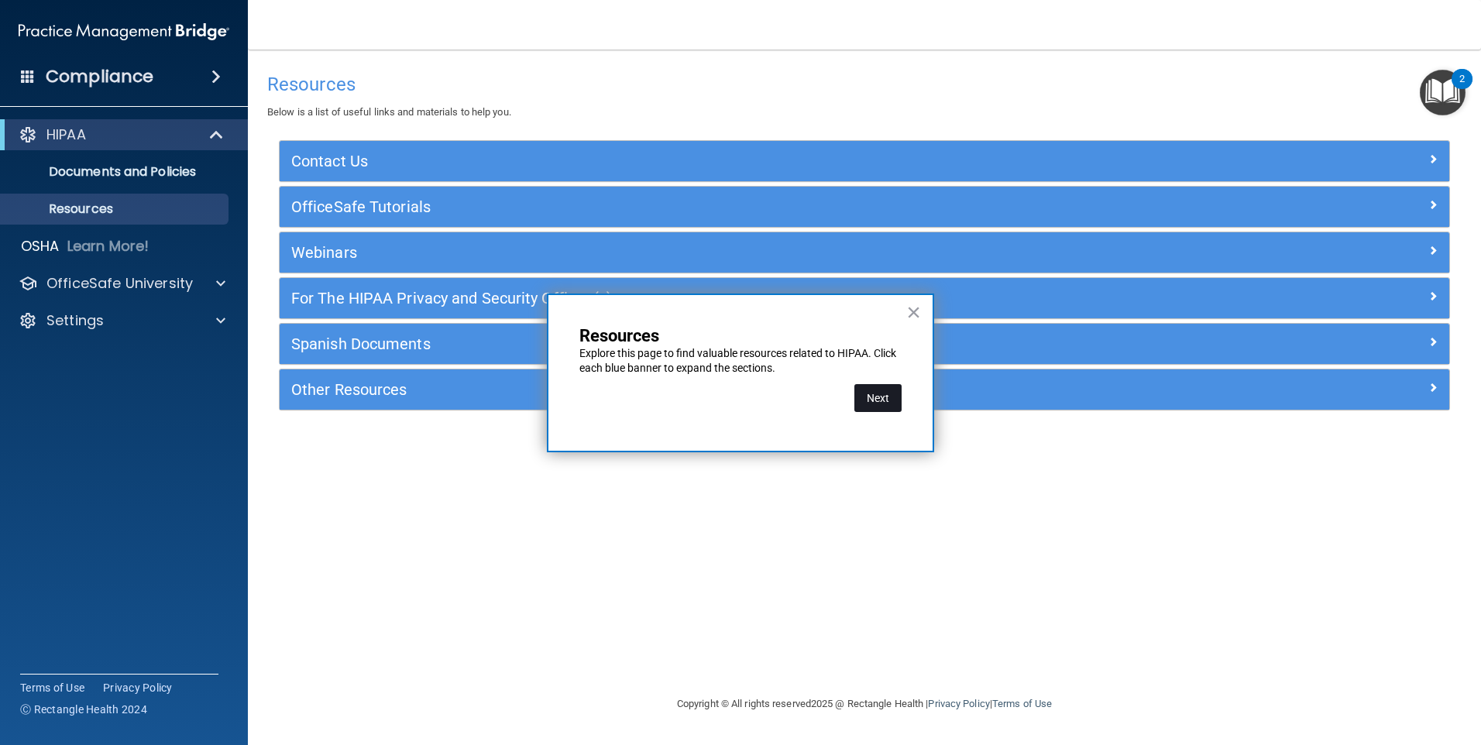
click at [713, 389] on button "Next" at bounding box center [877, 398] width 47 height 28
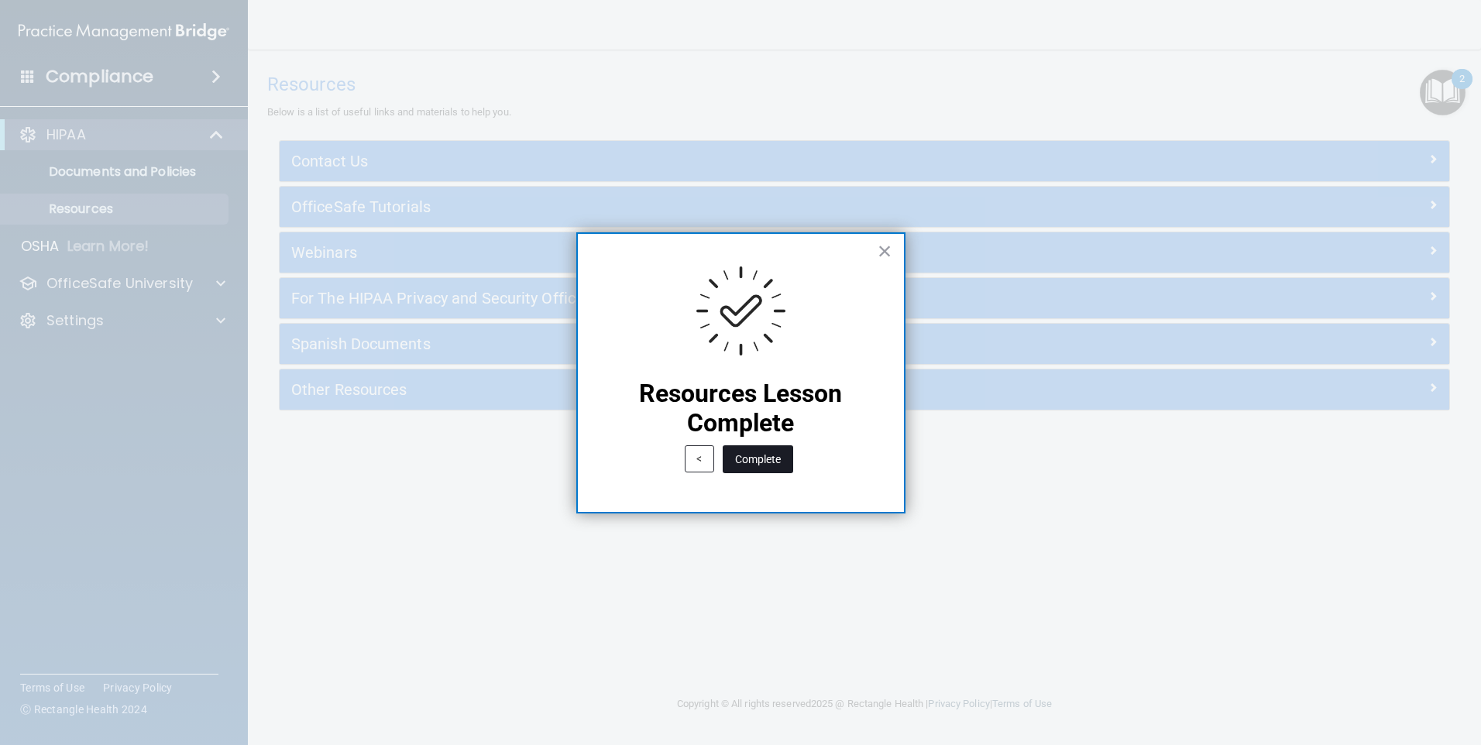
click at [713, 451] on button "Complete" at bounding box center [758, 459] width 70 height 28
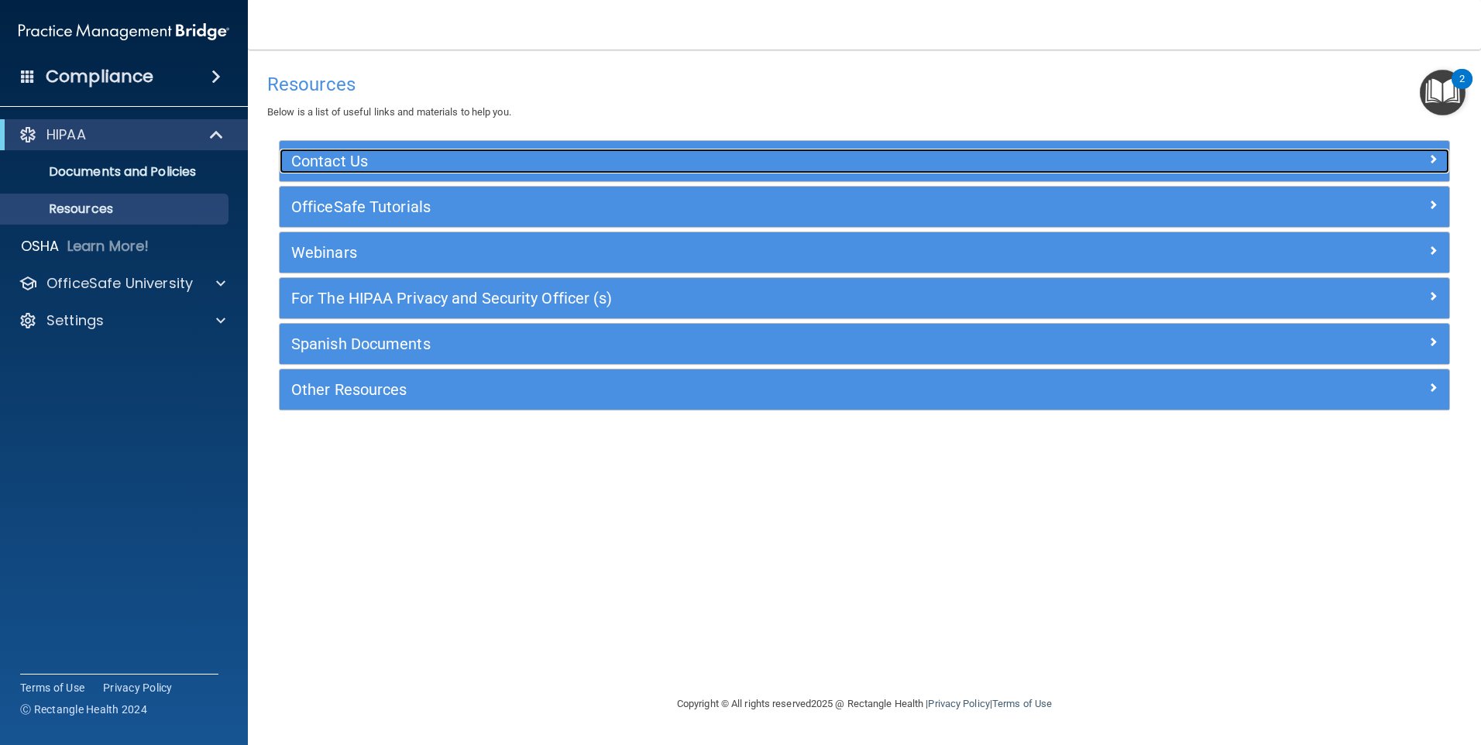
click at [713, 157] on span at bounding box center [1432, 159] width 9 height 19
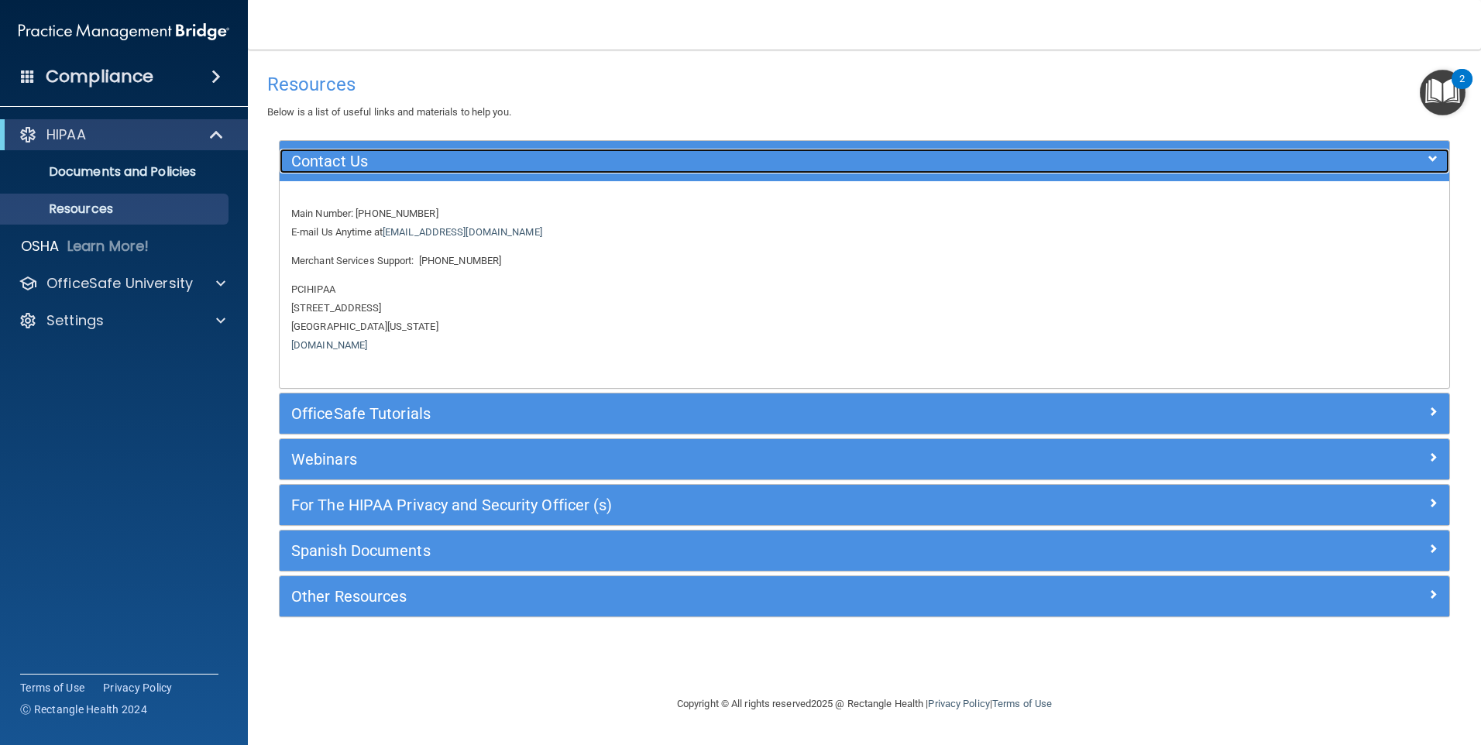
click at [713, 157] on span at bounding box center [1432, 159] width 9 height 19
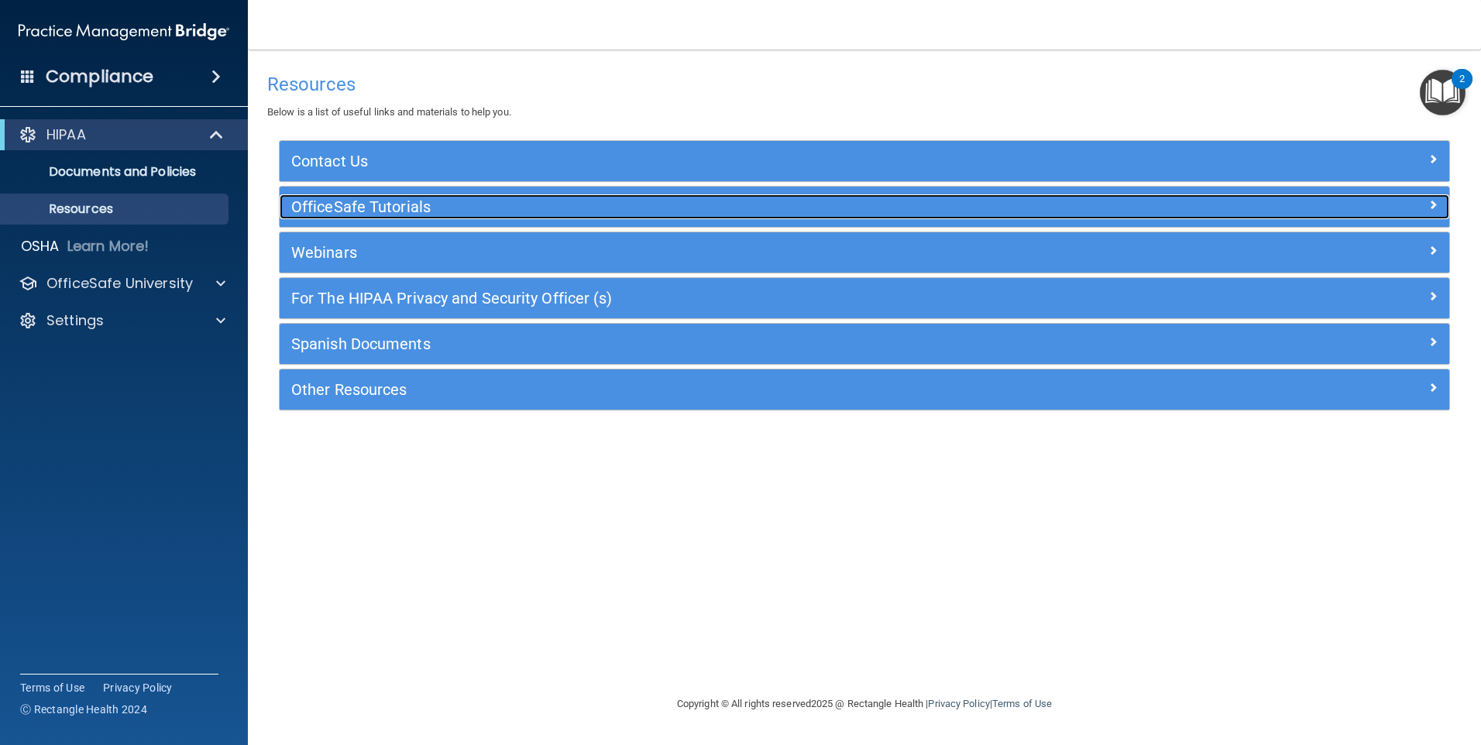
click at [713, 211] on div at bounding box center [1303, 203] width 293 height 19
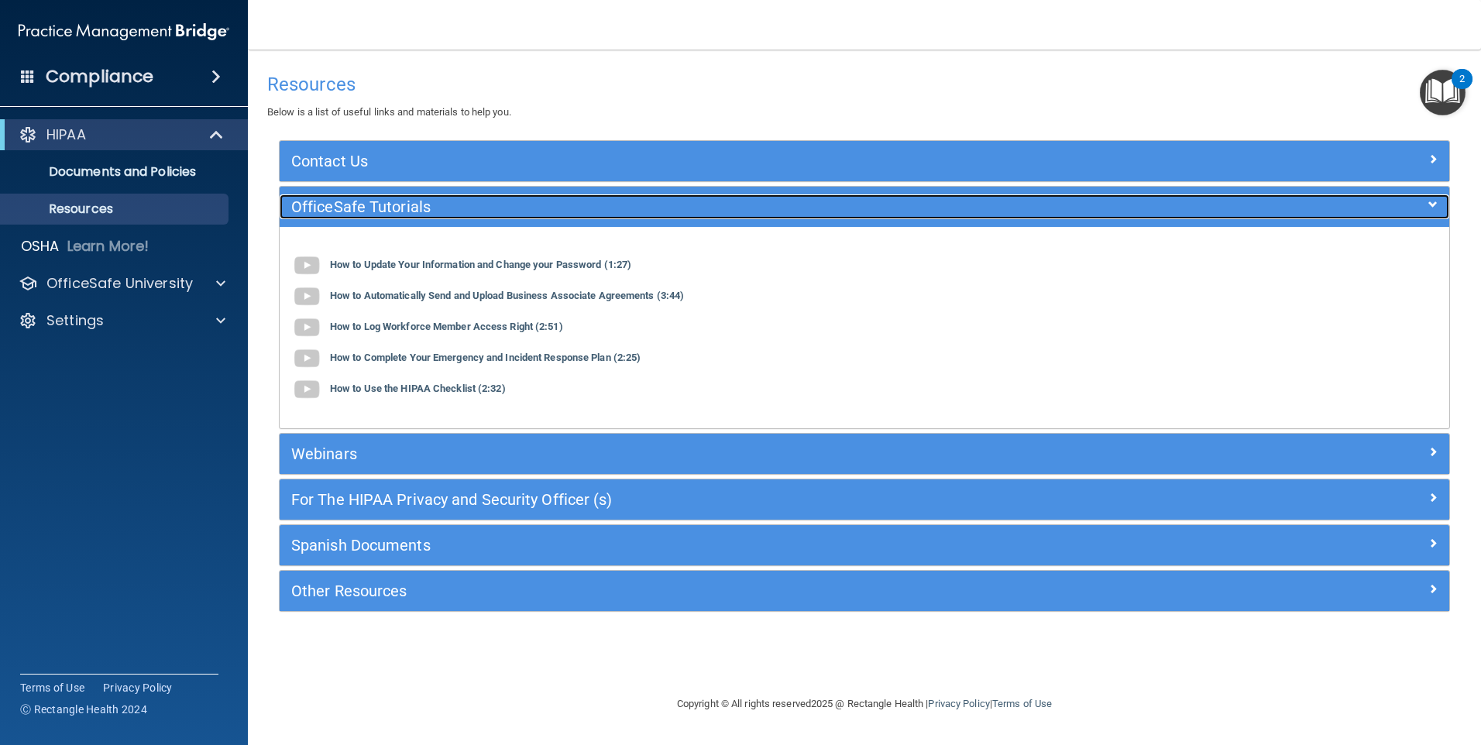
click at [713, 211] on div at bounding box center [1303, 203] width 293 height 19
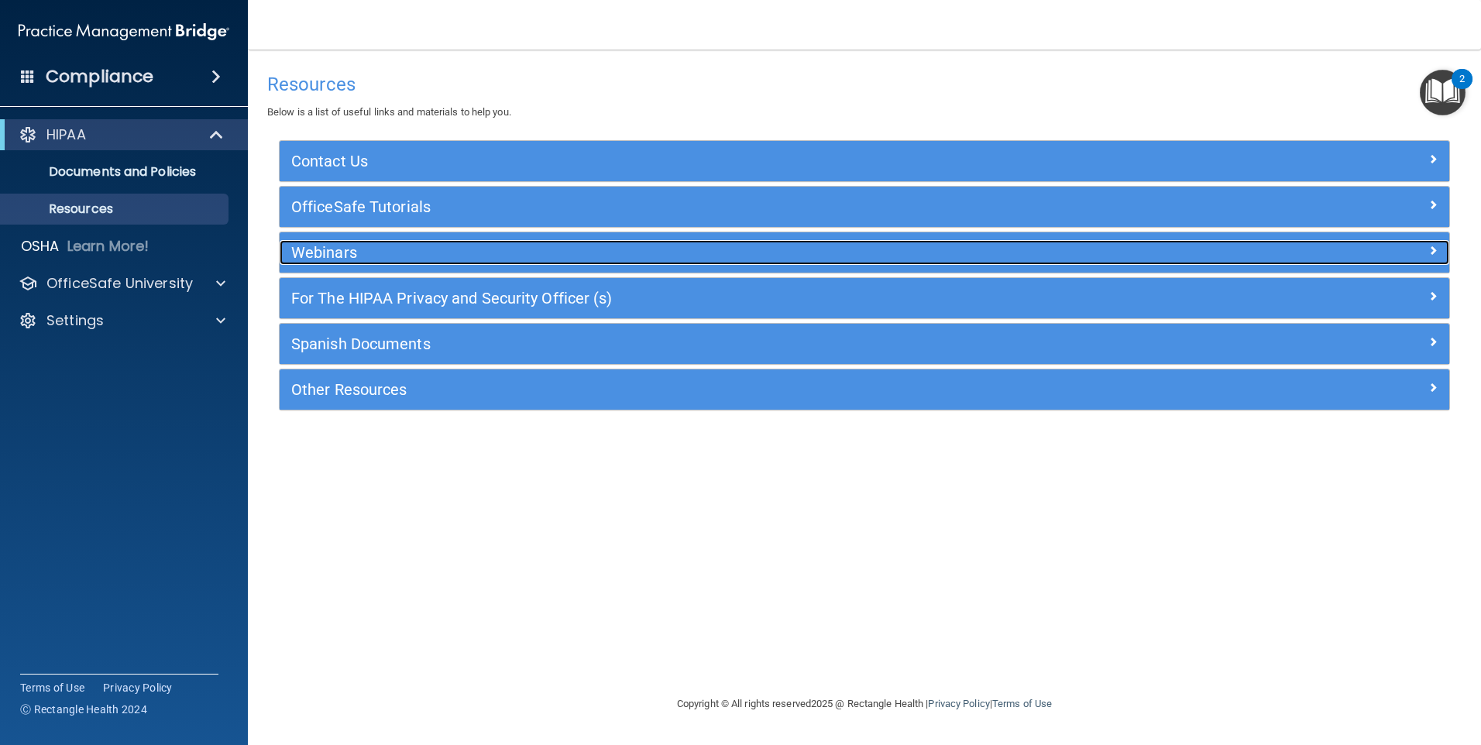
click at [713, 249] on div at bounding box center [1303, 249] width 293 height 19
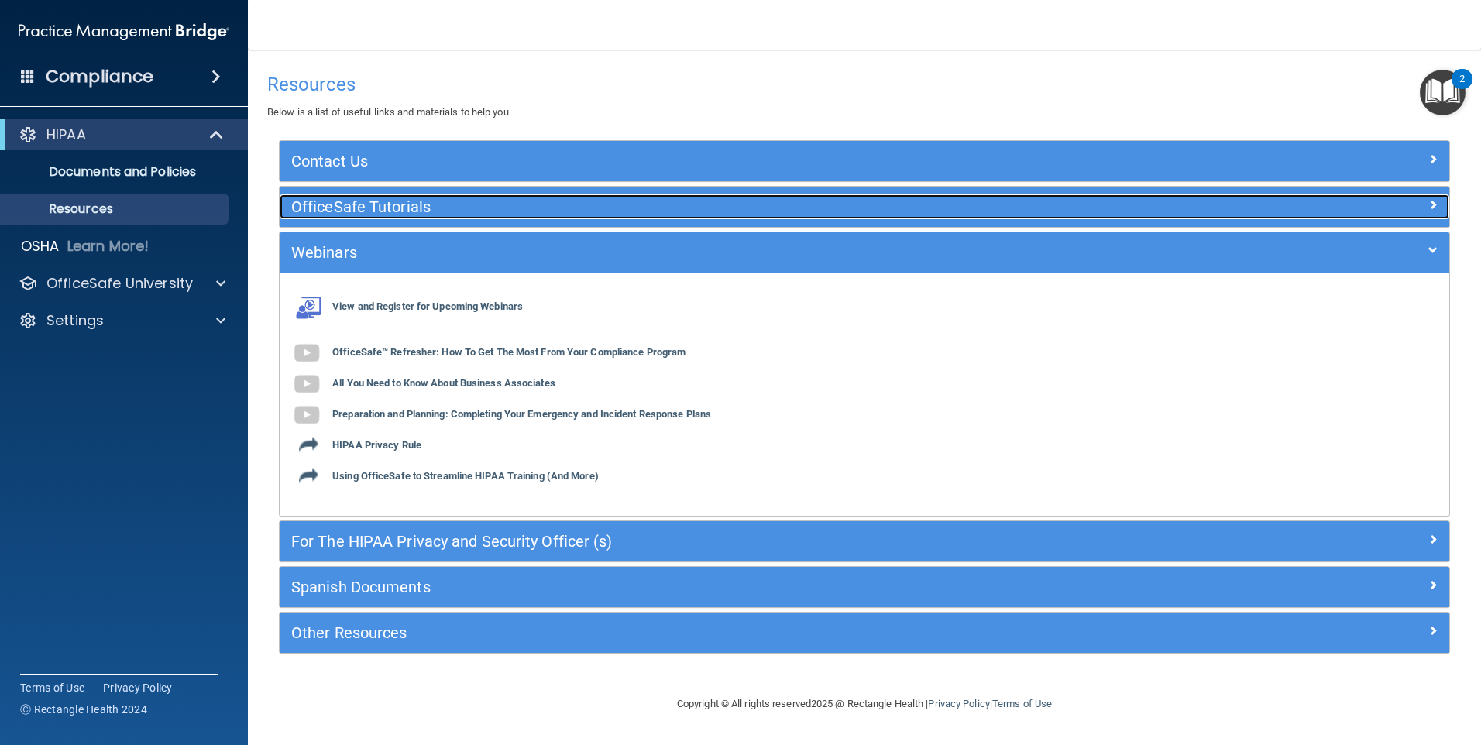
click at [713, 208] on div at bounding box center [1303, 203] width 293 height 19
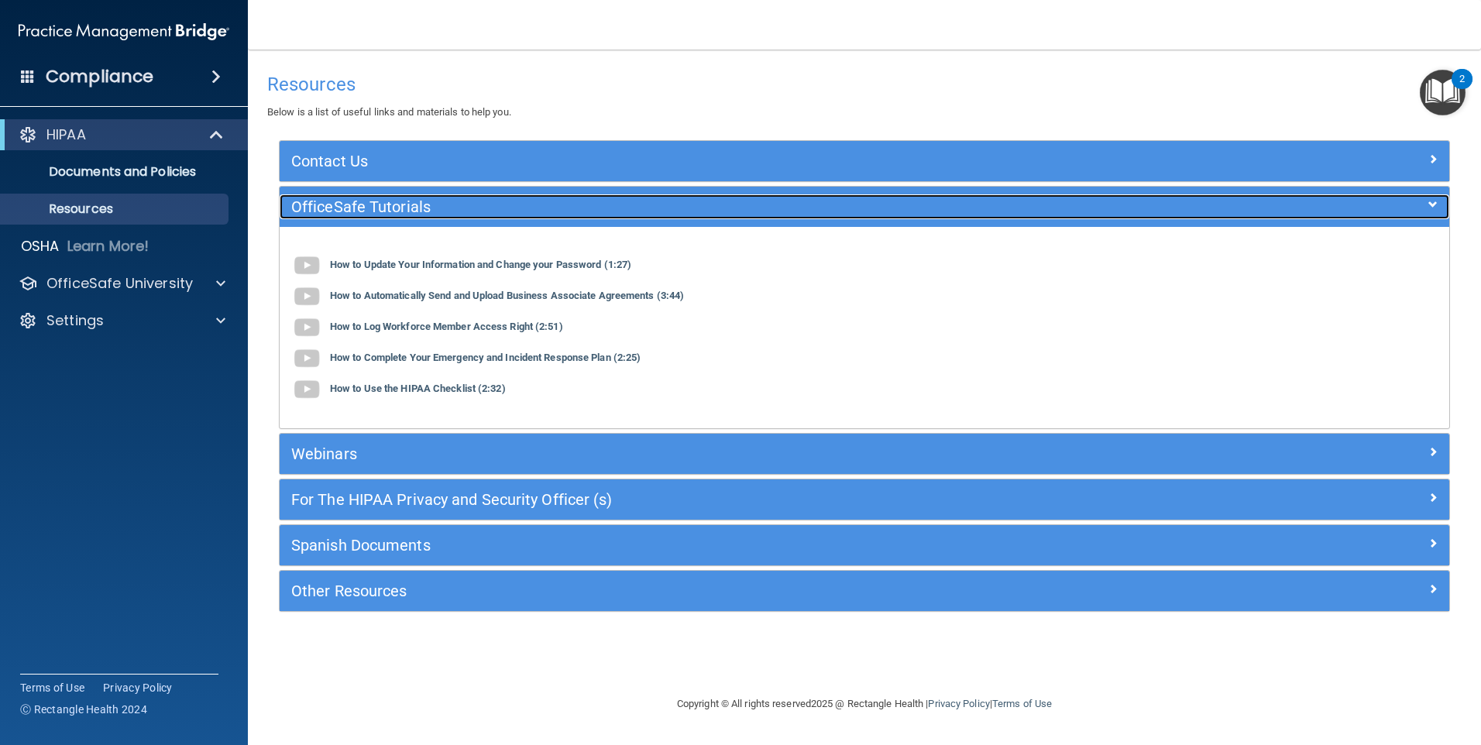
click at [713, 208] on div at bounding box center [1303, 203] width 293 height 19
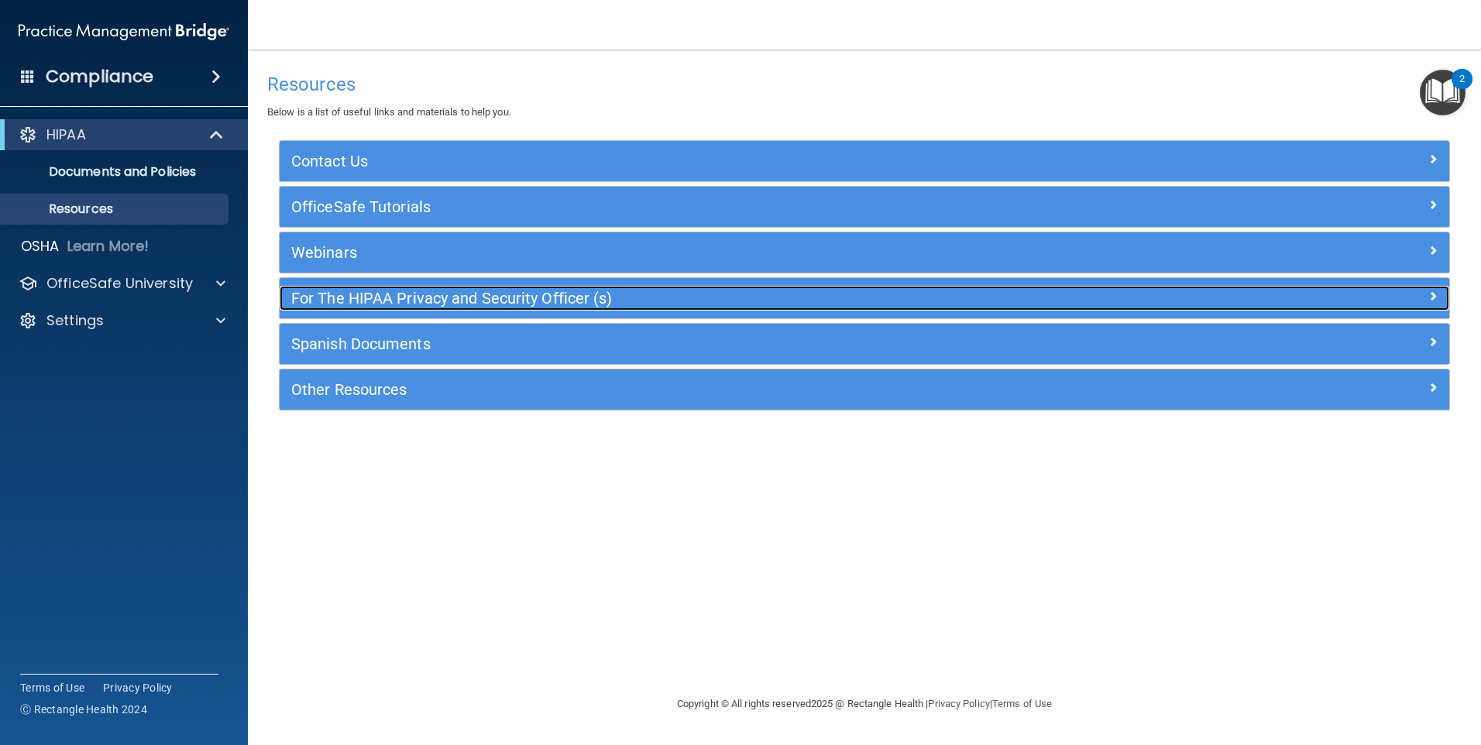
click at [713, 294] on div at bounding box center [1303, 295] width 293 height 19
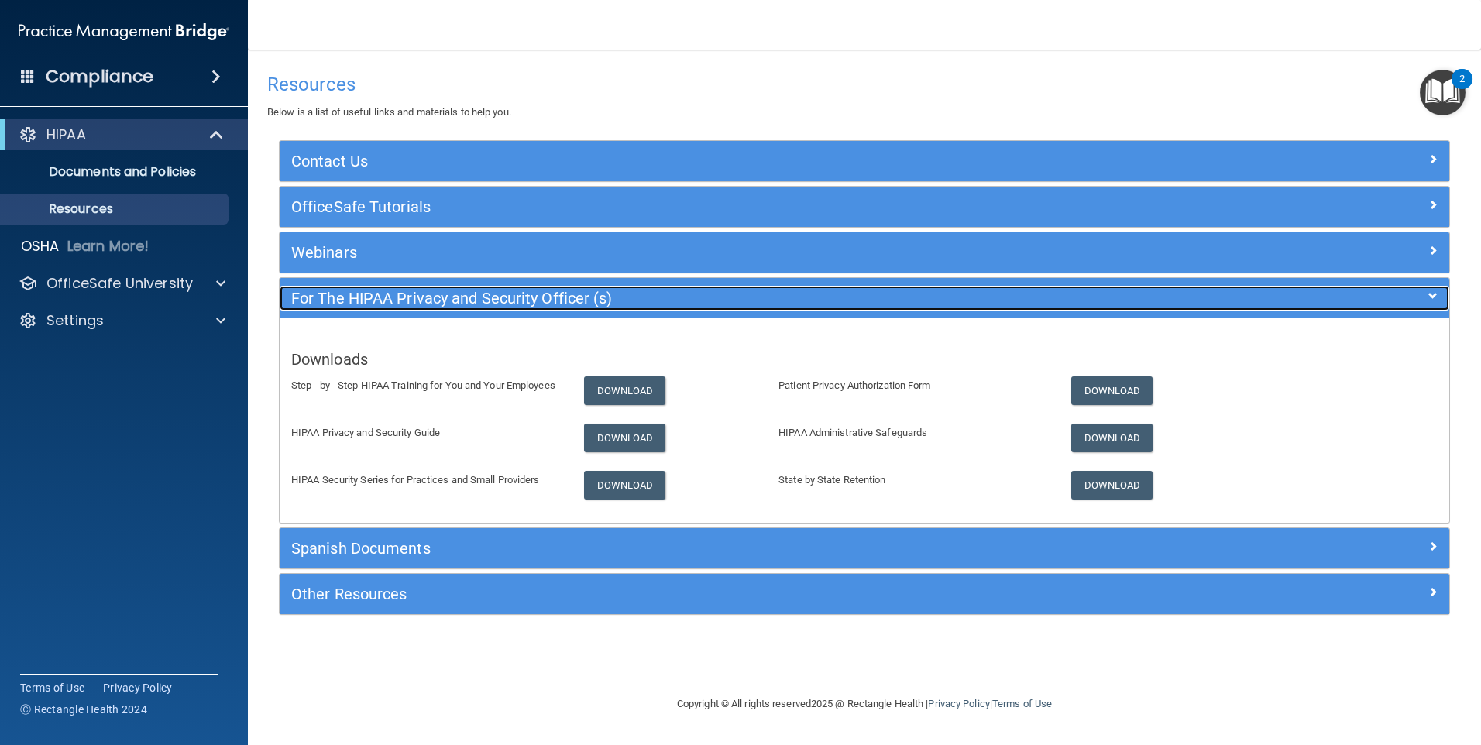
click at [713, 295] on div at bounding box center [1303, 295] width 293 height 19
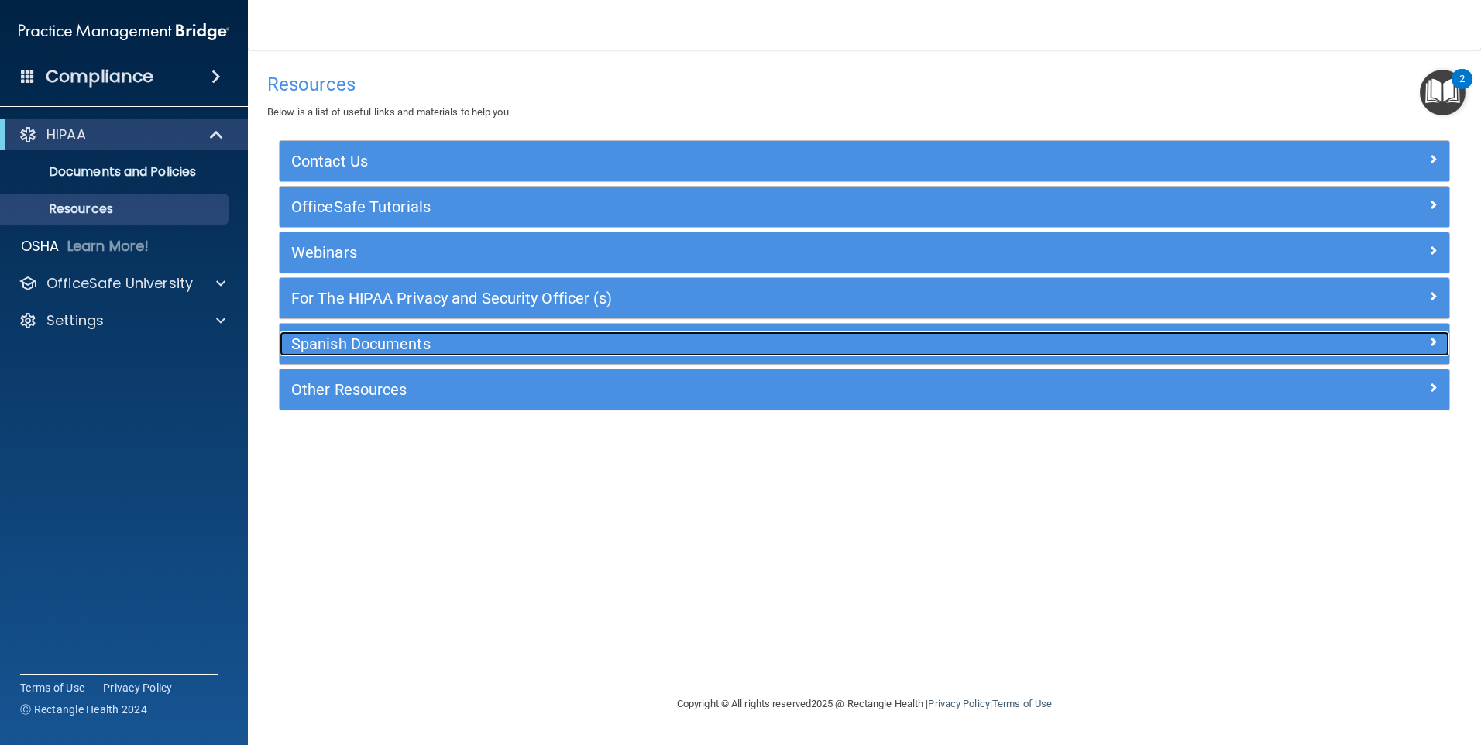
click at [713, 352] on div "Spanish Documents" at bounding box center [865, 344] width 1170 height 25
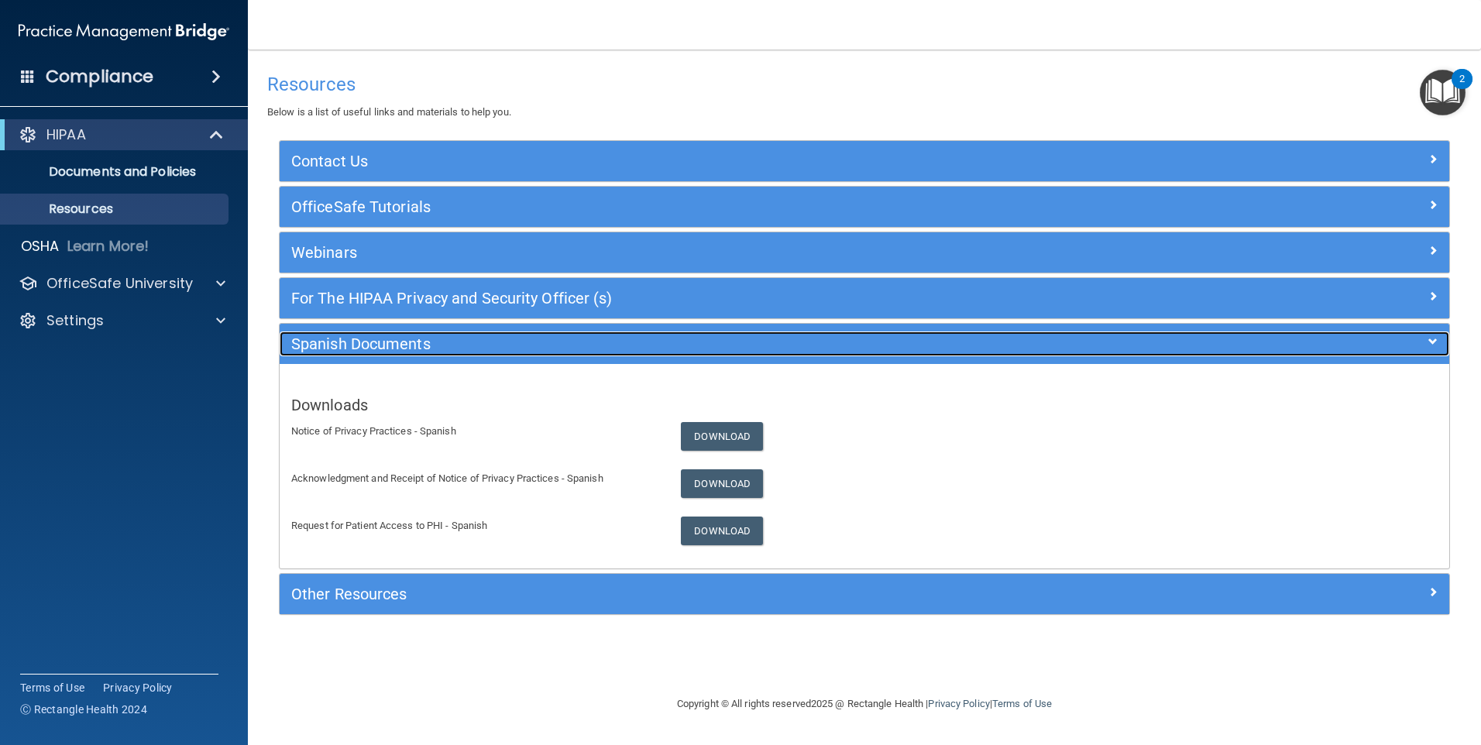
click at [713, 352] on div "Spanish Documents" at bounding box center [865, 344] width 1170 height 25
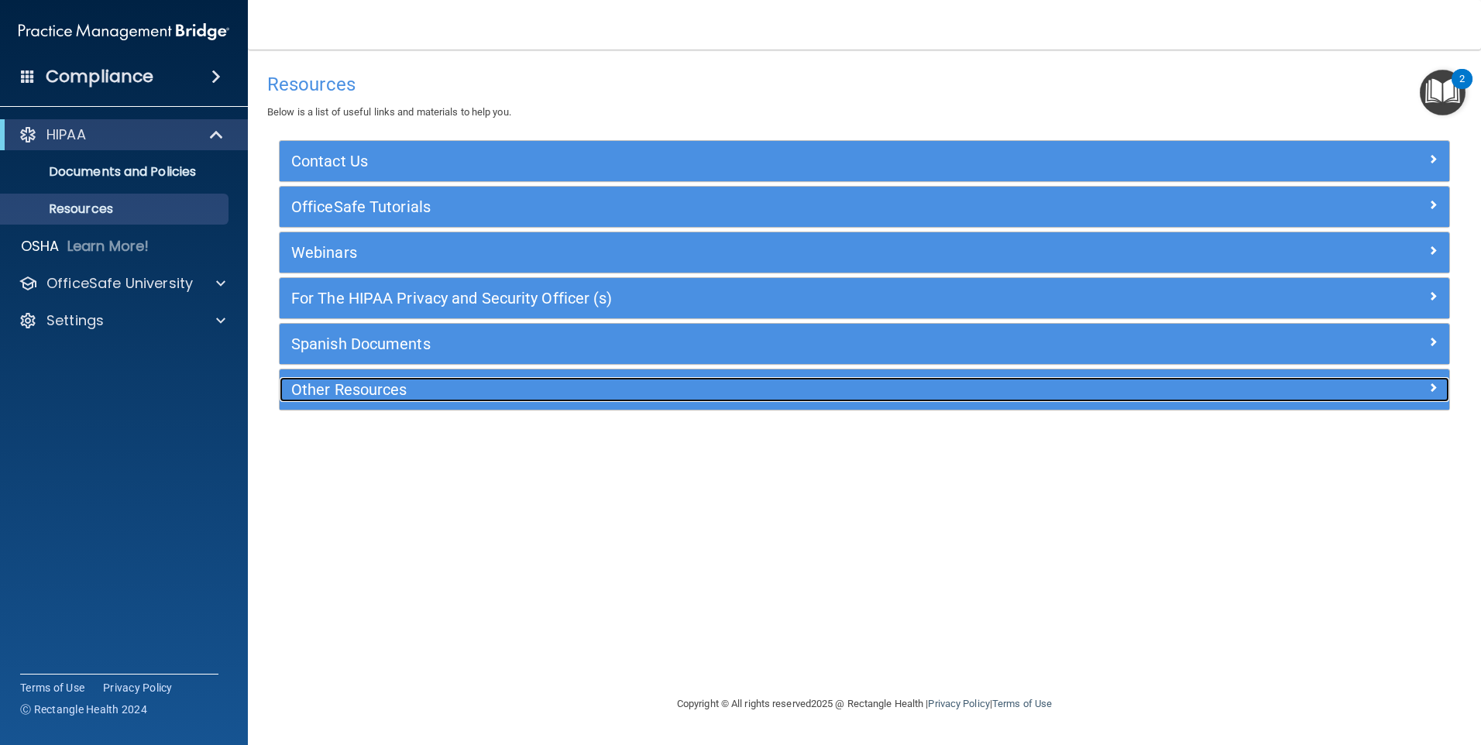
click at [713, 383] on div at bounding box center [1303, 386] width 293 height 19
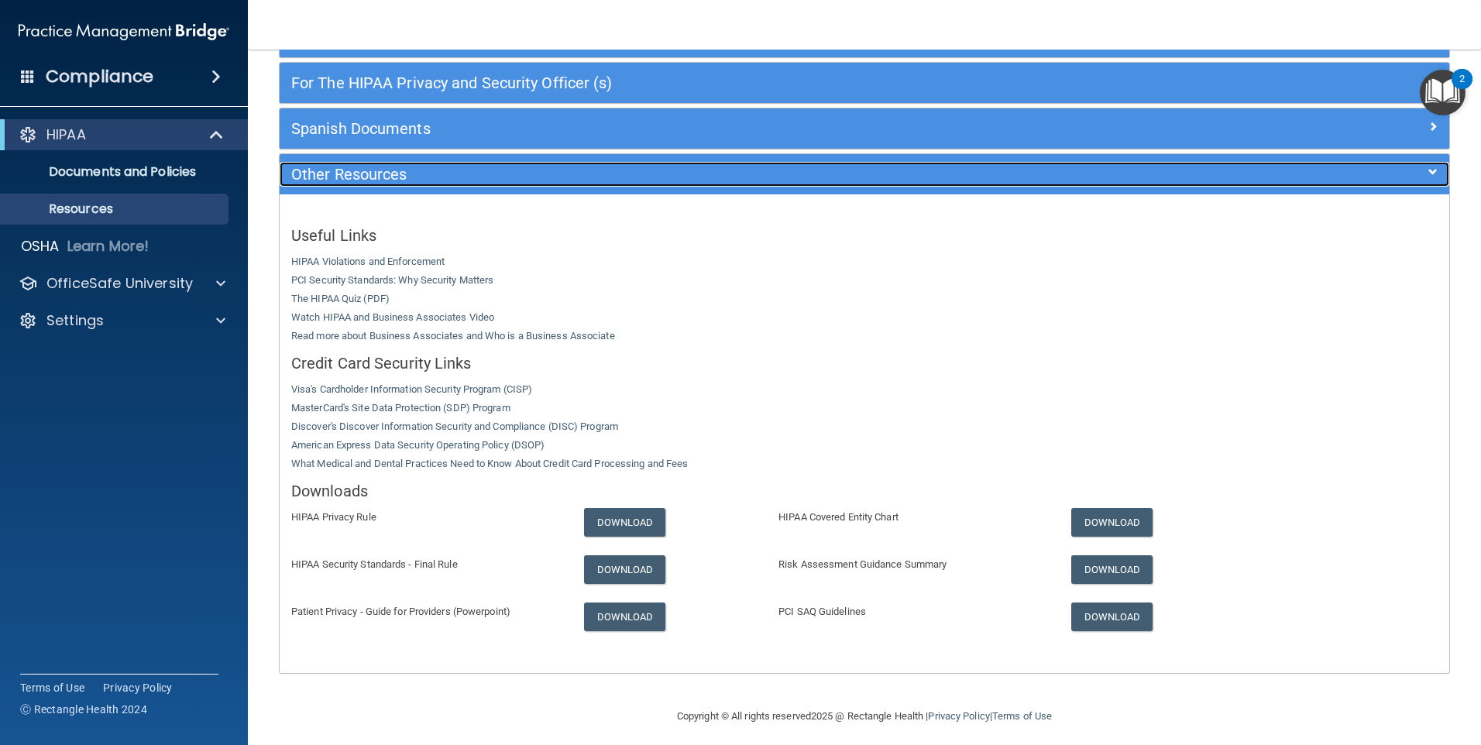
scroll to position [224, 0]
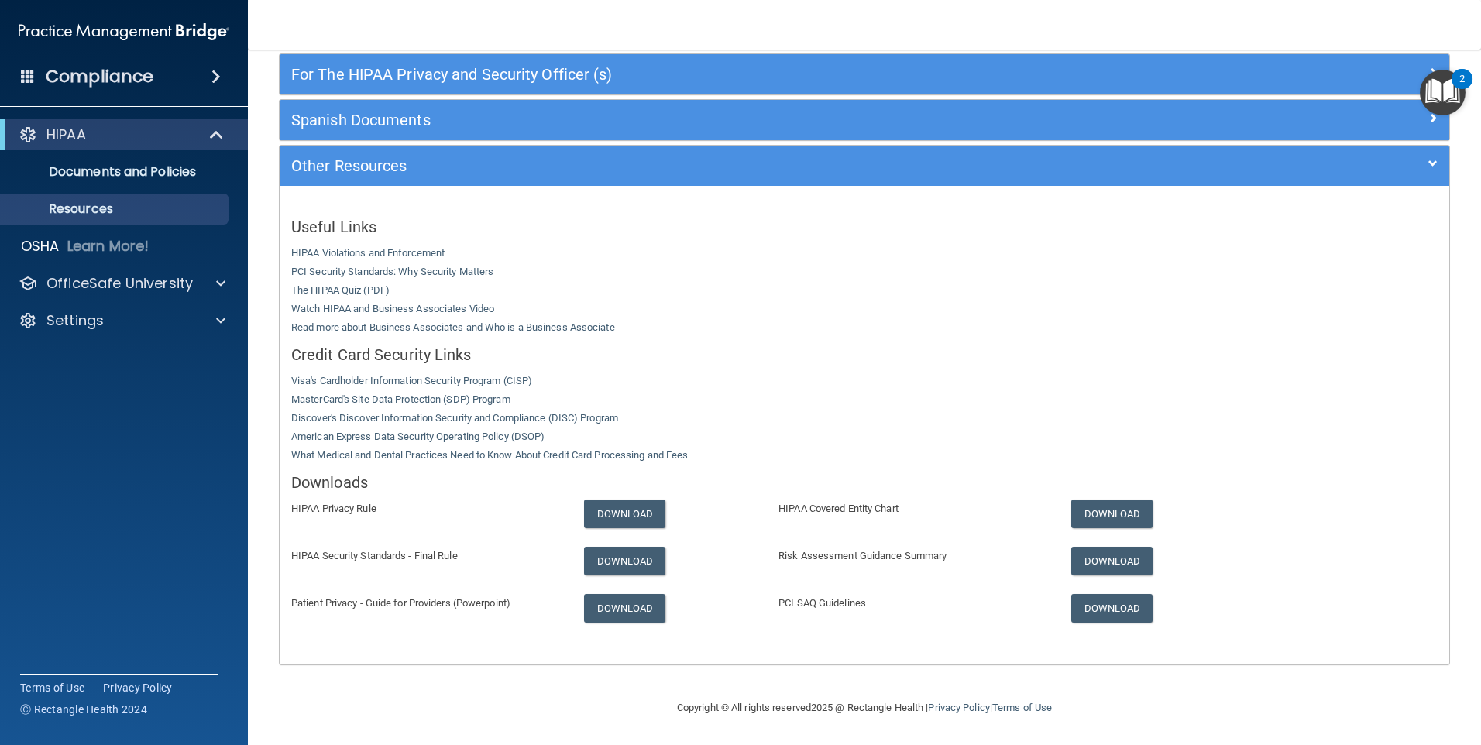
click at [713, 100] on img "Open Resource Center, 2 new notifications" at bounding box center [1443, 93] width 46 height 46
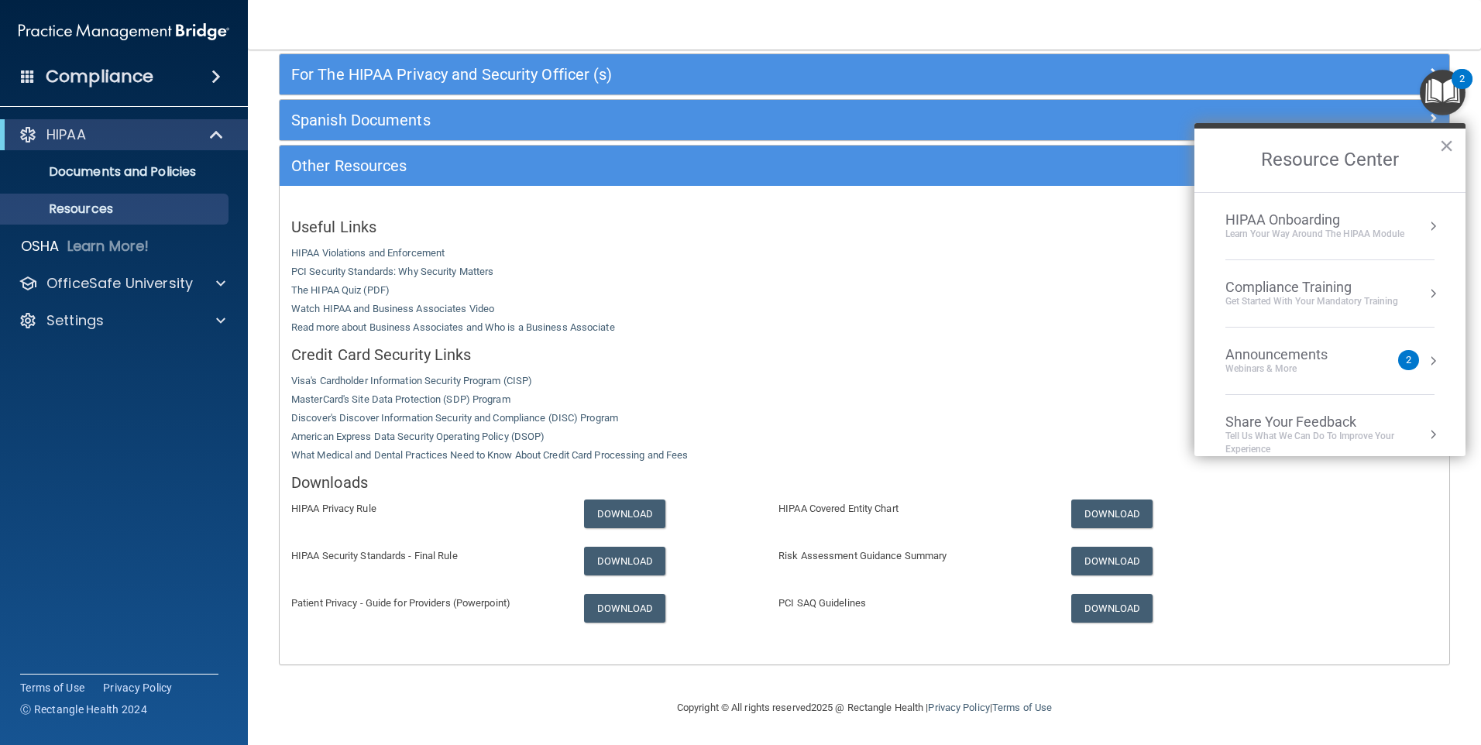
click at [713, 222] on div "HIPAA Onboarding" at bounding box center [1314, 219] width 179 height 17
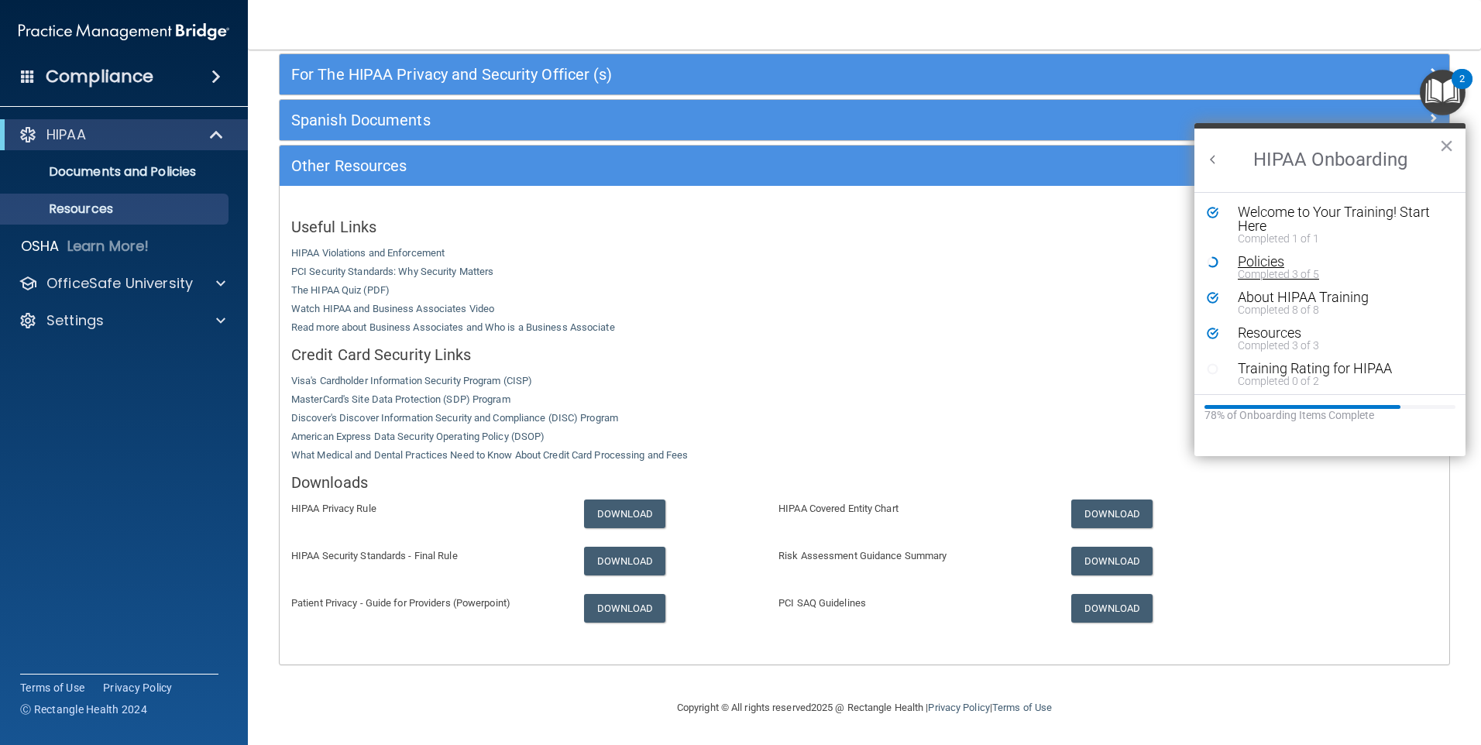
scroll to position [0, 0]
click at [713, 367] on div "Training Rating for HIPAA" at bounding box center [1336, 369] width 196 height 14
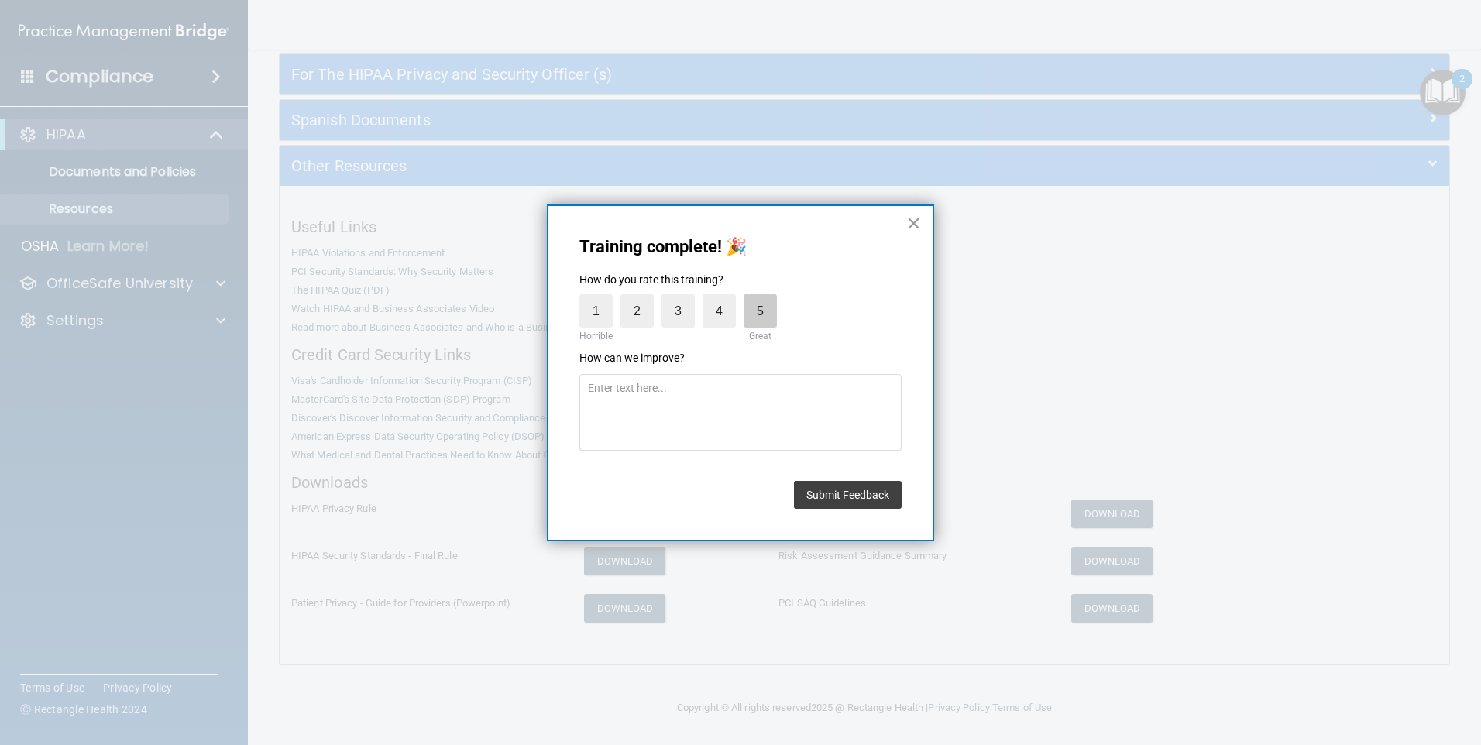
click at [713, 315] on label "5" at bounding box center [760, 310] width 33 height 33
click at [713, 298] on input "5" at bounding box center [724, 298] width 0 height 0
click at [713, 502] on button "Submit Feedback" at bounding box center [848, 495] width 108 height 28
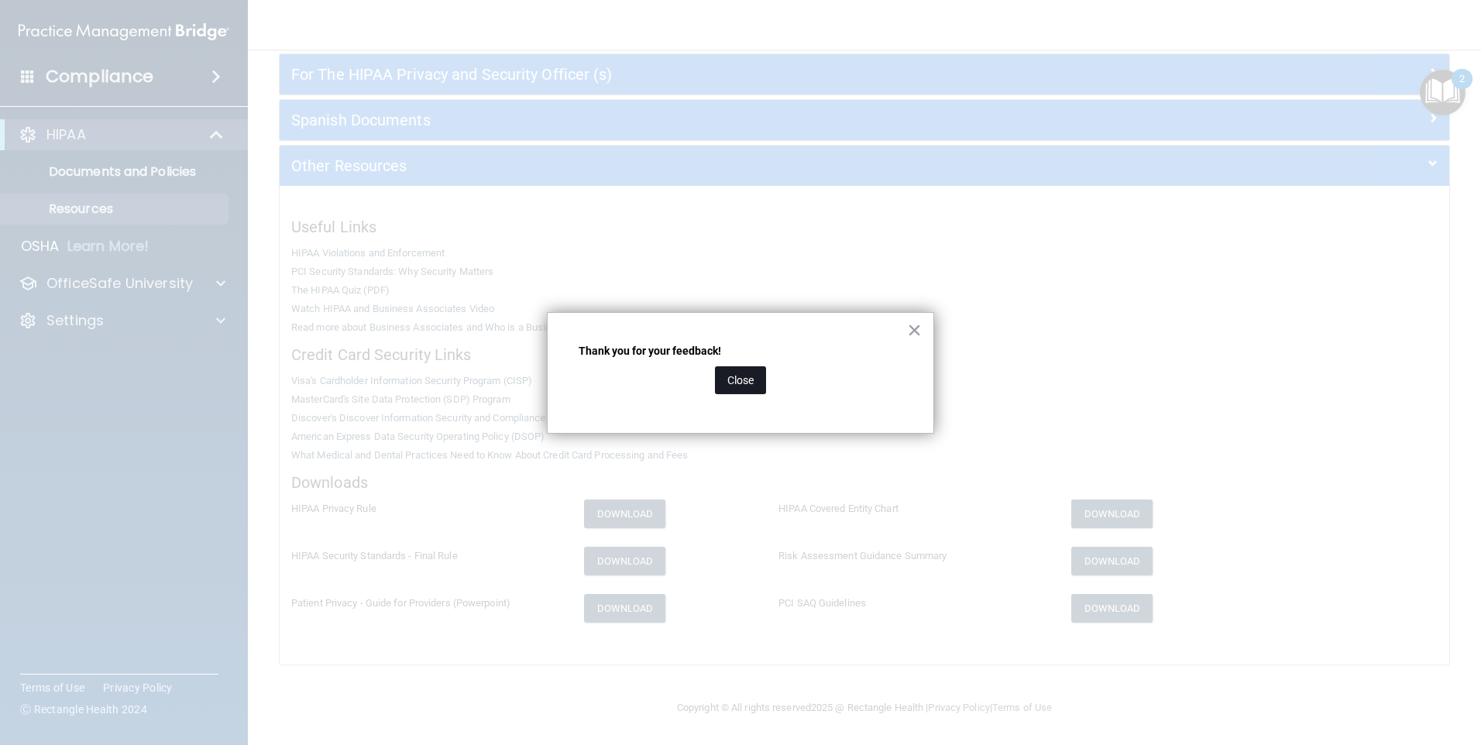
click at [713, 377] on button "Close" at bounding box center [740, 380] width 51 height 28
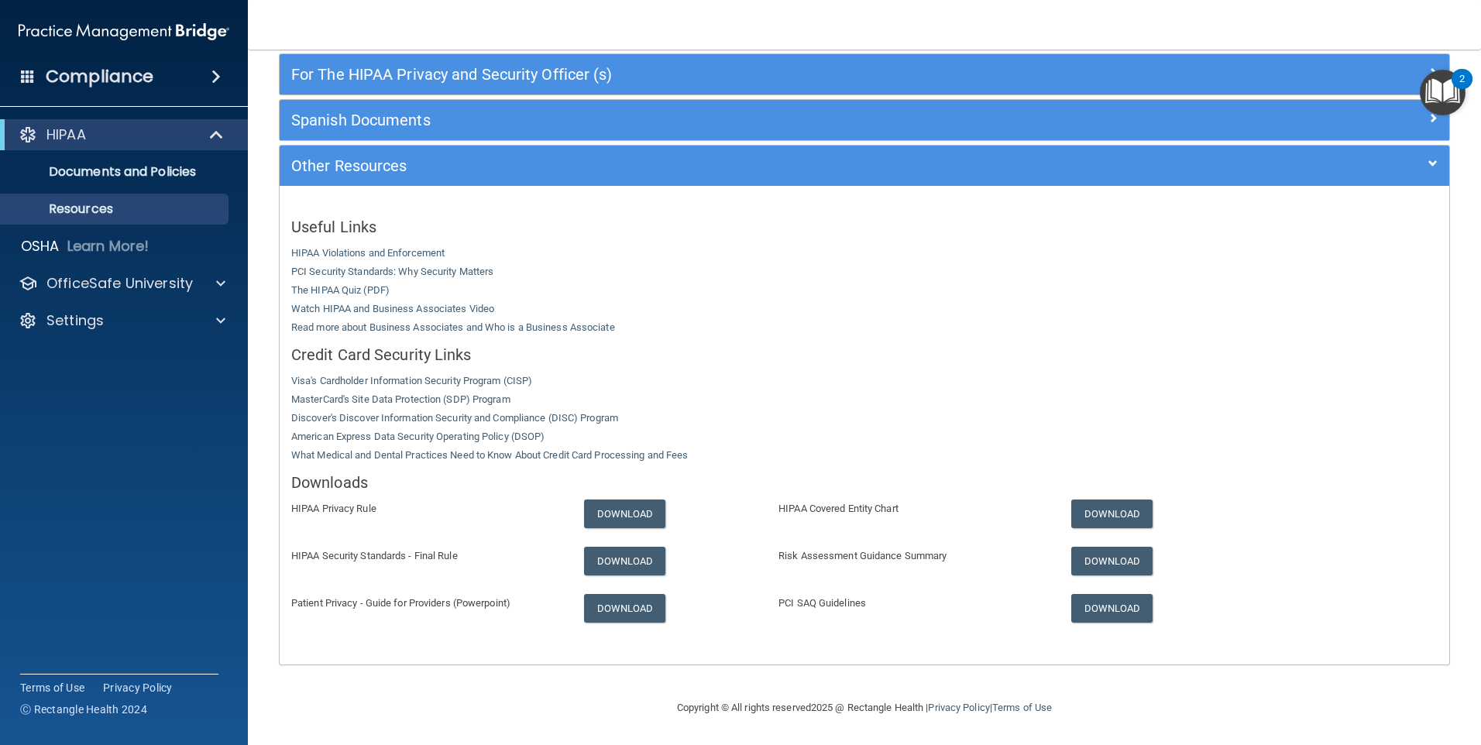
click at [713, 81] on div "2" at bounding box center [1462, 79] width 21 height 20
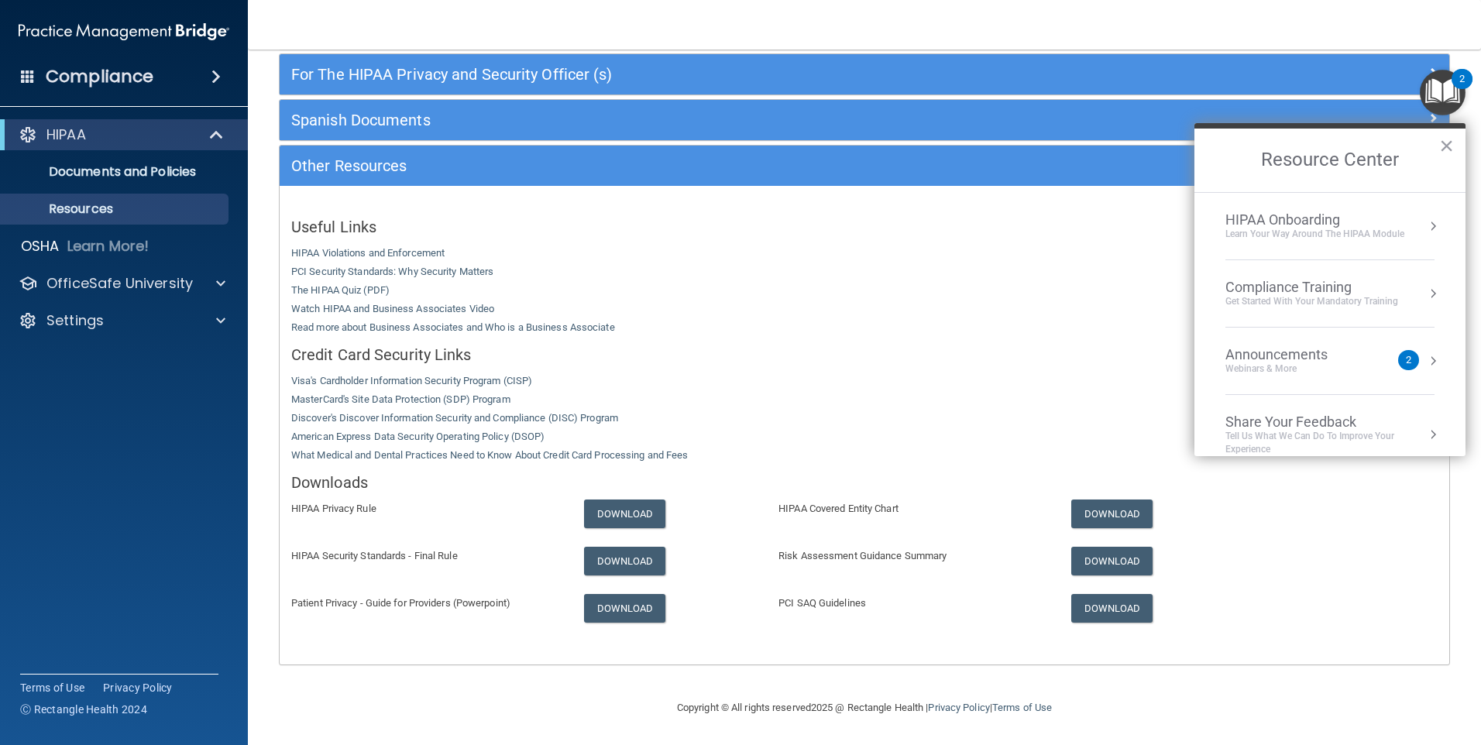
click at [713, 221] on div "HIPAA Onboarding" at bounding box center [1314, 219] width 179 height 17
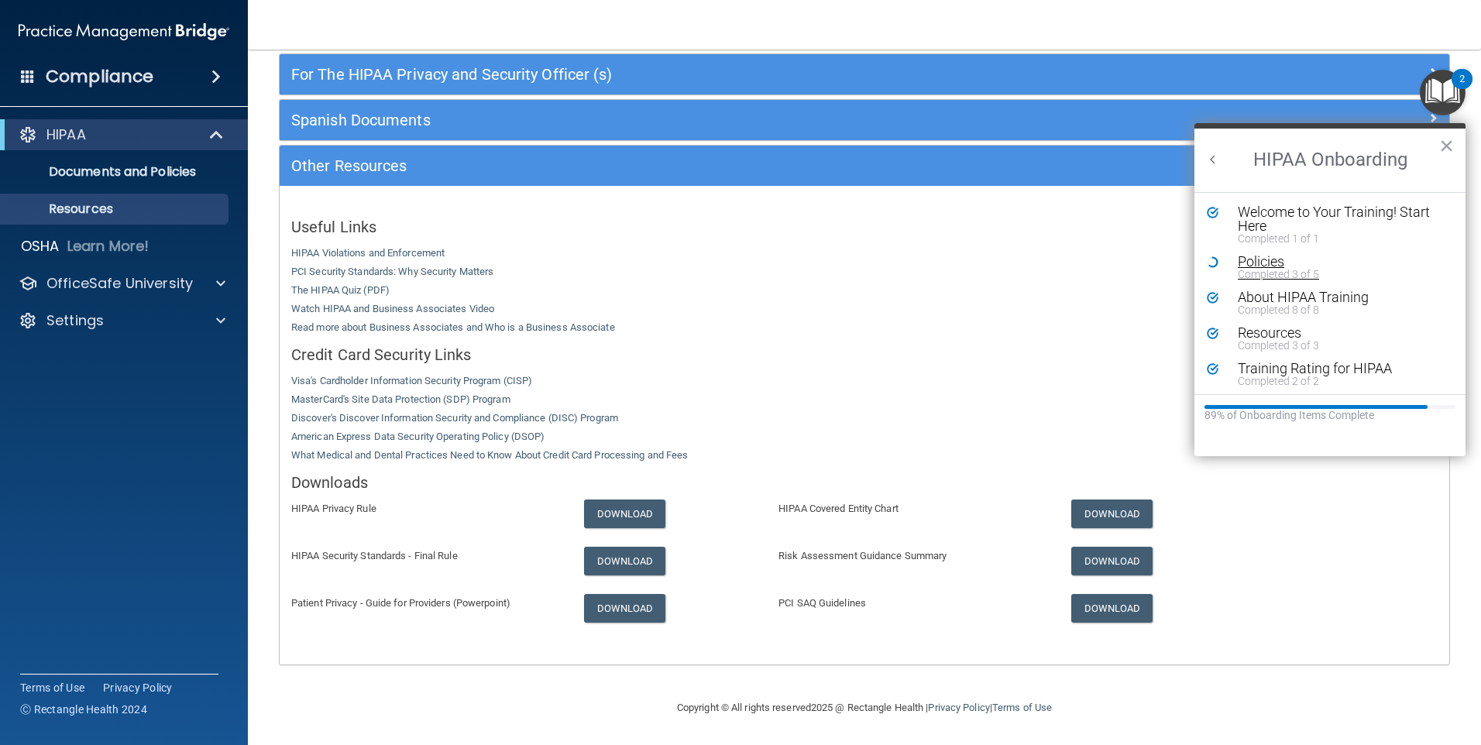
click at [713, 266] on div "Policies" at bounding box center [1336, 262] width 196 height 14
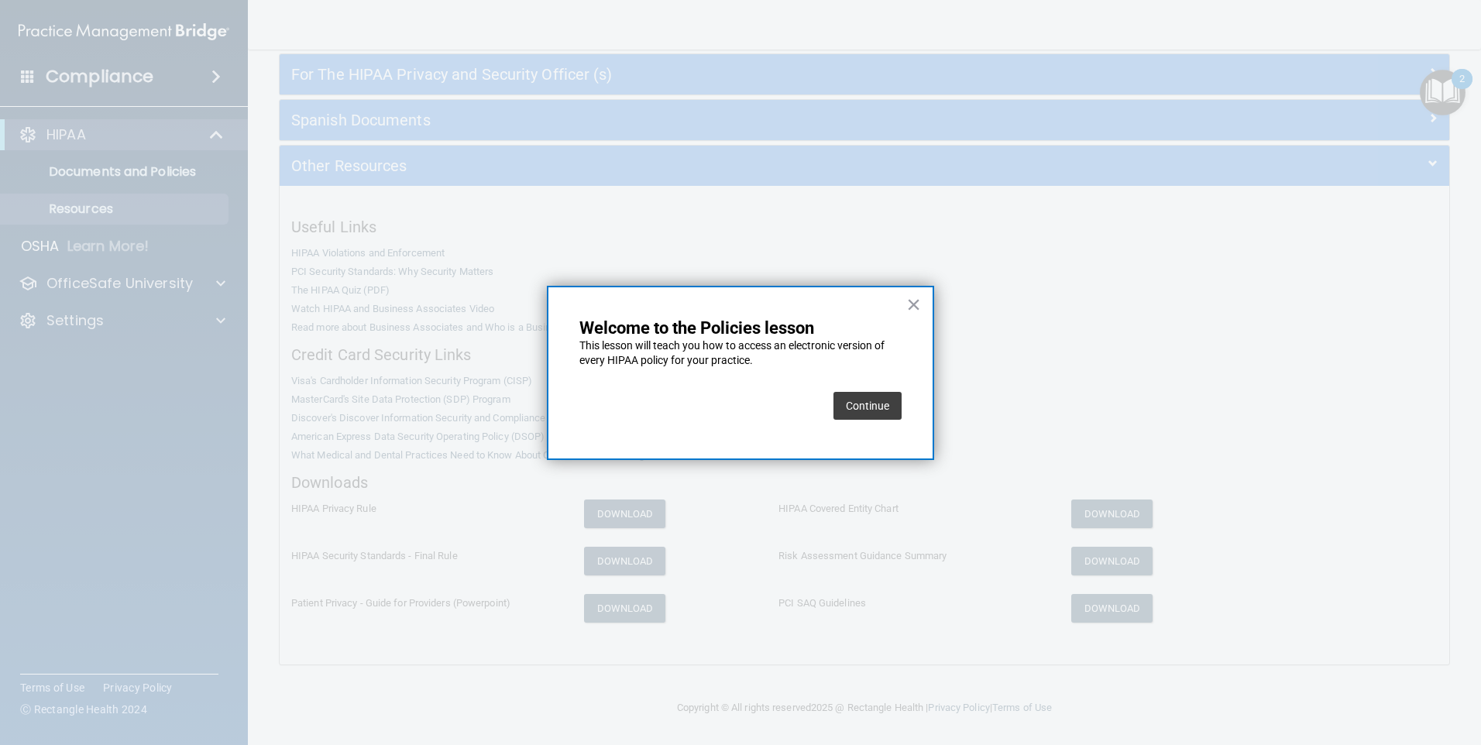
click at [713, 397] on button "Continue" at bounding box center [868, 406] width 68 height 28
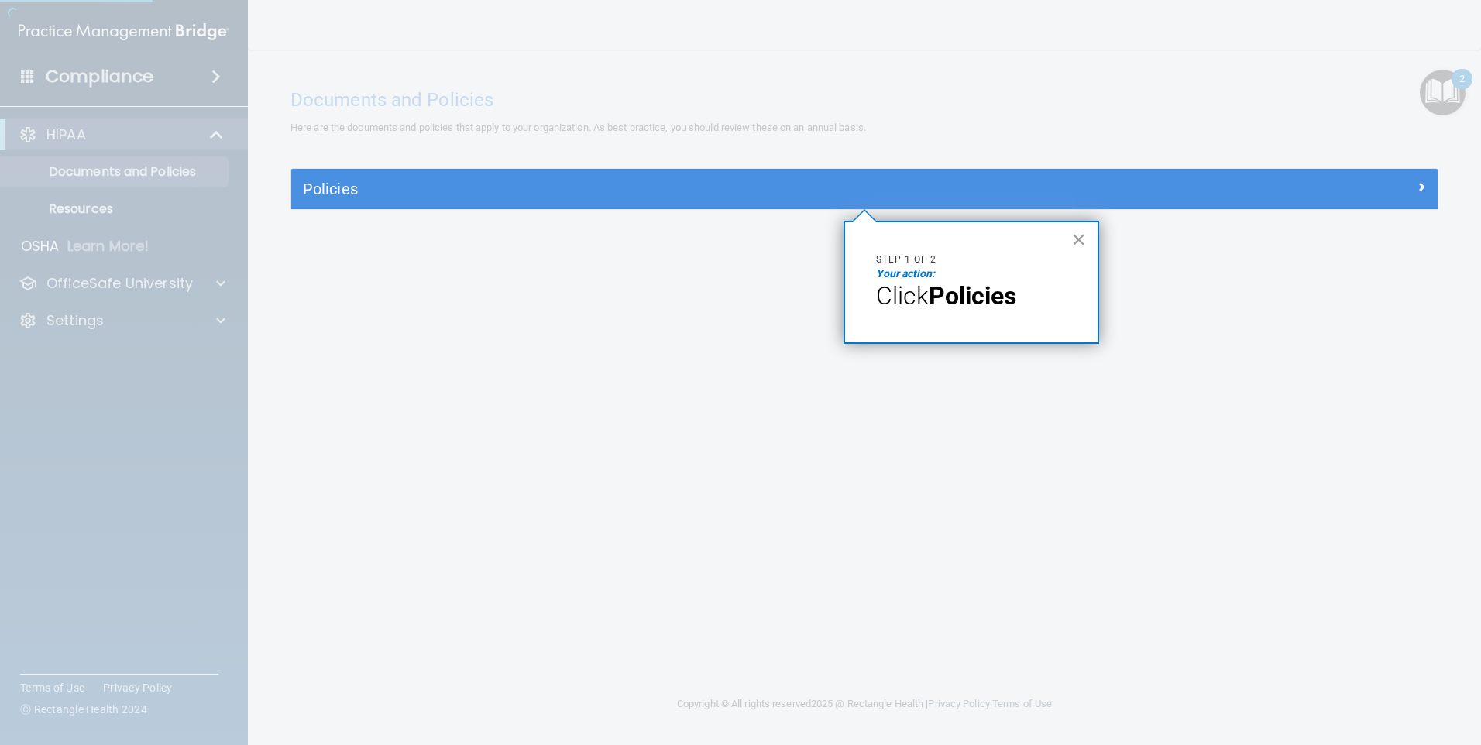
click at [325, 211] on div at bounding box center [864, 477] width 1146 height 536
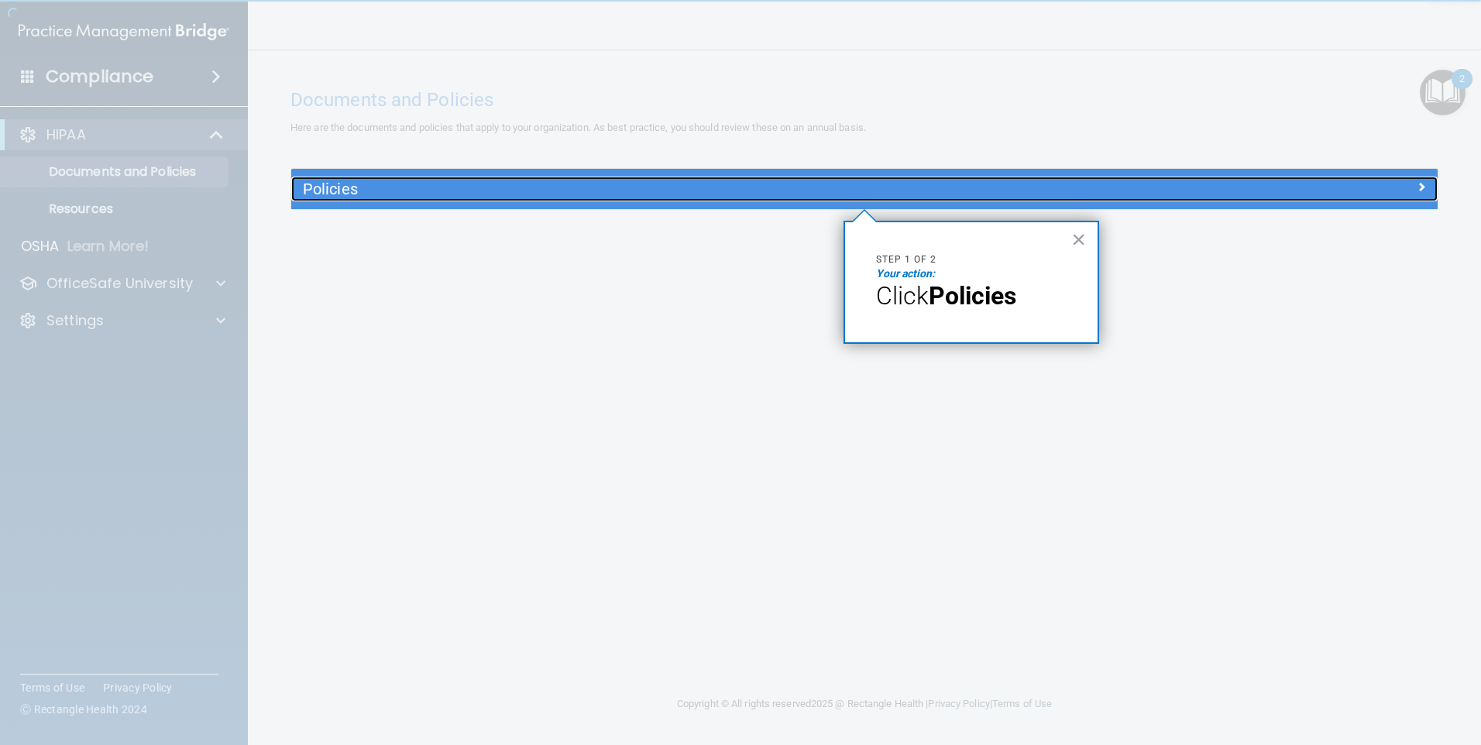
click at [325, 196] on h5 "Policies" at bounding box center [721, 188] width 837 height 17
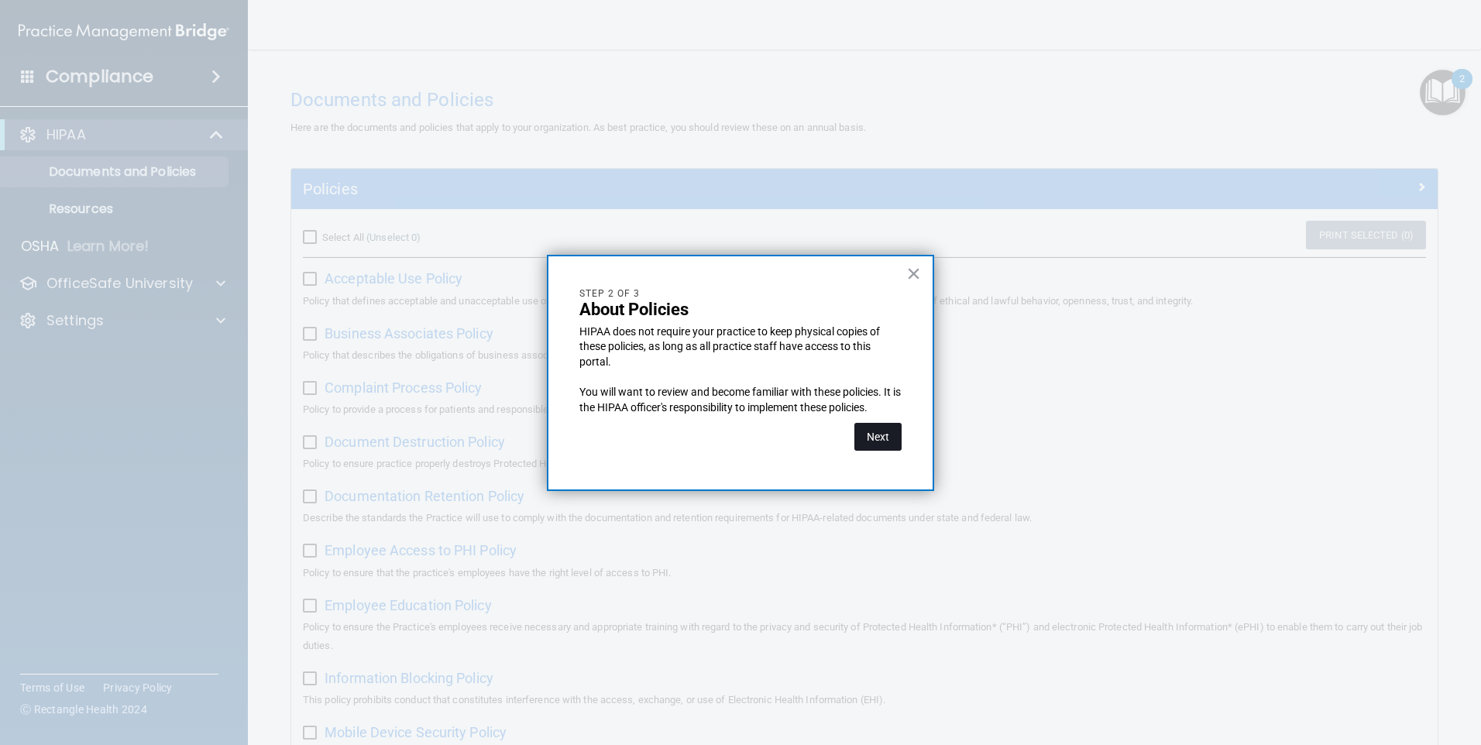
click at [713, 429] on button "Next" at bounding box center [877, 437] width 47 height 28
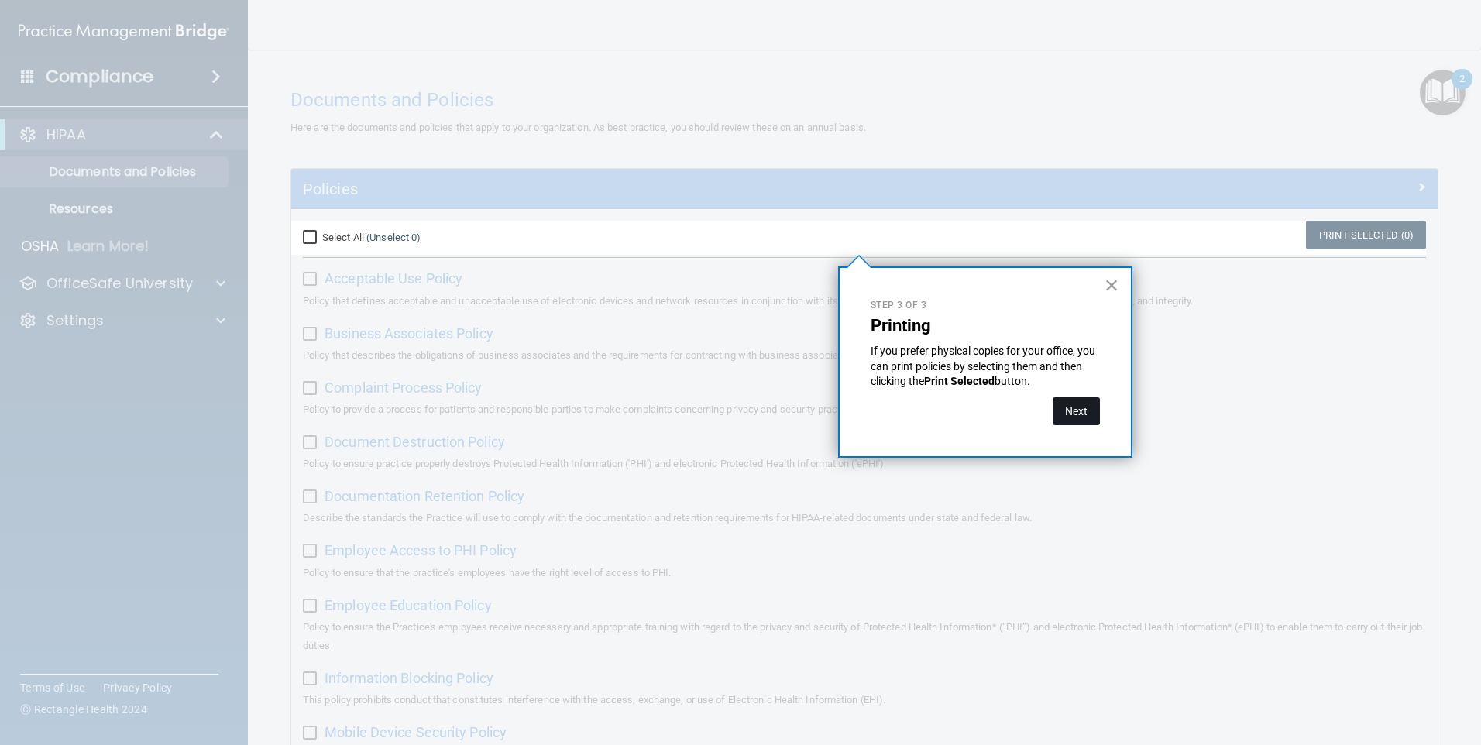
click at [713, 411] on button "Next" at bounding box center [1076, 411] width 47 height 28
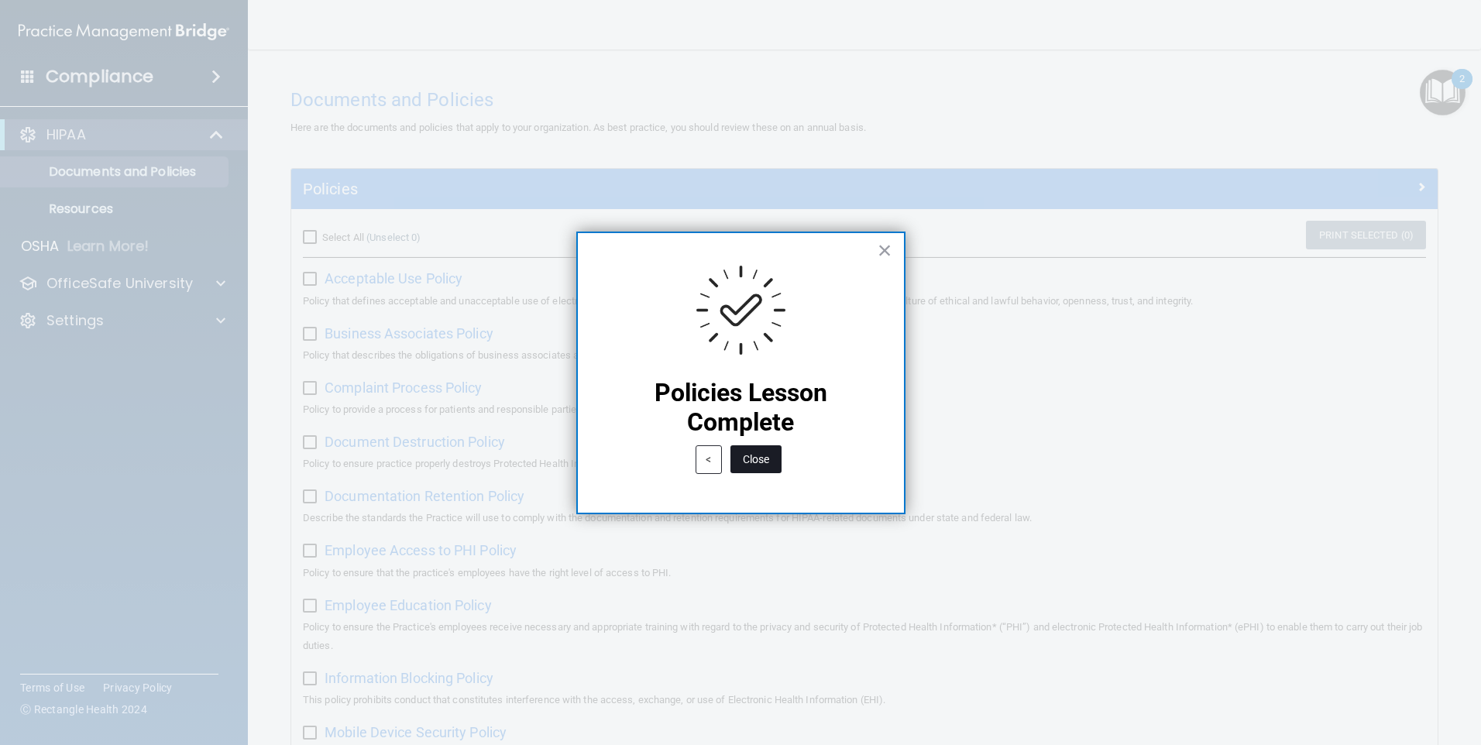
click at [713, 466] on button "Close" at bounding box center [755, 459] width 51 height 28
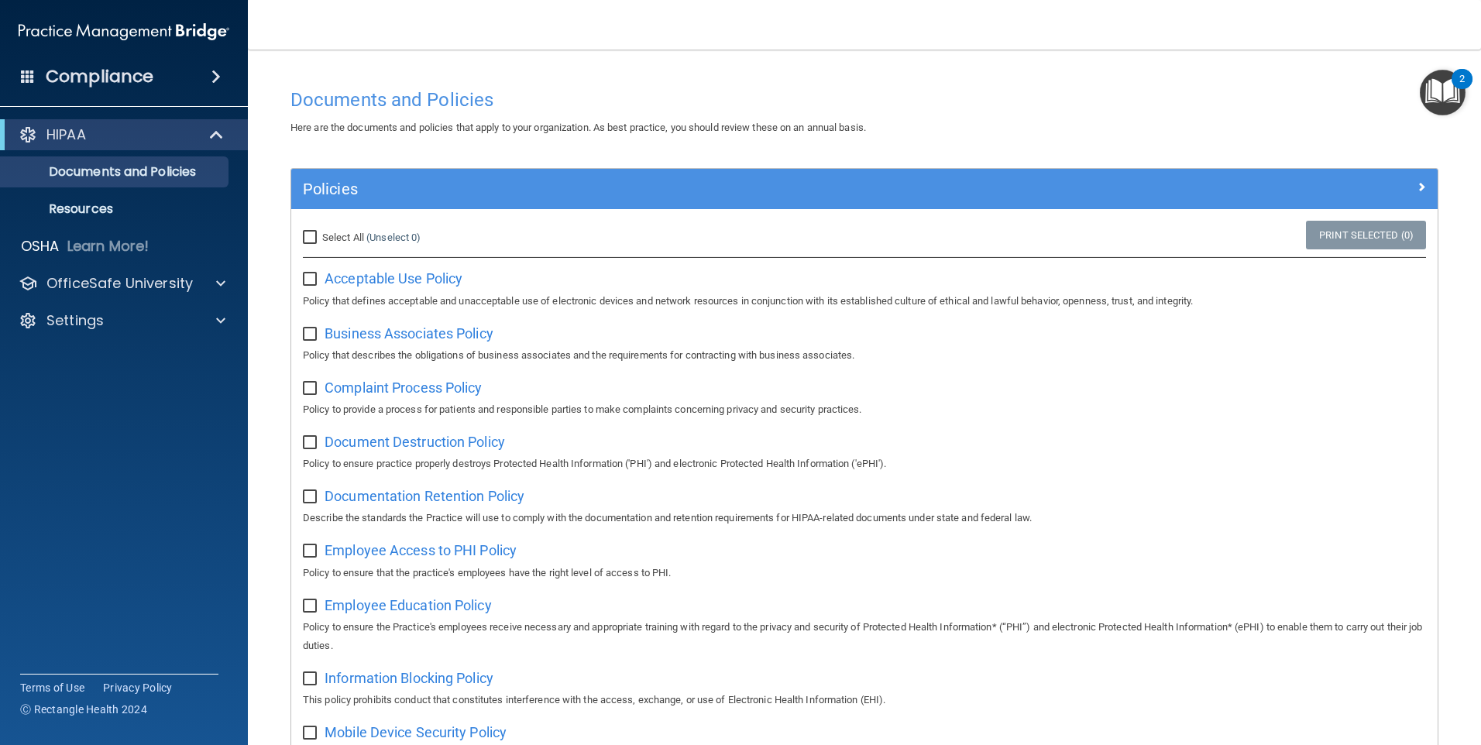
click at [713, 91] on img "Open Resource Center, 2 new notifications" at bounding box center [1443, 93] width 46 height 46
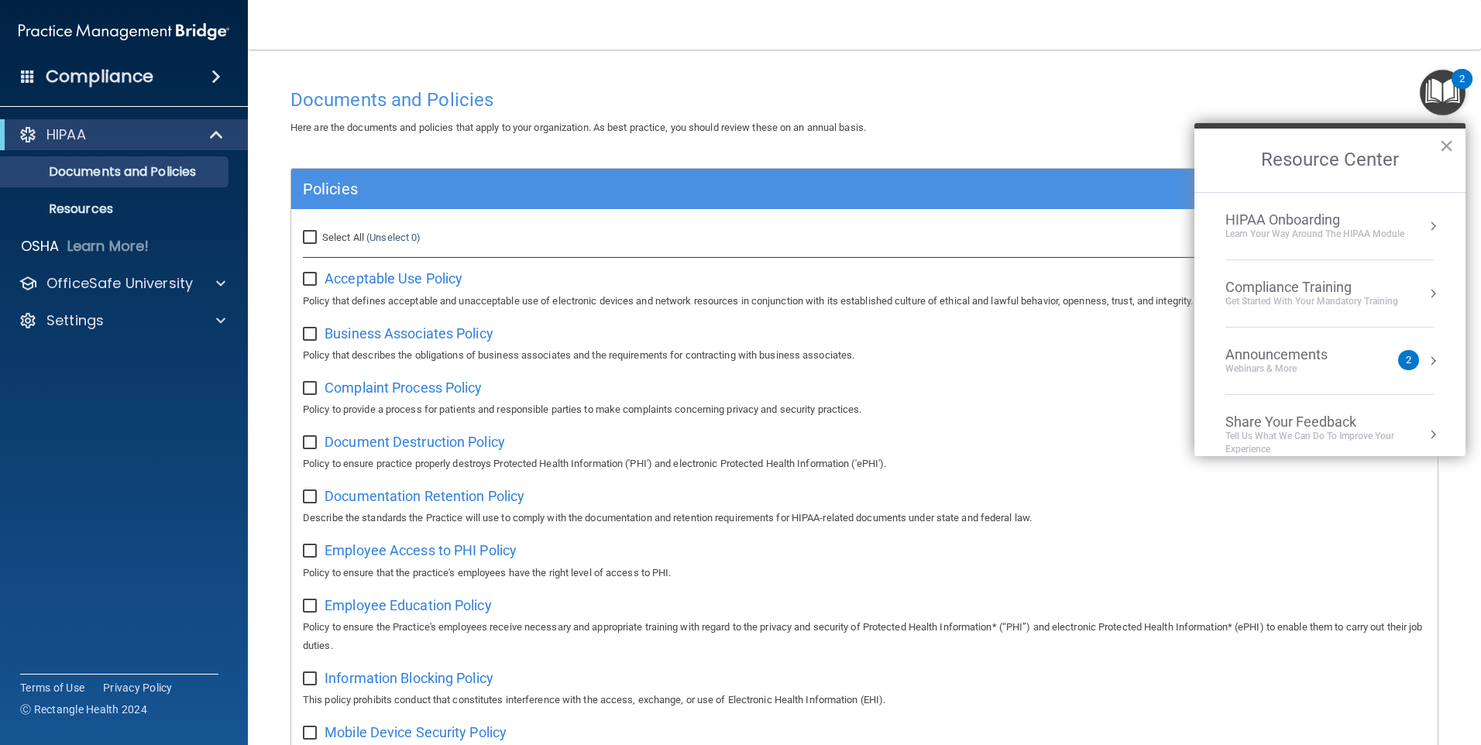
click at [713, 243] on li "HIPAA Onboarding Learn Your Way around the HIPAA module" at bounding box center [1329, 226] width 209 height 67
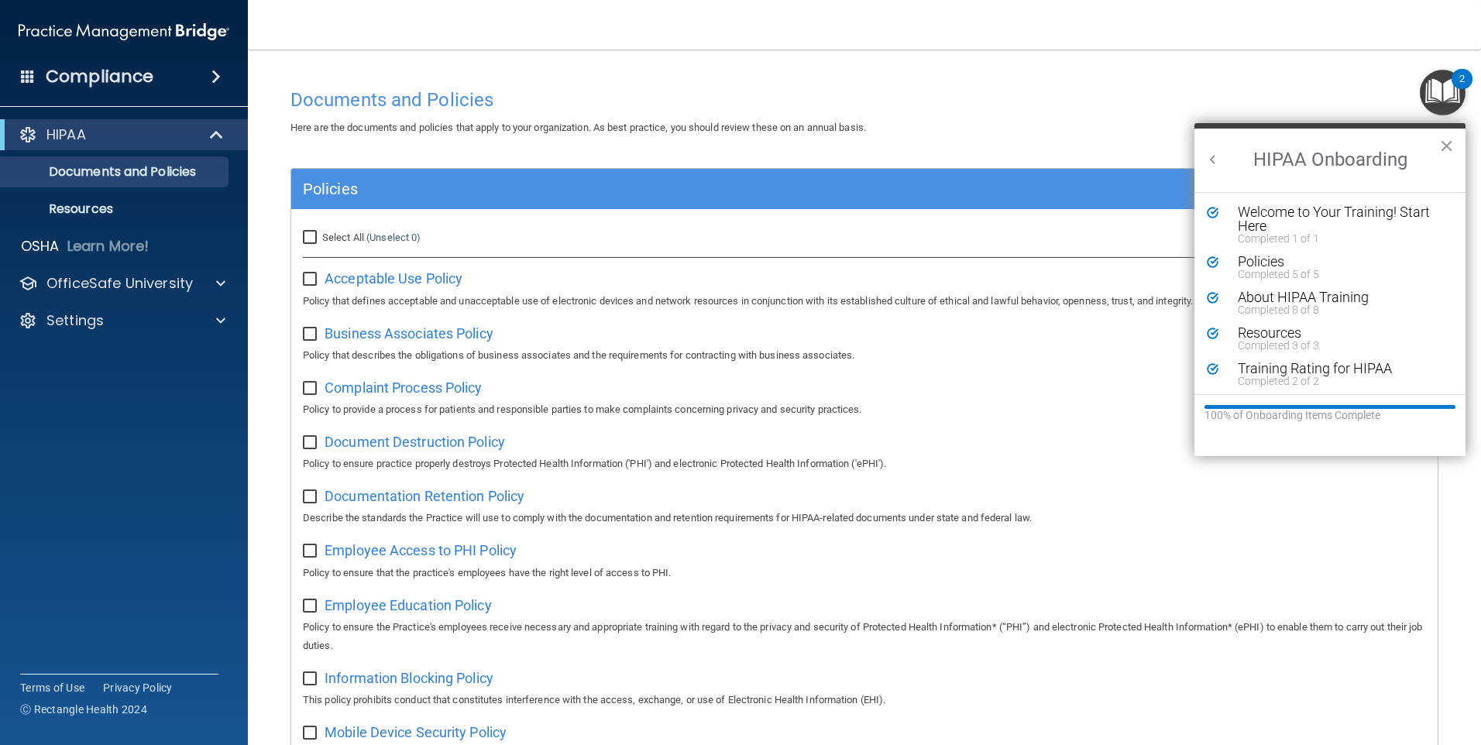
click at [713, 166] on button "Back to Resource Center Home" at bounding box center [1212, 159] width 15 height 15
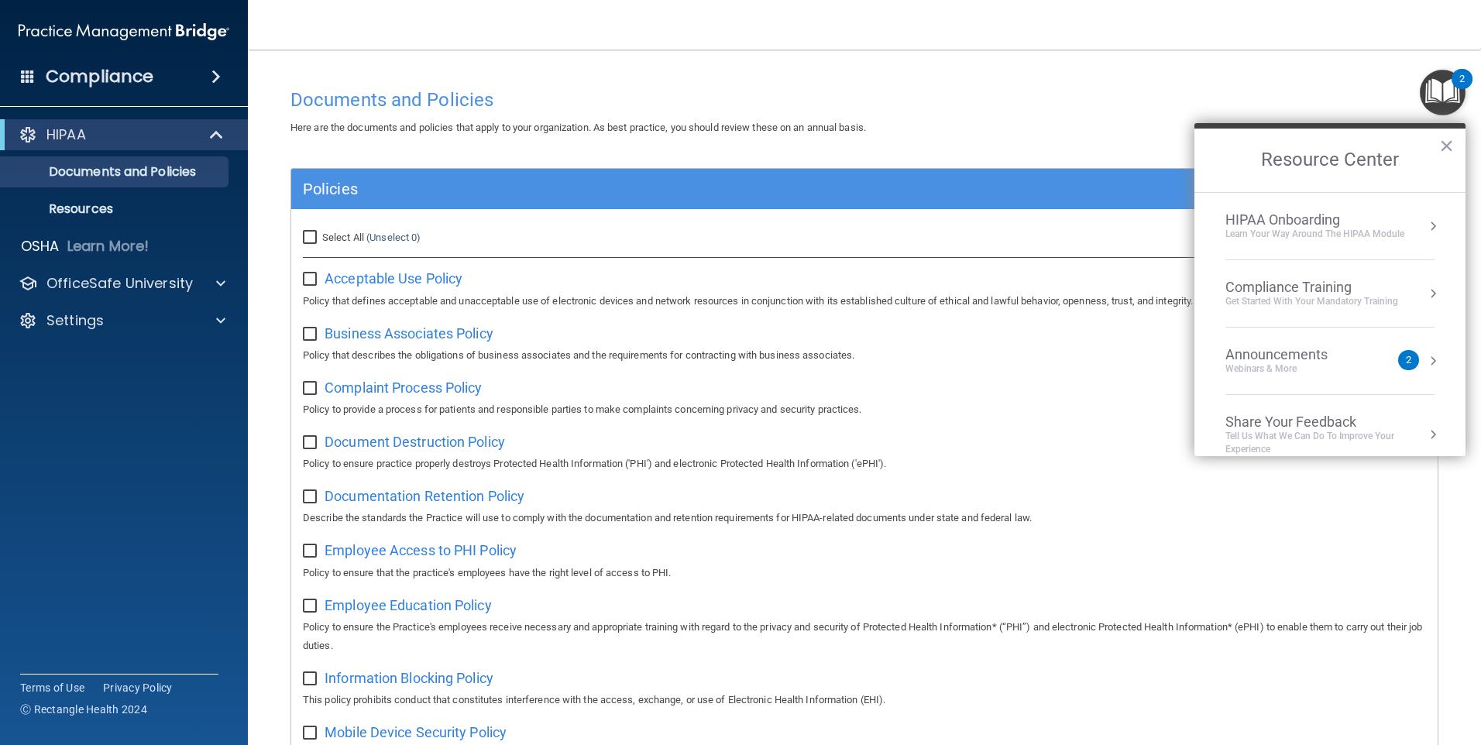
click at [713, 303] on div "Get Started with your mandatory training" at bounding box center [1311, 301] width 173 height 13
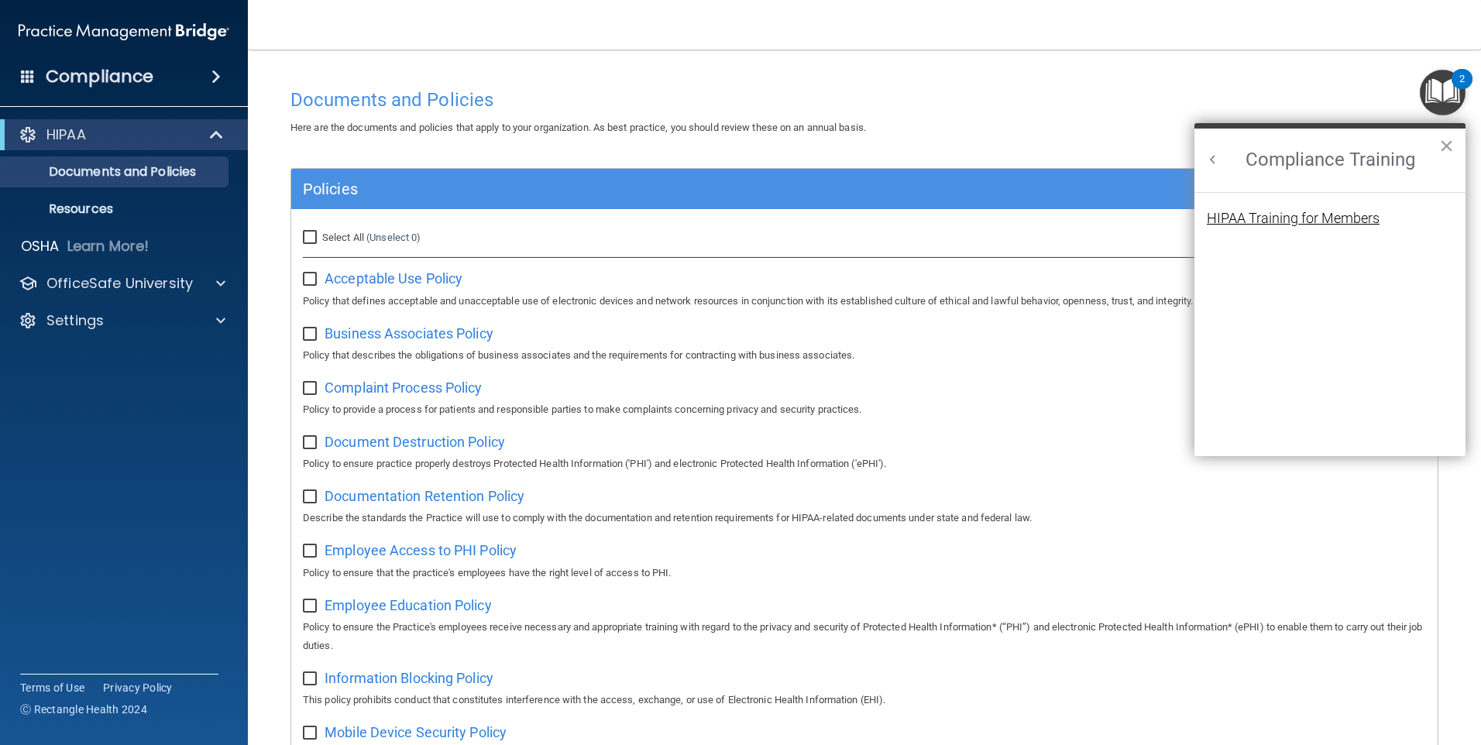
click at [713, 215] on div "HIPAA Training for Members" at bounding box center [1293, 218] width 173 height 14
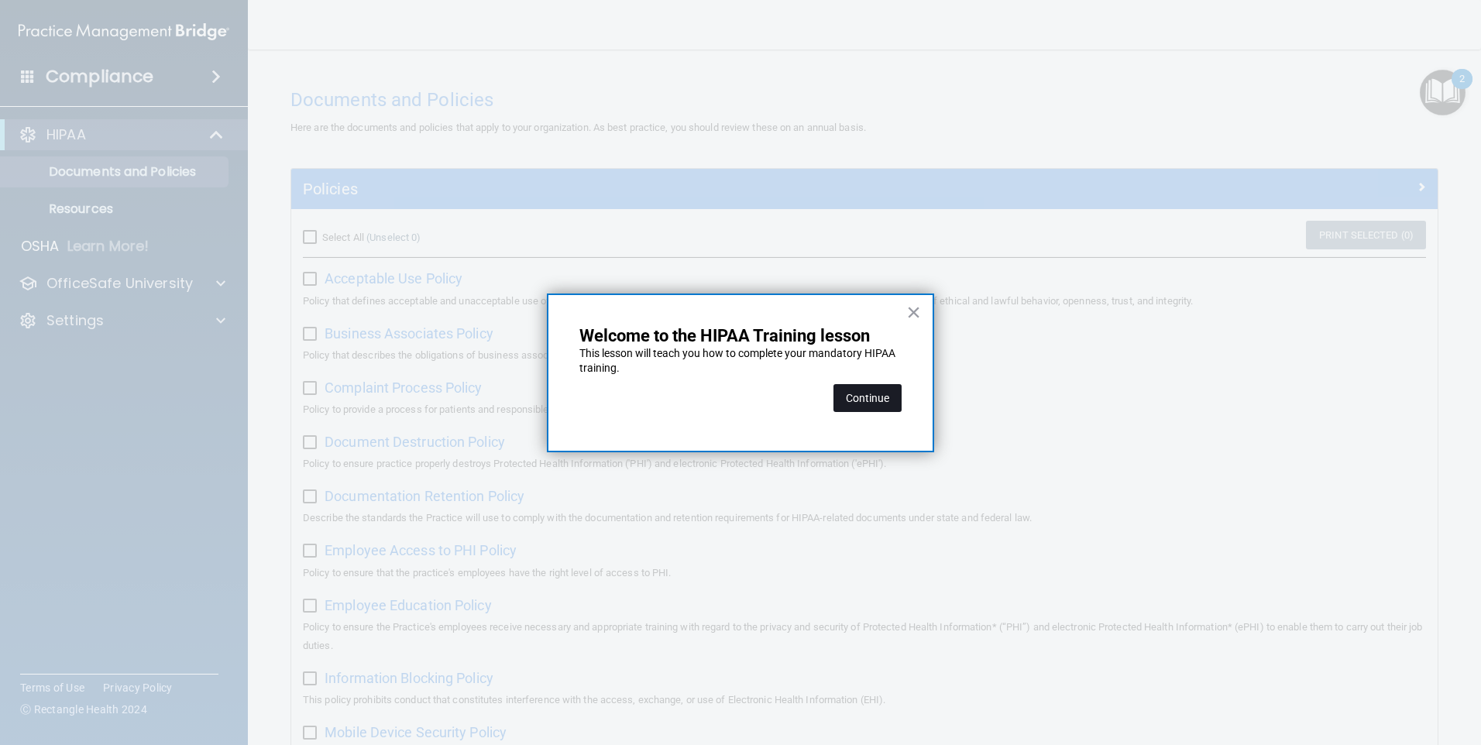
click at [713, 397] on button "Continue" at bounding box center [868, 398] width 68 height 28
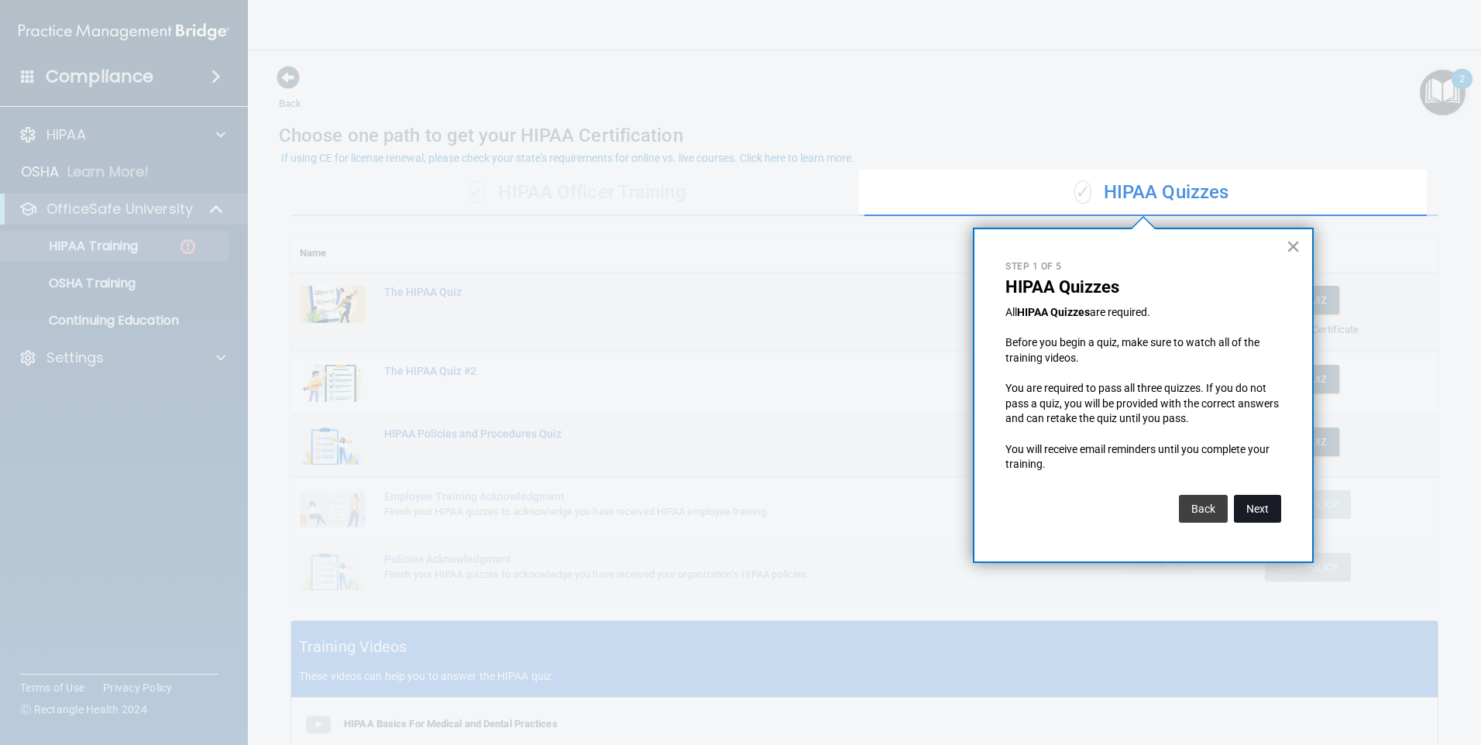
click at [713, 509] on button "Next" at bounding box center [1257, 509] width 47 height 28
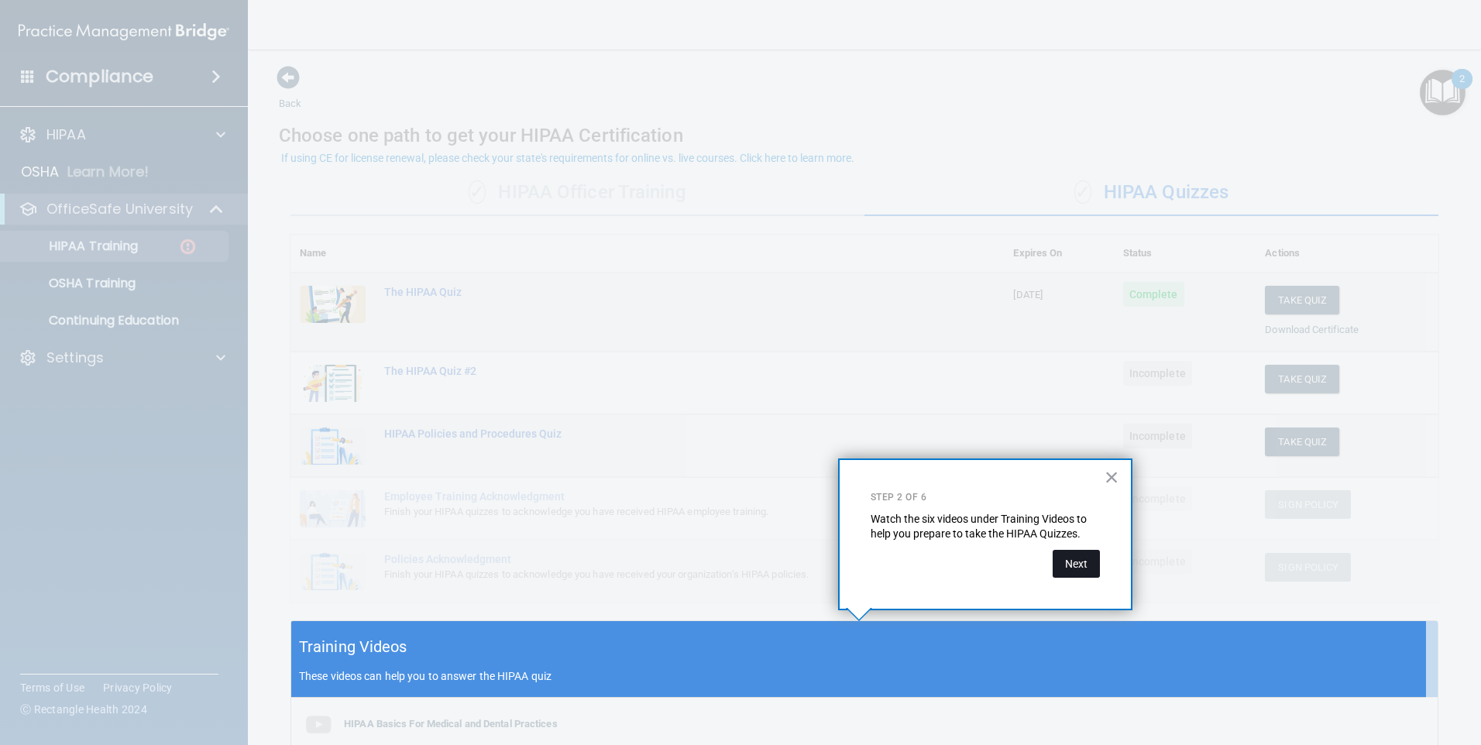
click at [713, 559] on button "Next" at bounding box center [1076, 564] width 47 height 28
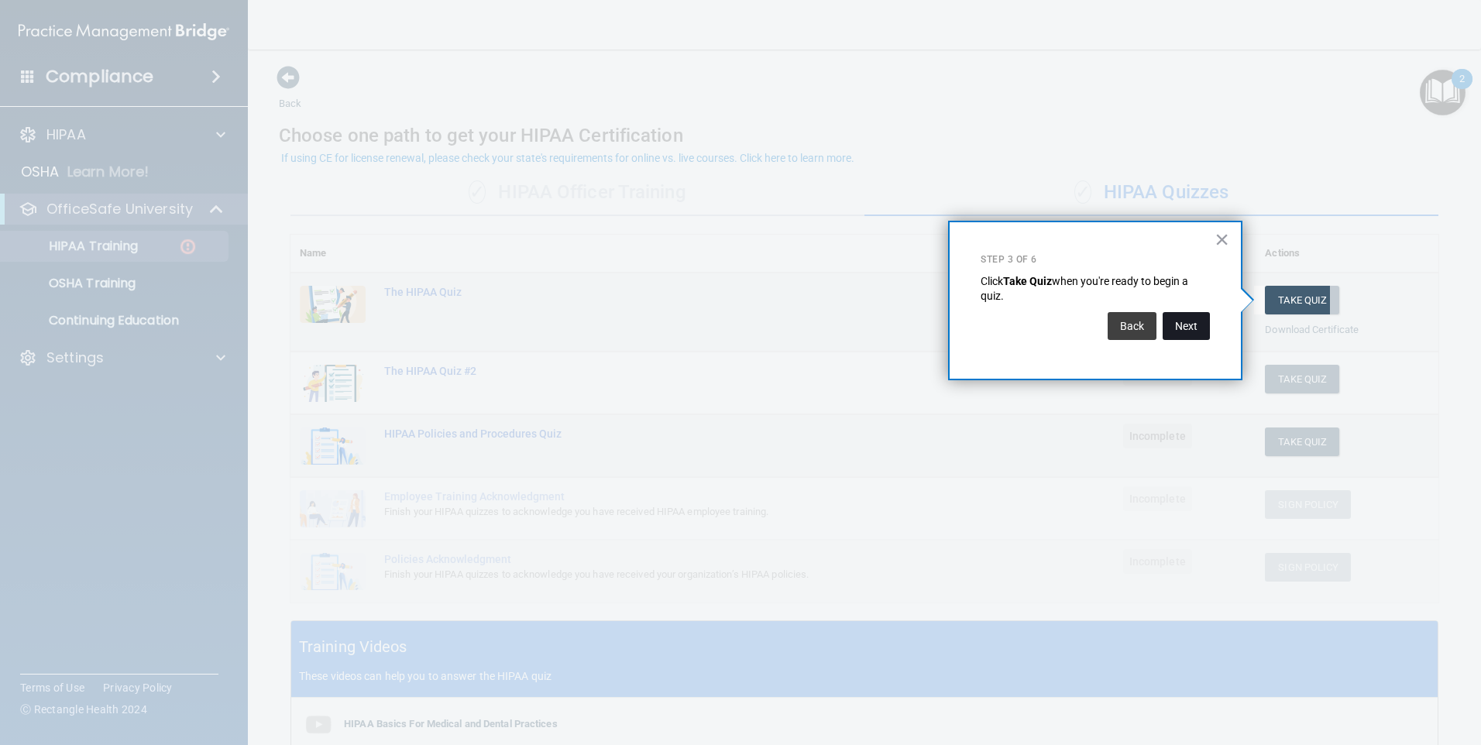
click at [713, 326] on button "Next" at bounding box center [1186, 326] width 47 height 28
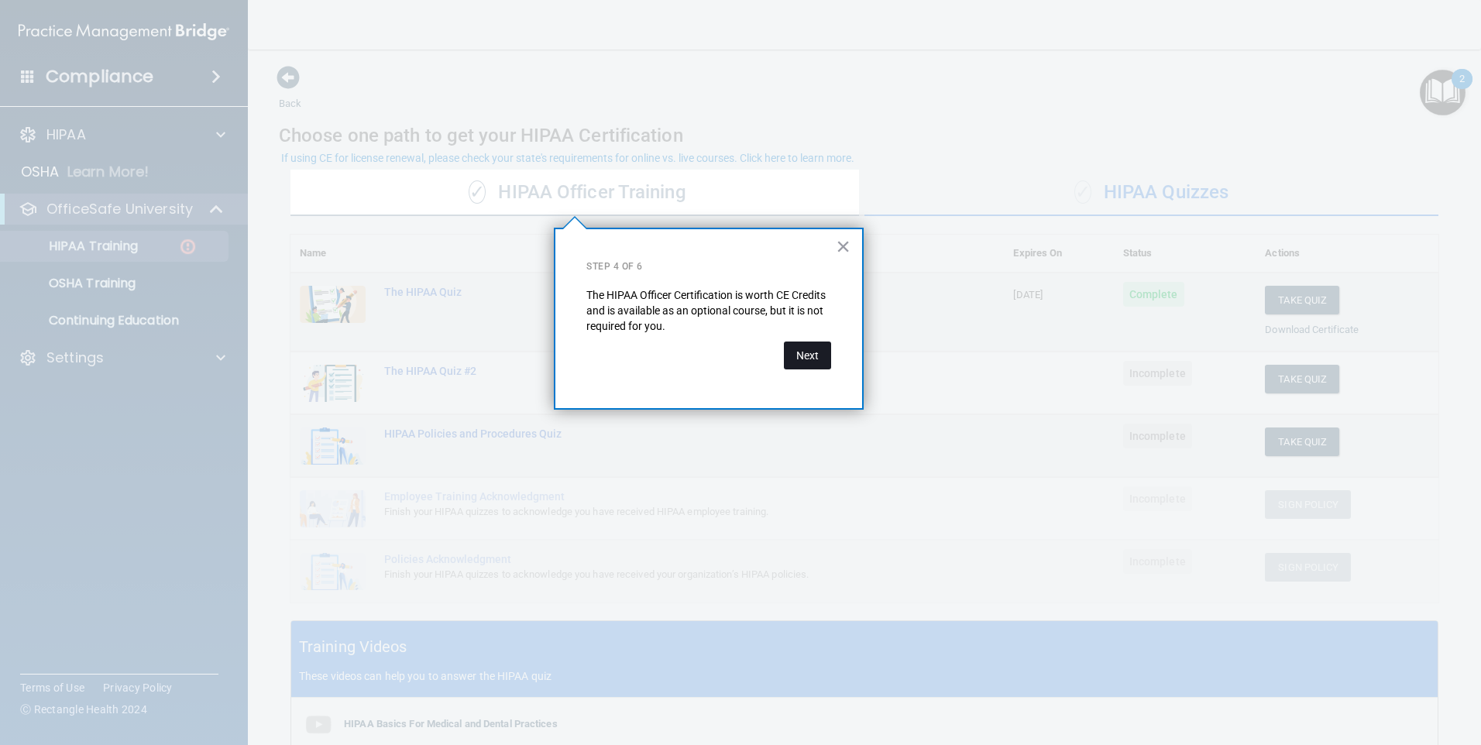
click at [713, 363] on button "Next" at bounding box center [807, 356] width 47 height 28
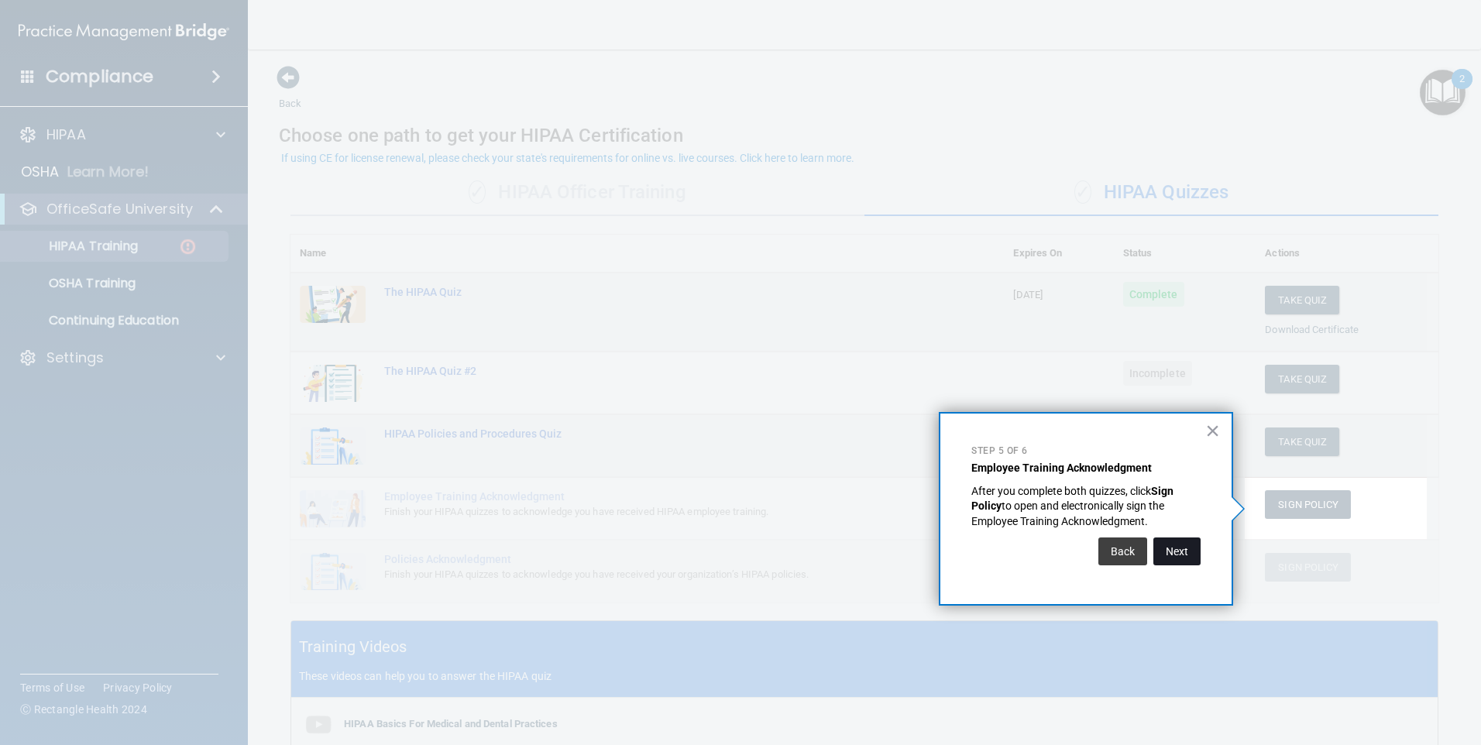
click at [713, 563] on button "Next" at bounding box center [1176, 552] width 47 height 28
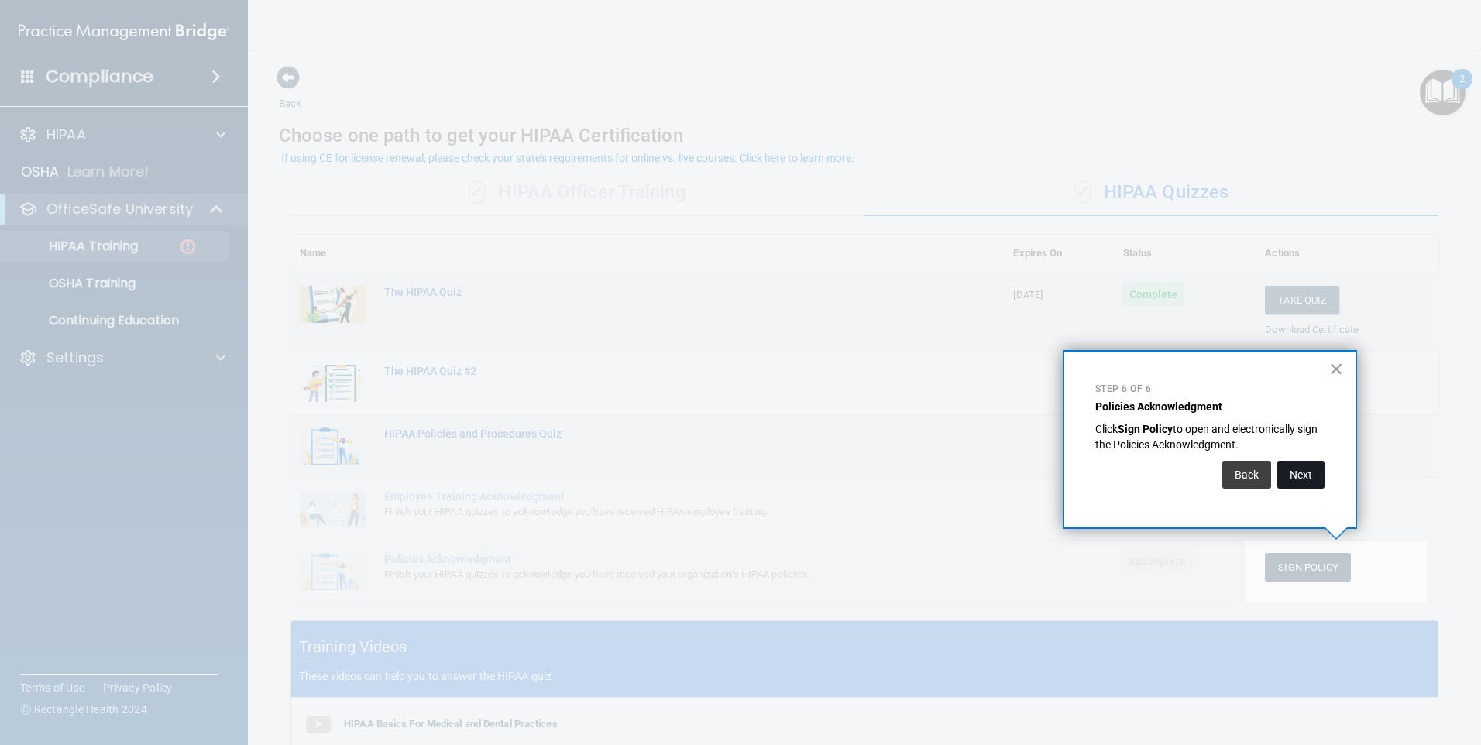
click at [713, 486] on button "Next" at bounding box center [1300, 475] width 47 height 28
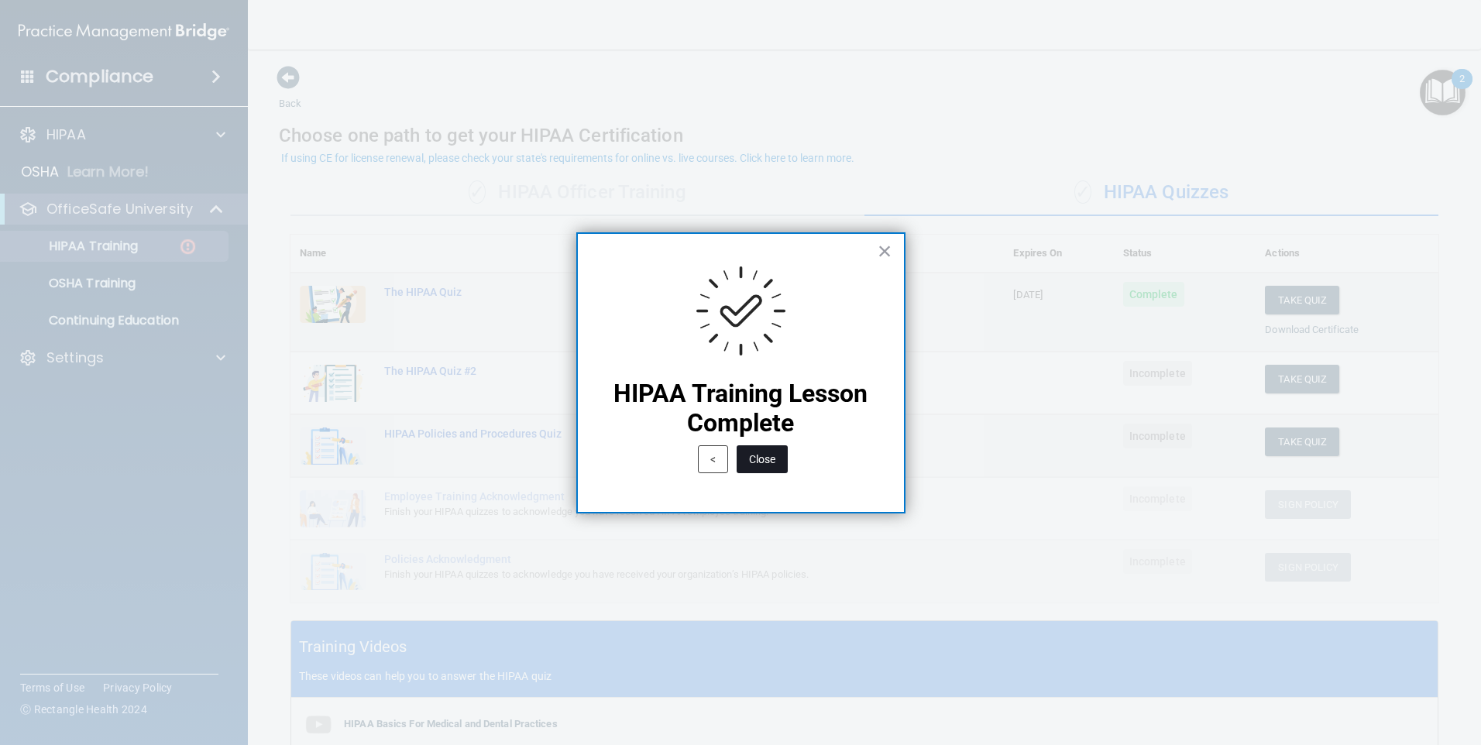
click at [713, 458] on button "Close" at bounding box center [762, 459] width 51 height 28
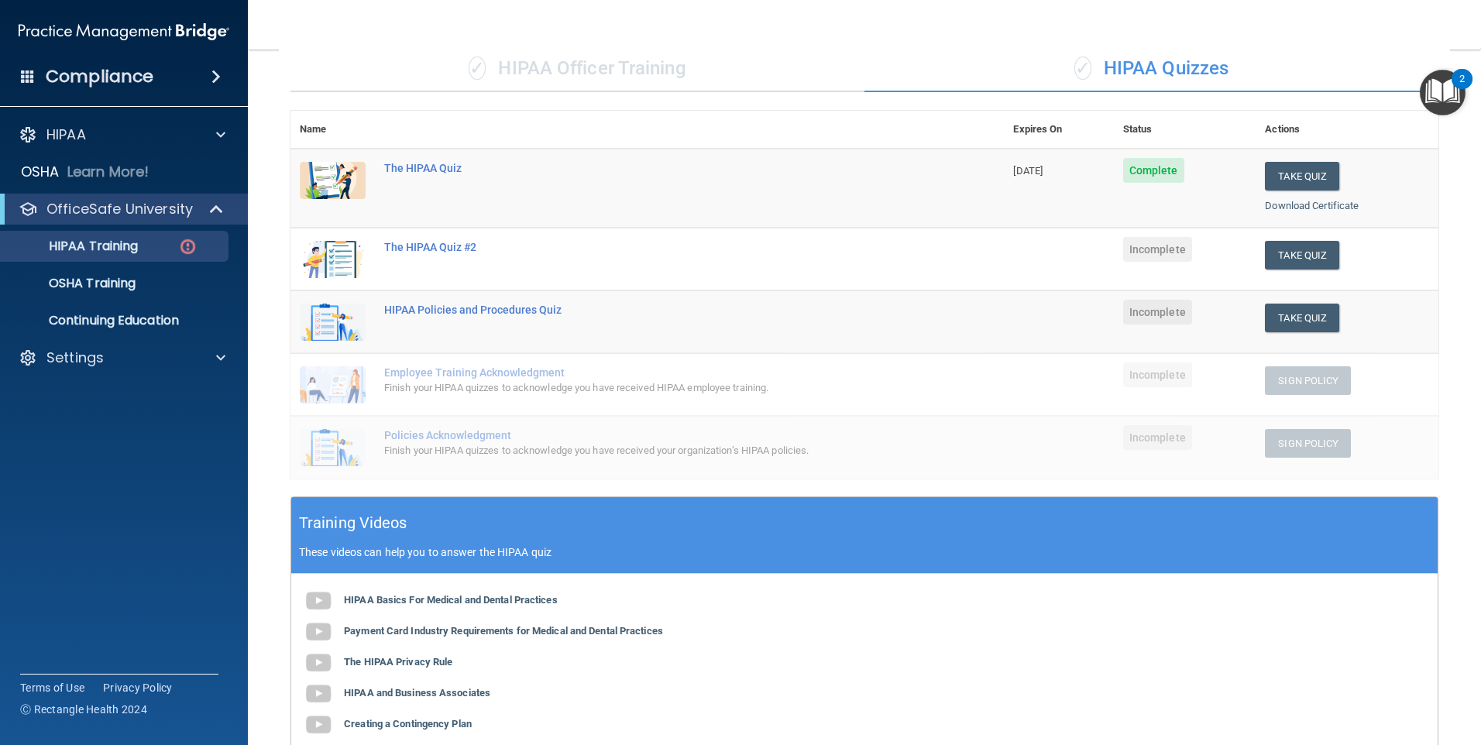
scroll to position [46, 0]
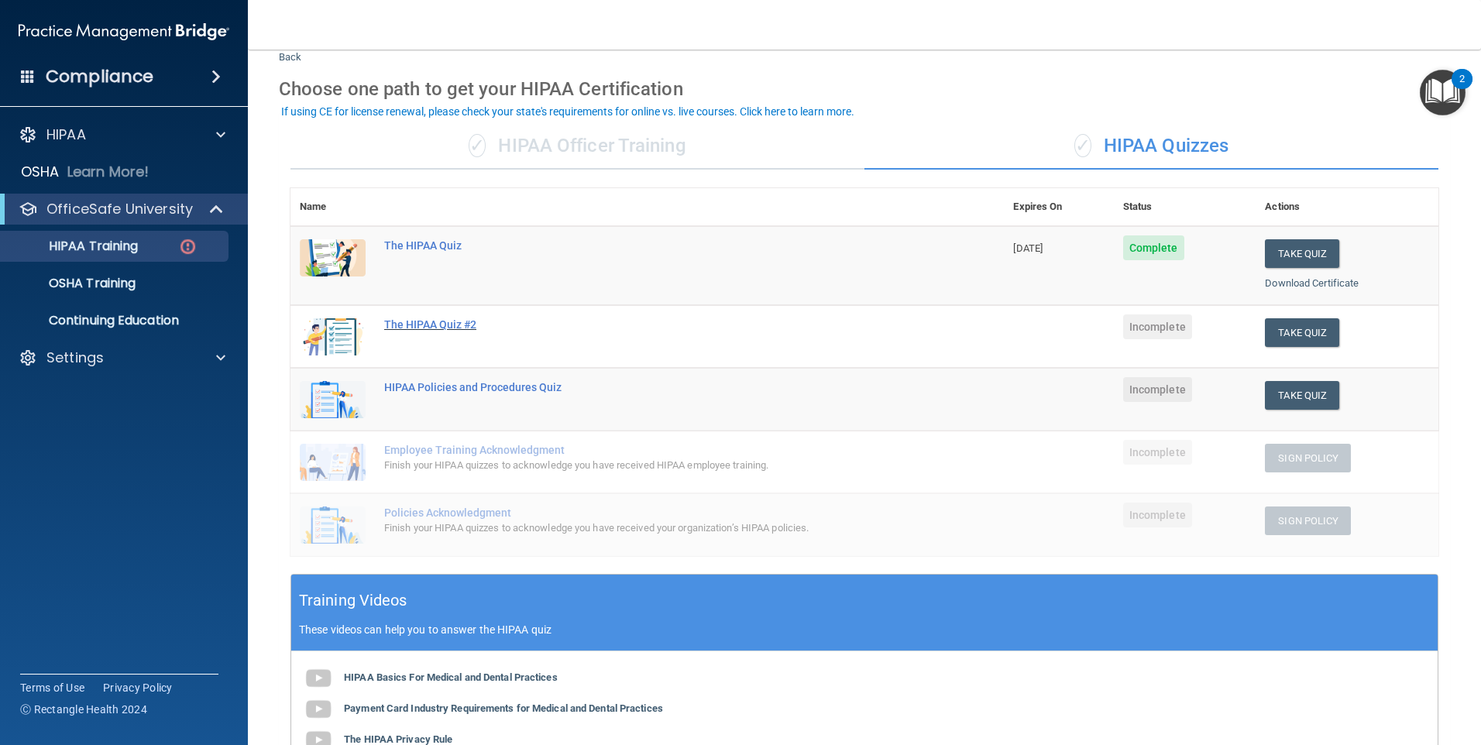
click at [418, 322] on div "The HIPAA Quiz #2" at bounding box center [655, 324] width 542 height 12
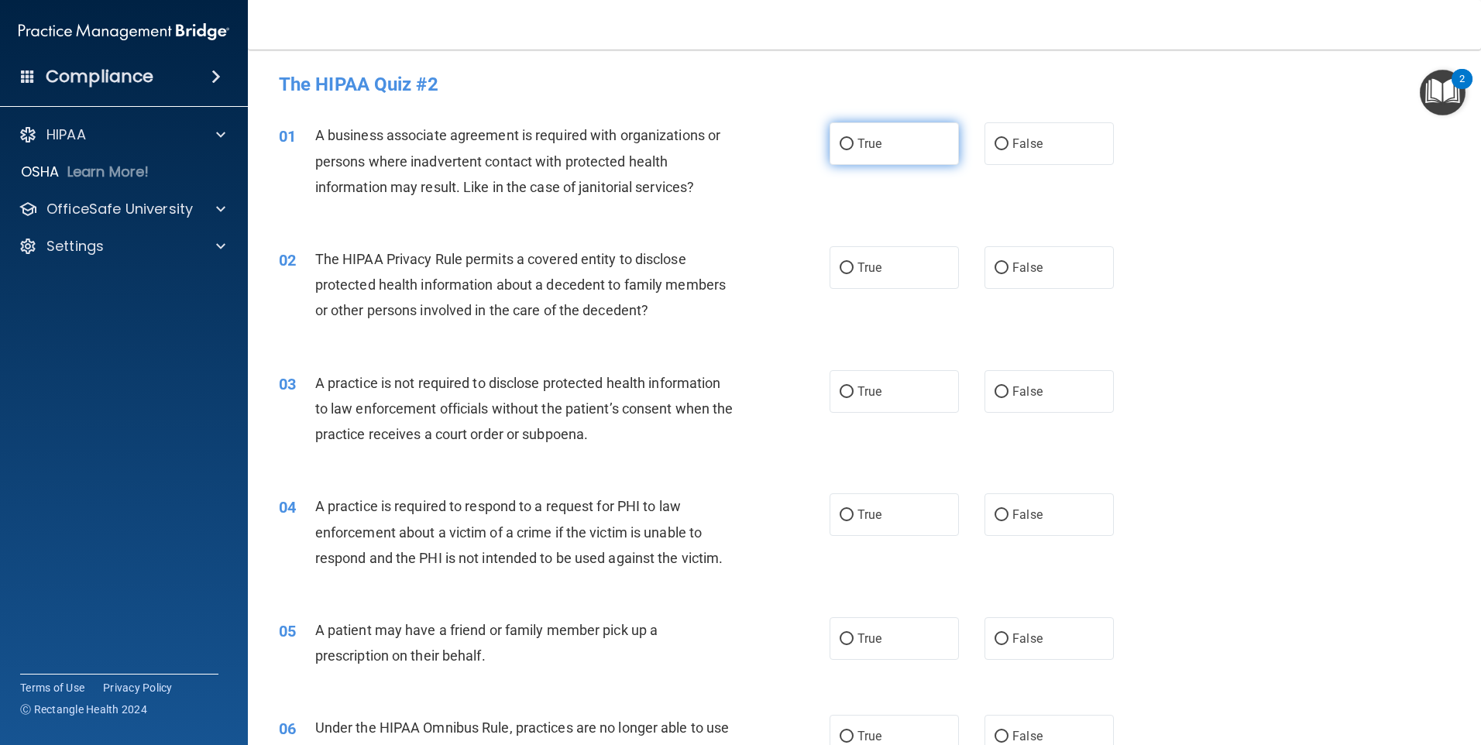
click at [713, 157] on label "True" at bounding box center [894, 143] width 129 height 43
click at [713, 150] on input "True" at bounding box center [847, 145] width 14 height 12
radio input "true"
click at [713, 260] on label "True" at bounding box center [894, 267] width 129 height 43
click at [713, 263] on input "True" at bounding box center [847, 269] width 14 height 12
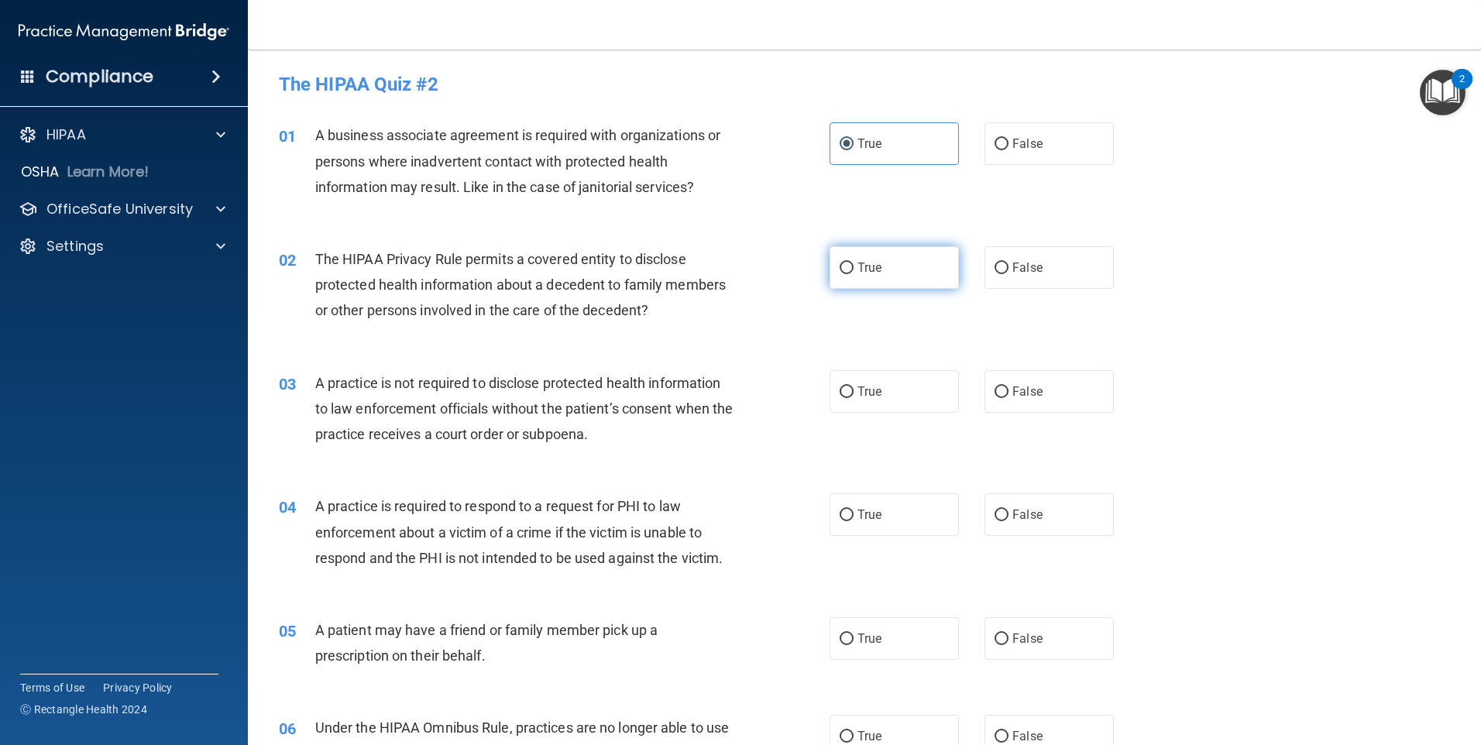
radio input "true"
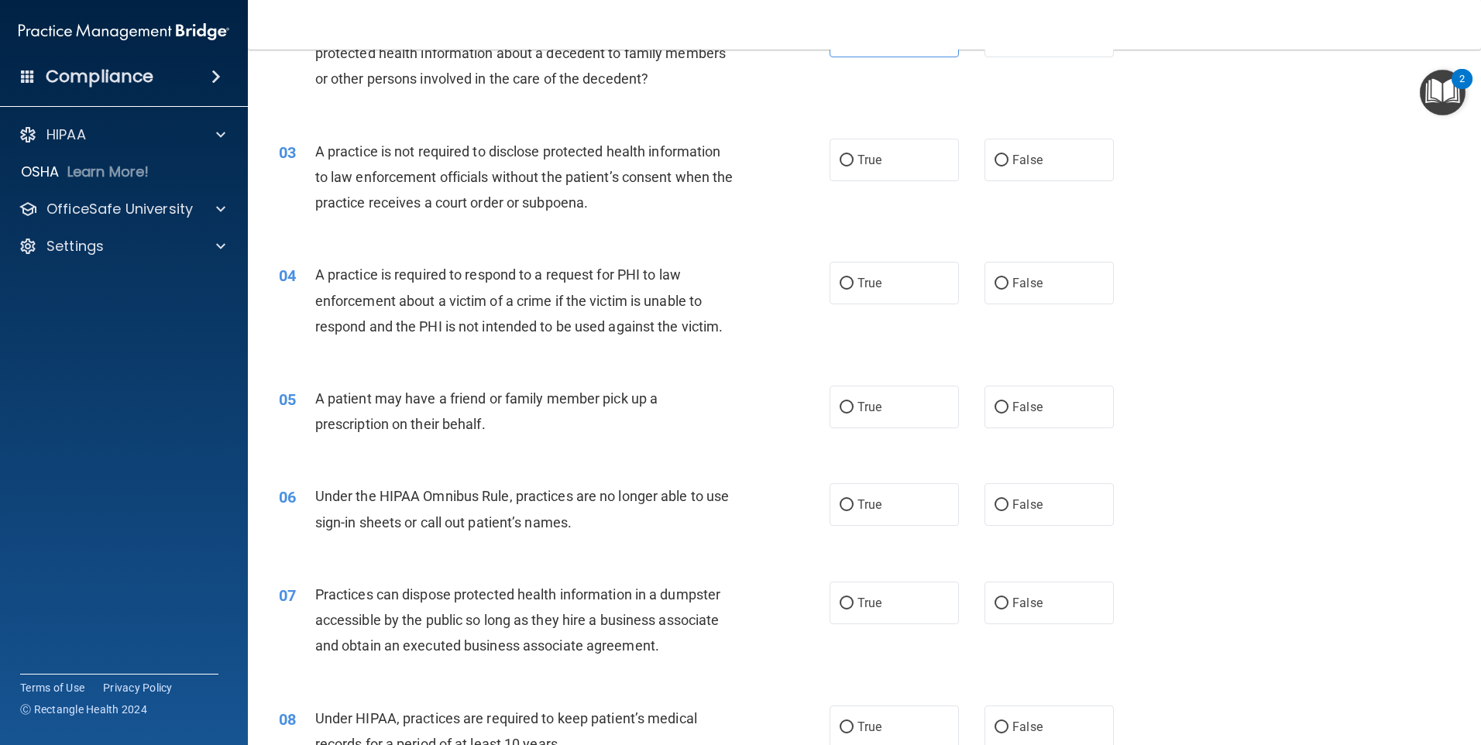
scroll to position [232, 0]
click at [713, 158] on label "True" at bounding box center [894, 159] width 129 height 43
click at [713, 158] on input "True" at bounding box center [847, 160] width 14 height 12
radio input "true"
click at [713, 295] on label "True" at bounding box center [894, 282] width 129 height 43
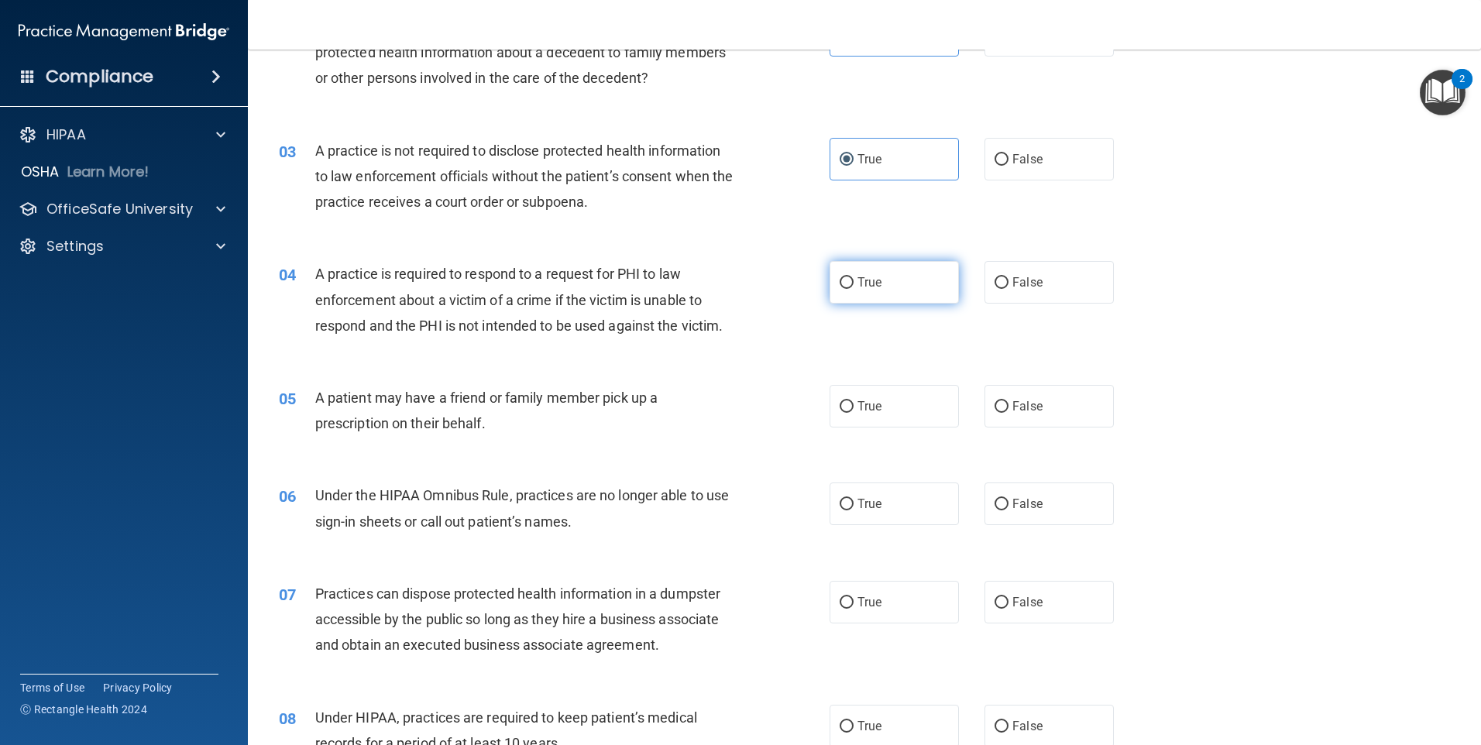
click at [713, 289] on input "True" at bounding box center [847, 283] width 14 height 12
radio input "true"
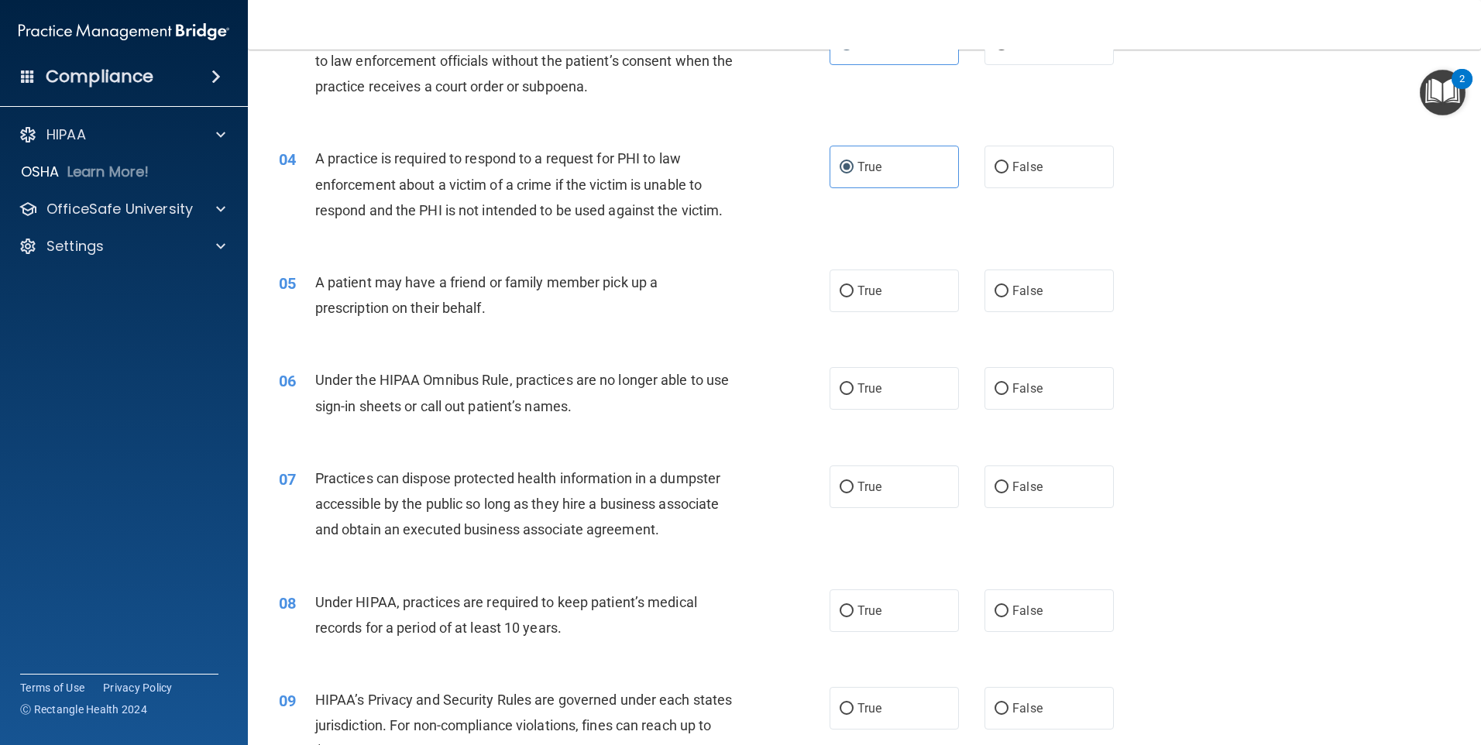
scroll to position [387, 0]
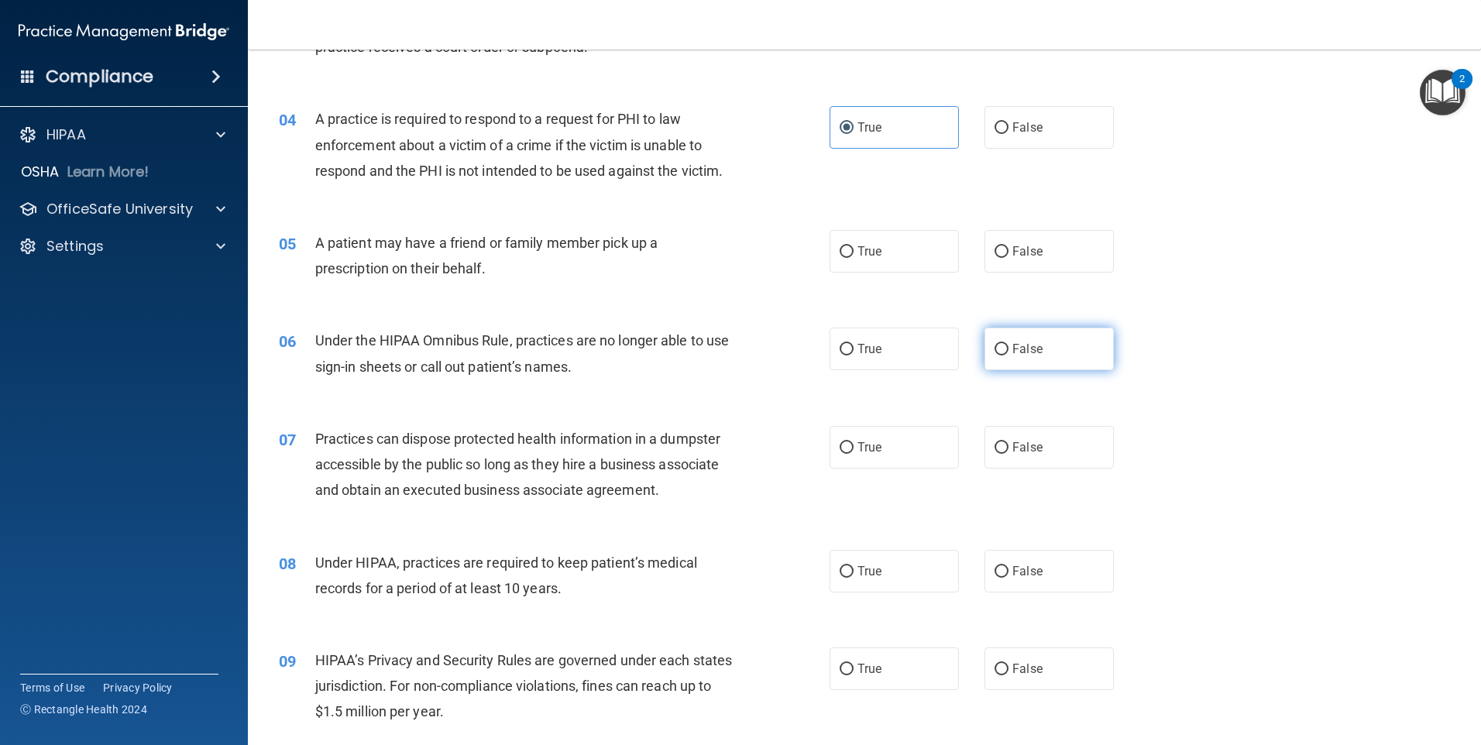
click at [713, 355] on span "False" at bounding box center [1027, 349] width 30 height 15
click at [713, 355] on input "False" at bounding box center [1002, 350] width 14 height 12
radio input "true"
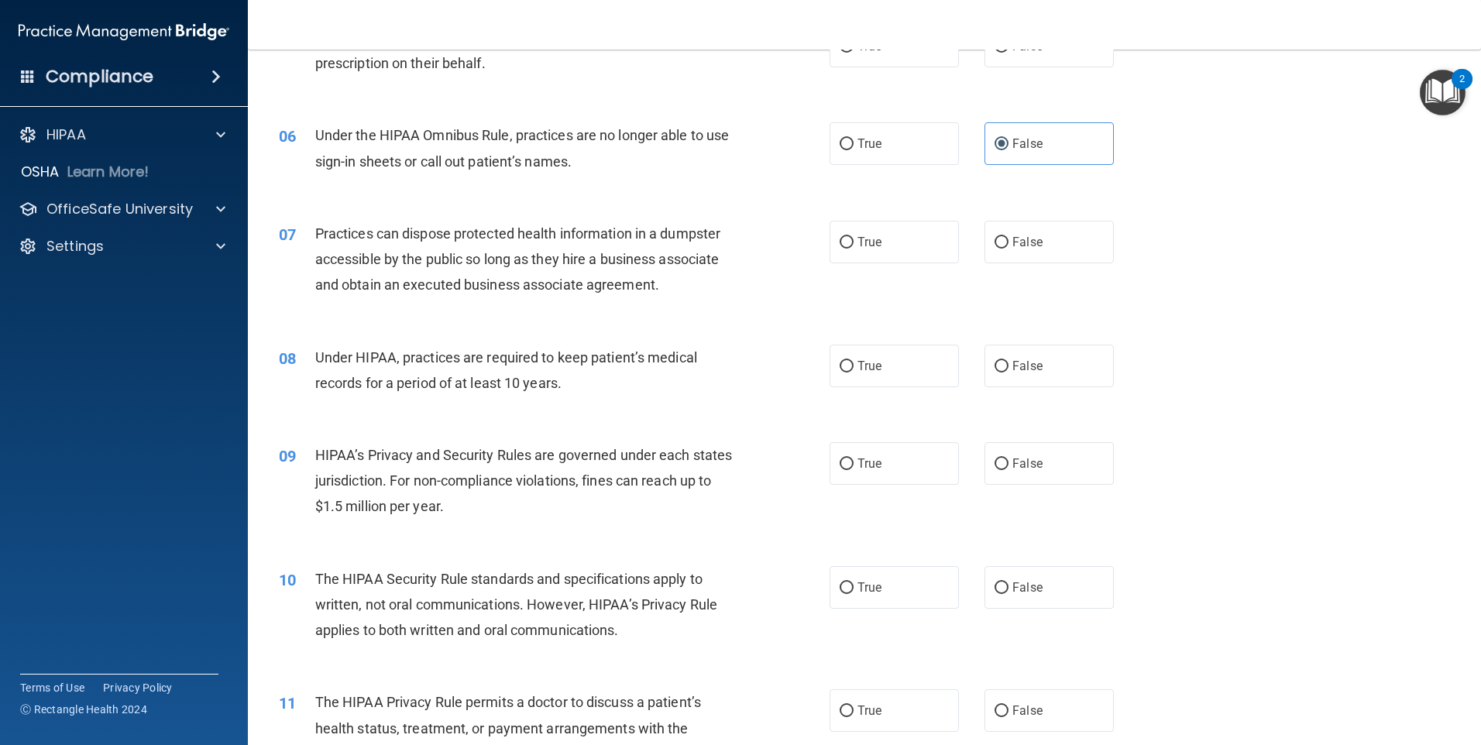
scroll to position [620, 0]
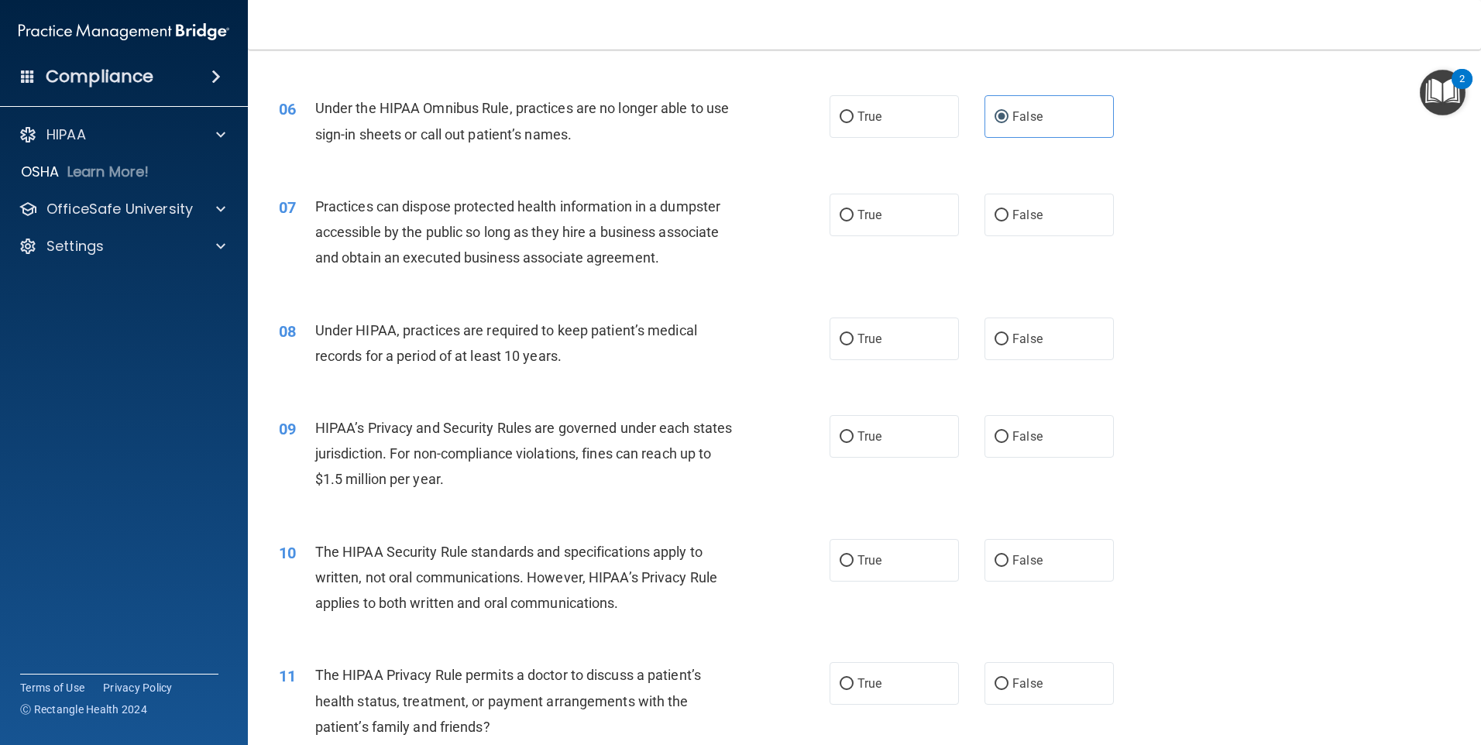
click at [713, 87] on body "Compliance HIPAA Documents and Policies Report an Incident Business Associates …" at bounding box center [740, 372] width 1481 height 745
drag, startPoint x: 1420, startPoint y: 87, endPoint x: 1373, endPoint y: 90, distance: 46.6
click at [713, 90] on div "06 Under the HIPAA Omnibus Rule, practices are no longer able to use sign-in sh…" at bounding box center [864, 125] width 1194 height 98
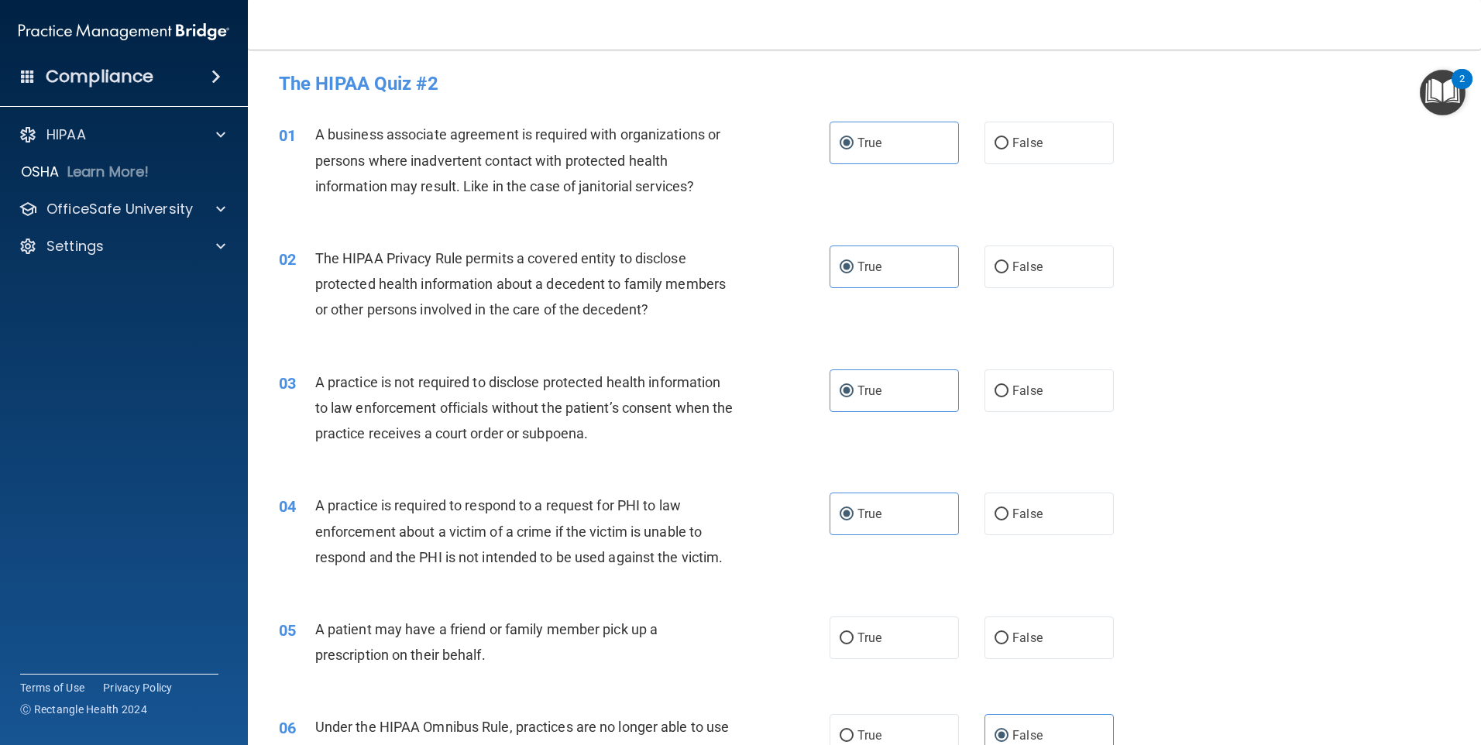
scroll to position [0, 0]
click at [170, 75] on div "Compliance" at bounding box center [124, 77] width 248 height 34
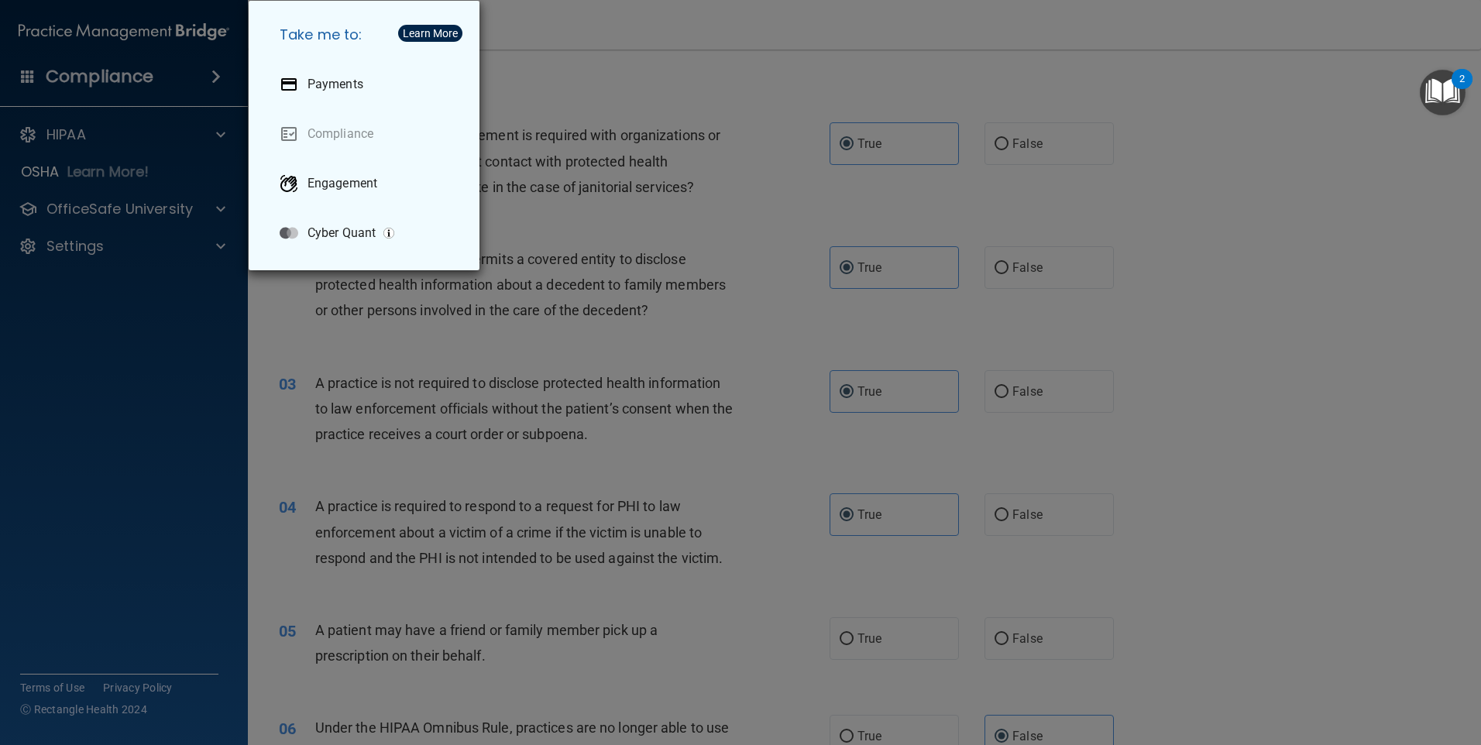
click at [701, 211] on div "Take me to: Payments Compliance Engagement Cyber Quant" at bounding box center [740, 372] width 1481 height 745
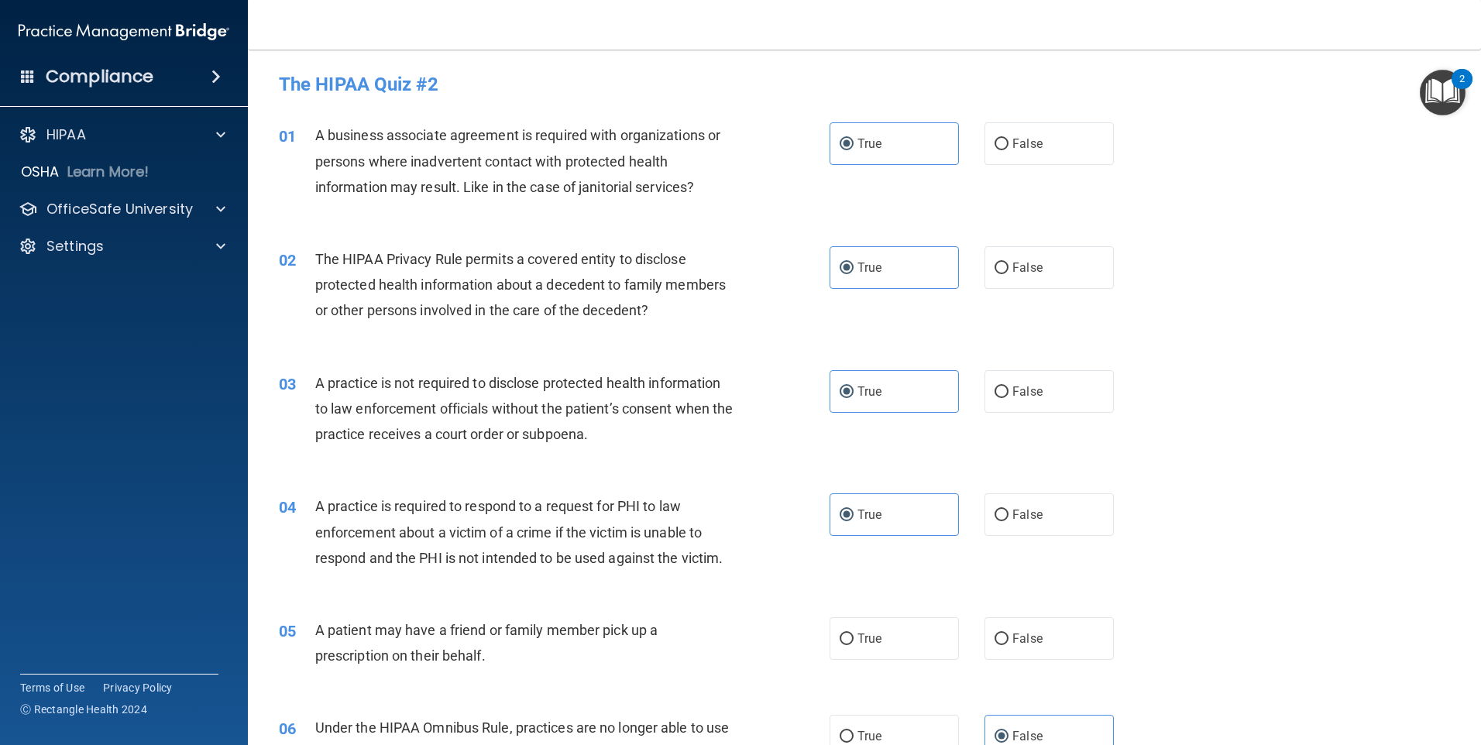
click at [713, 91] on img "Open Resource Center, 2 new notifications" at bounding box center [1443, 93] width 46 height 46
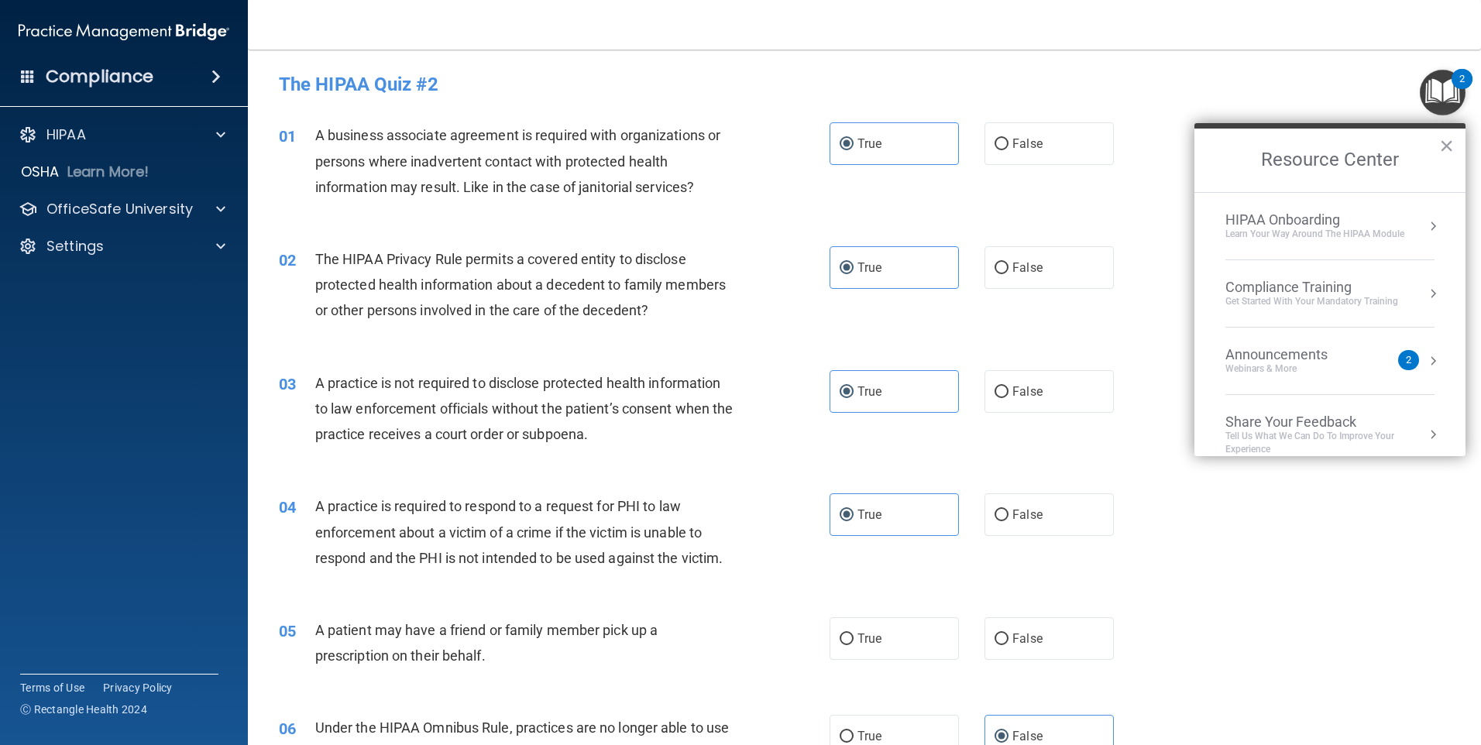
click at [713, 90] on h4 "The HIPAA Quiz #2" at bounding box center [864, 84] width 1171 height 20
click at [174, 121] on div "HIPAA" at bounding box center [124, 134] width 249 height 31
click at [117, 231] on div "HIPAA Documents and Policies Report an Incident Business Associates Emergency P…" at bounding box center [124, 193] width 249 height 161
click at [117, 252] on div "Settings" at bounding box center [103, 246] width 192 height 19
click at [99, 314] on p "Sign Out" at bounding box center [115, 320] width 211 height 15
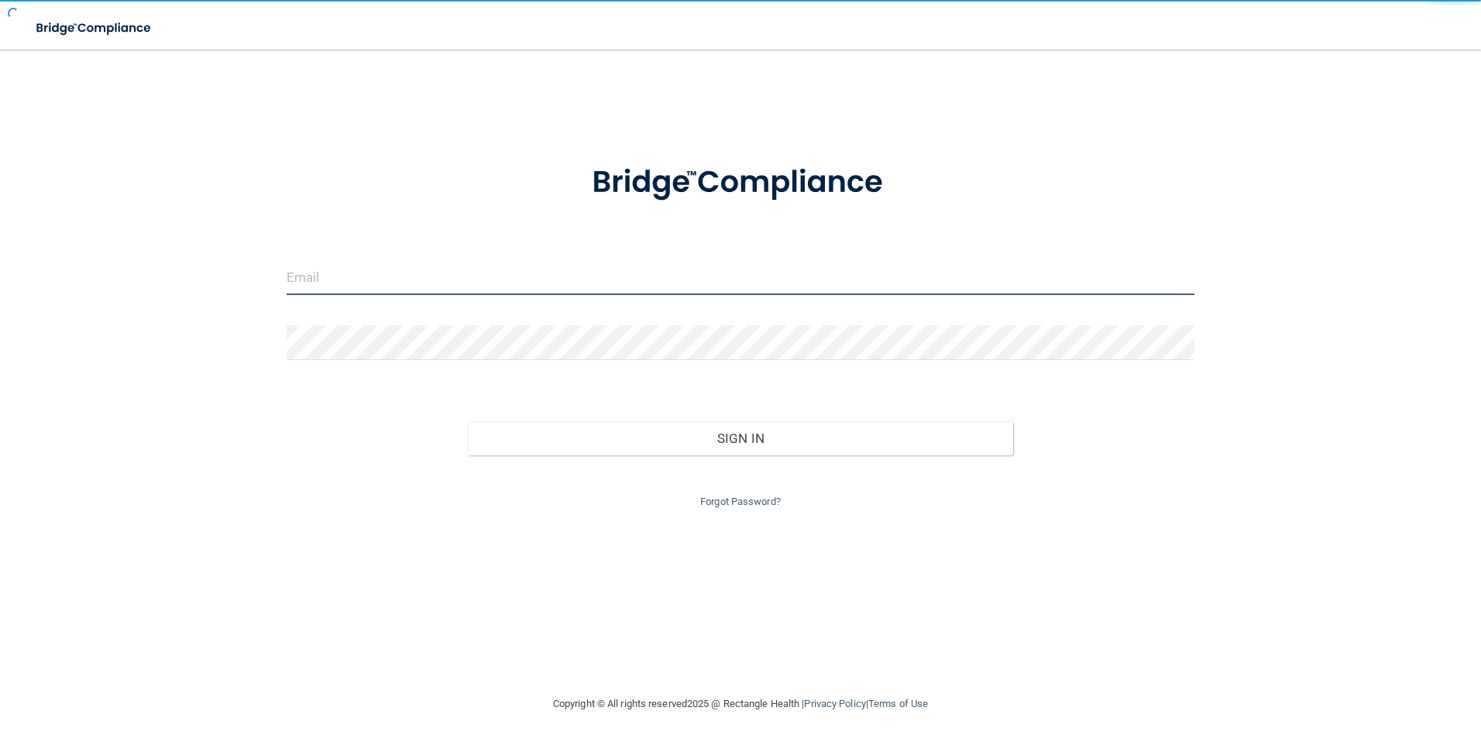
type input "[EMAIL_ADDRESS][DOMAIN_NAME]"
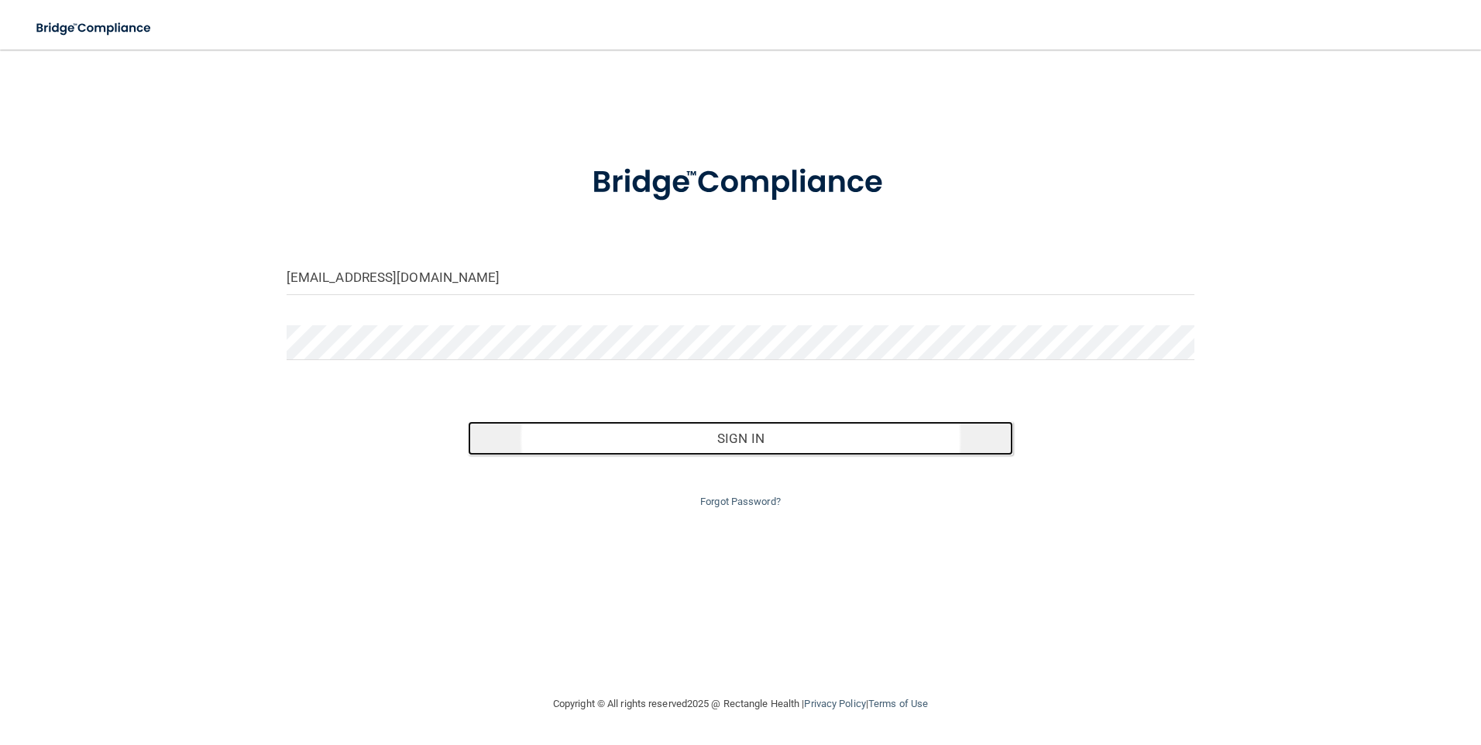
click at [679, 438] on button "Sign In" at bounding box center [740, 438] width 545 height 34
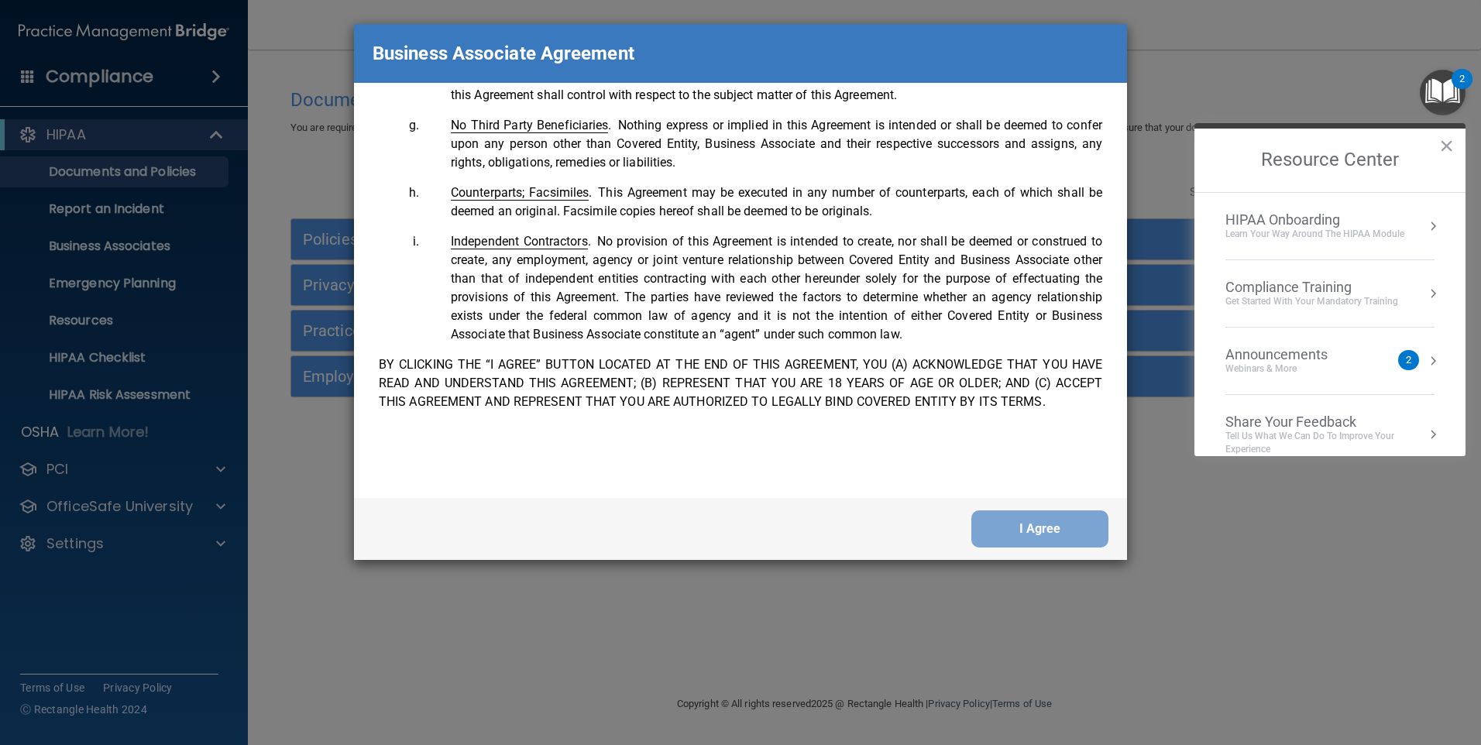
scroll to position [3159, 0]
click at [713, 530] on button "I Agree" at bounding box center [1039, 528] width 137 height 37
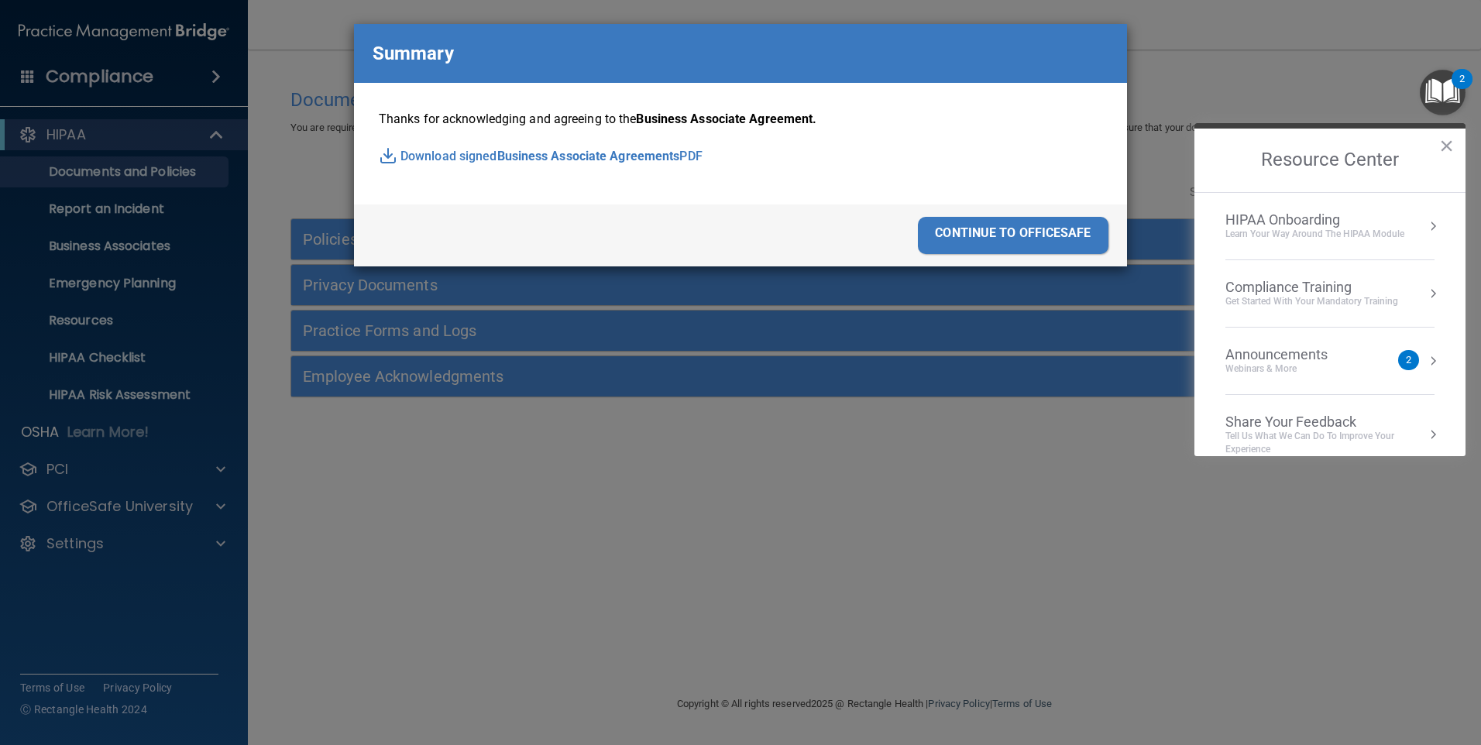
click at [713, 238] on div "continue to officesafe" at bounding box center [1013, 235] width 191 height 37
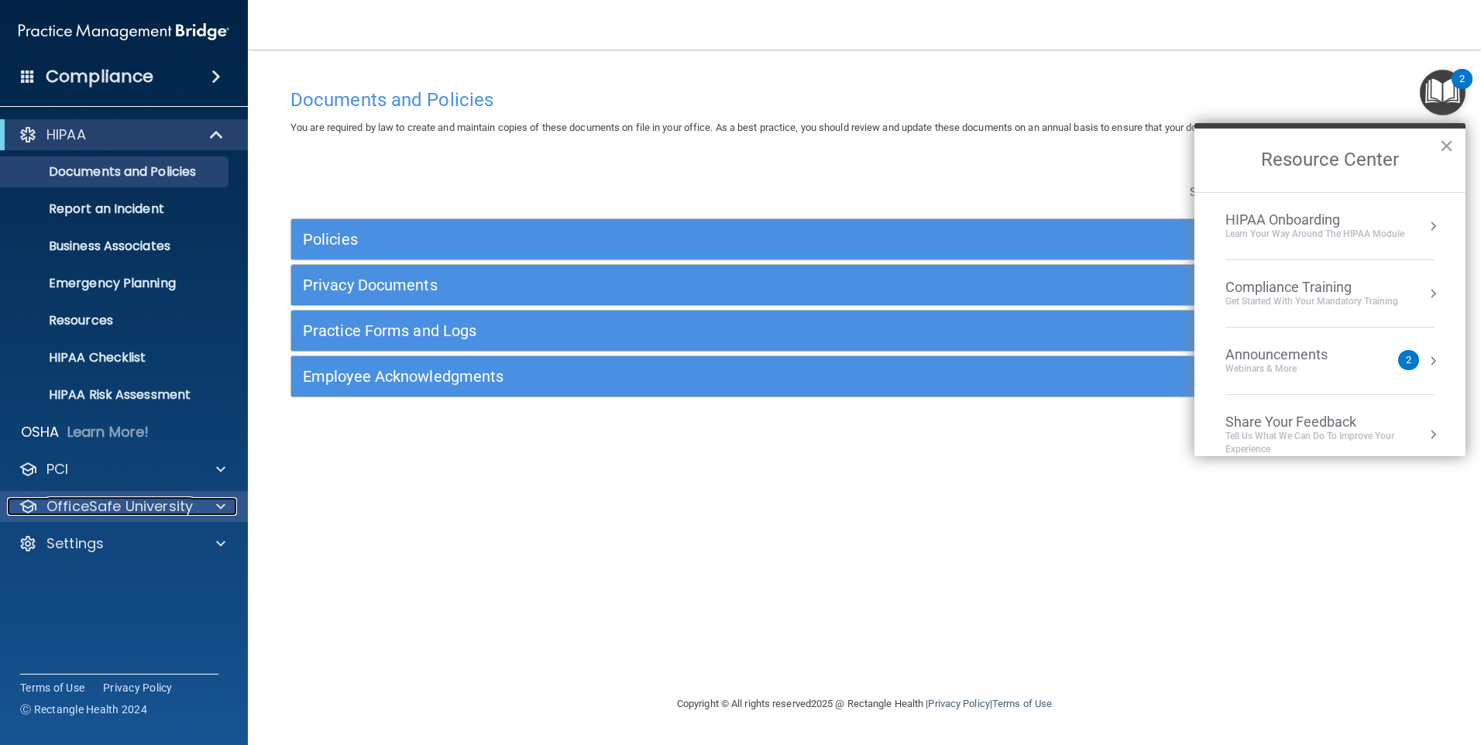
click at [77, 499] on p "OfficeSafe University" at bounding box center [119, 506] width 146 height 19
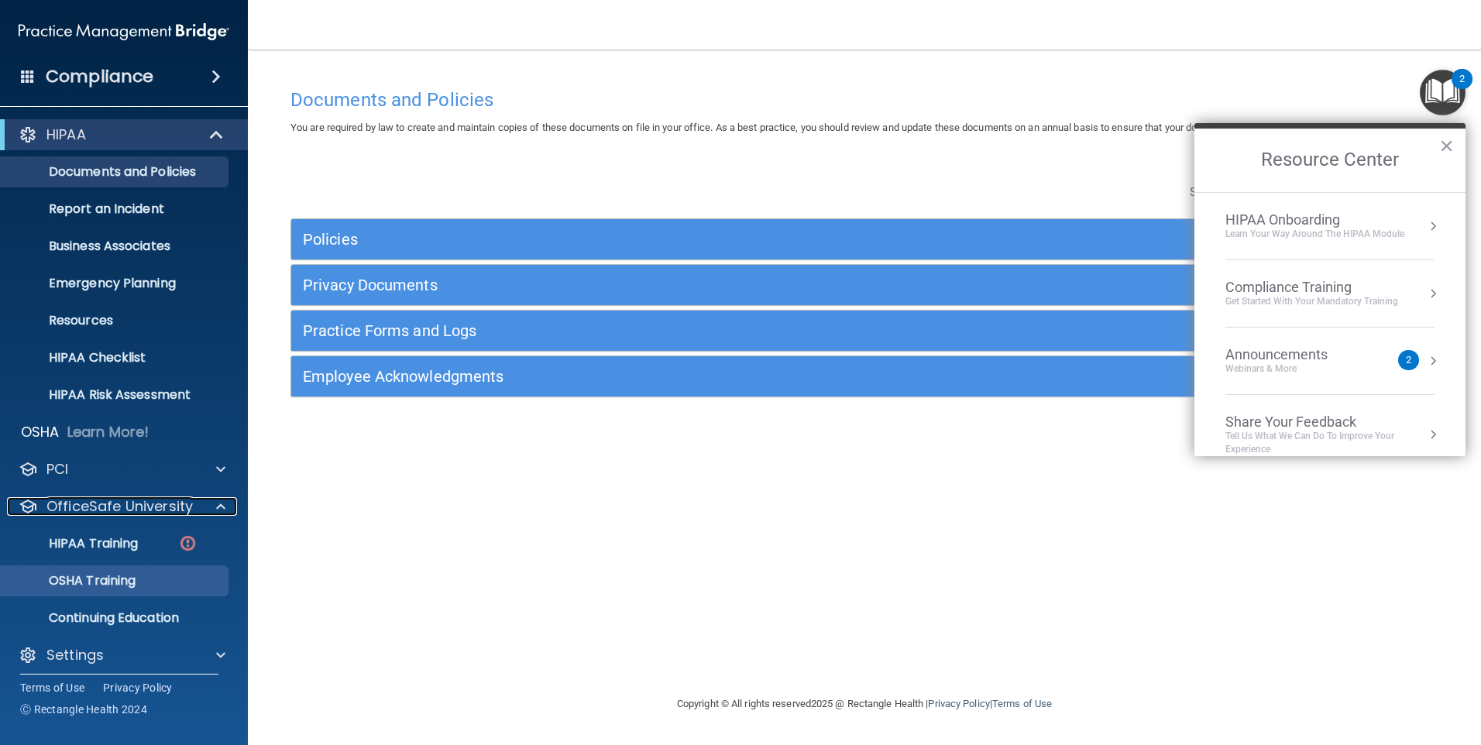
scroll to position [9, 0]
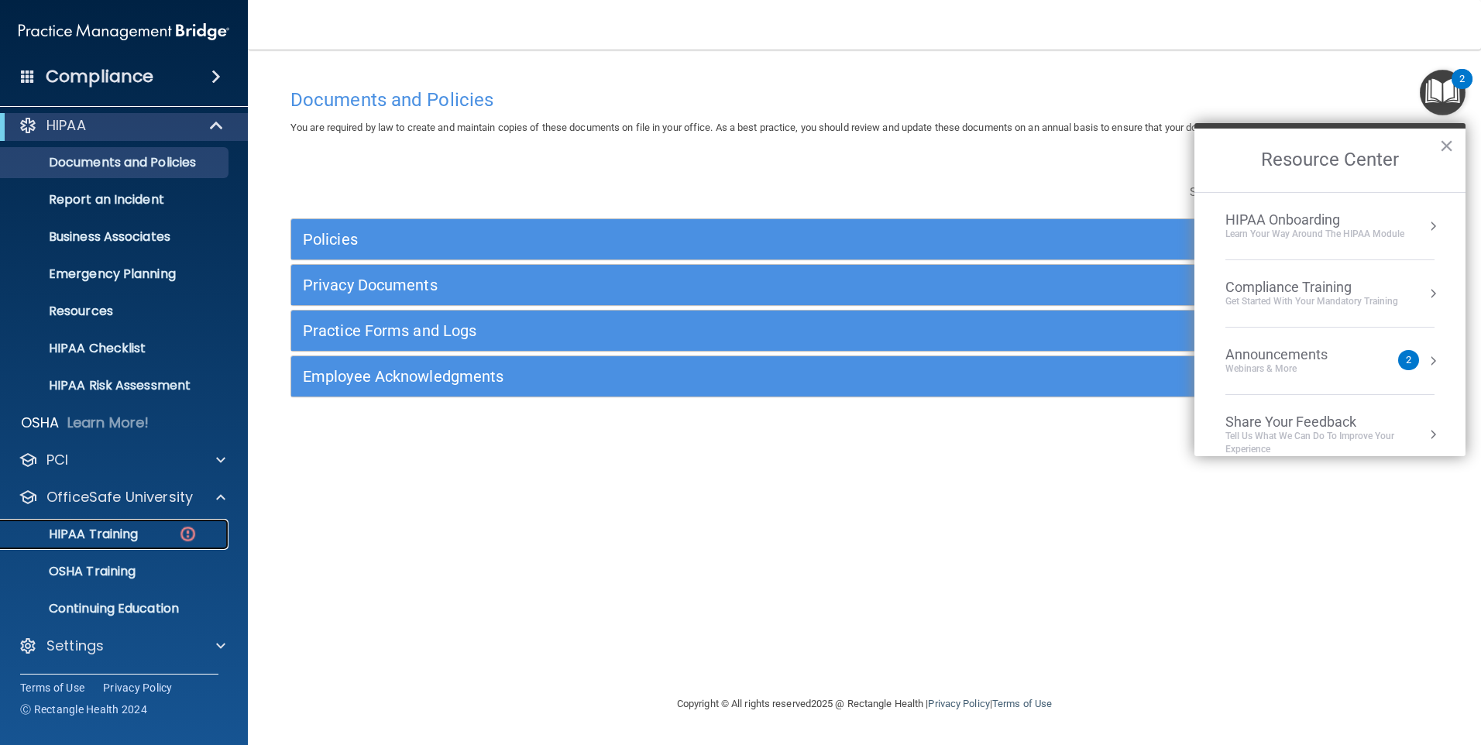
click at [146, 529] on div "HIPAA Training" at bounding box center [115, 534] width 211 height 15
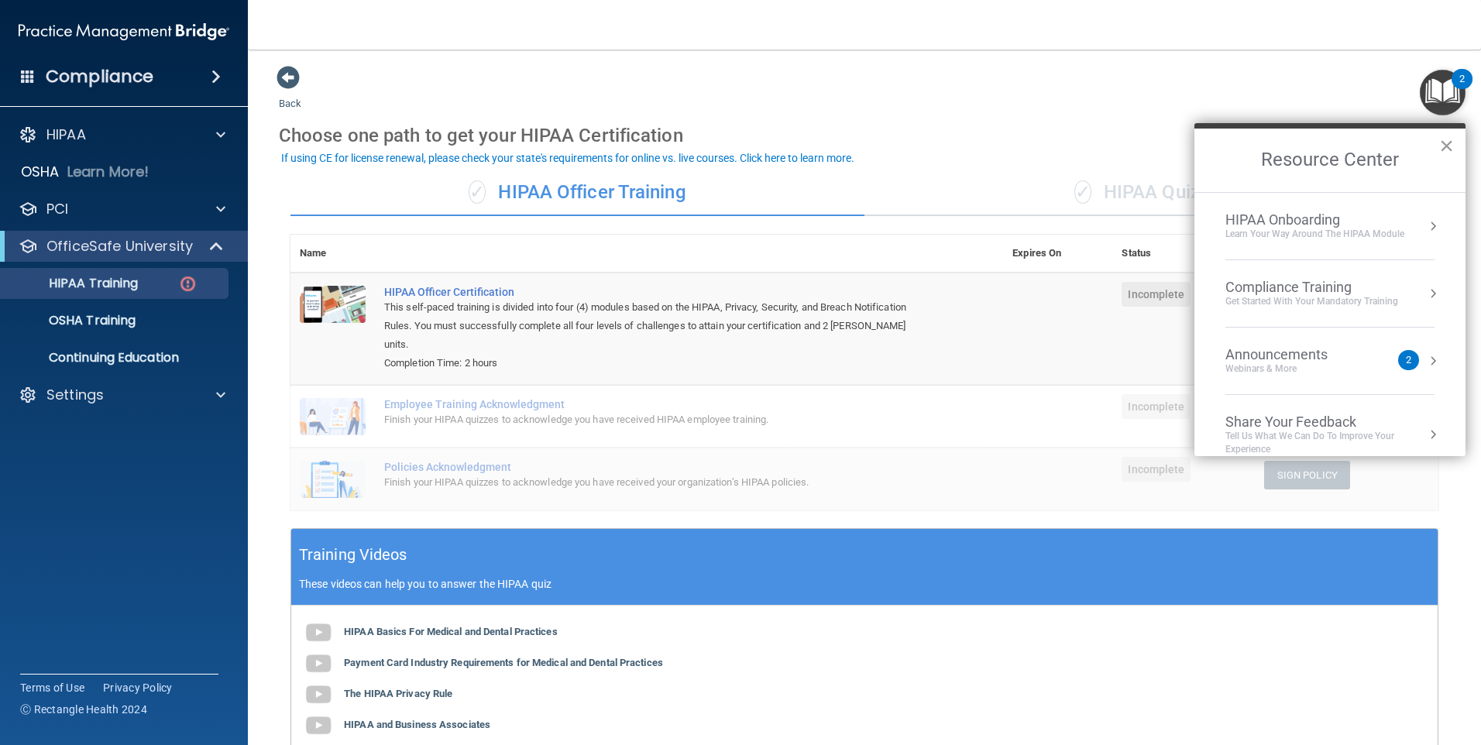
click at [713, 141] on button "×" at bounding box center [1446, 145] width 15 height 25
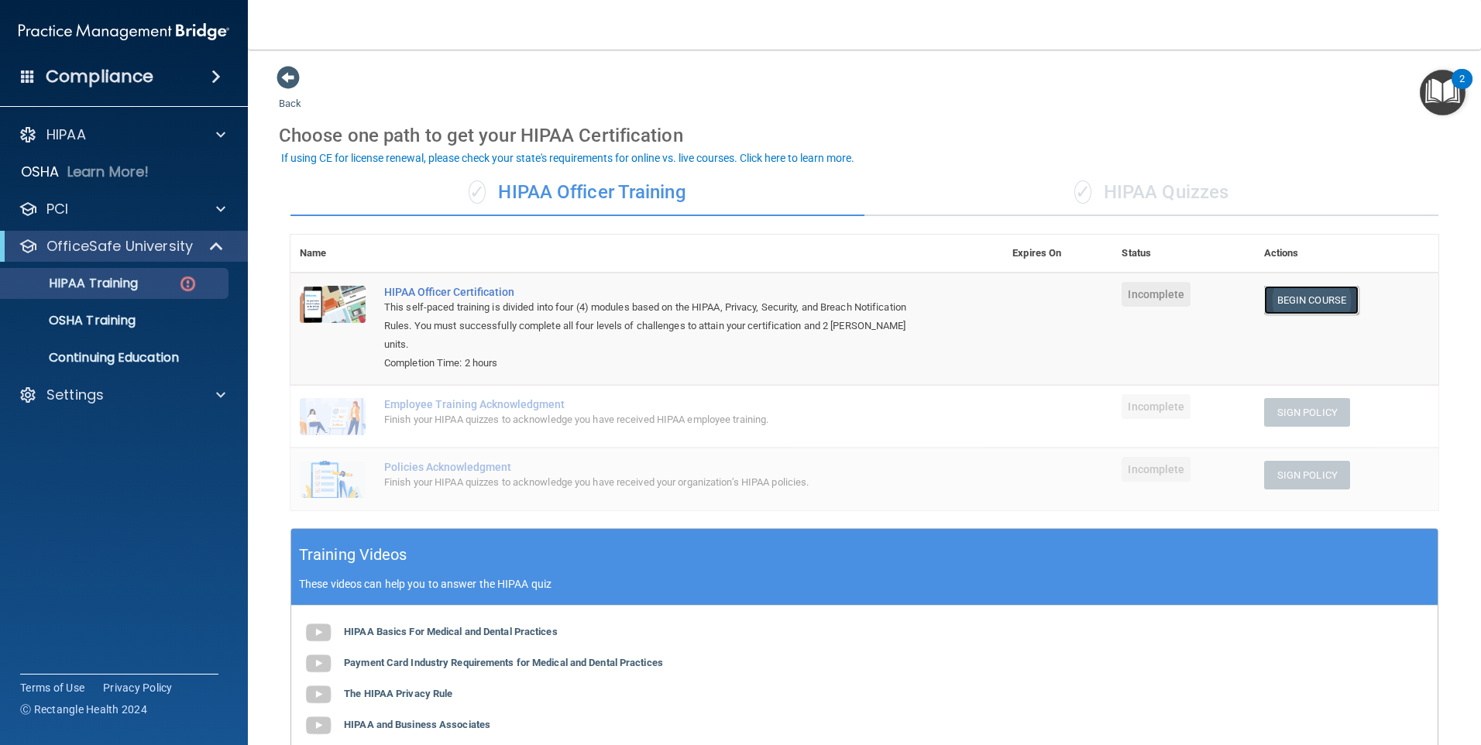
click at [713, 308] on link "Begin Course" at bounding box center [1311, 300] width 95 height 29
